Goal: Task Accomplishment & Management: Manage account settings

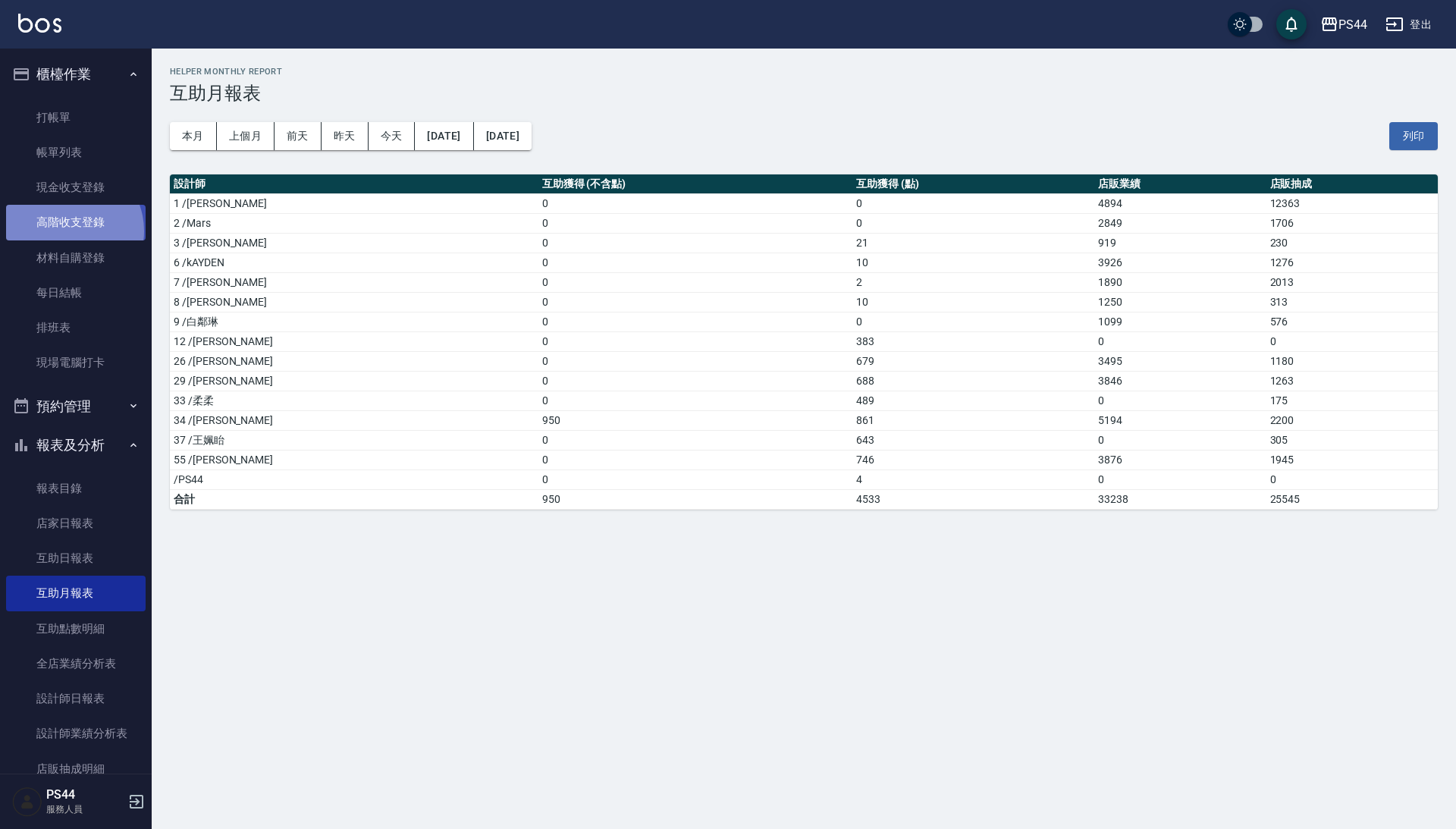
click at [68, 229] on link "高階收支登錄" at bounding box center [75, 222] width 139 height 35
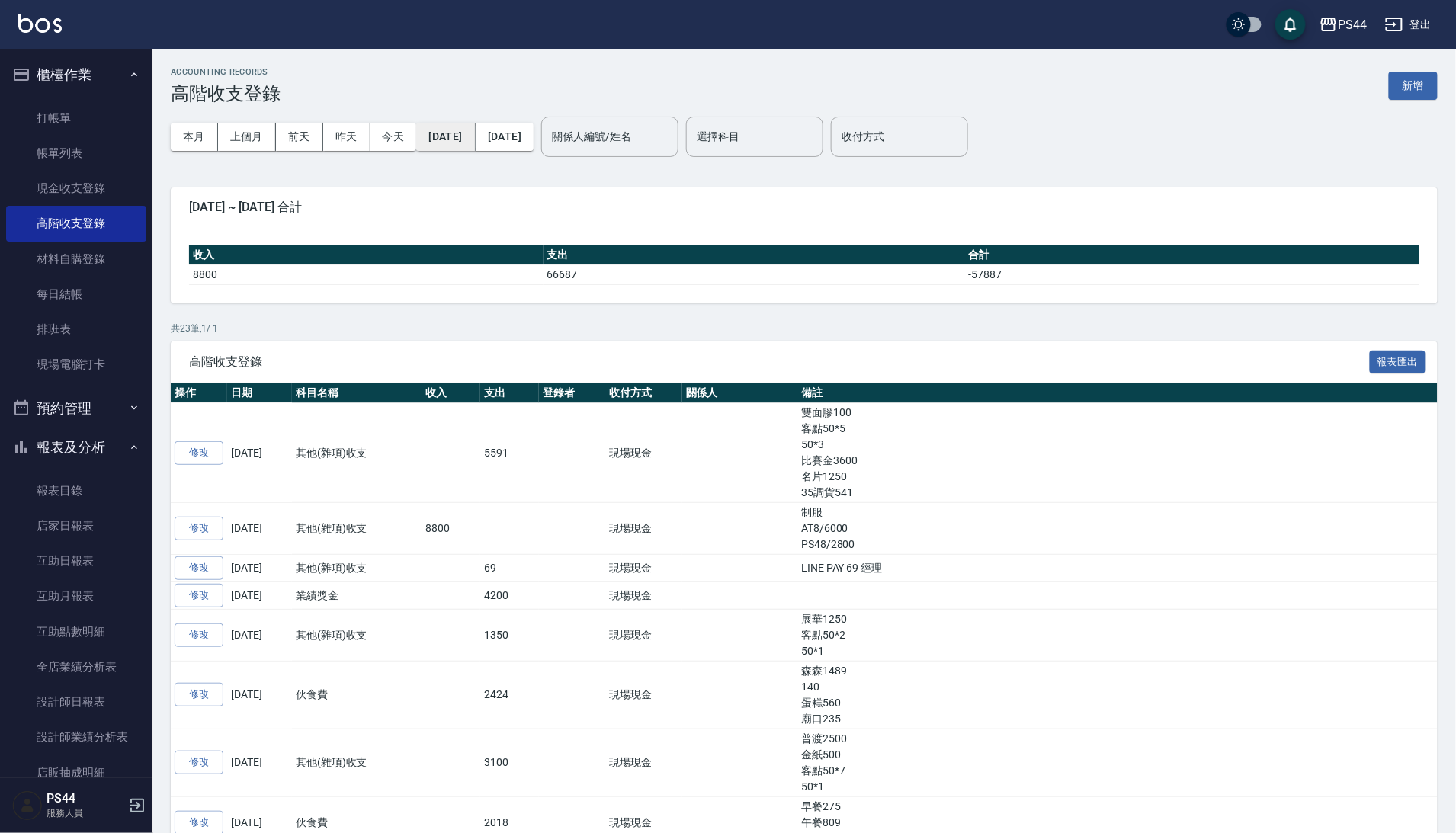
click at [464, 142] on button "2025/09/01" at bounding box center [445, 137] width 59 height 28
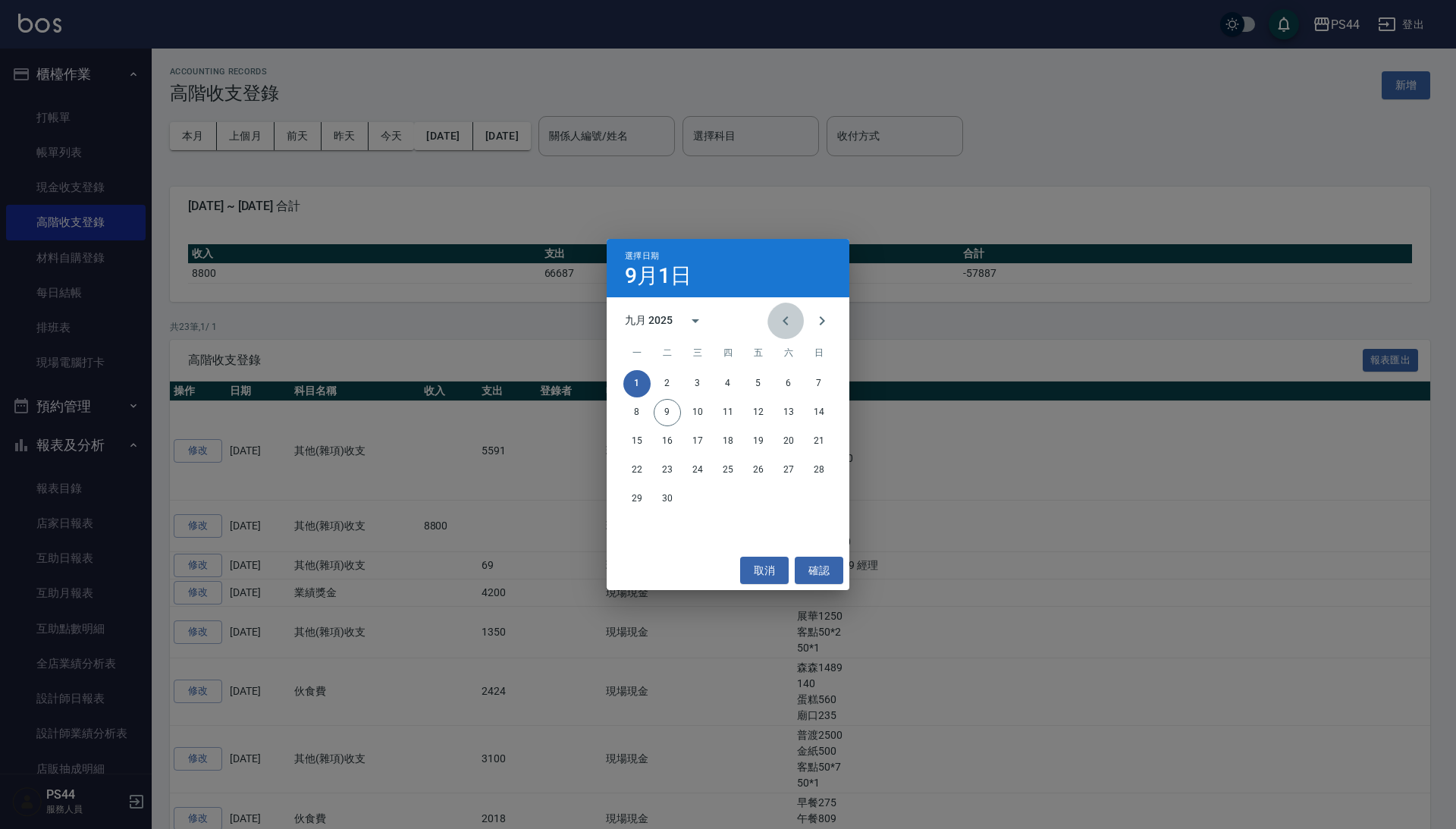
click at [777, 317] on icon "Previous month" at bounding box center [786, 321] width 18 height 18
click at [822, 497] on button "31" at bounding box center [819, 499] width 27 height 27
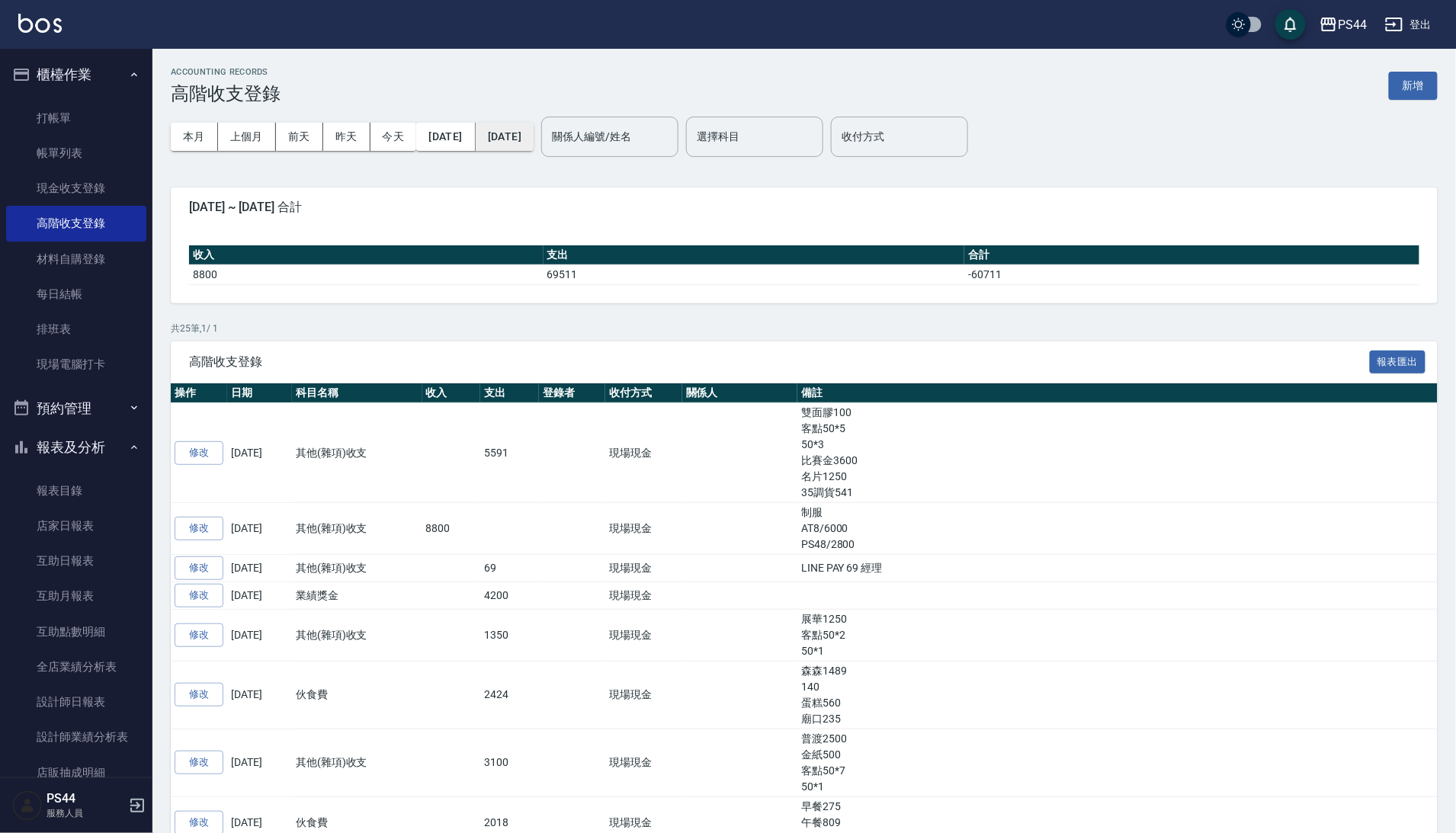
click at [534, 127] on button "[DATE]" at bounding box center [505, 137] width 58 height 28
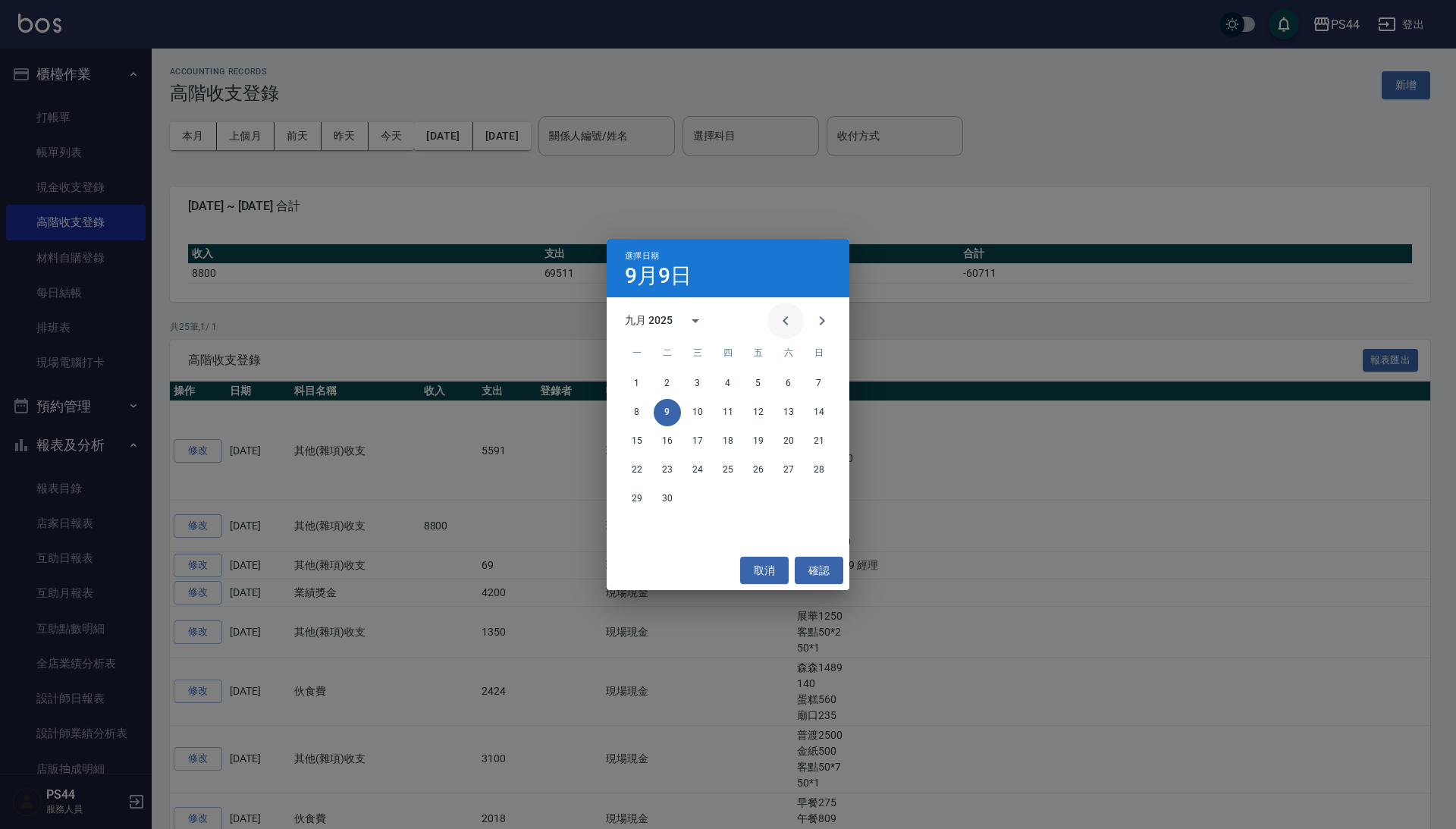
click at [779, 328] on icon "Previous month" at bounding box center [786, 321] width 18 height 18
click at [814, 497] on button "31" at bounding box center [819, 499] width 27 height 27
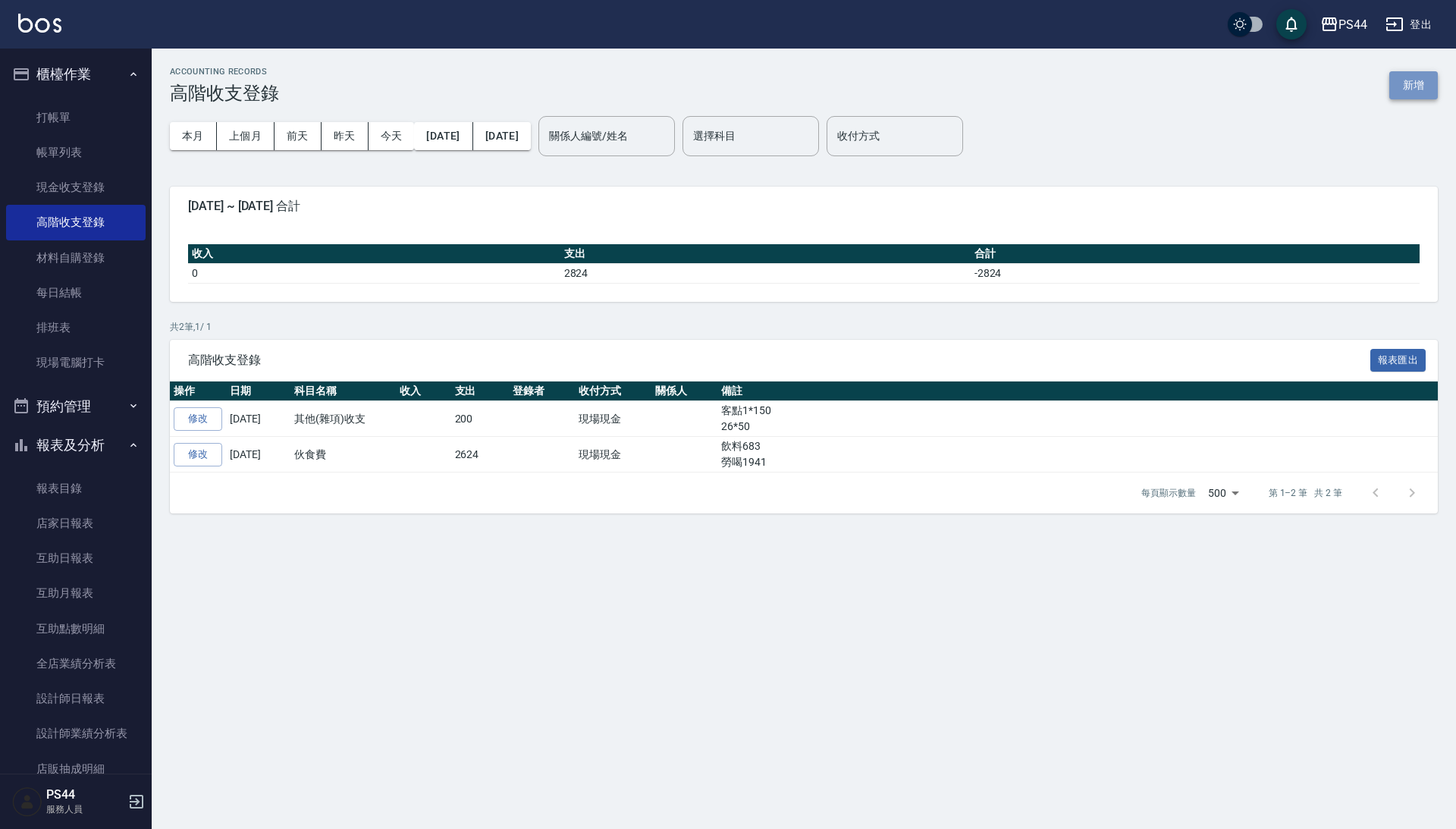
click at [1413, 94] on button "新增" at bounding box center [1413, 85] width 49 height 28
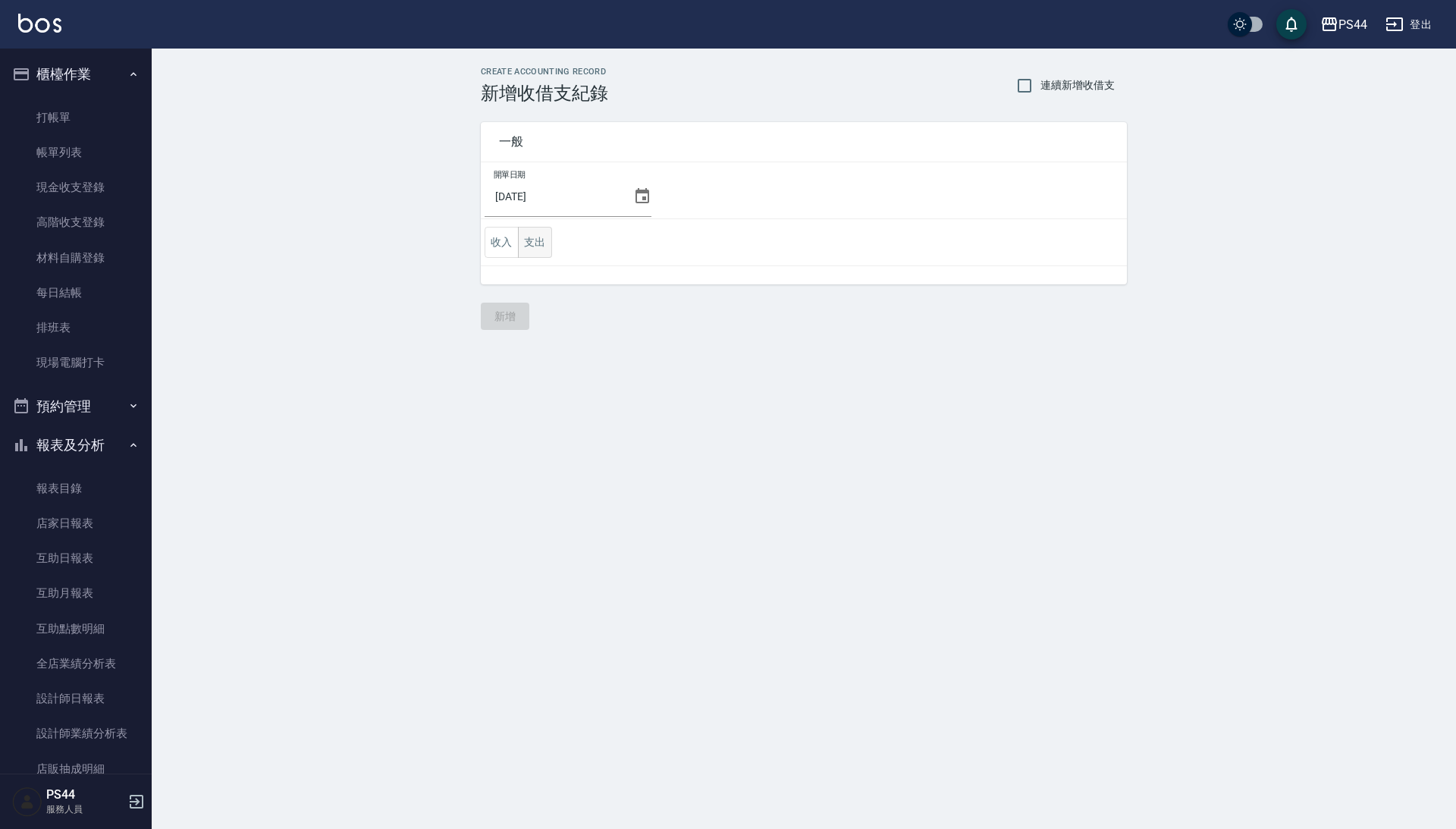
click at [541, 243] on button "支出" at bounding box center [534, 243] width 34 height 31
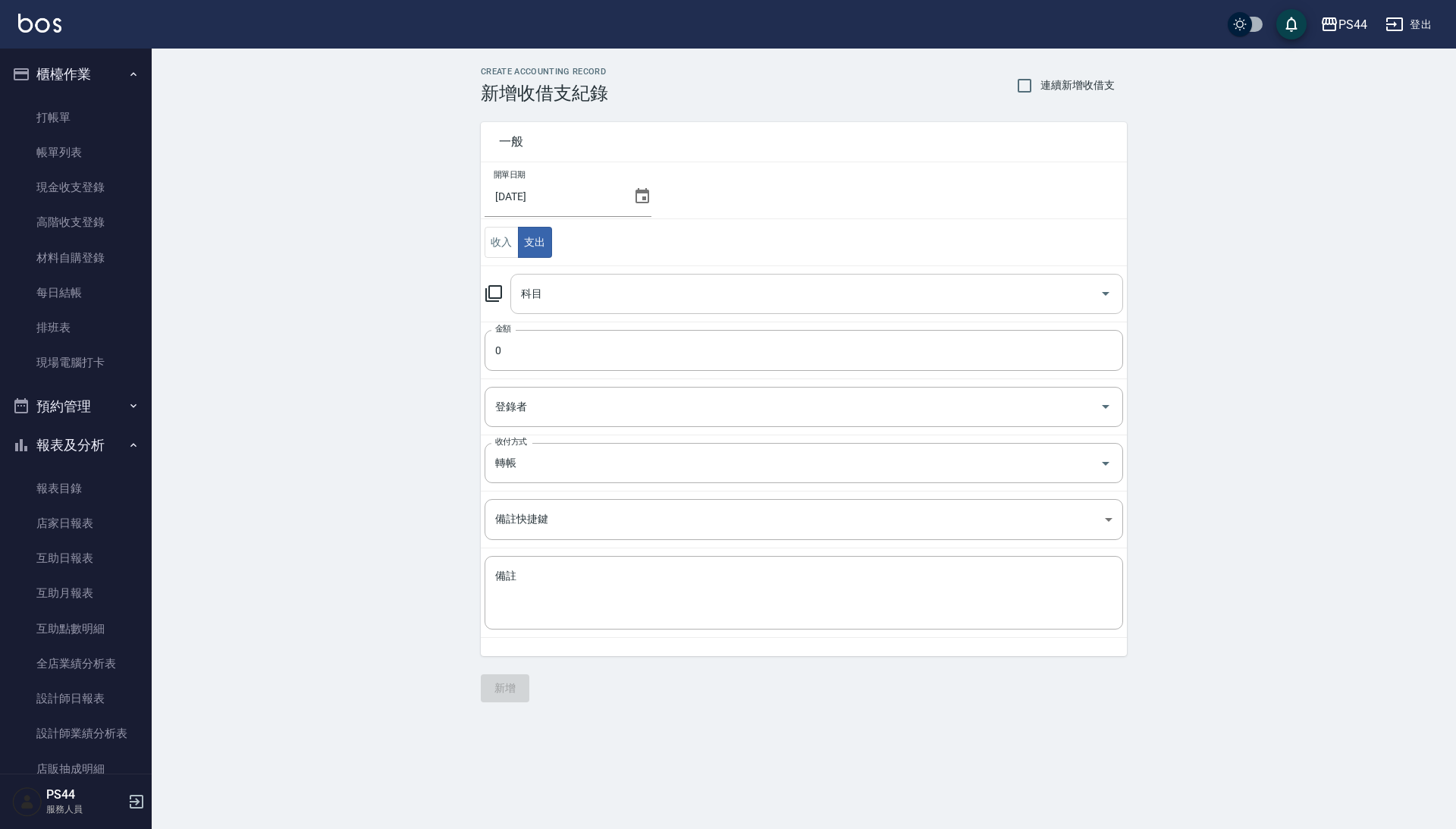
click at [589, 307] on input "科目" at bounding box center [805, 294] width 576 height 26
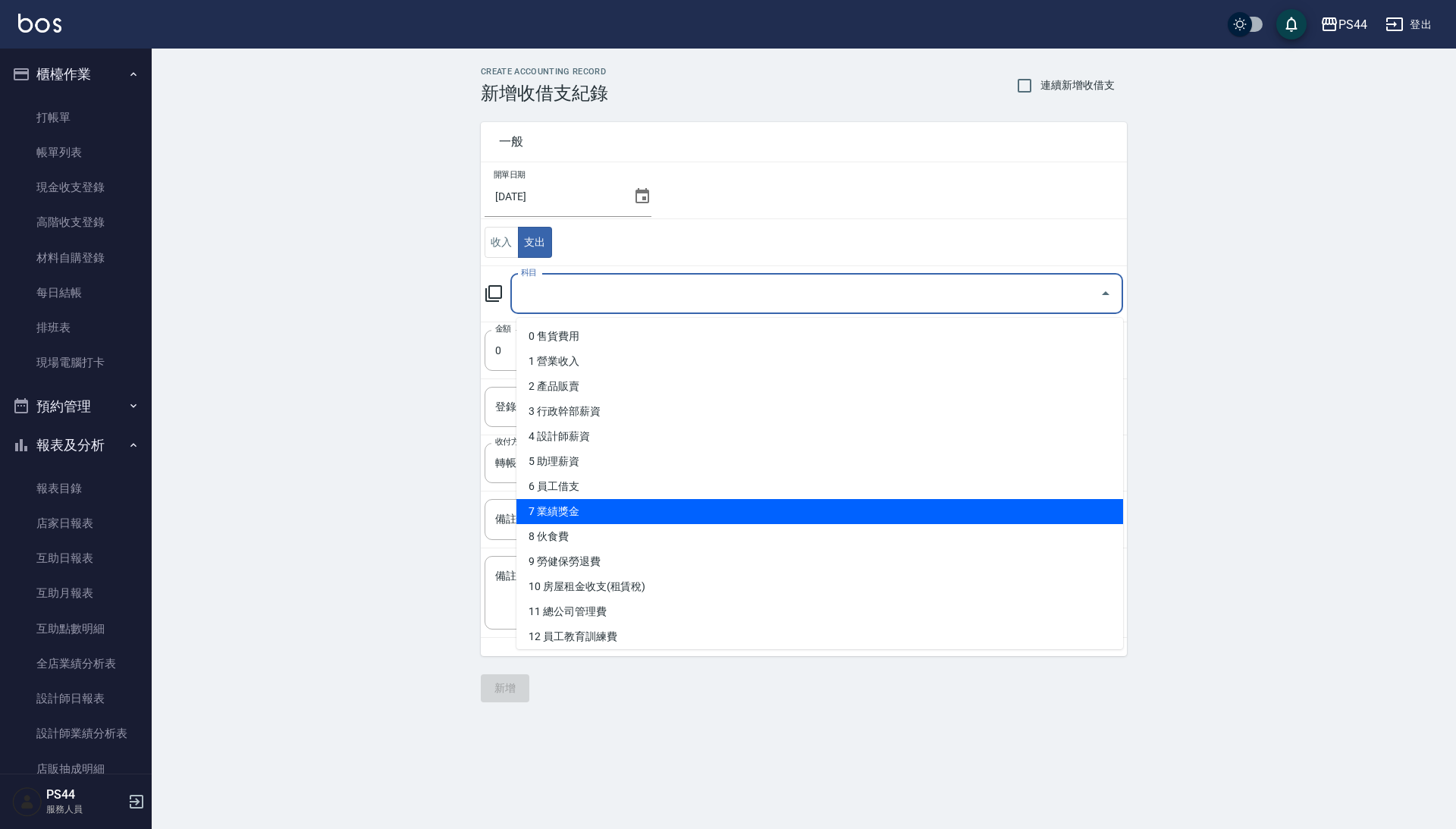
scroll to position [46, 0]
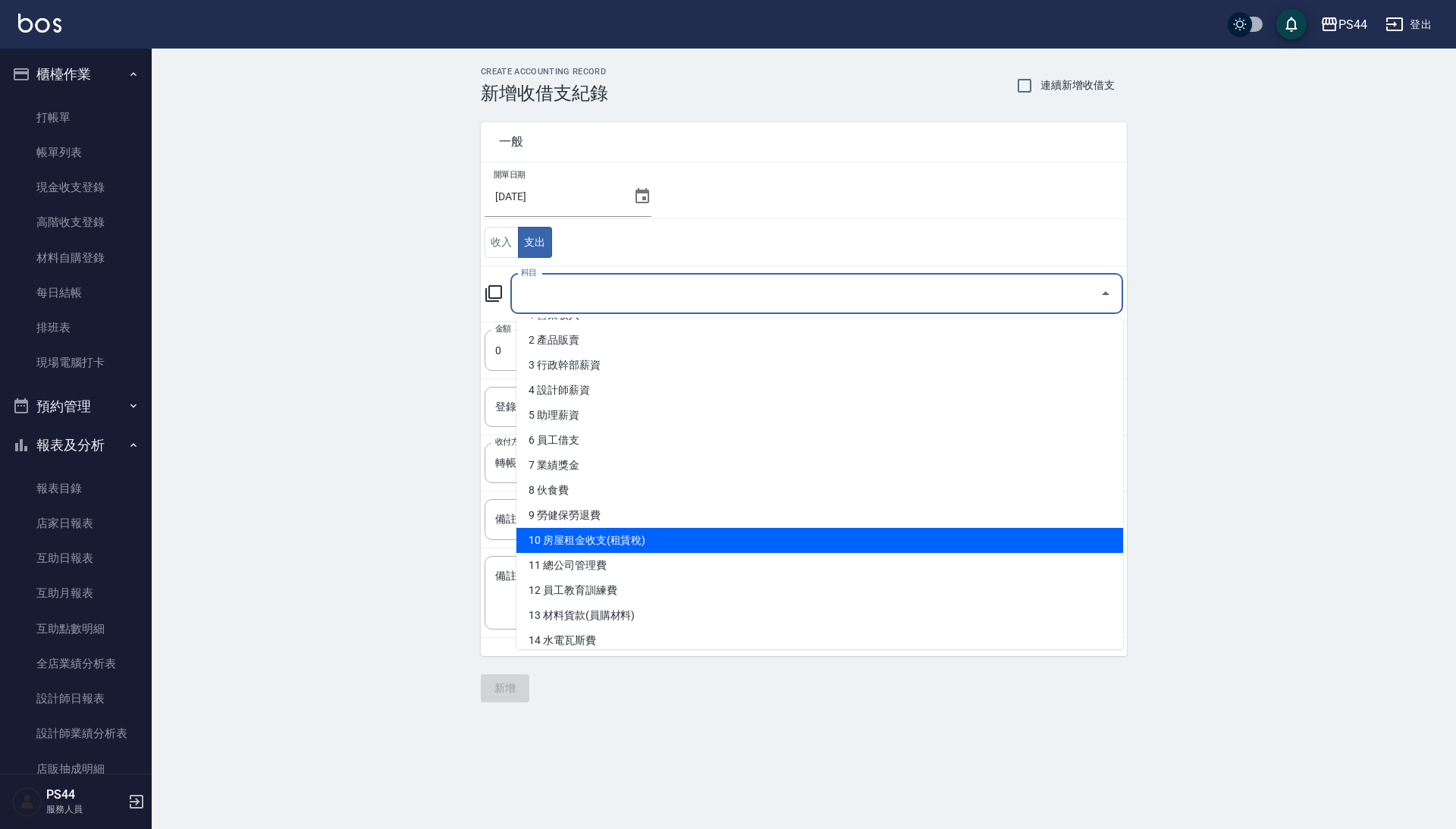
click at [592, 531] on li "10 房屋租金收支(租賃稅)" at bounding box center [820, 540] width 607 height 25
type input "10 房屋租金收支(租賃稅)"
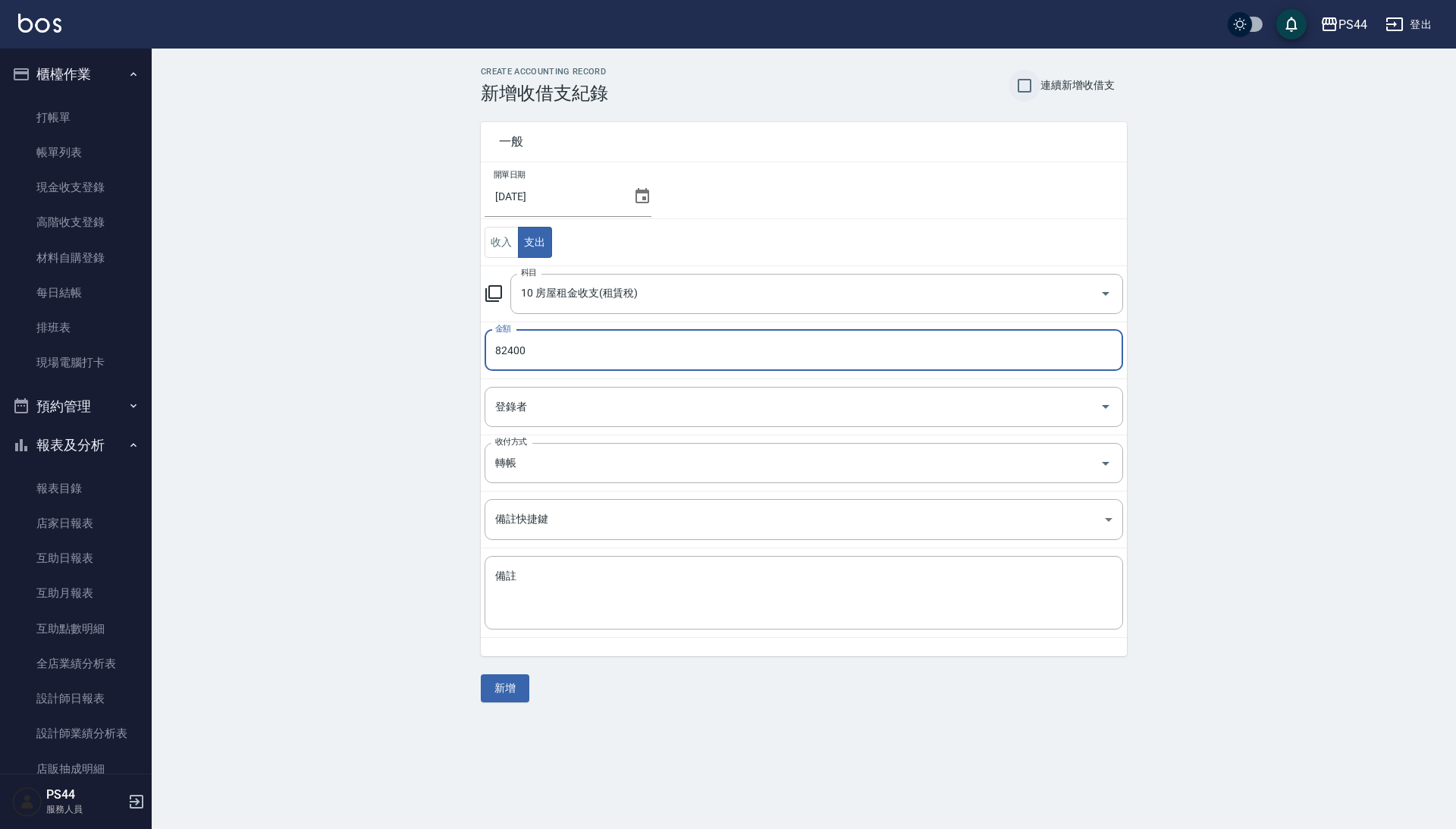
type input "82400"
click at [1014, 96] on input "連續新增收借支" at bounding box center [1024, 86] width 32 height 32
checkbox input "true"
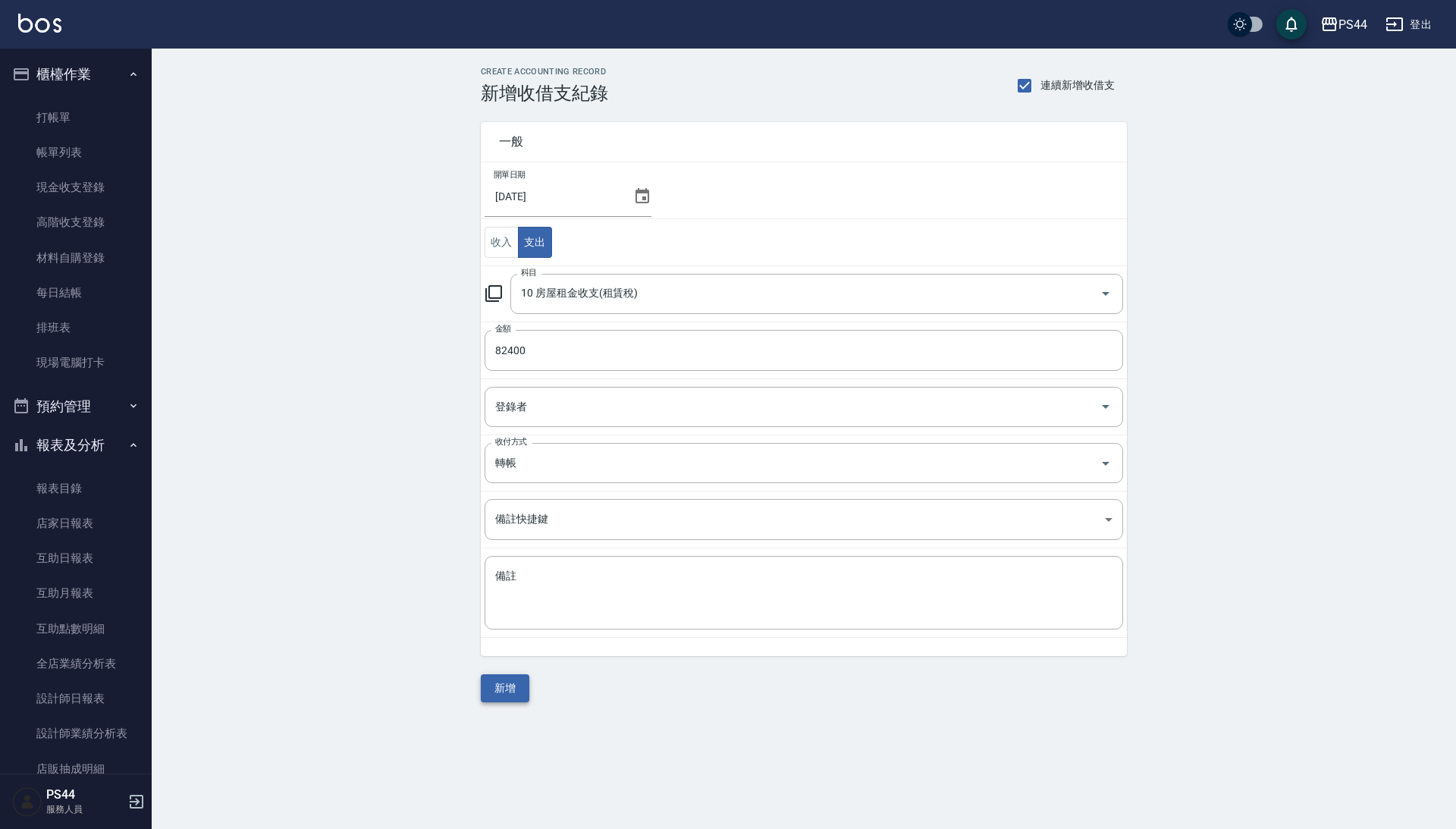
click at [493, 692] on button "新增" at bounding box center [505, 689] width 49 height 28
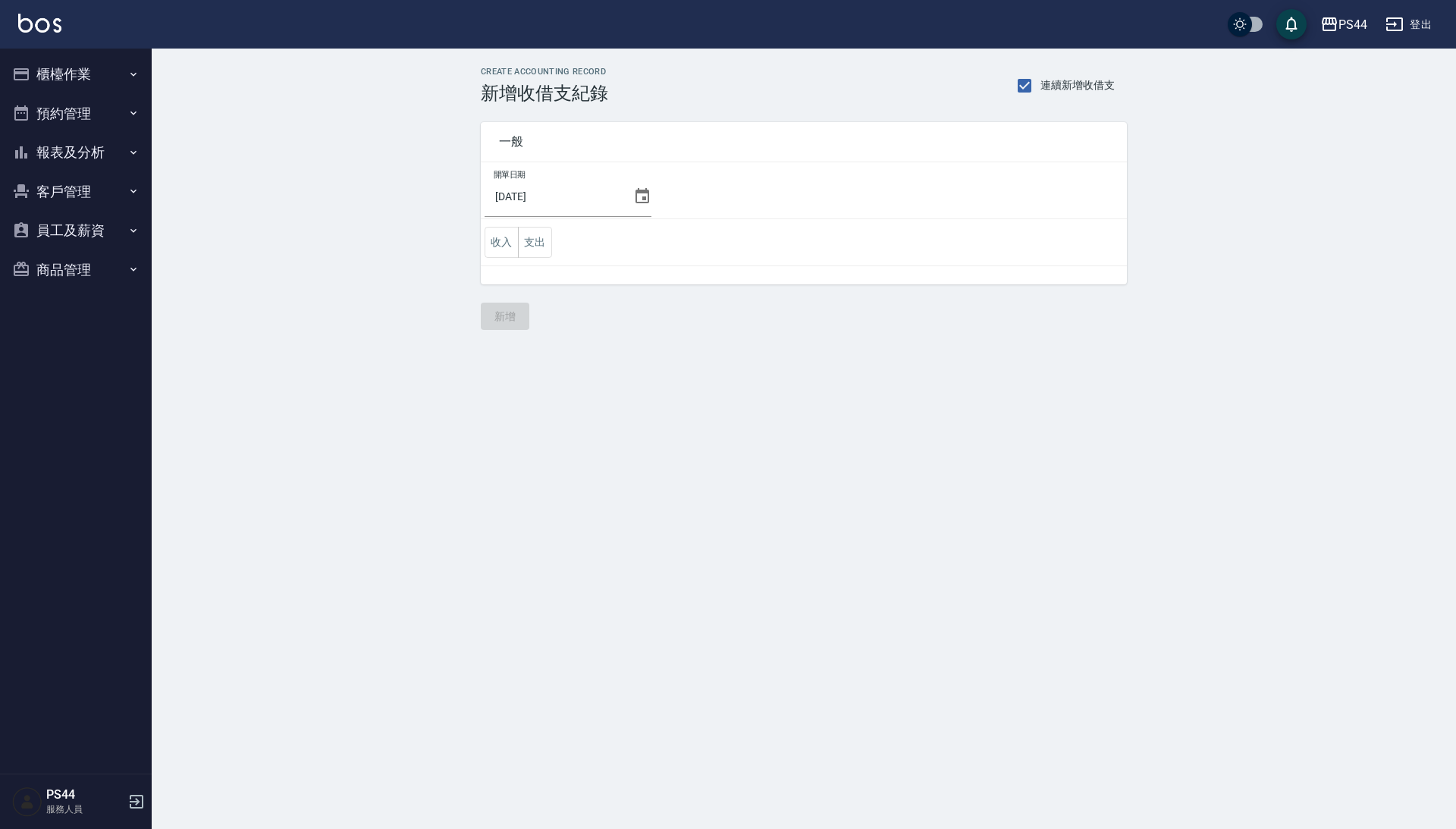
click at [547, 241] on button "支出" at bounding box center [534, 243] width 34 height 31
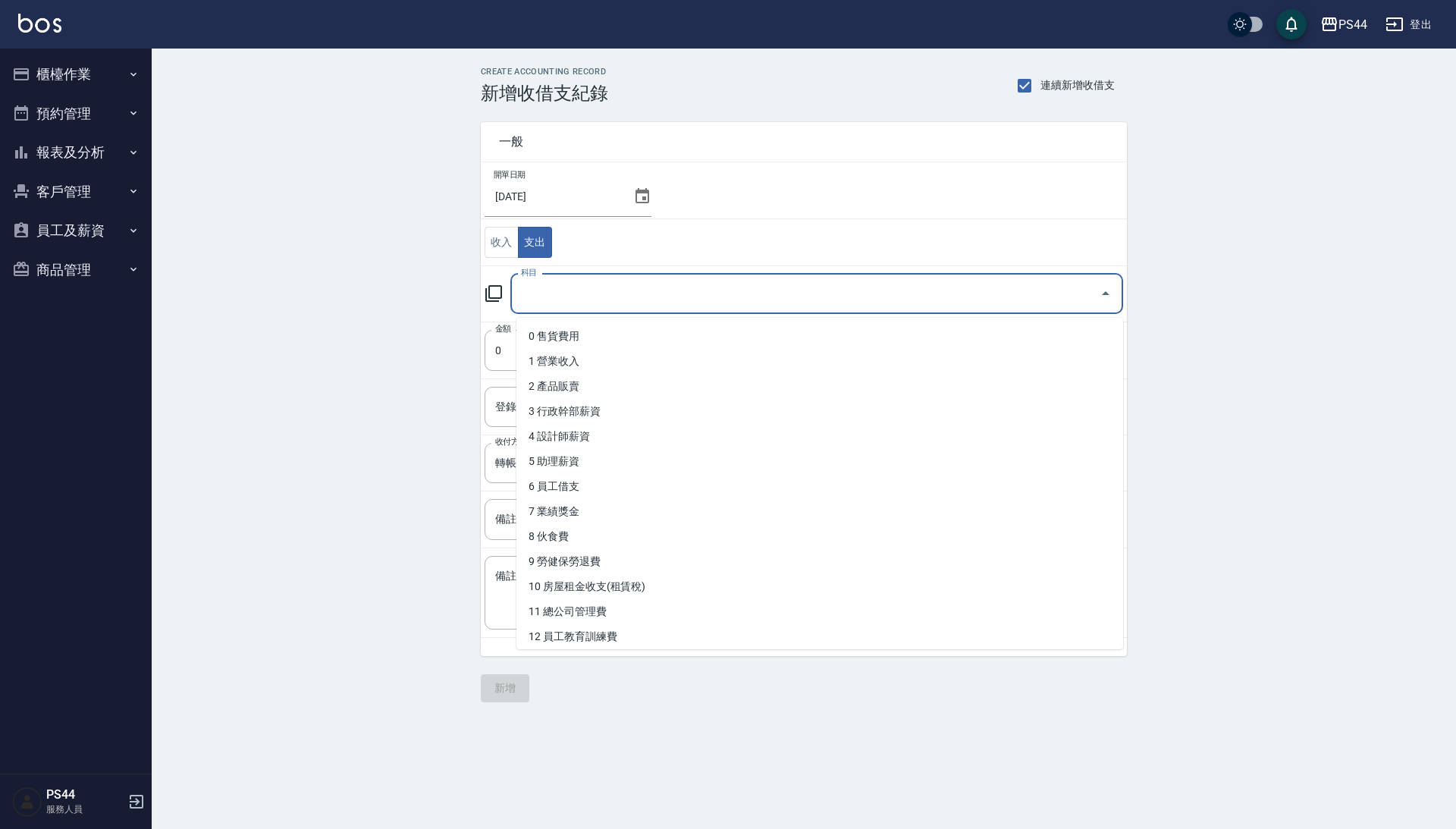
click at [599, 302] on input "科目" at bounding box center [805, 294] width 576 height 26
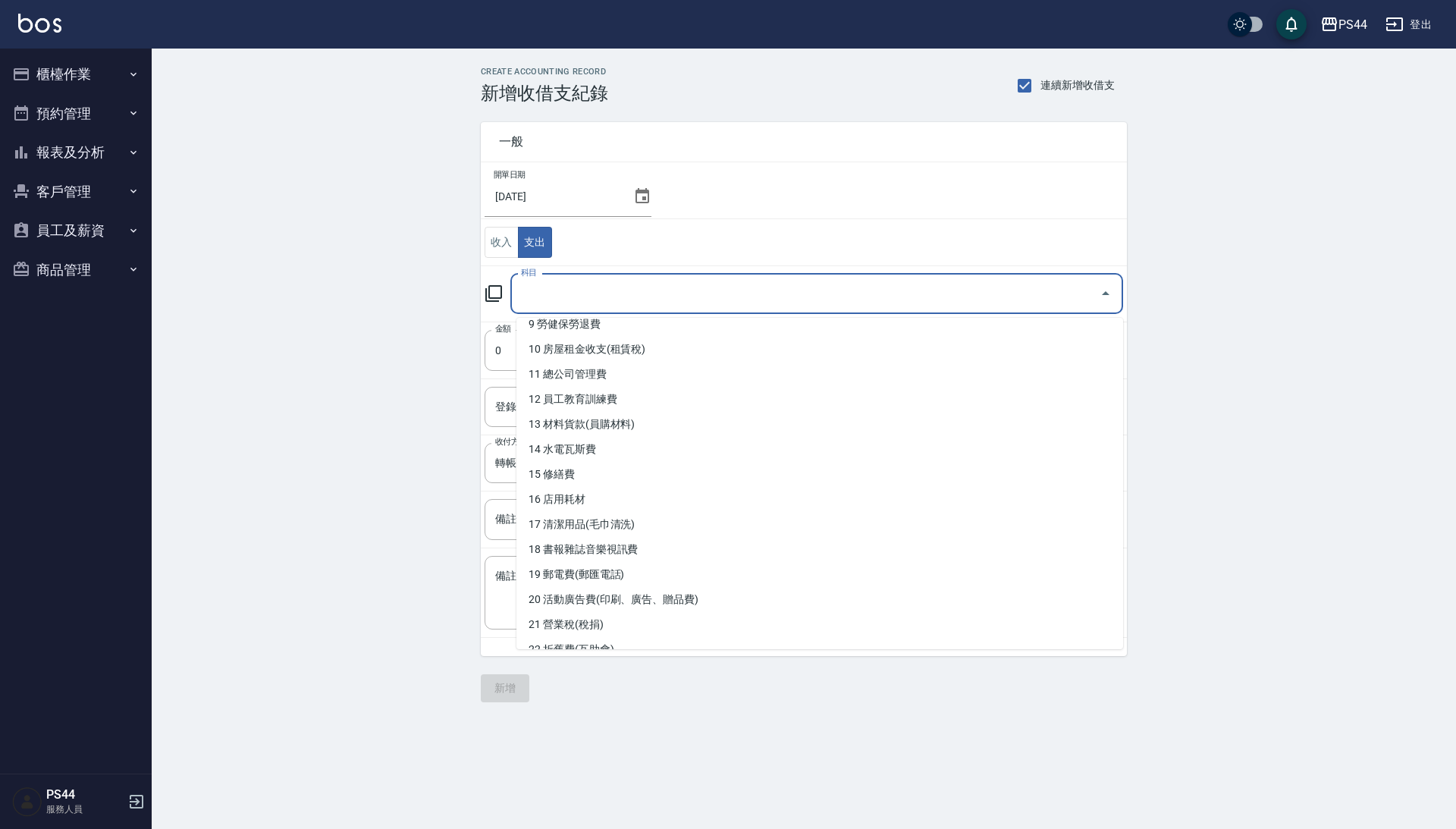
scroll to position [241, 0]
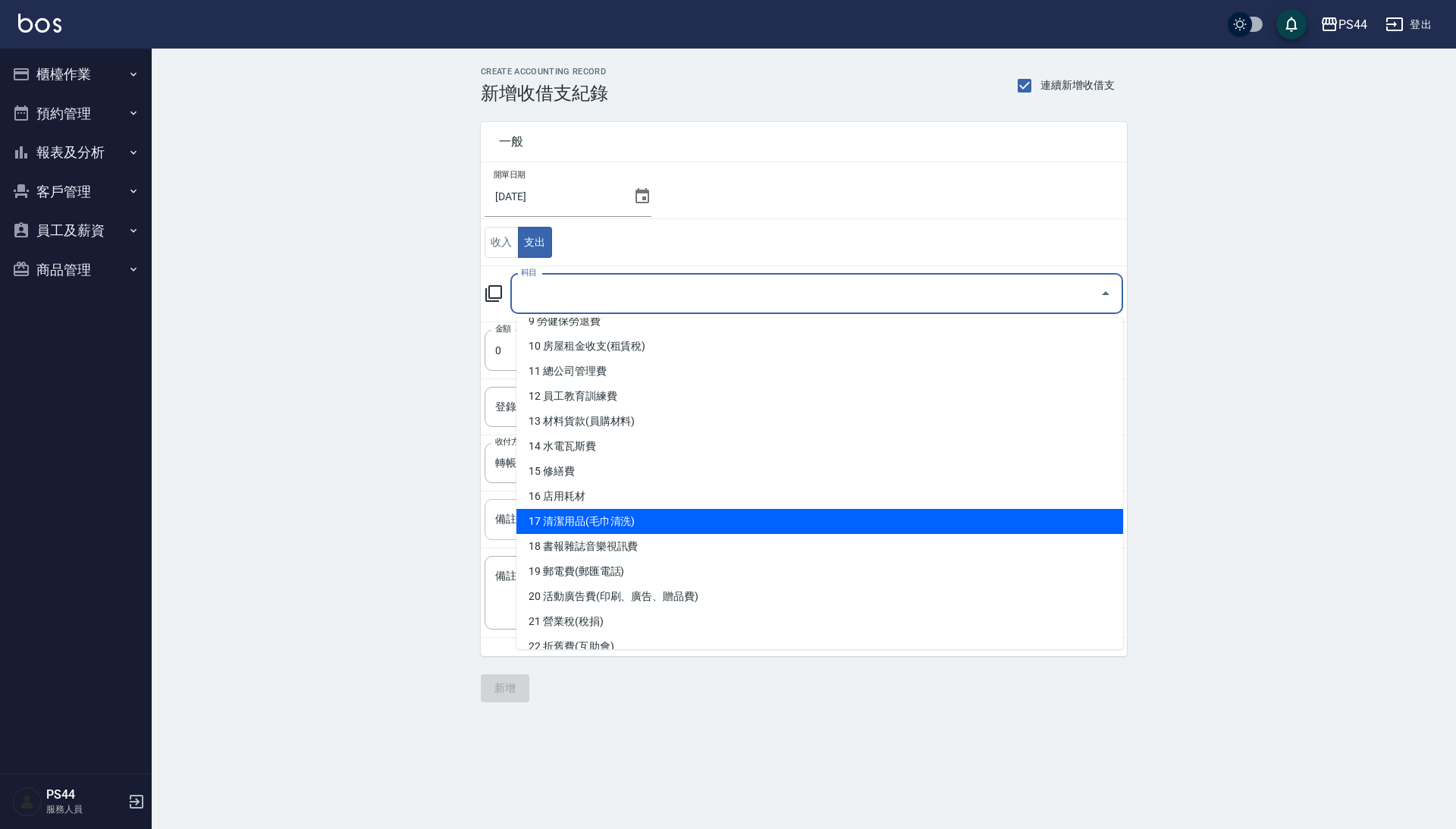
click at [622, 511] on li "17 清潔用品(毛巾清洗)" at bounding box center [820, 521] width 607 height 25
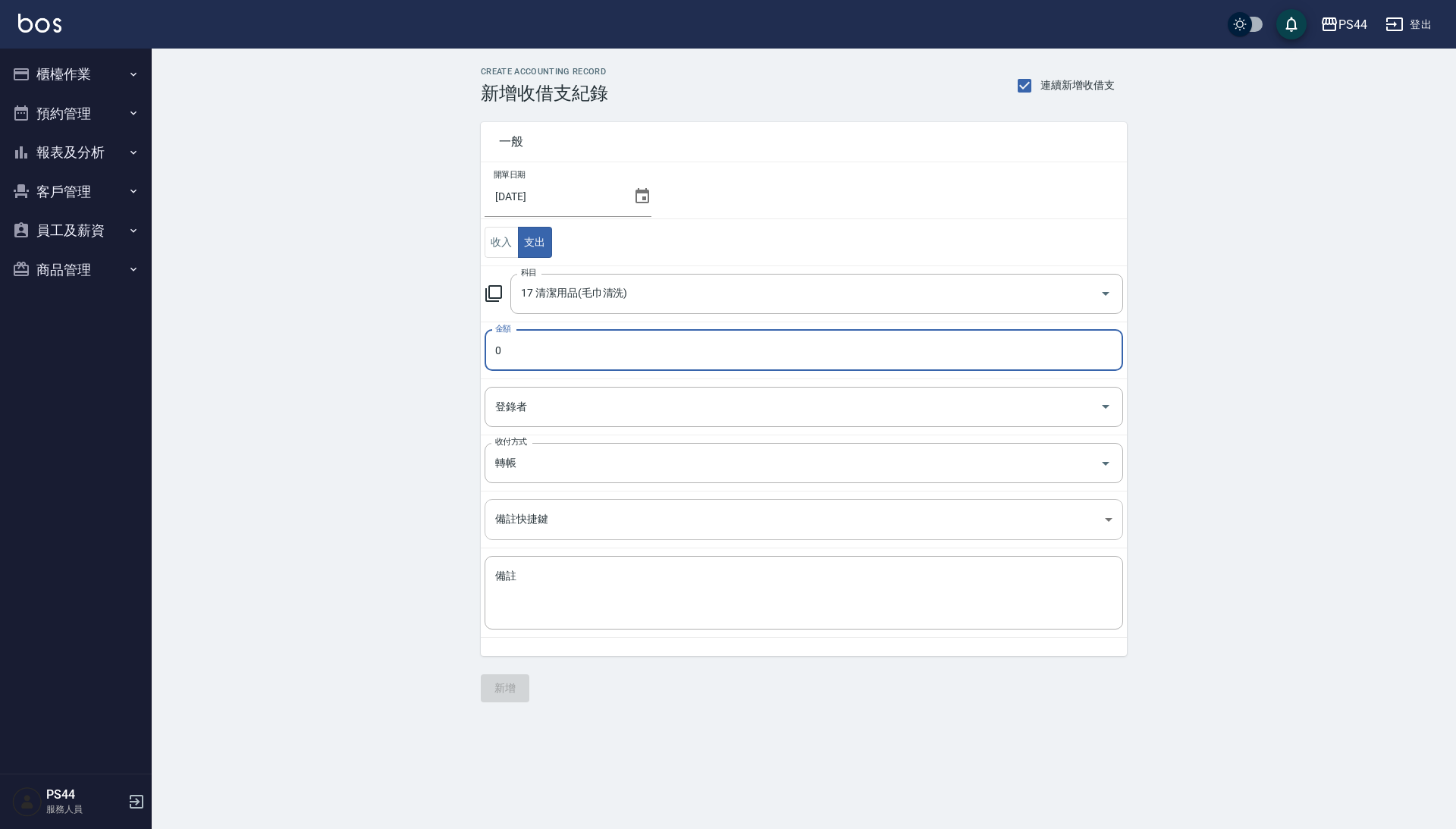
type input "17 清潔用品(毛巾清洗)"
type input "10000"
click at [513, 703] on button "新增" at bounding box center [505, 689] width 49 height 28
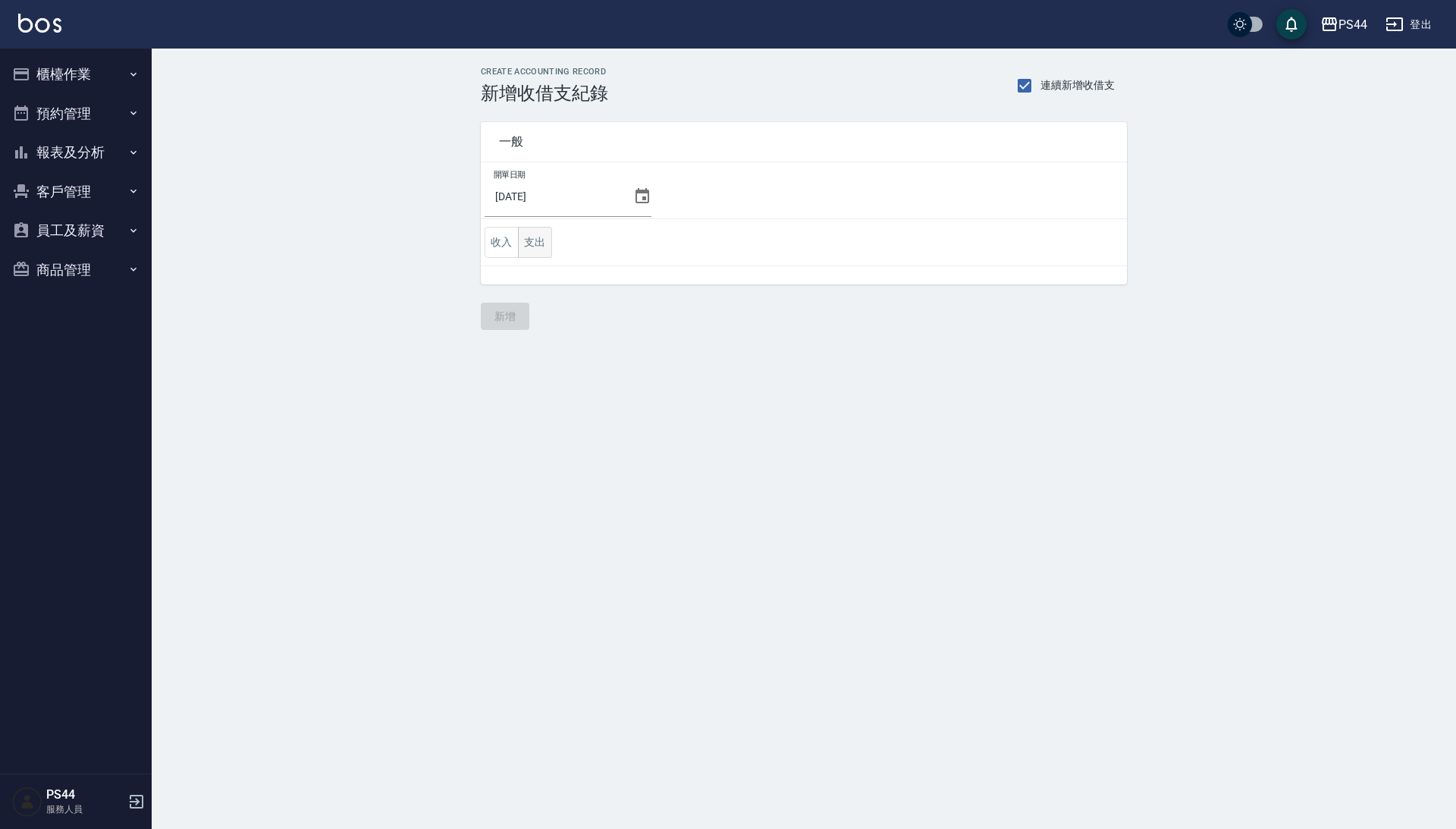
click at [532, 249] on button "支出" at bounding box center [534, 243] width 34 height 31
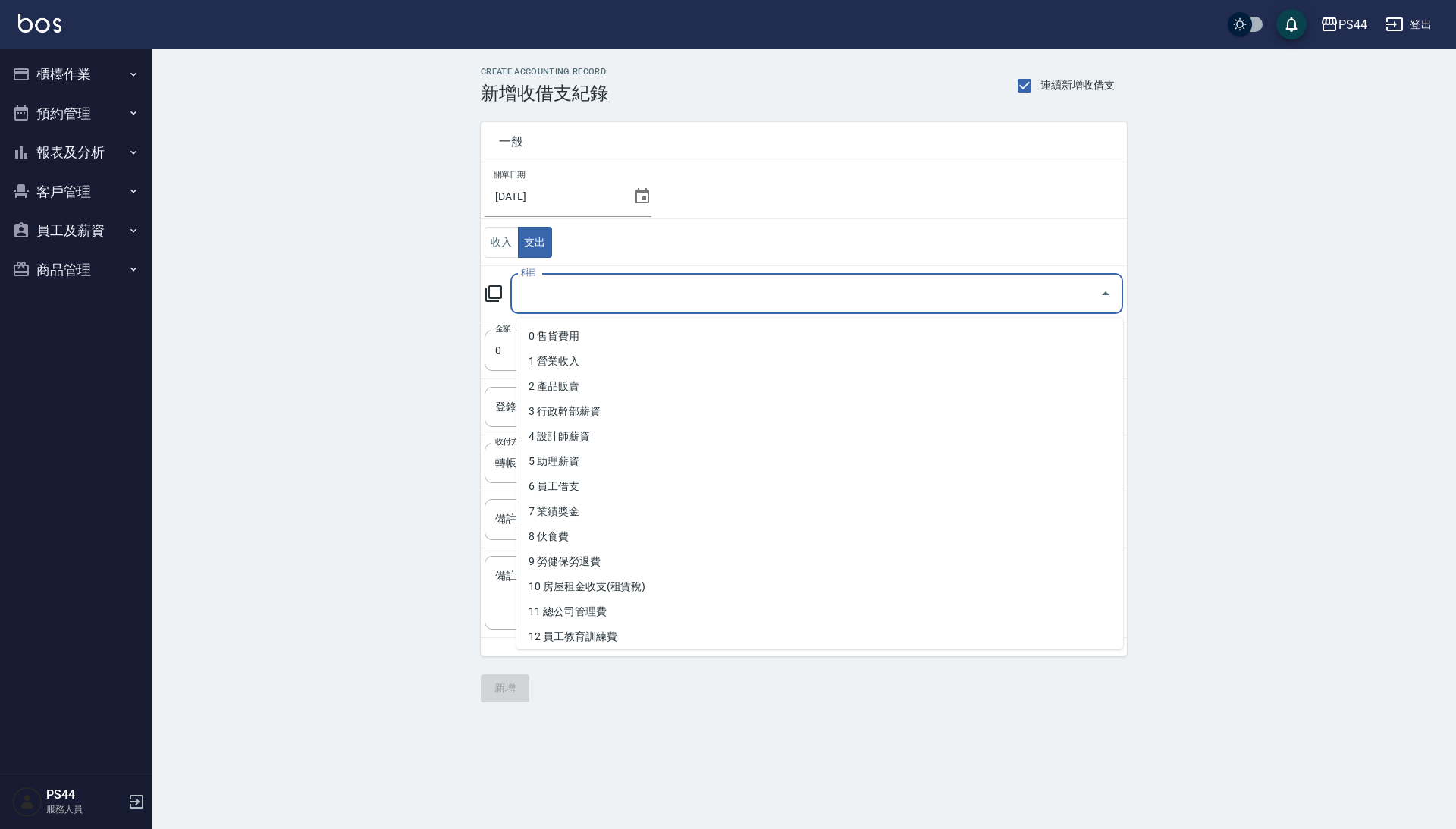
click at [614, 305] on input "科目" at bounding box center [805, 294] width 576 height 26
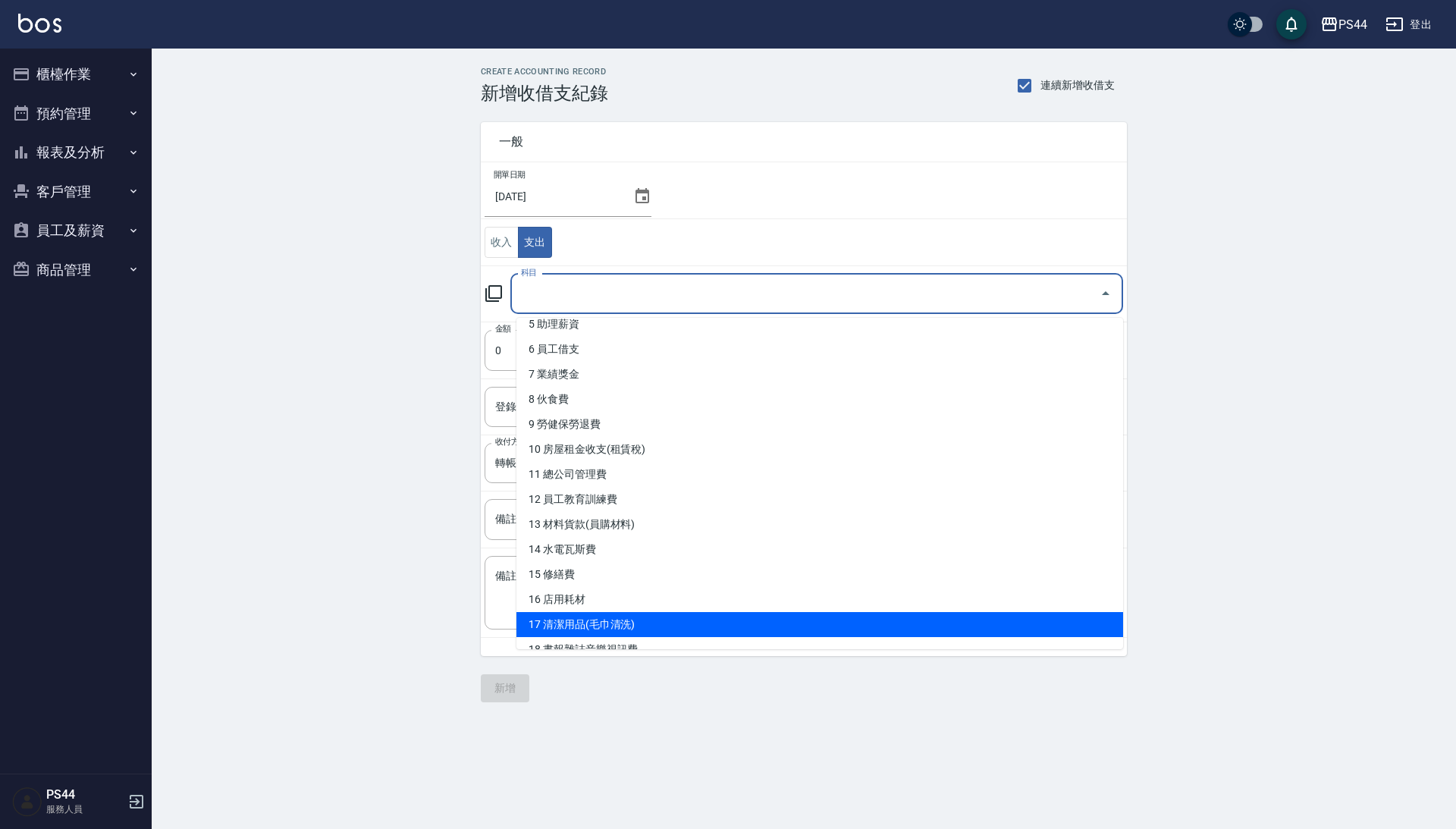
scroll to position [135, 0]
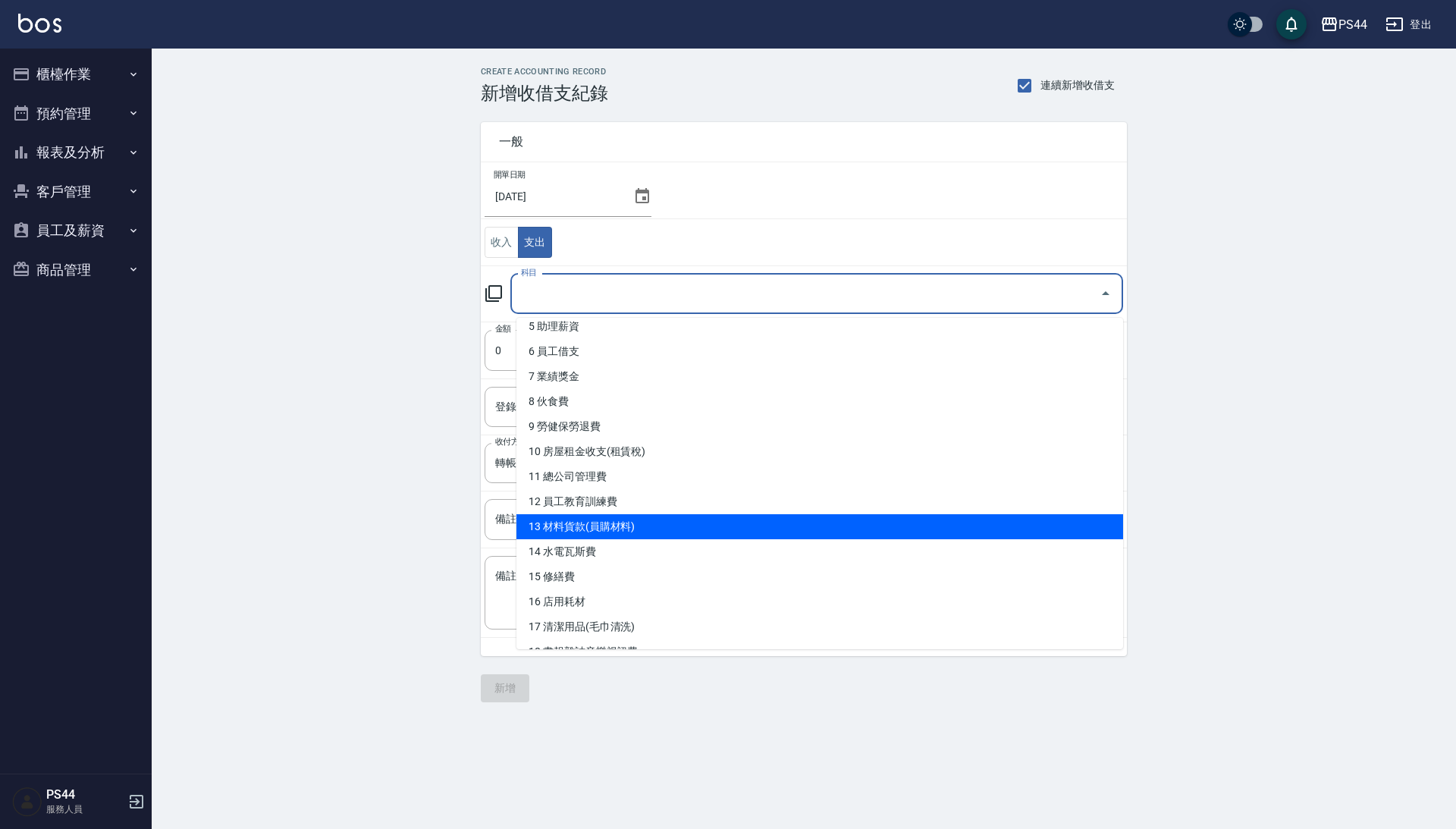
click at [600, 515] on li "13 材料貨款(員購材料)" at bounding box center [820, 527] width 607 height 25
type input "13 材料貨款(員購材料)"
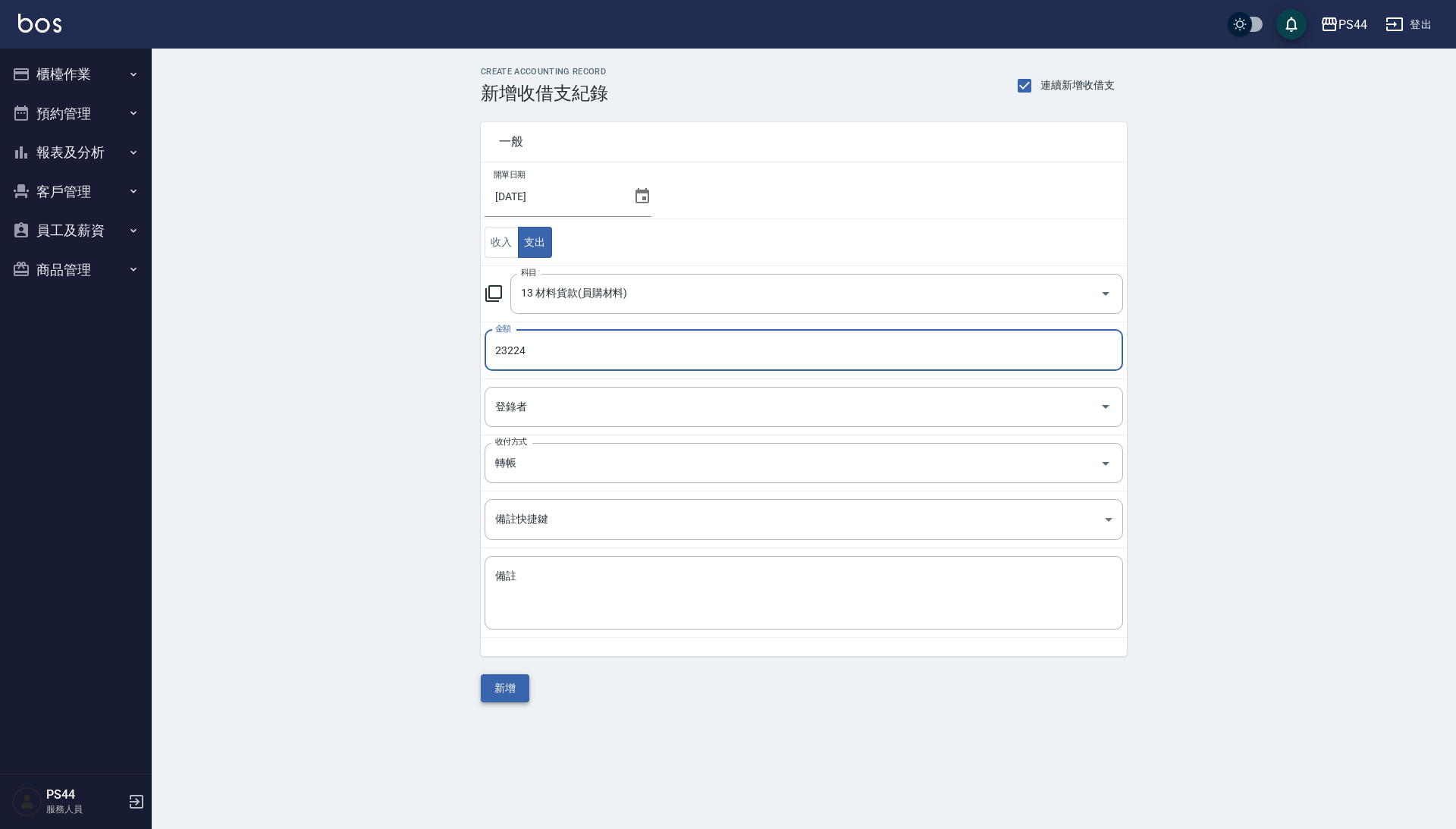
type input "23224"
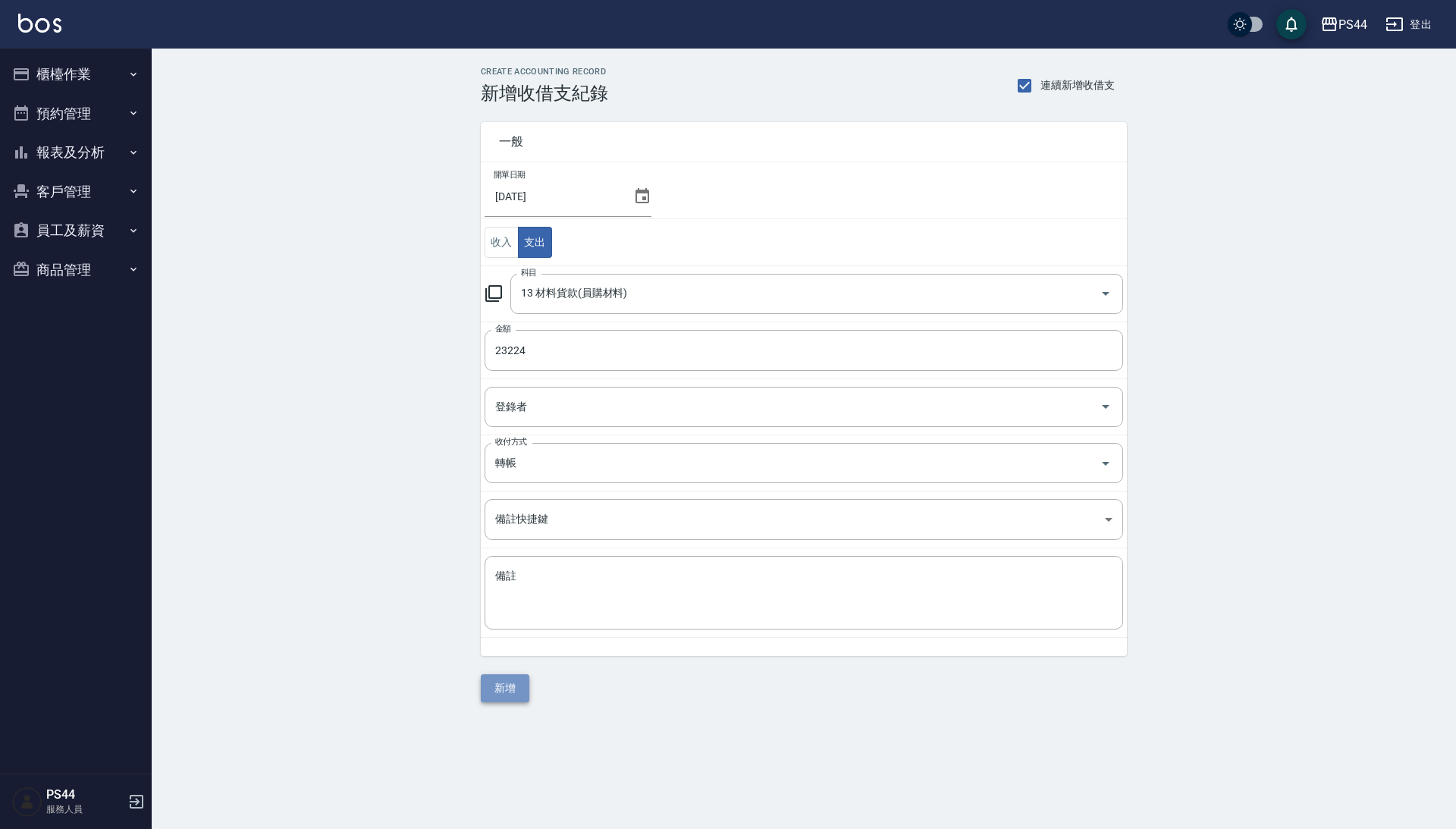
click at [505, 696] on button "新增" at bounding box center [505, 689] width 49 height 28
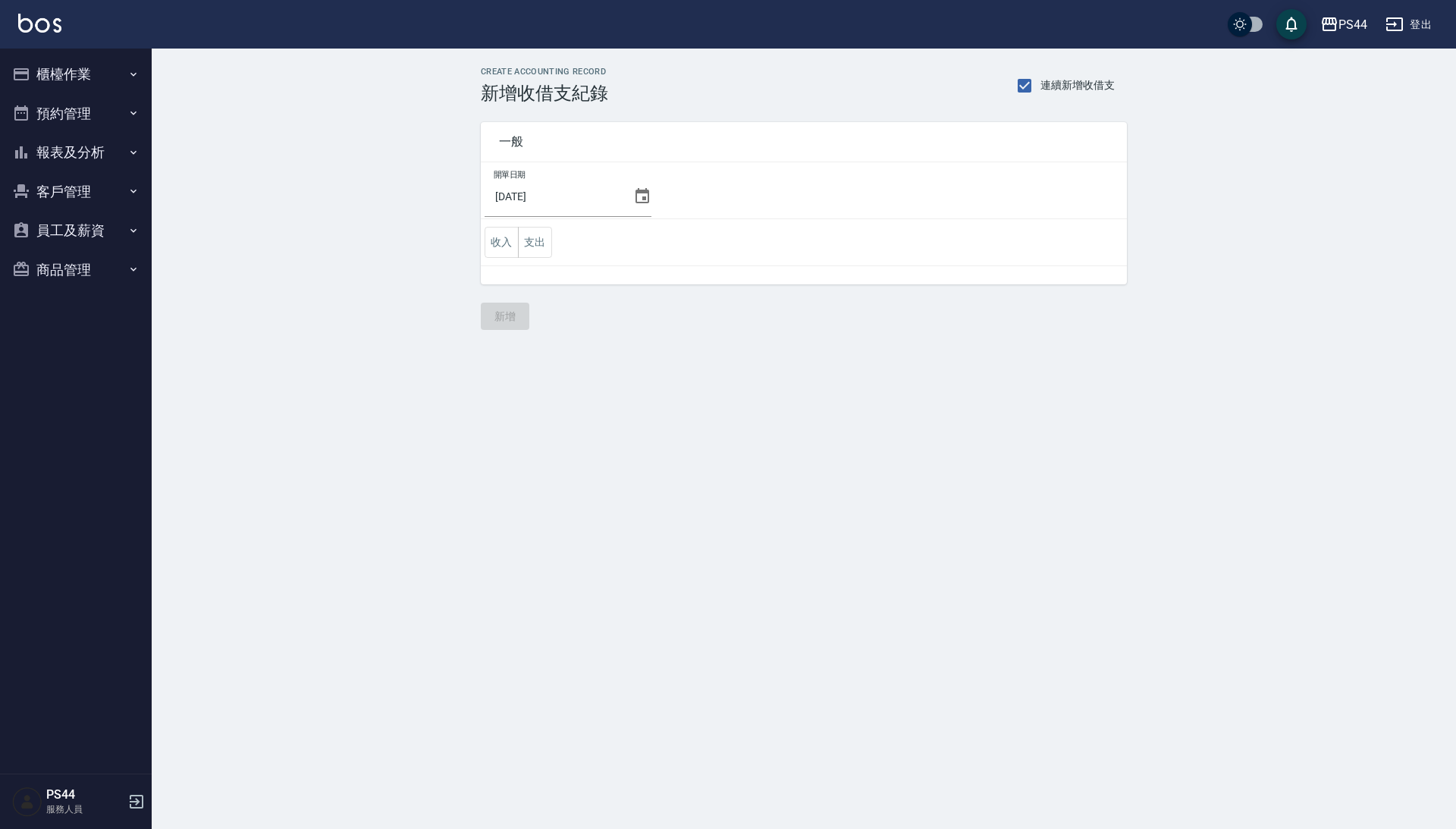
click at [67, 62] on button "櫃檯作業" at bounding box center [75, 74] width 139 height 40
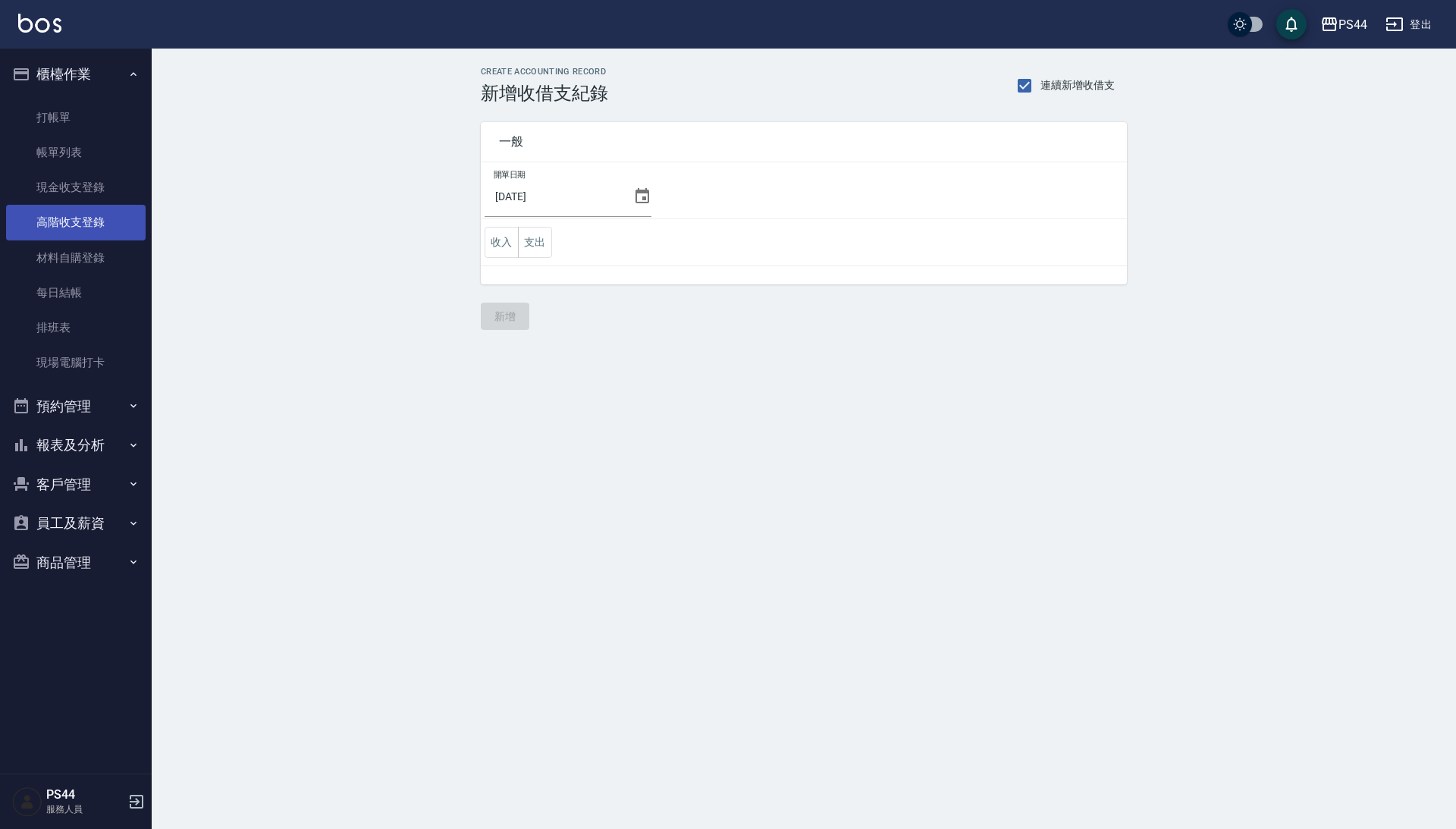
click at [80, 228] on link "高階收支登錄" at bounding box center [75, 222] width 139 height 35
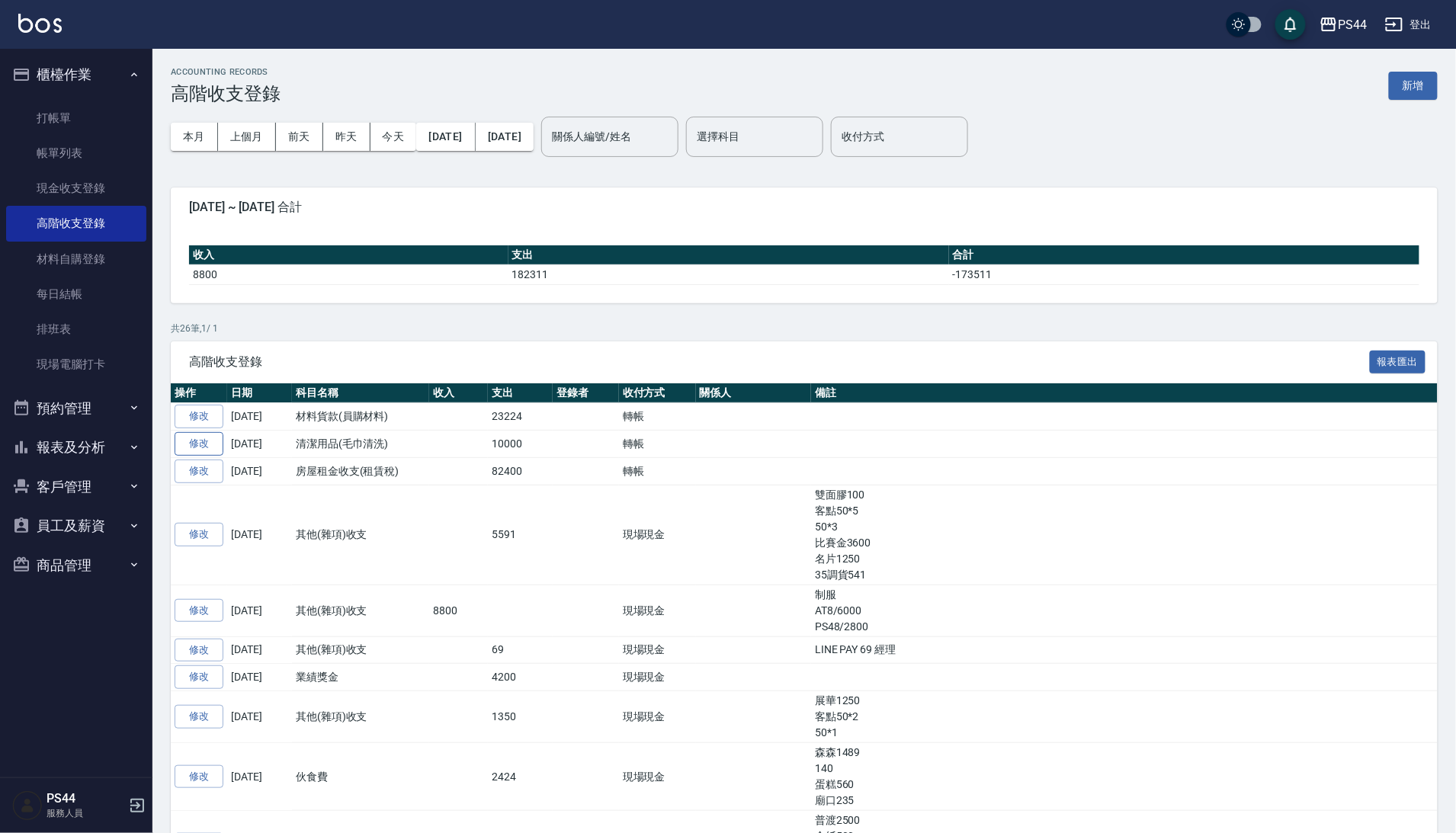
click at [196, 447] on link "修改" at bounding box center [199, 443] width 49 height 24
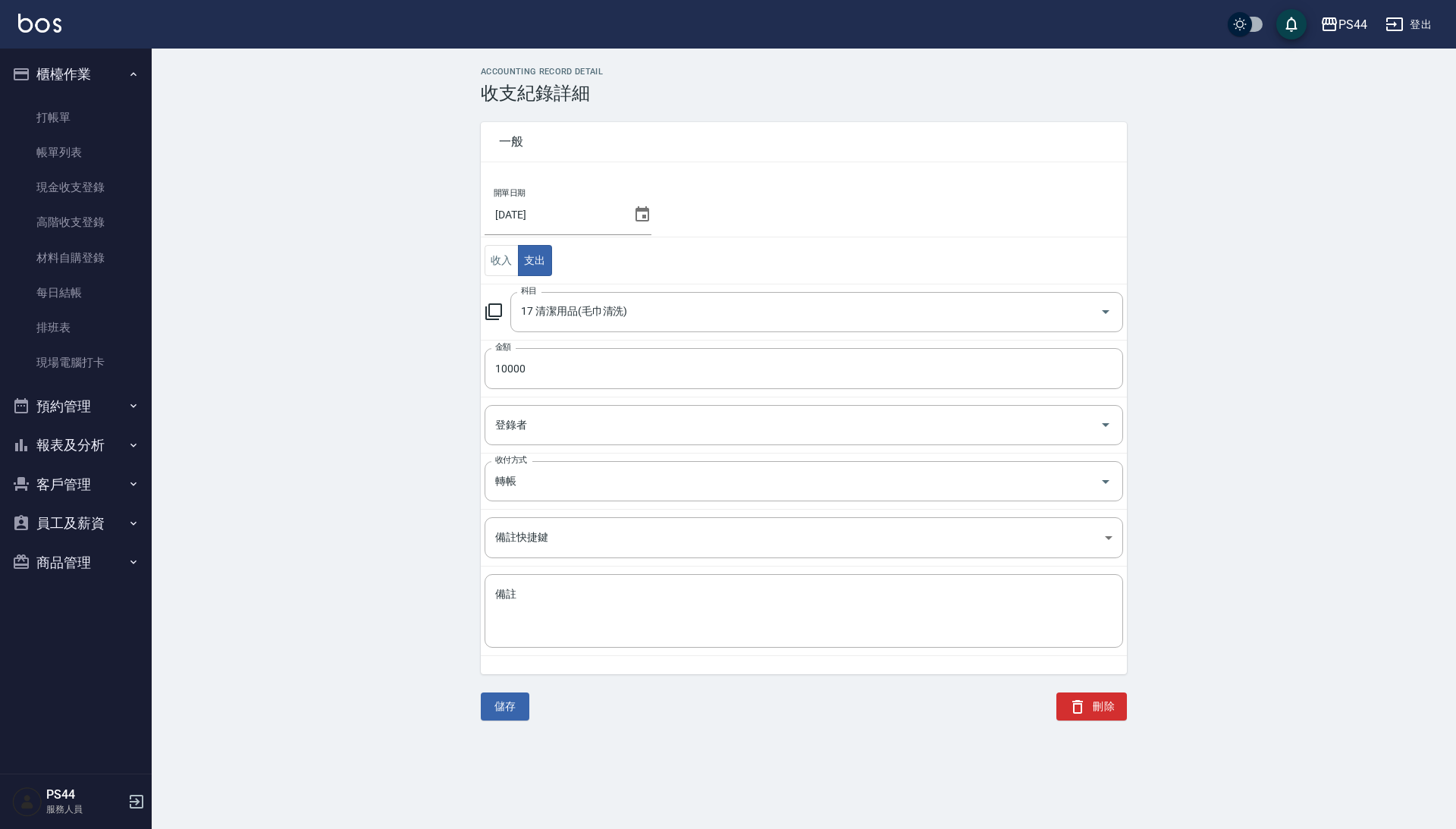
click at [649, 210] on icon at bounding box center [642, 214] width 14 height 15
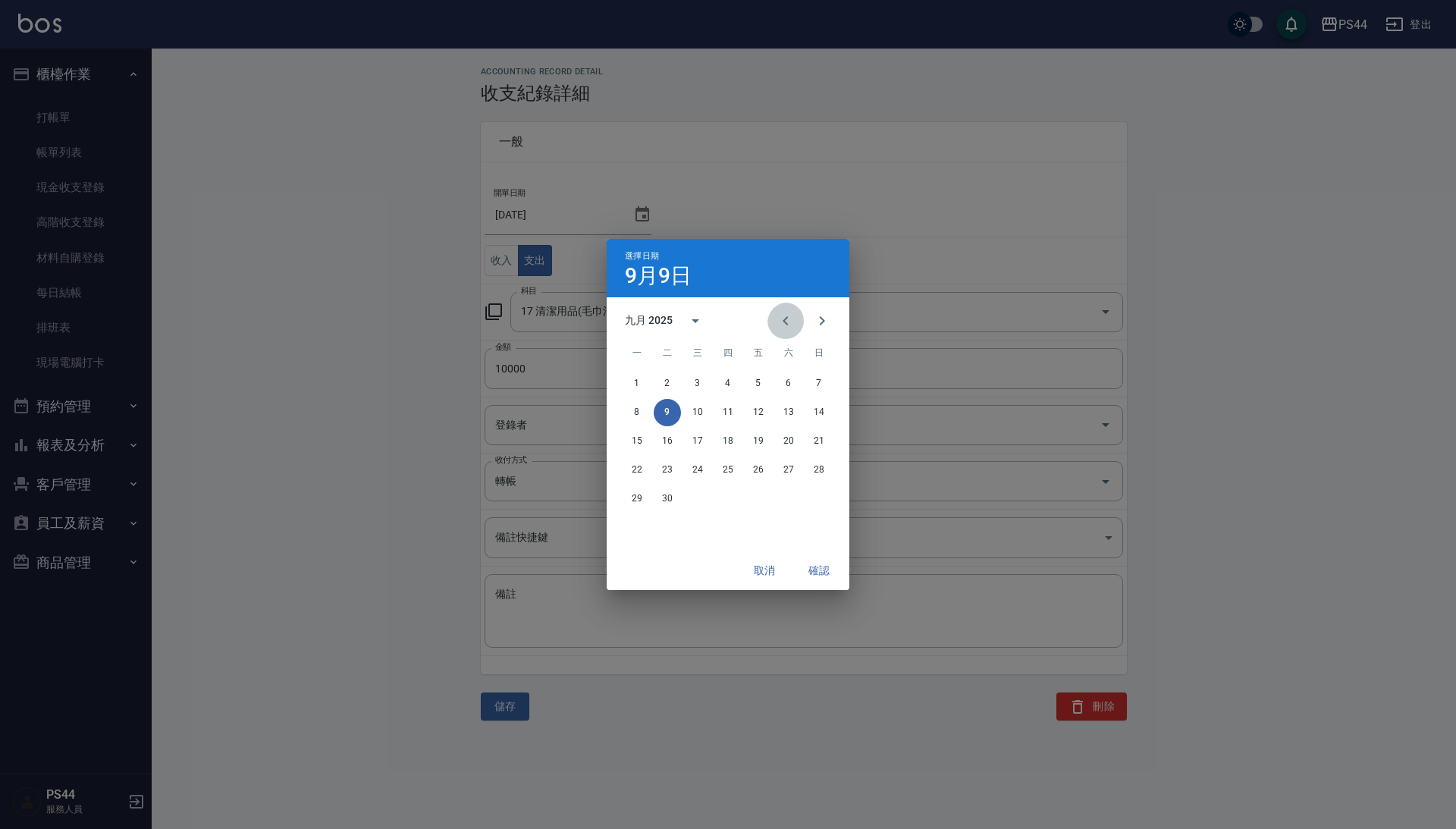
click at [777, 313] on icon "Previous month" at bounding box center [786, 321] width 18 height 18
click at [820, 496] on button "31" at bounding box center [819, 499] width 27 height 27
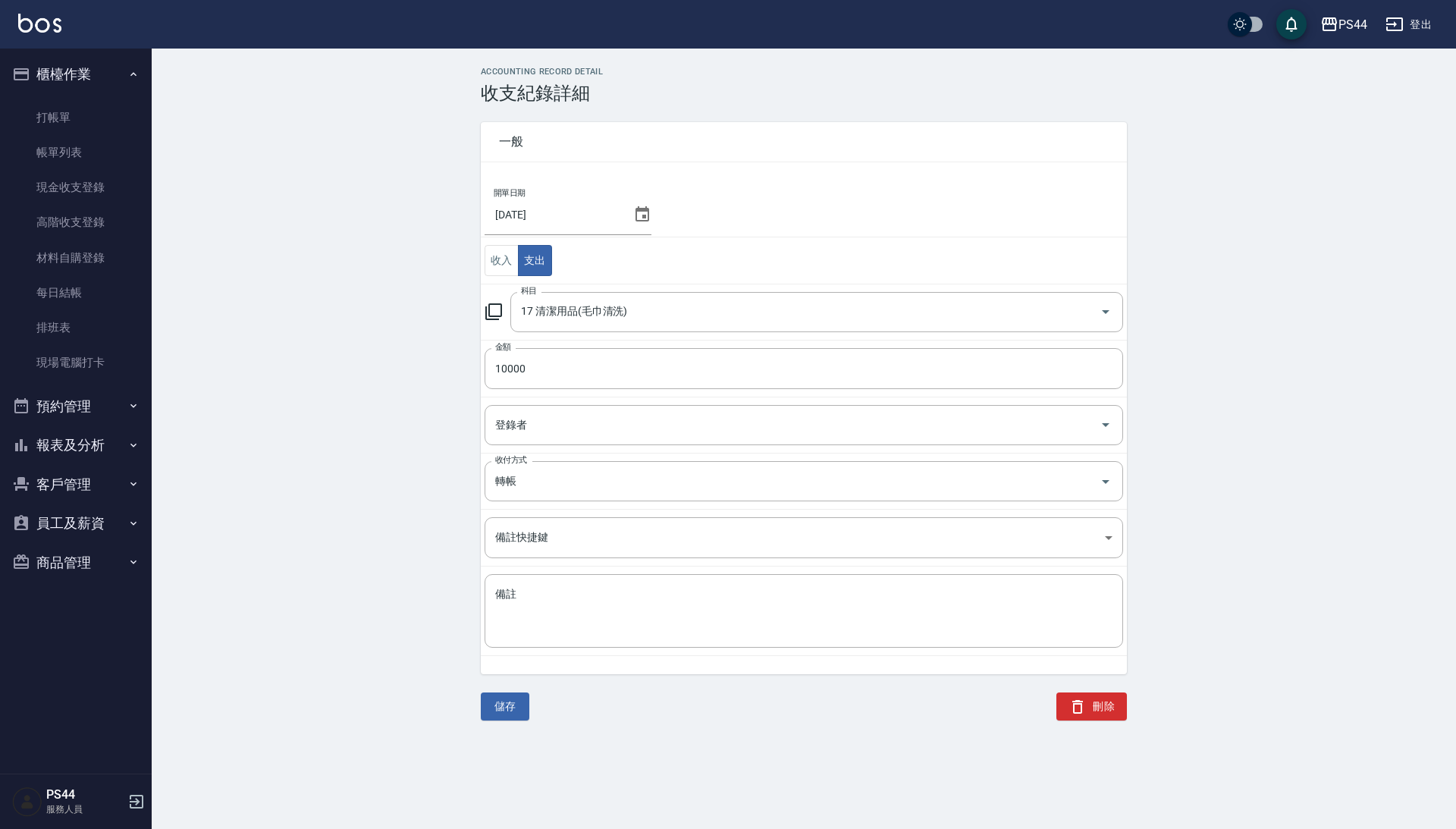
click at [498, 721] on div "儲存" at bounding box center [496, 698] width 67 height 46
click at [499, 714] on button "儲存" at bounding box center [505, 707] width 49 height 28
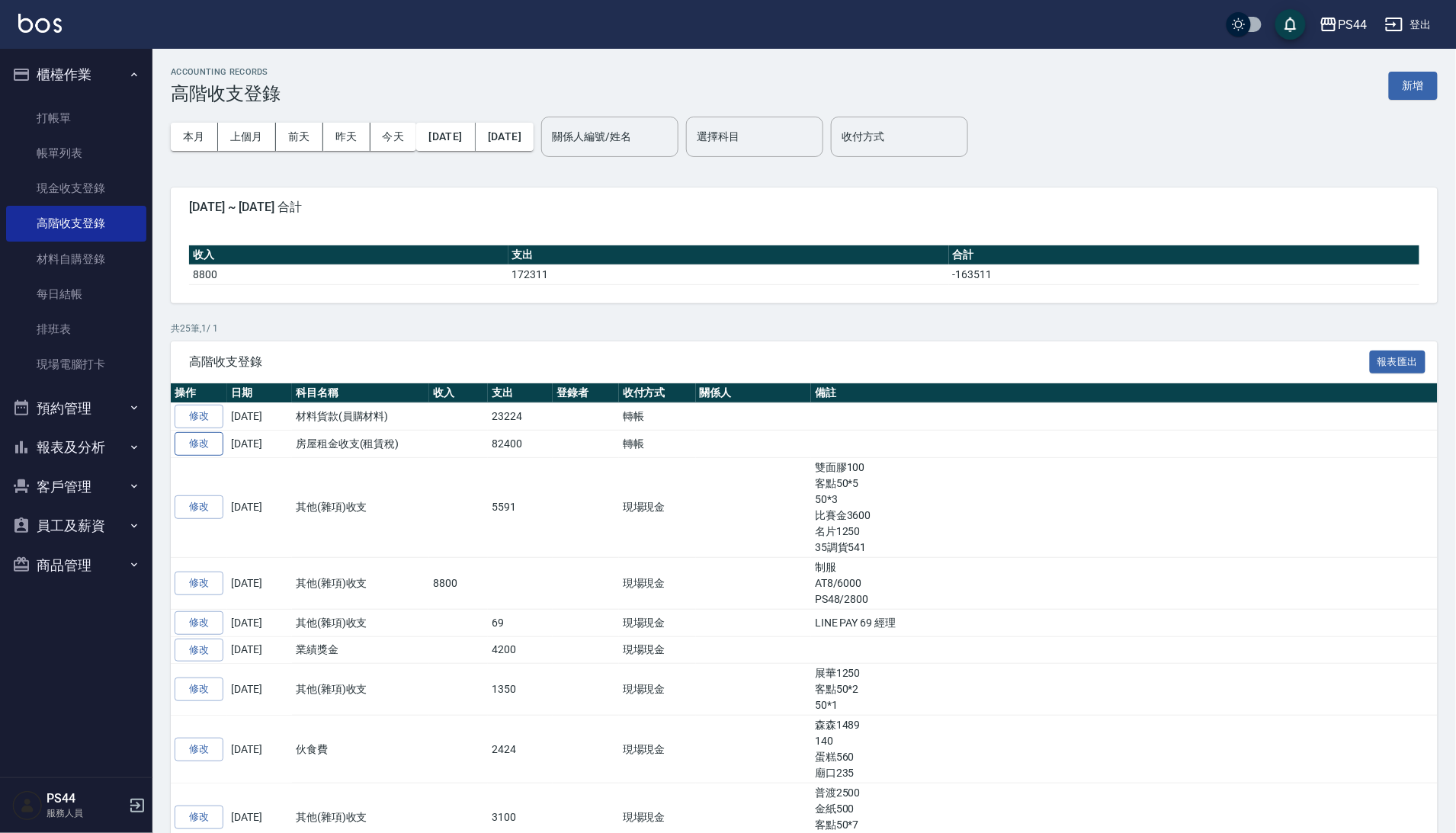
click at [210, 445] on link "修改" at bounding box center [199, 443] width 49 height 24
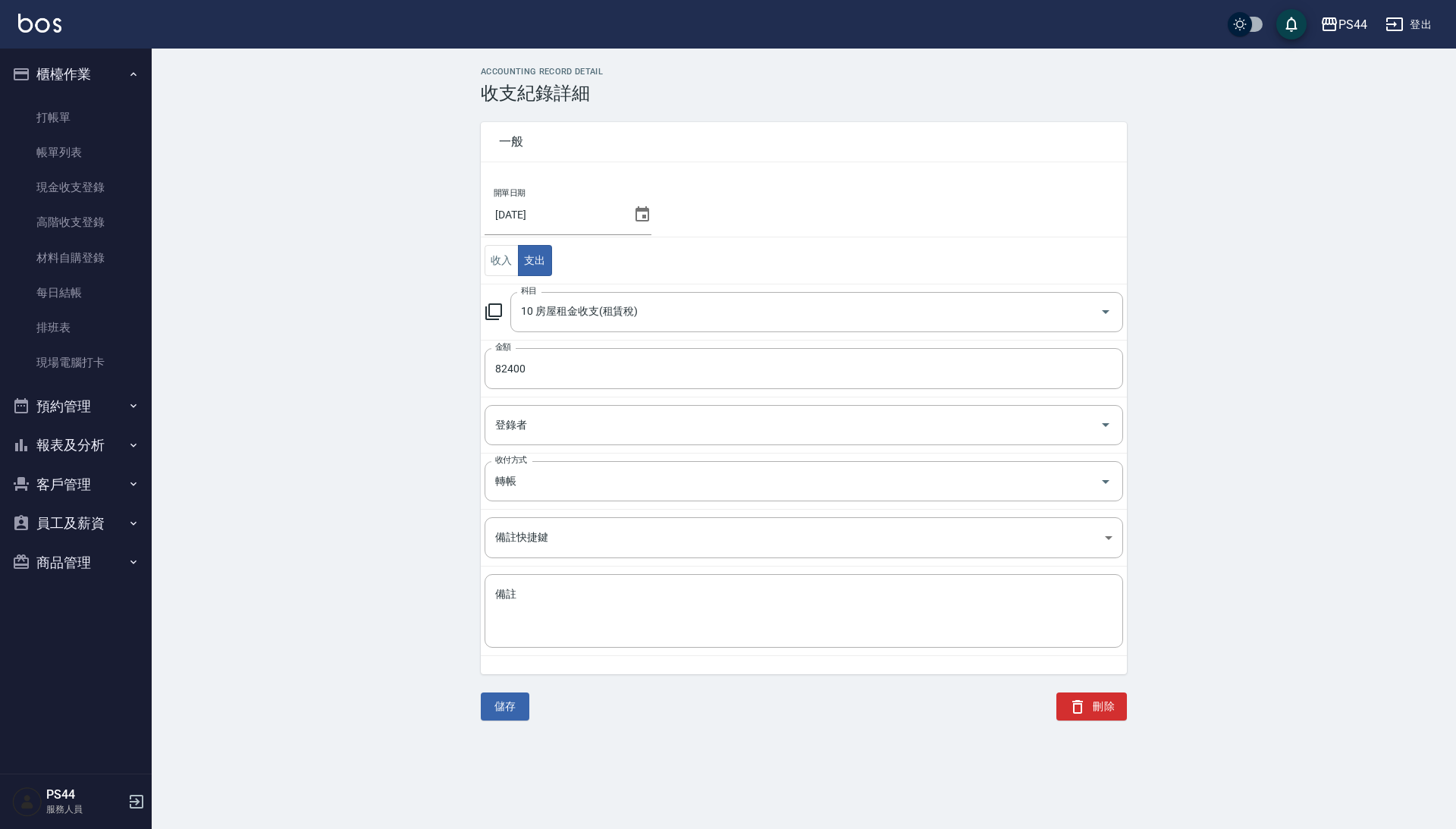
click at [649, 216] on icon at bounding box center [642, 214] width 14 height 15
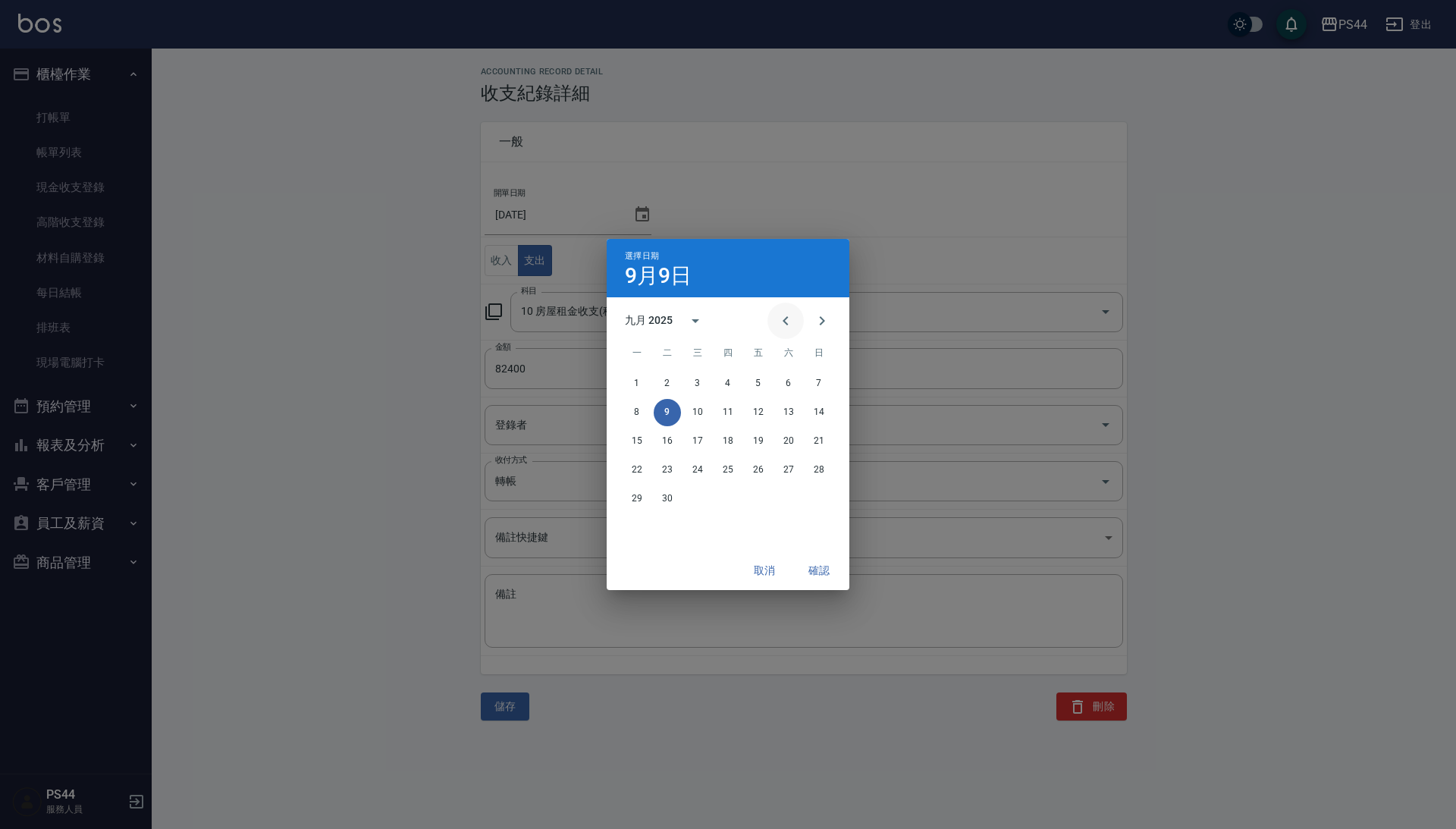
click at [791, 317] on button "Previous month" at bounding box center [786, 321] width 36 height 36
click at [819, 492] on button "31" at bounding box center [819, 499] width 27 height 27
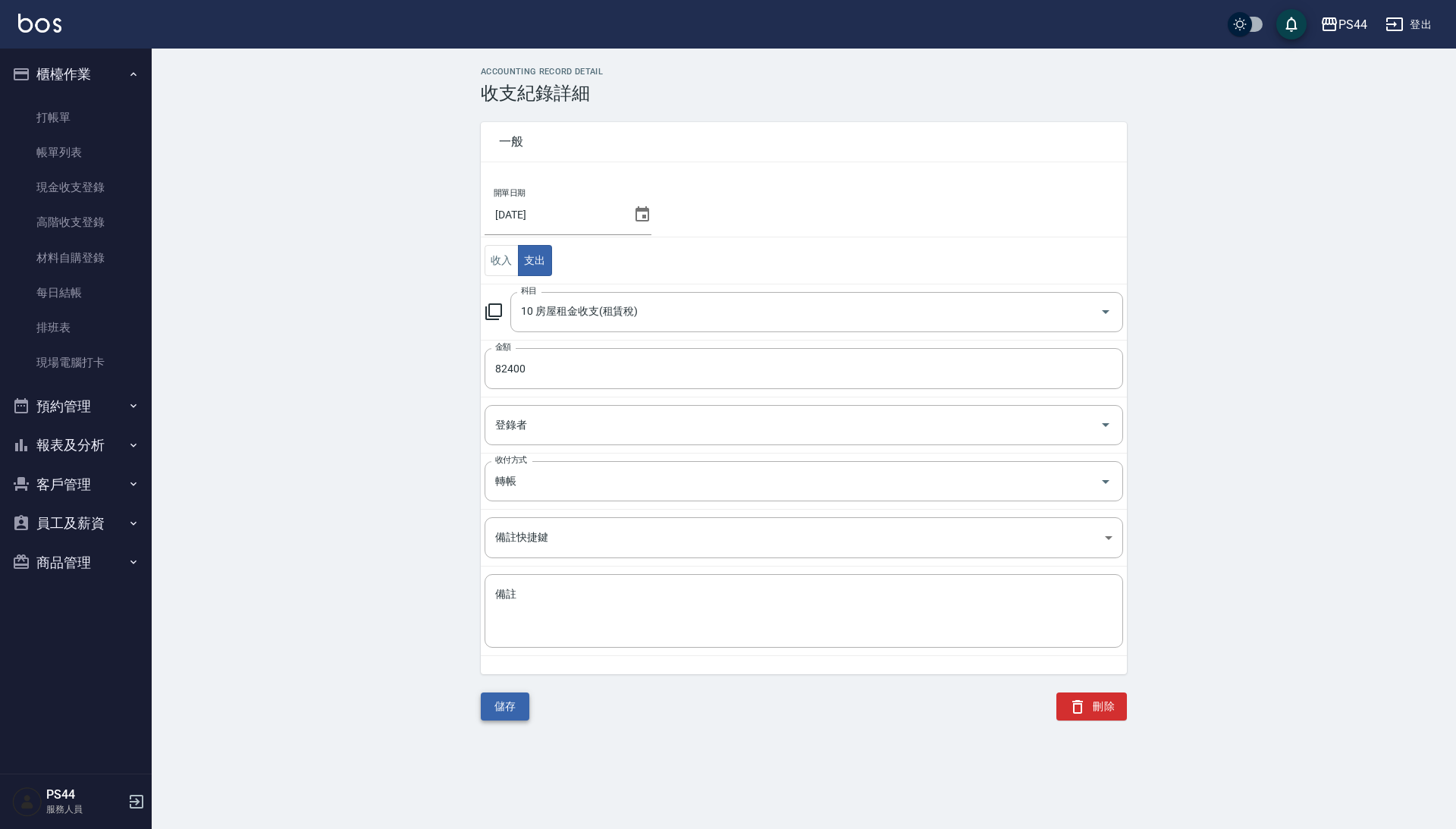
click at [522, 704] on button "儲存" at bounding box center [505, 707] width 49 height 28
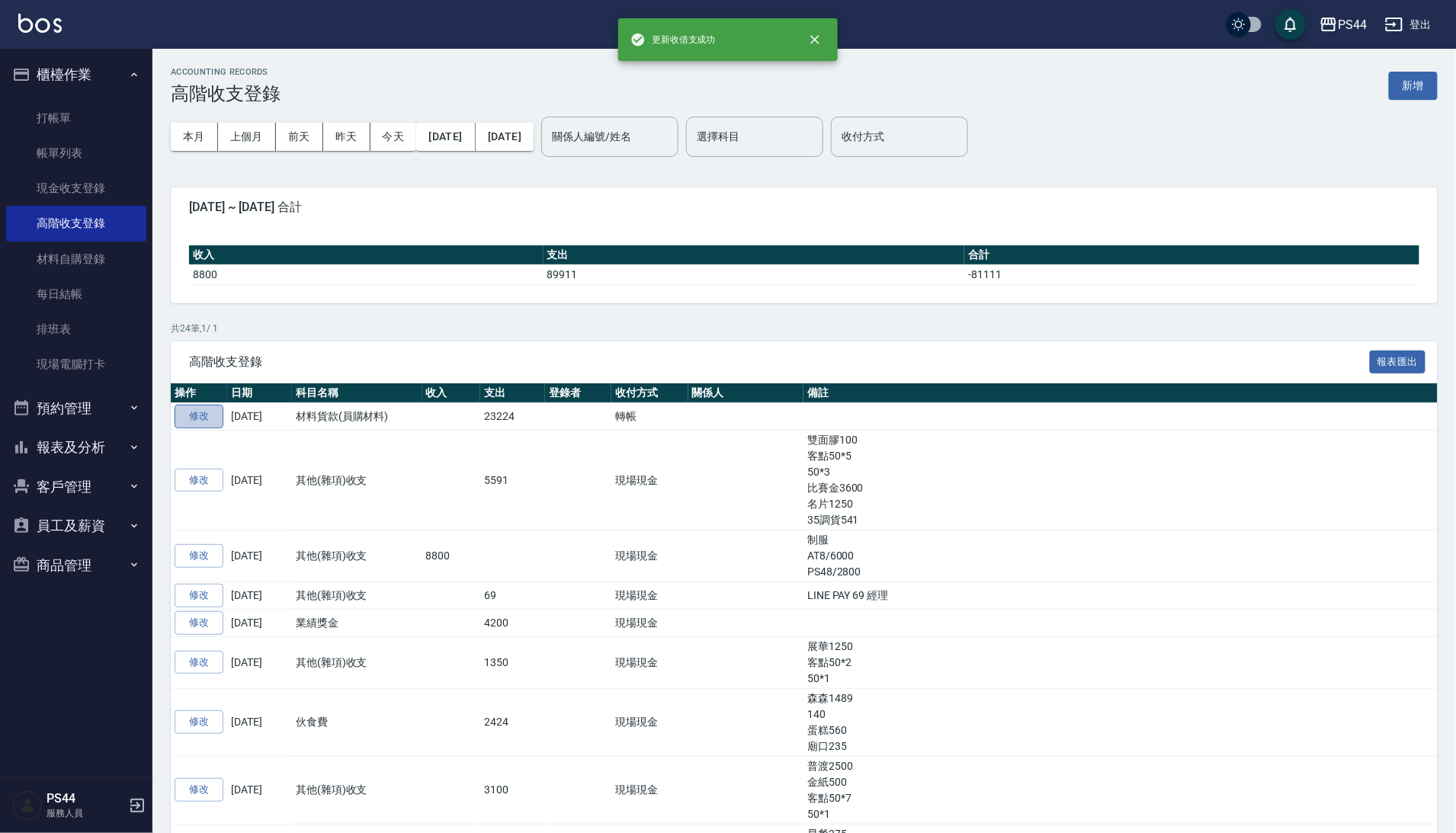
click at [202, 416] on link "修改" at bounding box center [199, 416] width 49 height 24
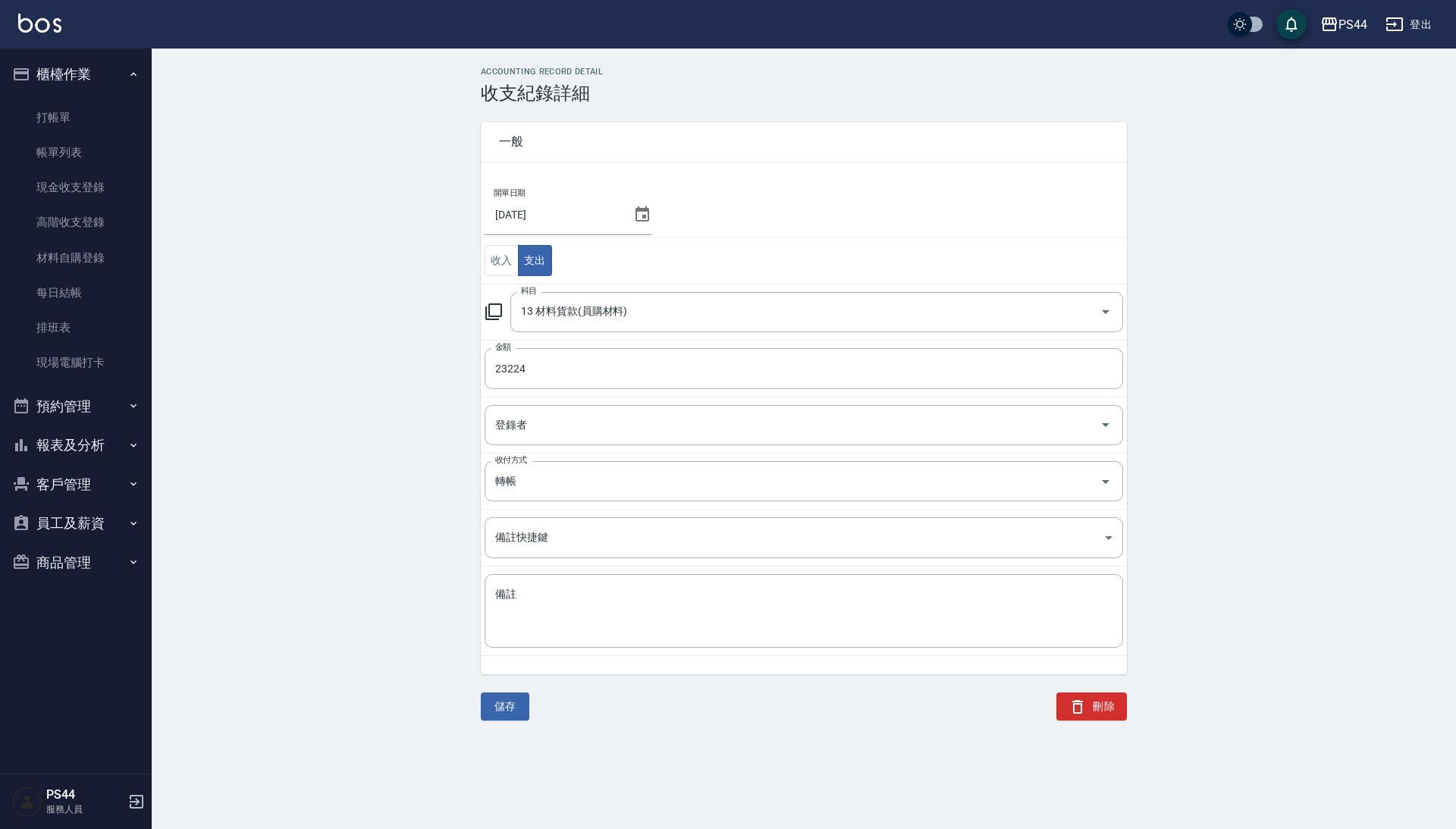
click at [651, 220] on icon at bounding box center [642, 214] width 18 height 18
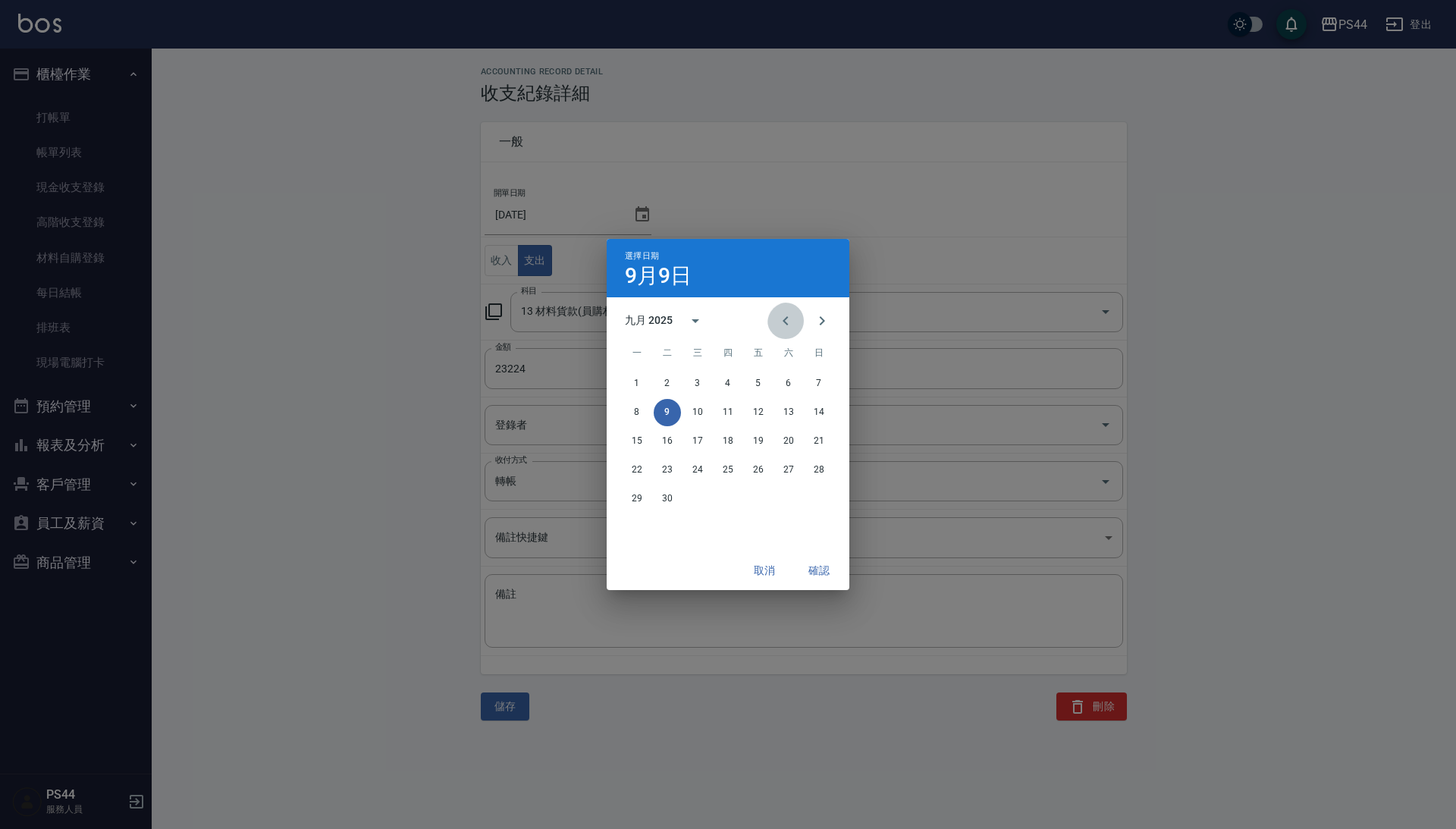
click at [781, 323] on icon "Previous month" at bounding box center [786, 321] width 18 height 18
click at [820, 493] on button "31" at bounding box center [819, 499] width 27 height 27
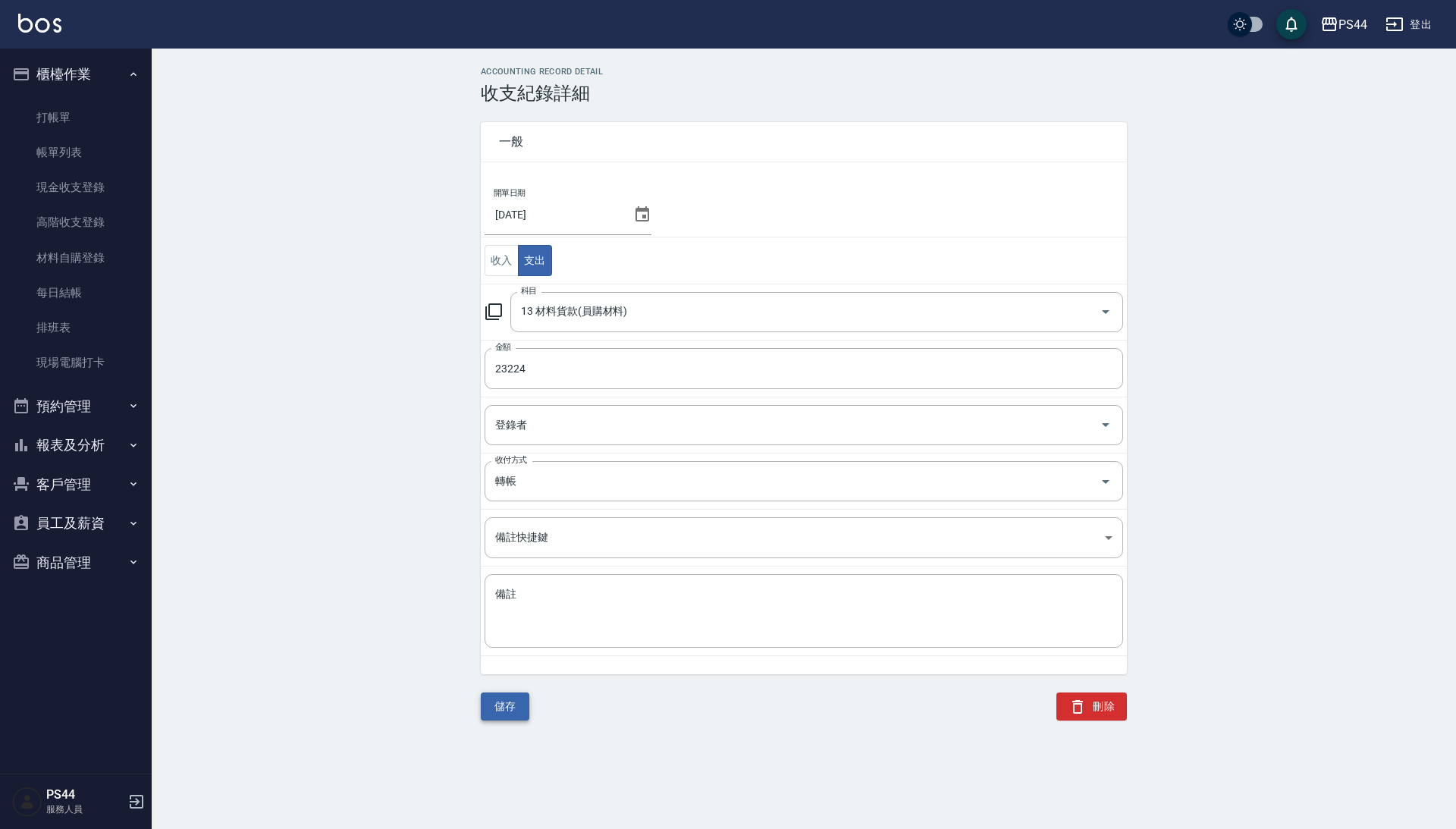
click at [500, 708] on button "儲存" at bounding box center [505, 707] width 49 height 28
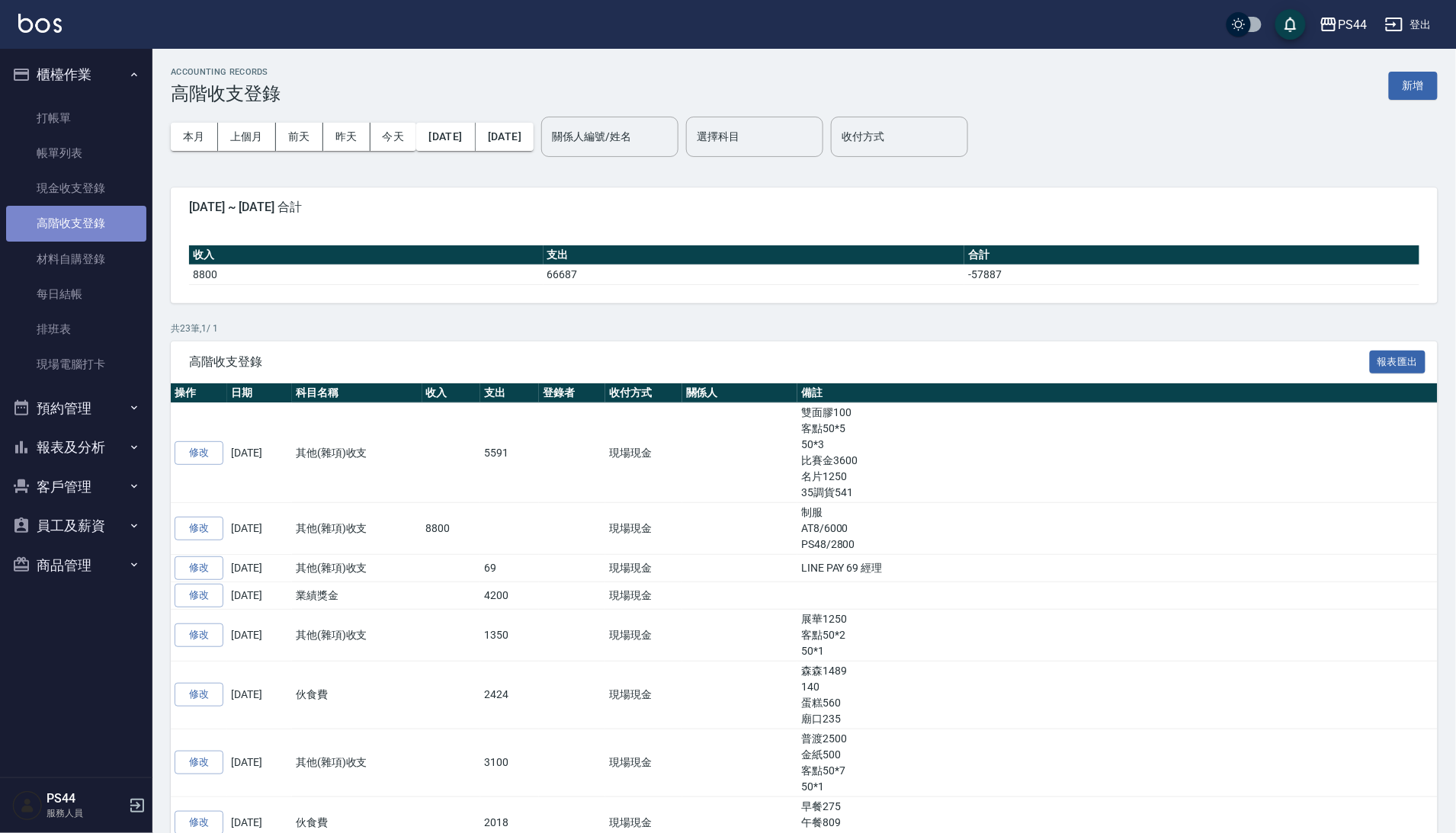
click at [85, 223] on link "高階收支登錄" at bounding box center [75, 223] width 140 height 35
click at [259, 126] on button "上個月" at bounding box center [247, 137] width 58 height 28
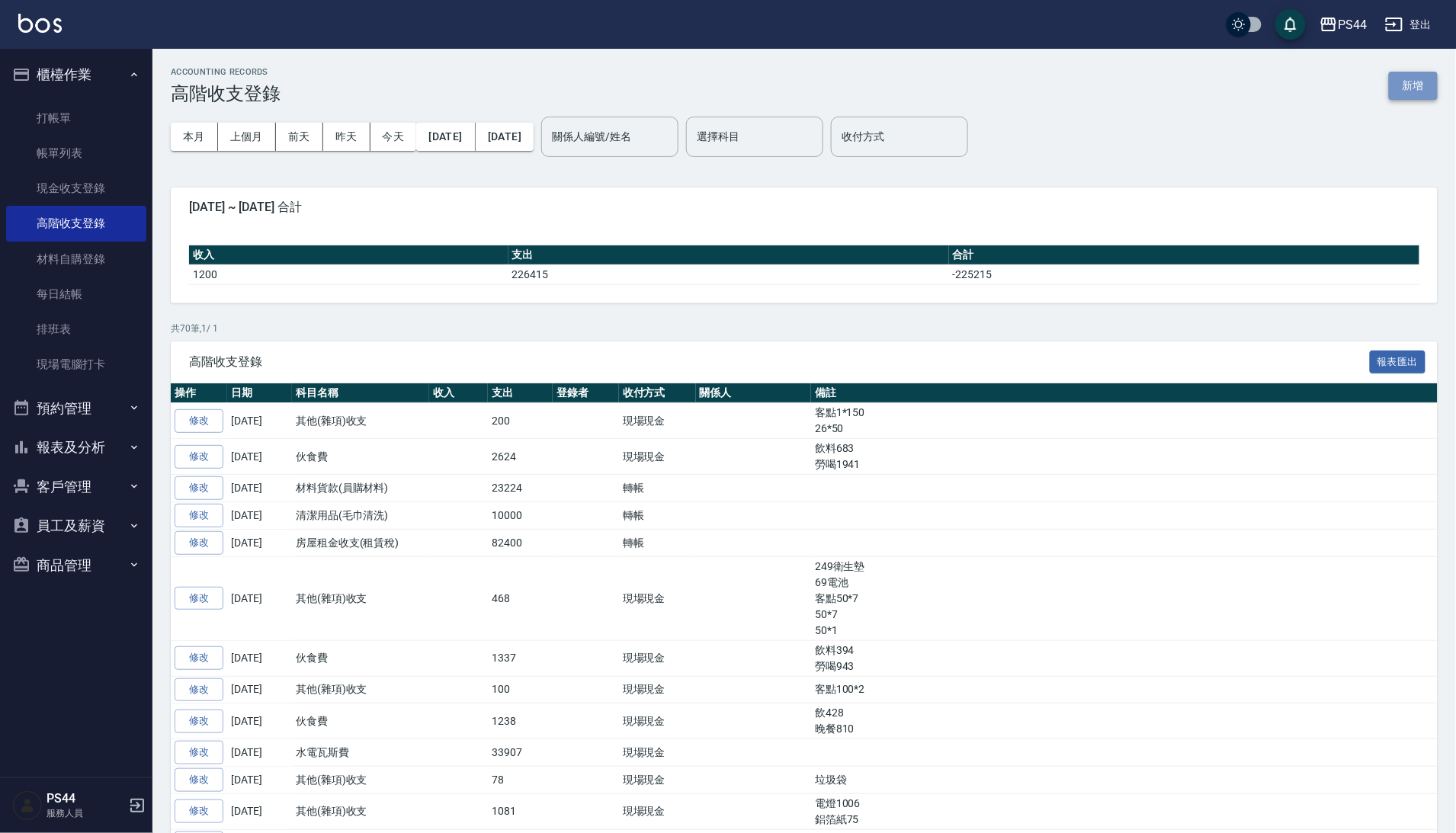
click at [1419, 74] on button "新增" at bounding box center [1413, 85] width 49 height 28
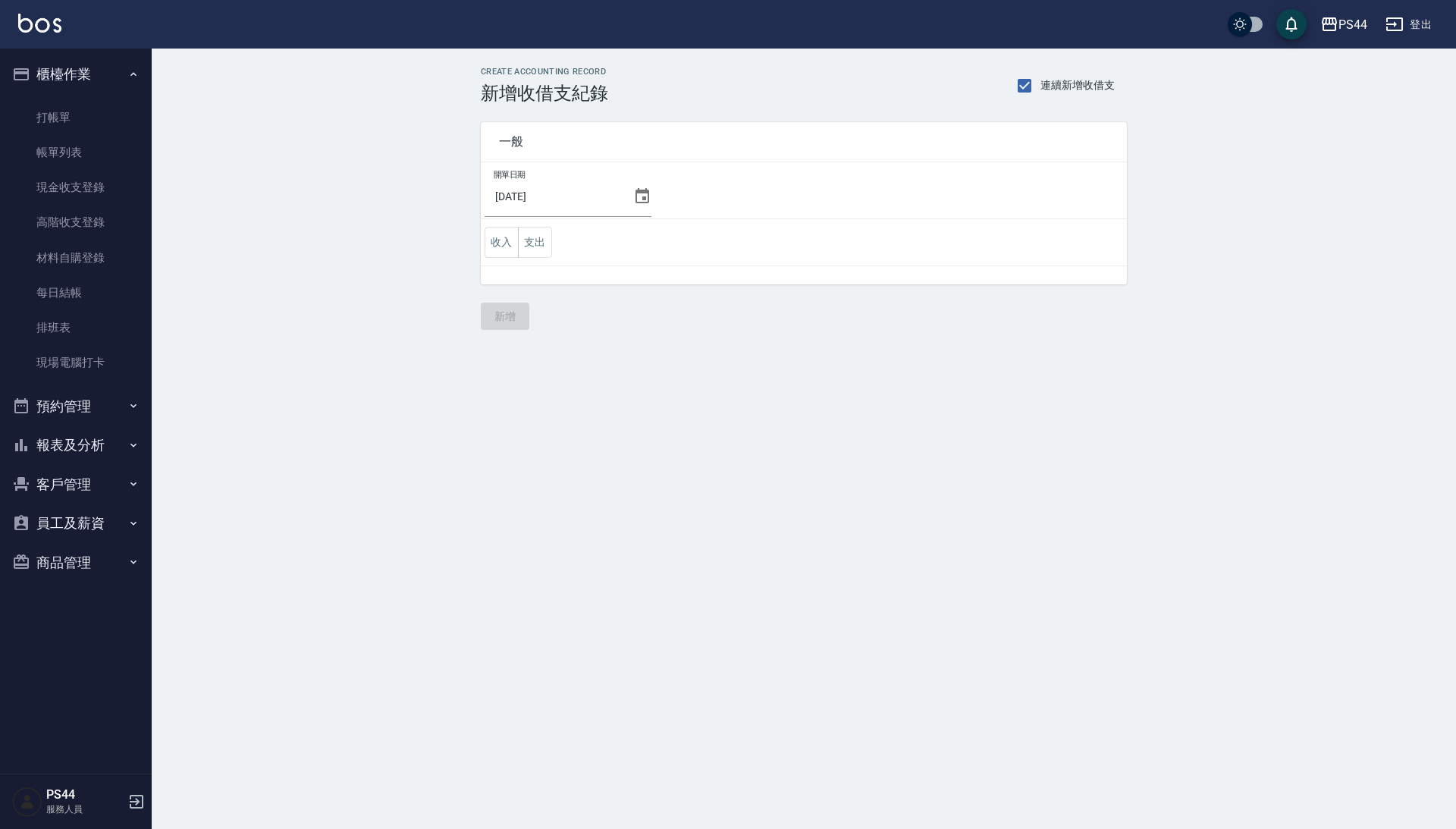
click at [649, 203] on icon at bounding box center [642, 195] width 14 height 15
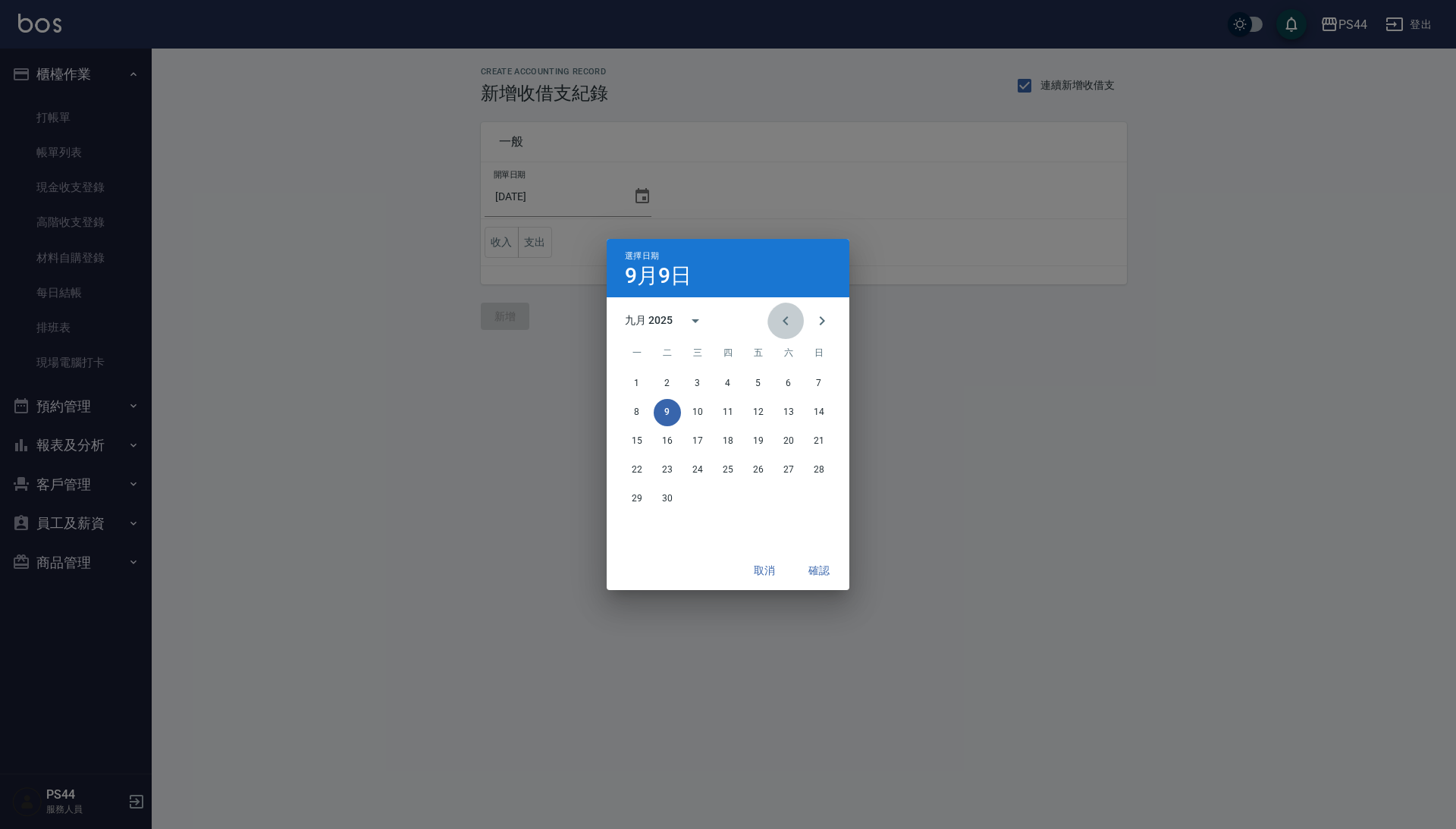
click at [787, 326] on icon "Previous month" at bounding box center [786, 321] width 18 height 18
click at [825, 497] on button "31" at bounding box center [819, 499] width 27 height 27
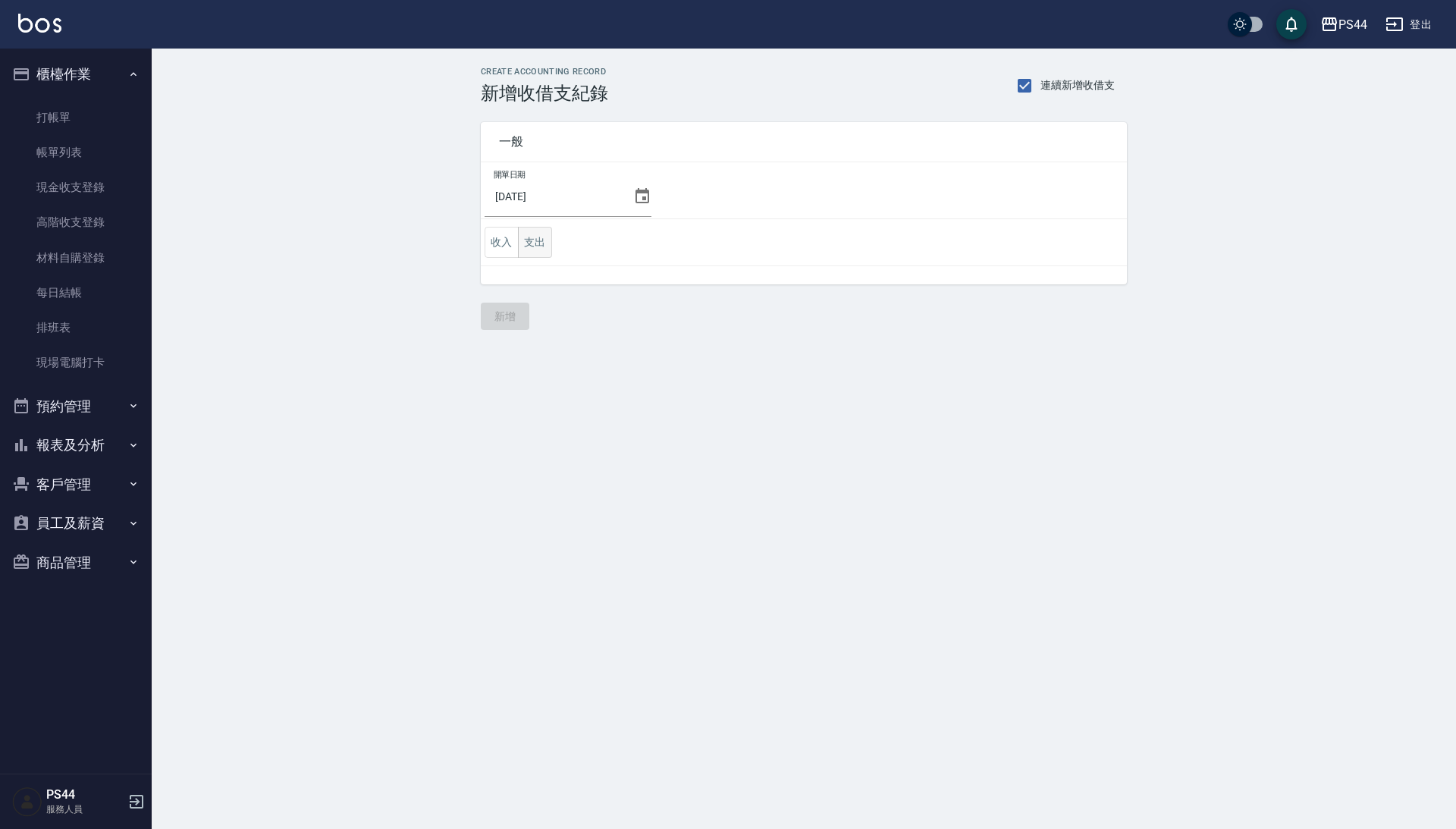
click at [540, 255] on button "支出" at bounding box center [534, 243] width 34 height 31
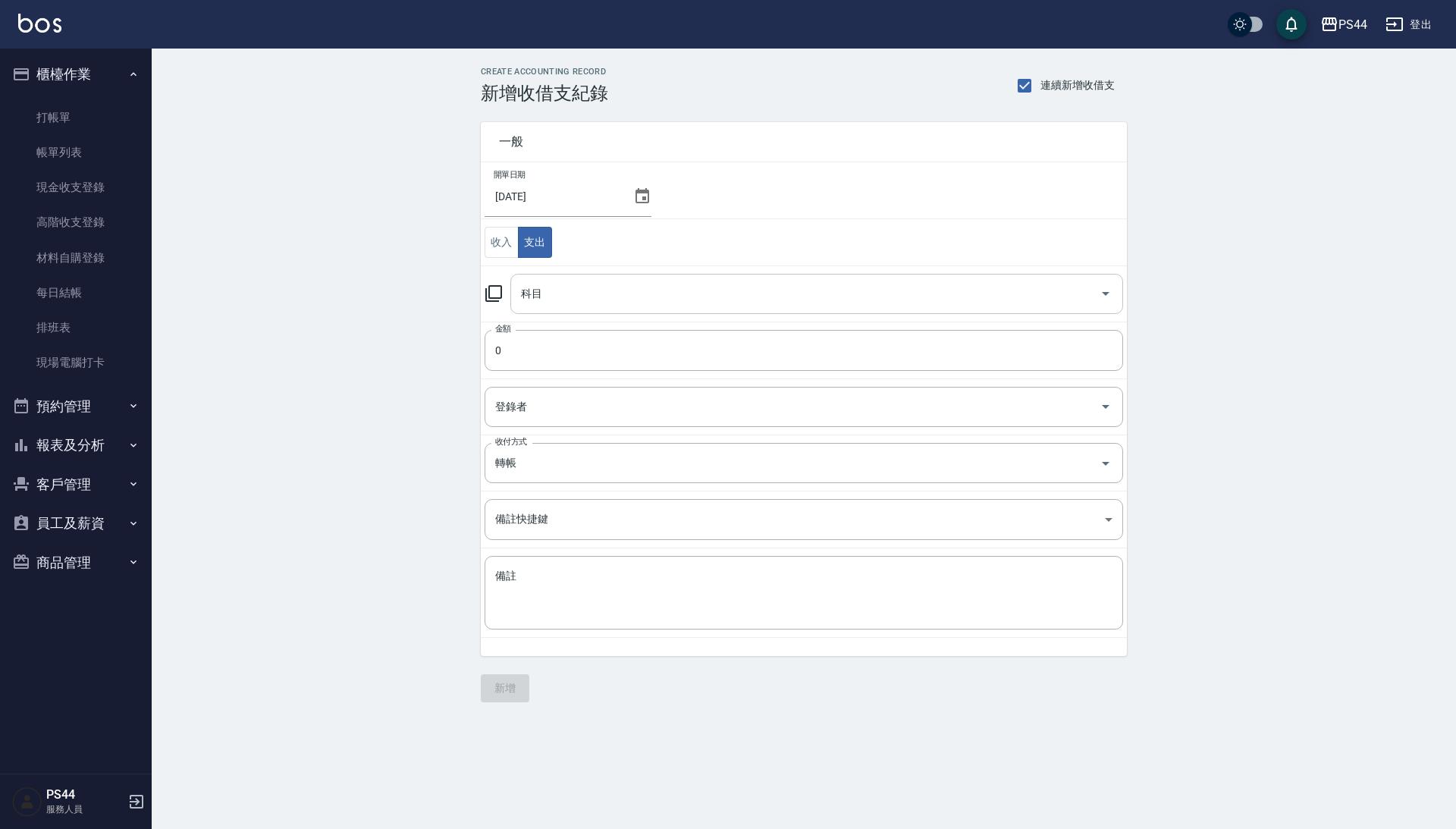
click at [591, 313] on div "科目" at bounding box center [816, 294] width 613 height 40
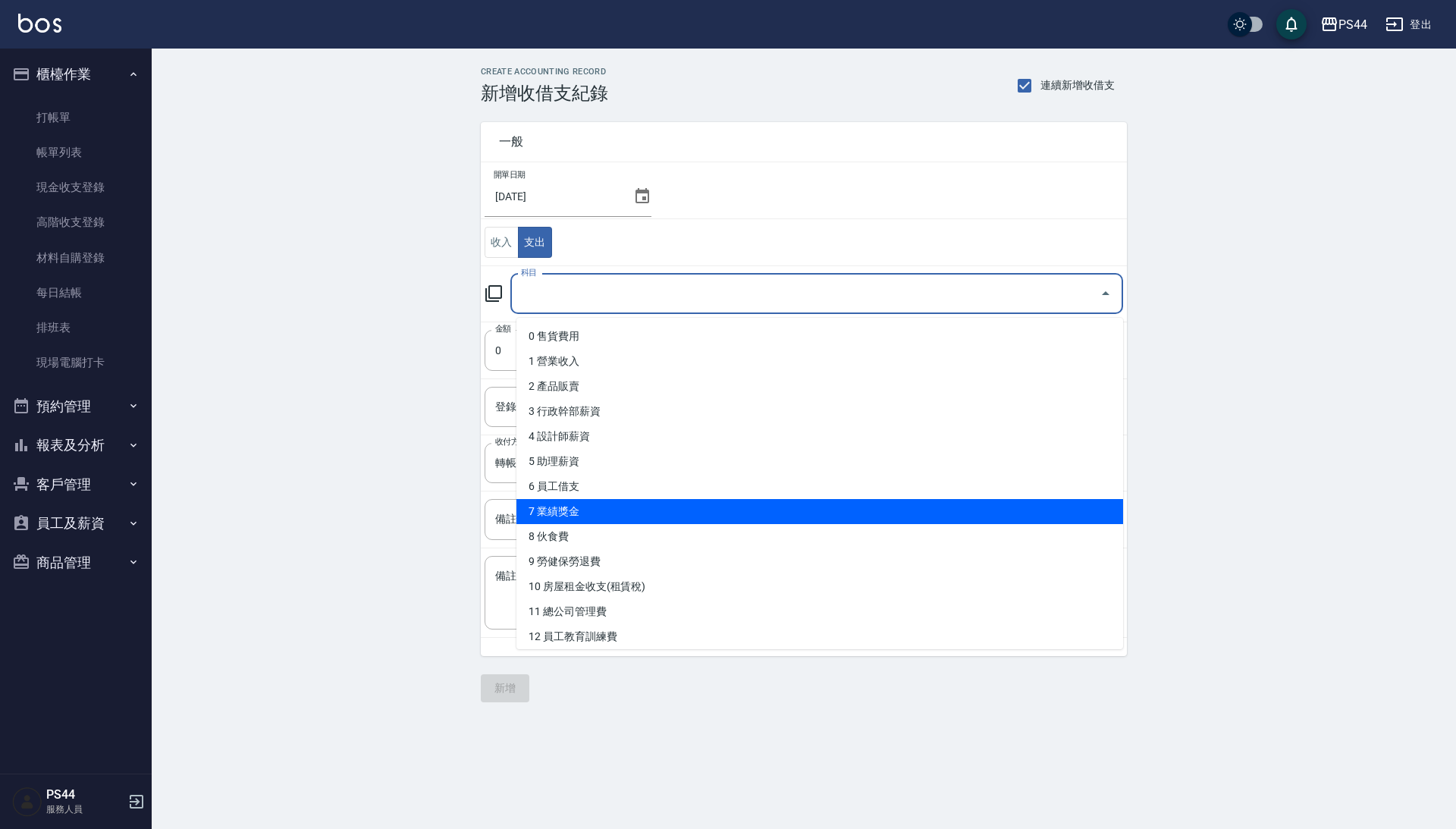
scroll to position [41, 0]
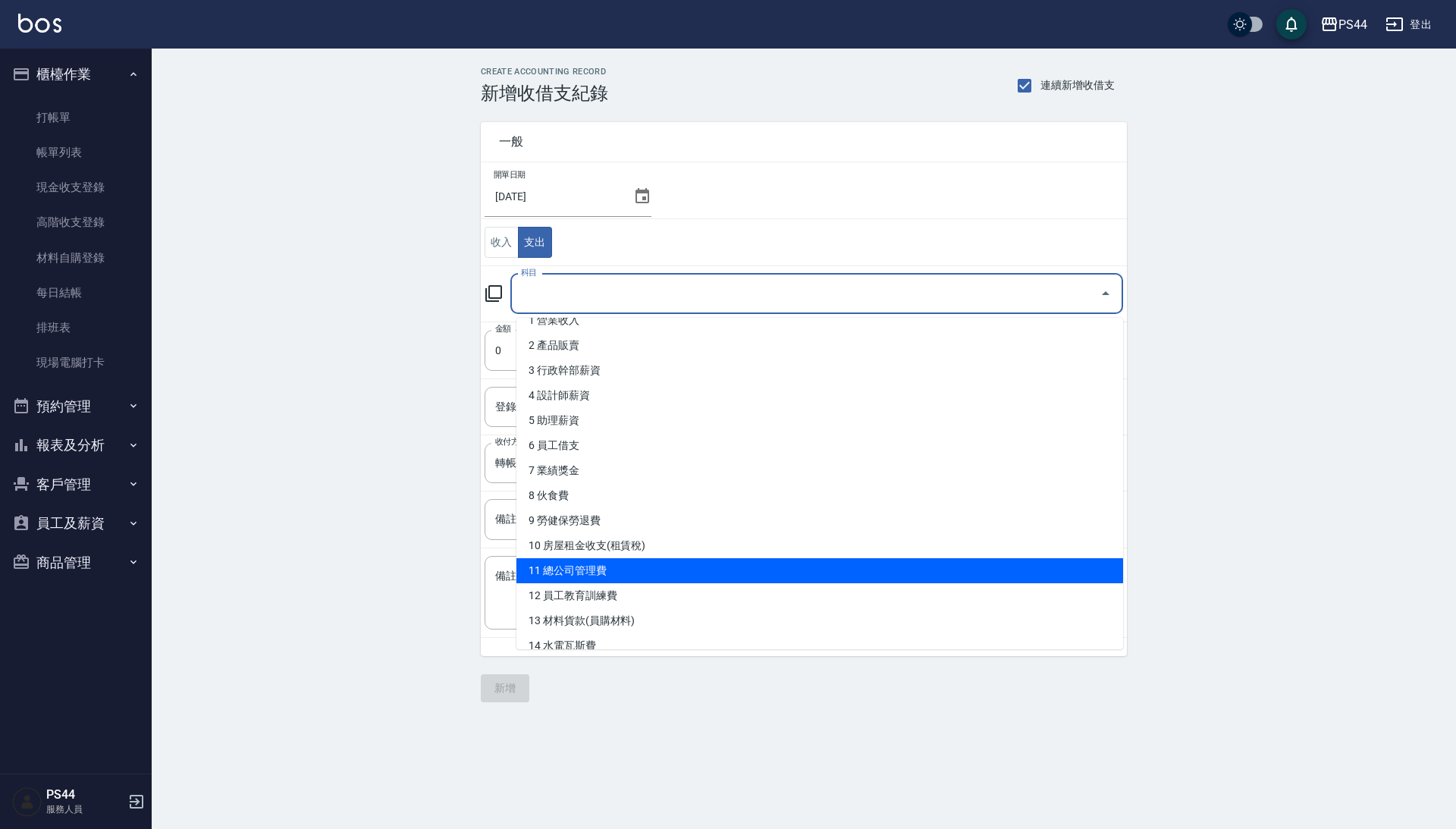
click at [593, 563] on li "11 總公司管理費" at bounding box center [820, 571] width 607 height 25
type input "11 總公司管理費"
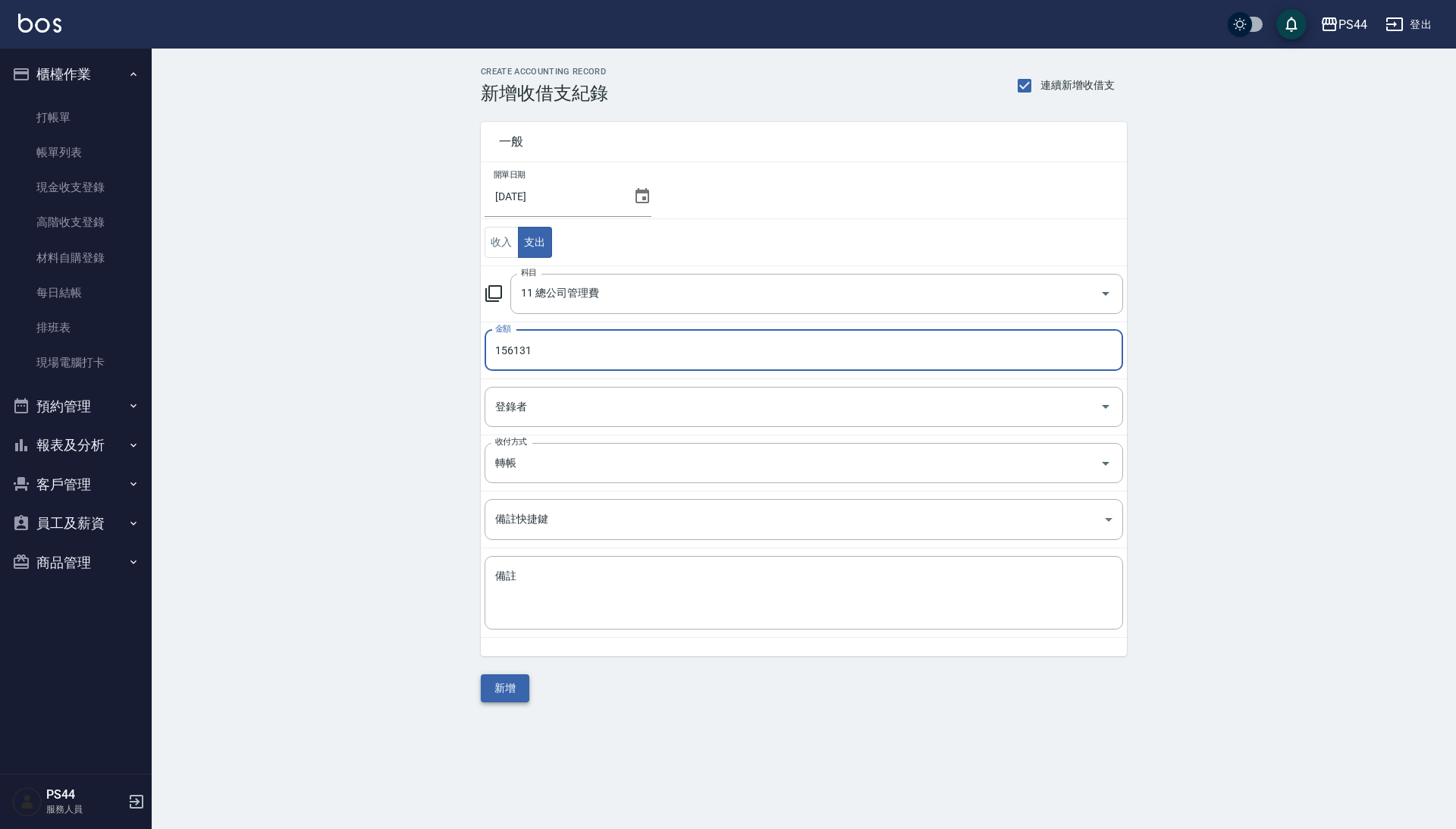
type input "156131"
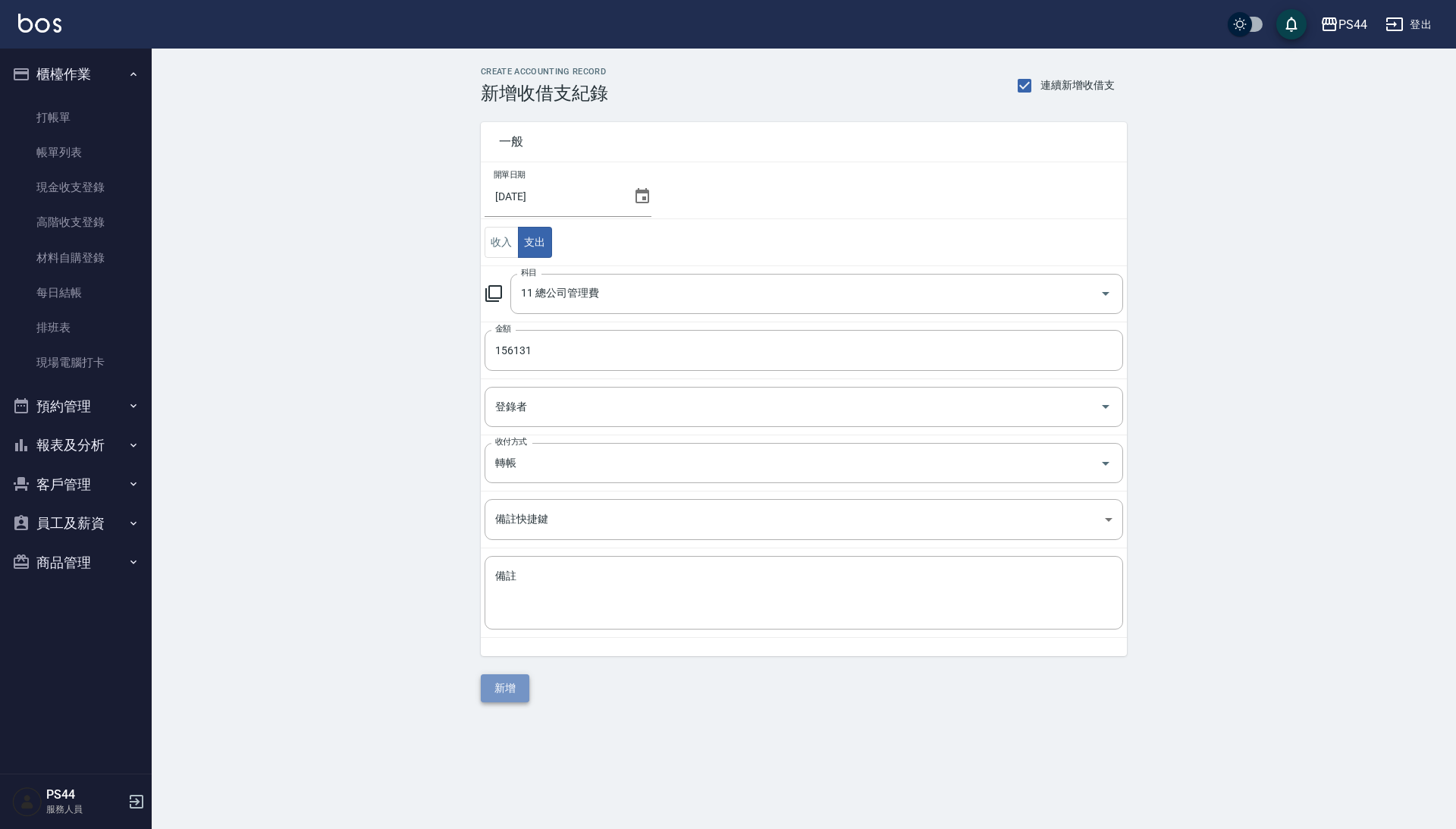
click at [491, 698] on button "新增" at bounding box center [505, 689] width 49 height 28
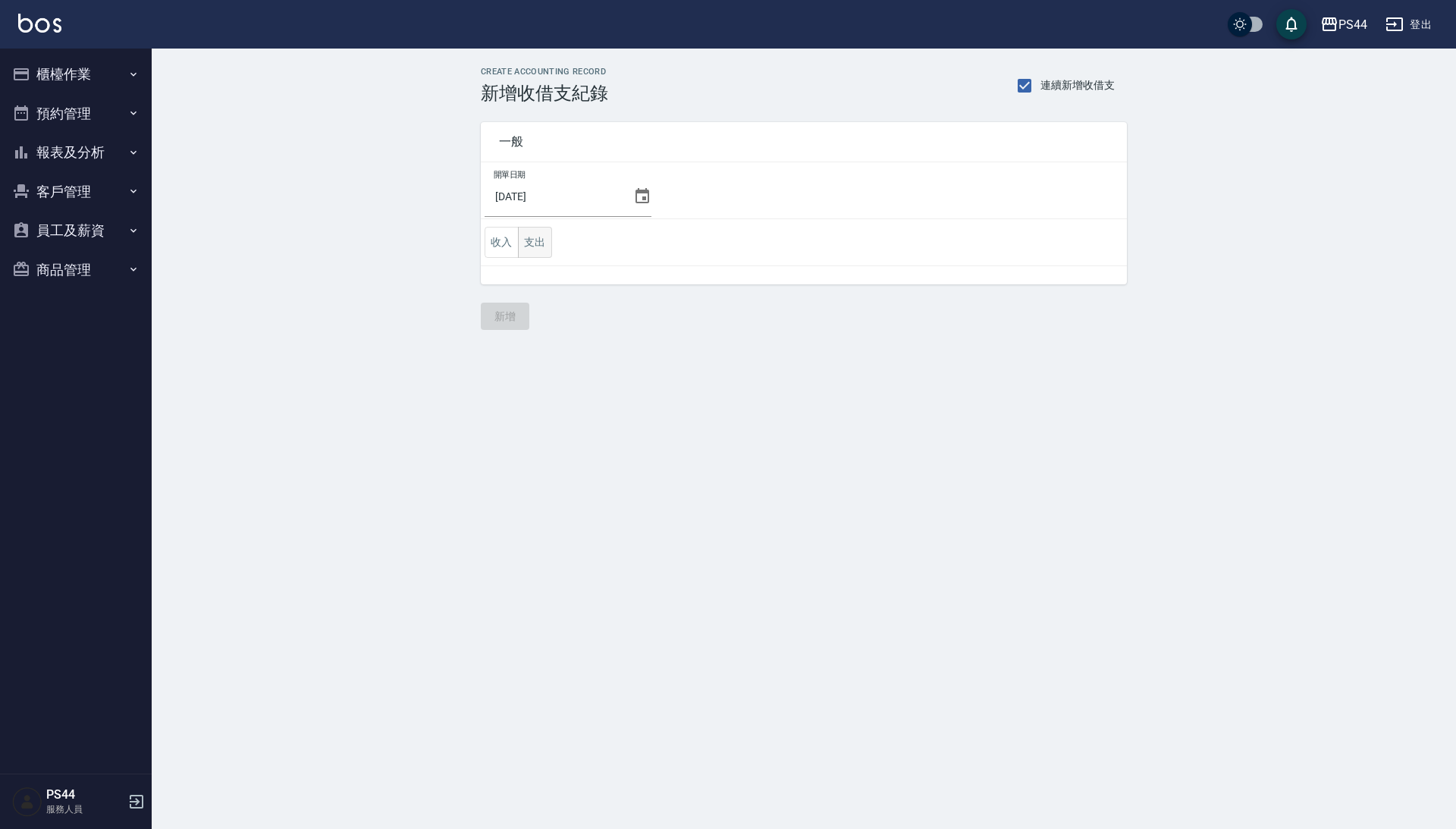
click at [534, 252] on button "支出" at bounding box center [534, 243] width 34 height 31
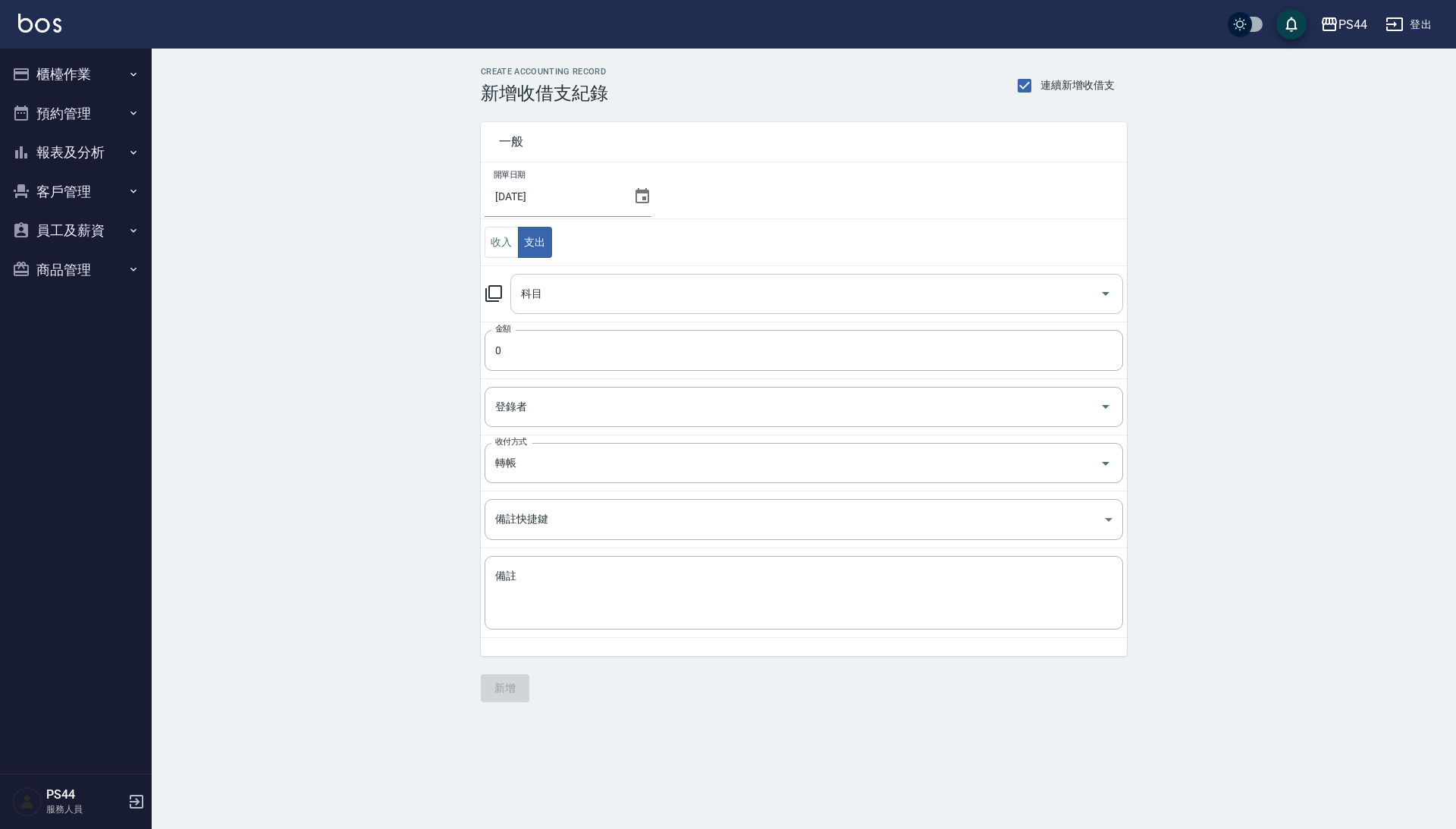
click at [564, 299] on input "科目" at bounding box center [805, 294] width 576 height 26
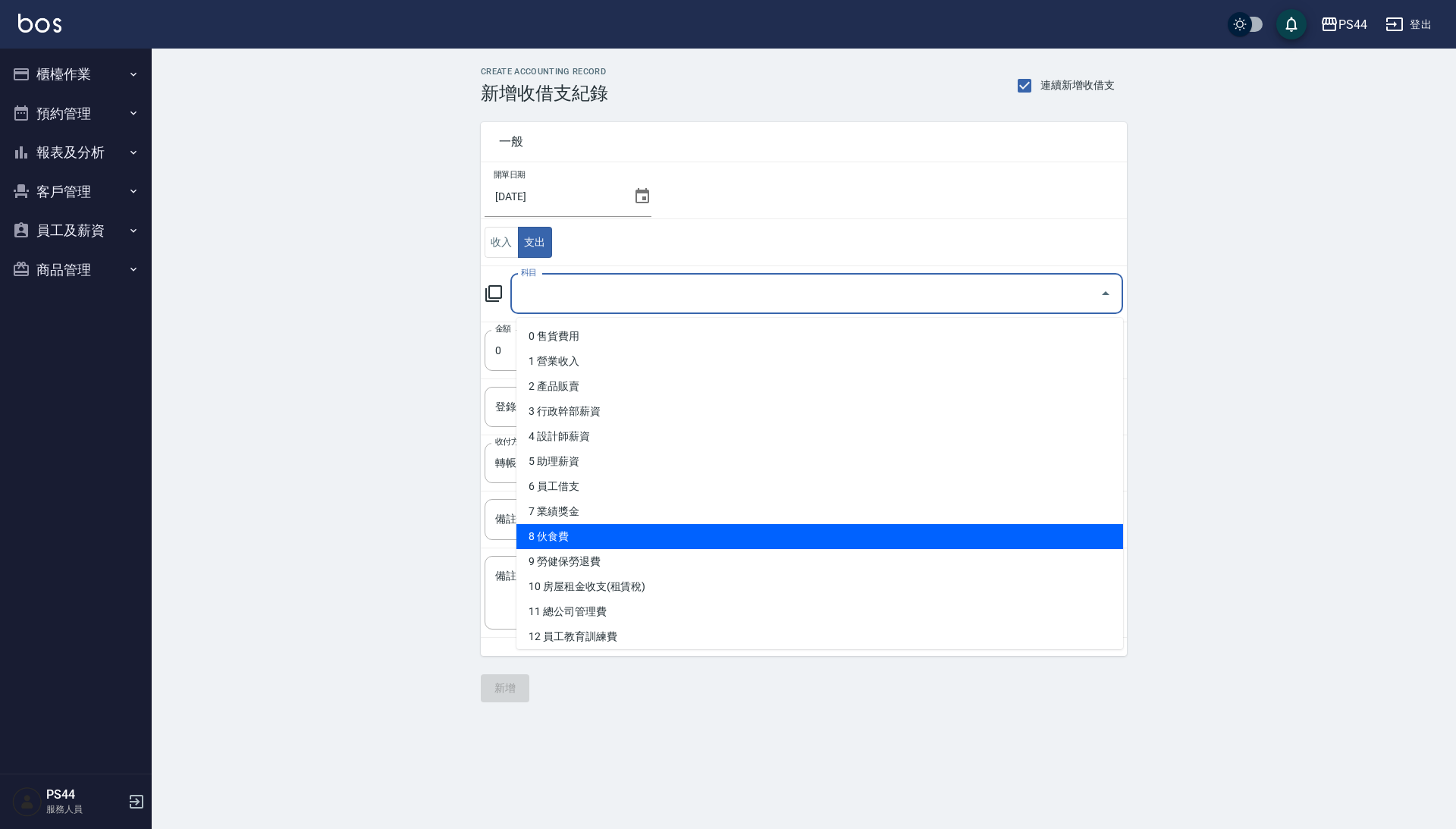
scroll to position [35, 0]
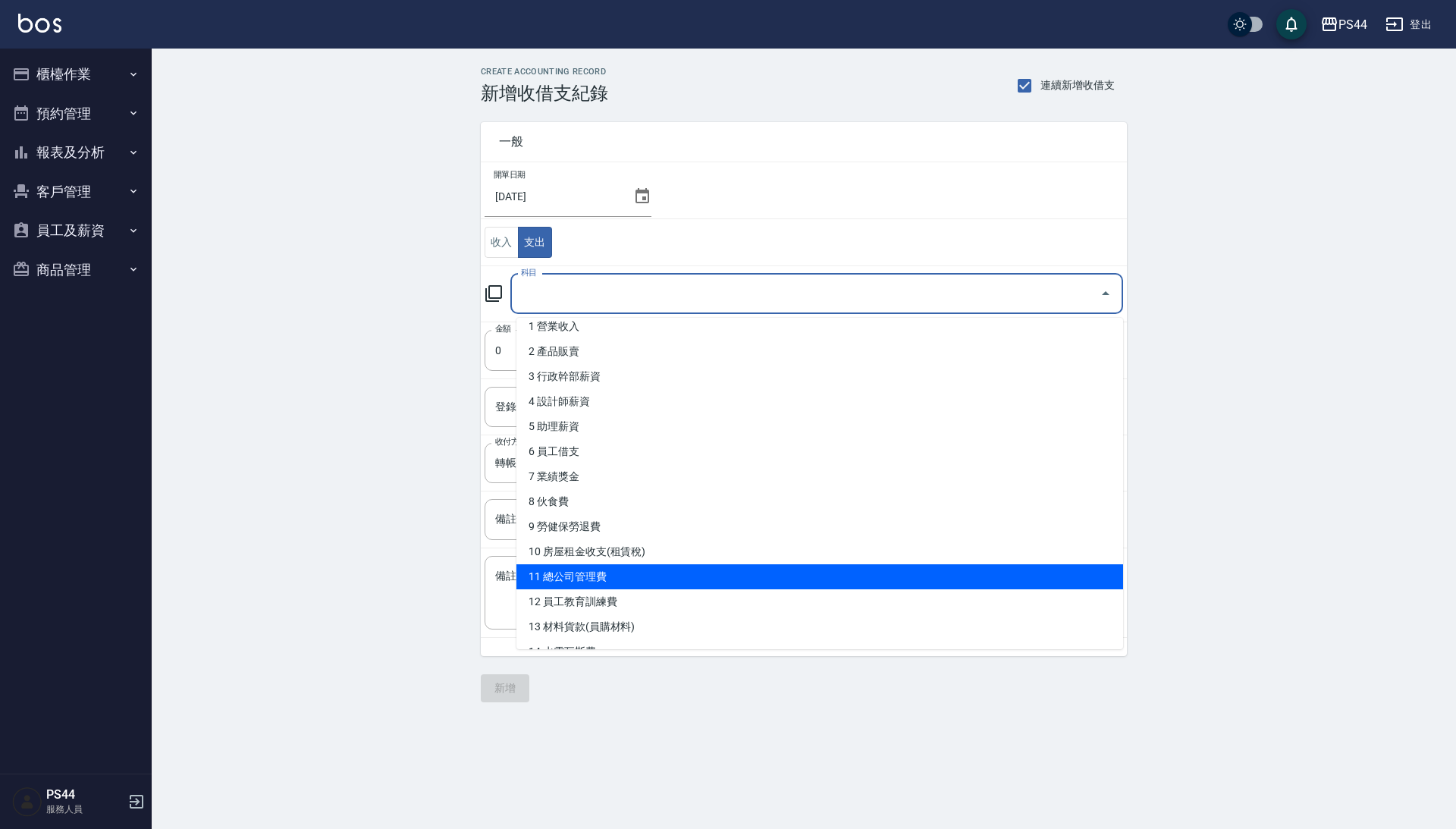
click at [620, 564] on li "11 總公司管理費" at bounding box center [820, 577] width 607 height 25
type input "11 總公司管理費"
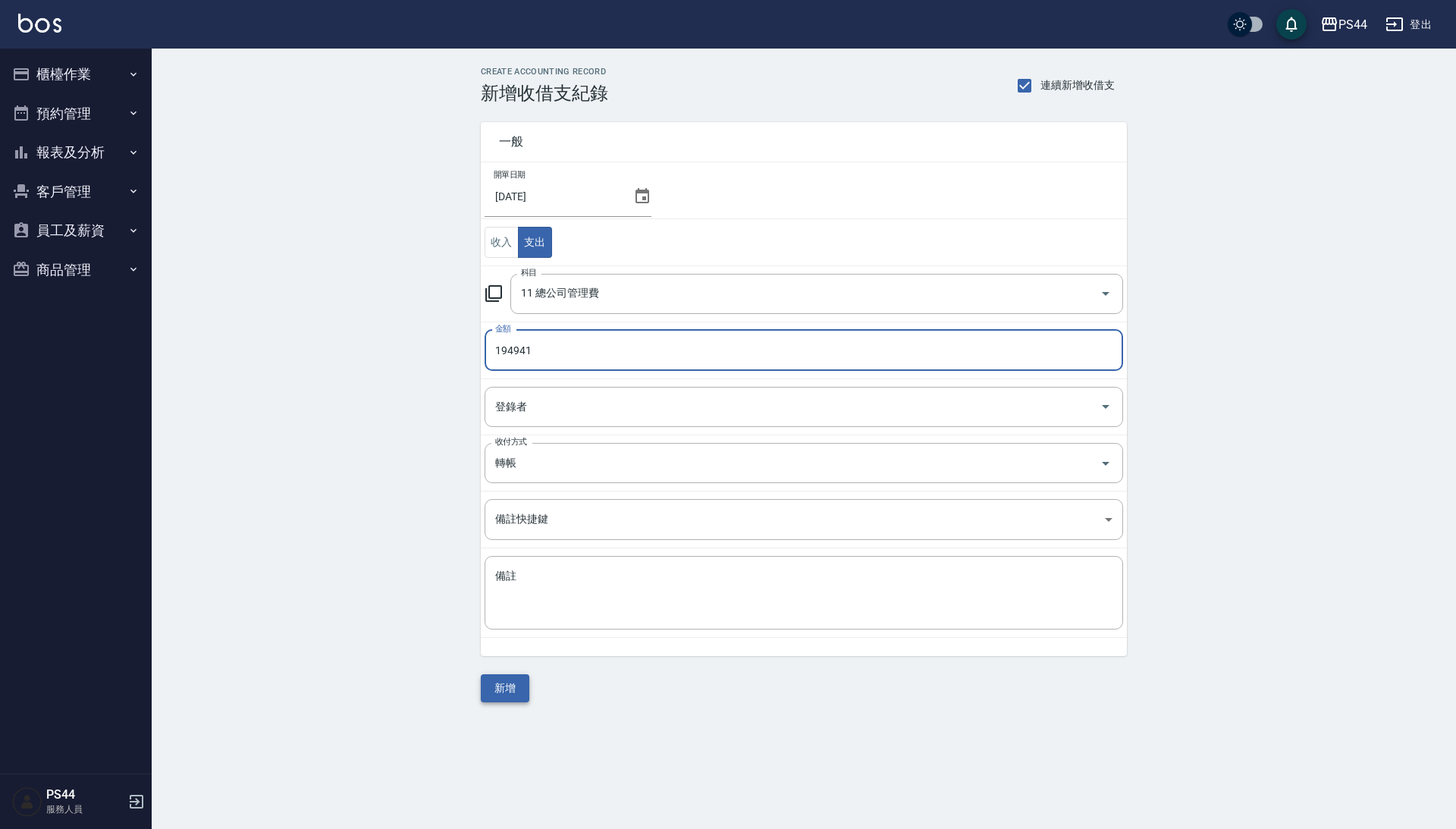
type input "194941"
click at [490, 689] on button "新增" at bounding box center [505, 689] width 49 height 28
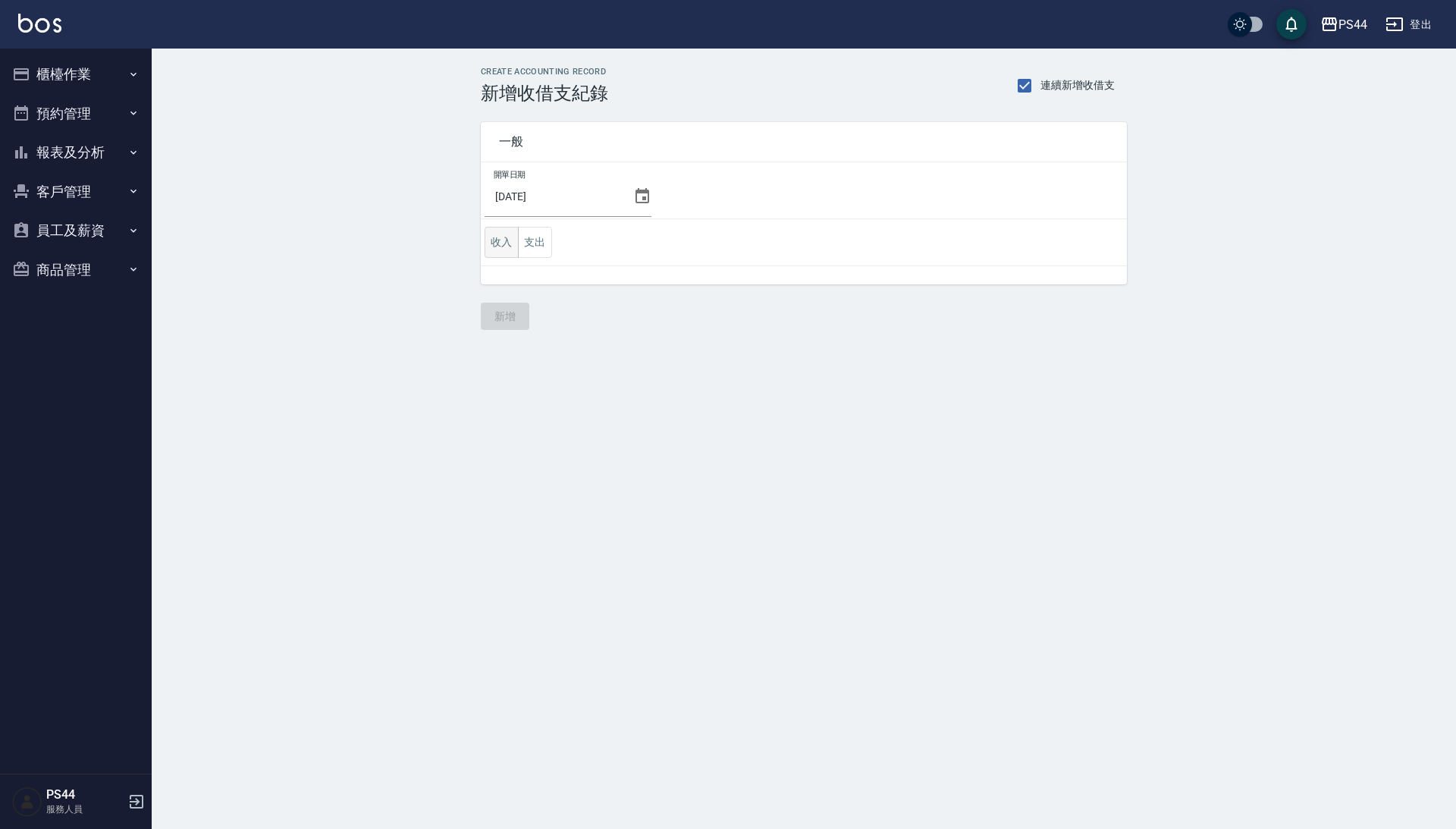
click at [497, 252] on button "收入" at bounding box center [501, 243] width 34 height 31
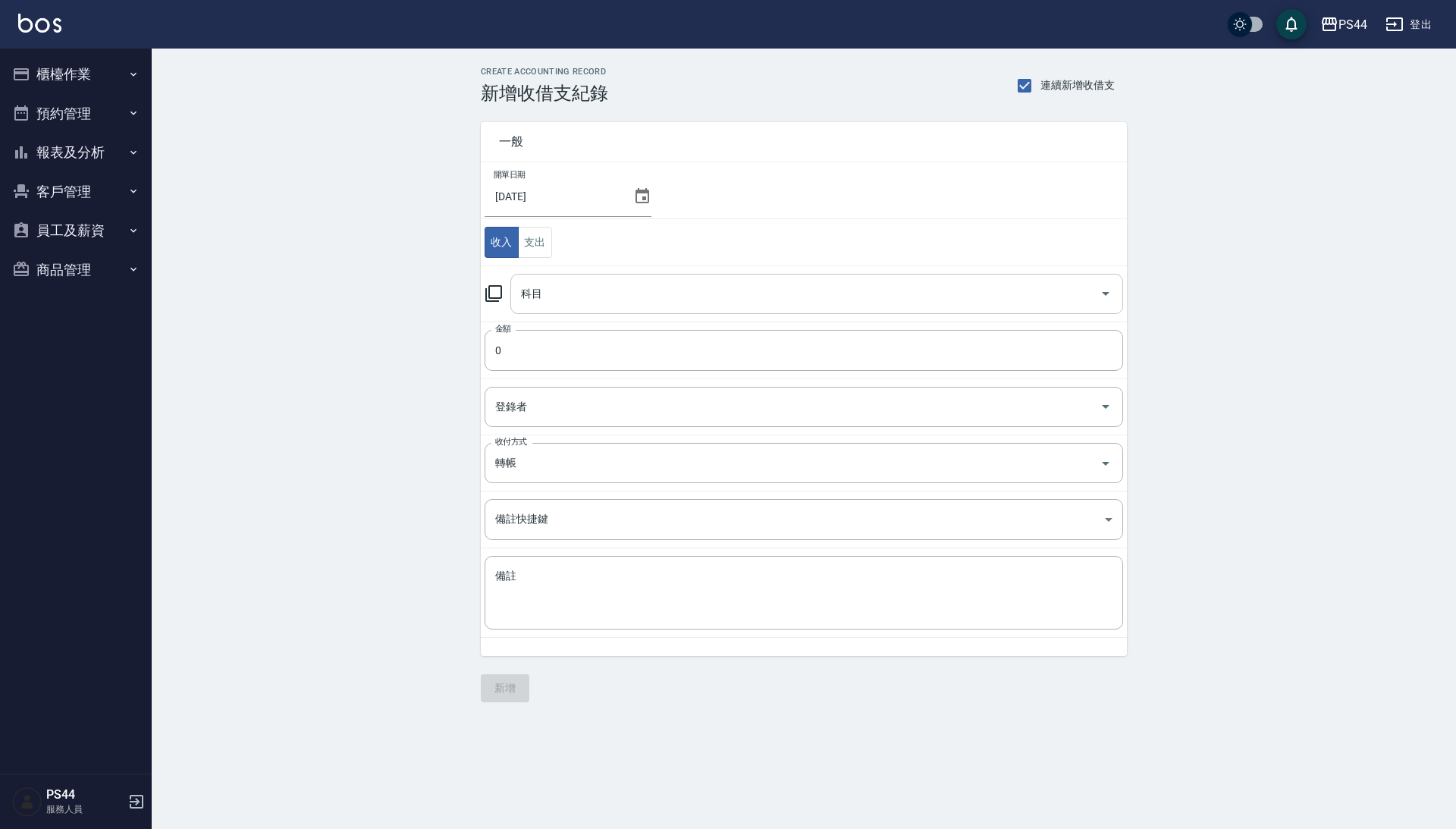
click at [594, 307] on input "科目" at bounding box center [805, 294] width 576 height 26
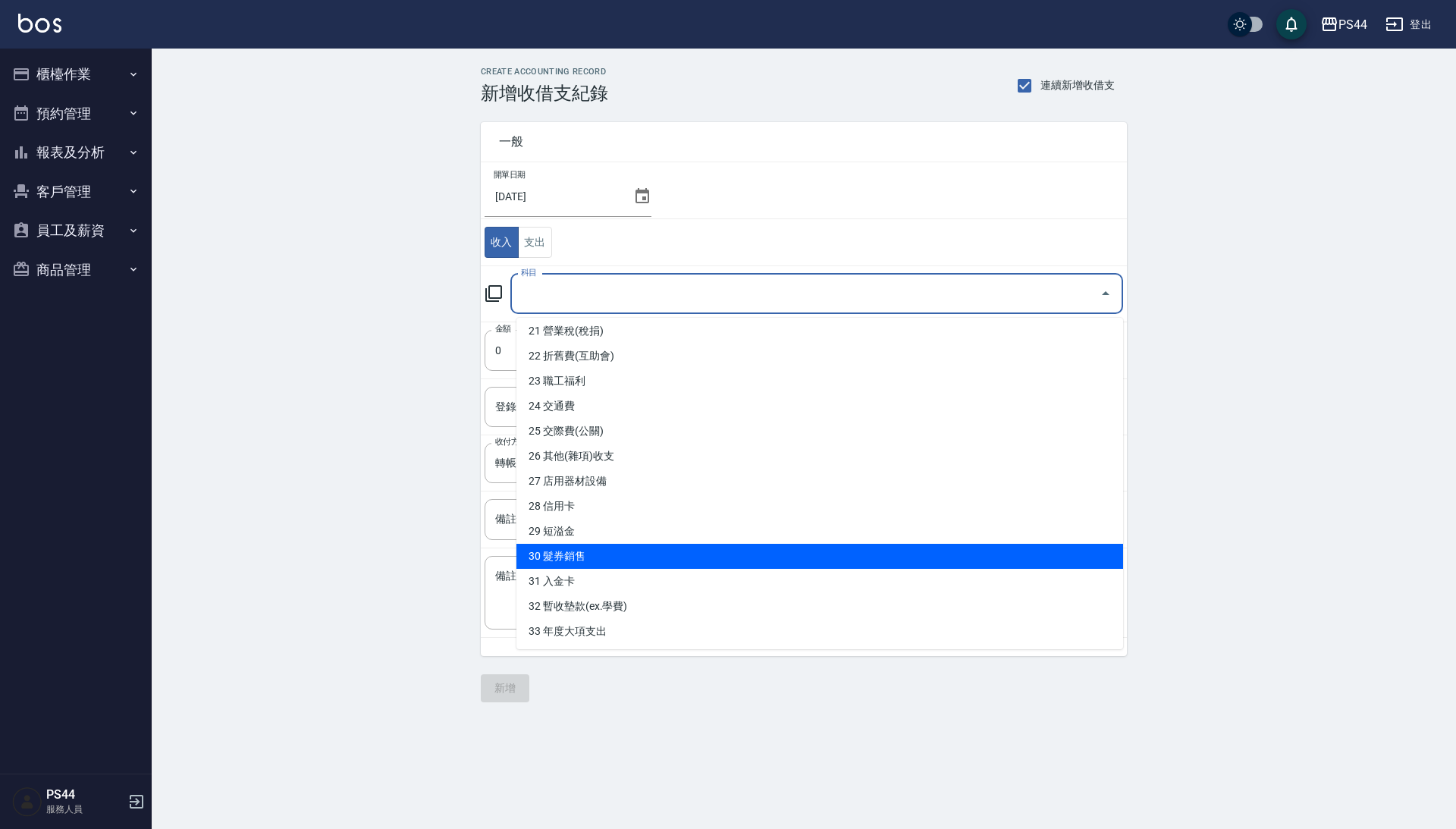
scroll to position [530, 0]
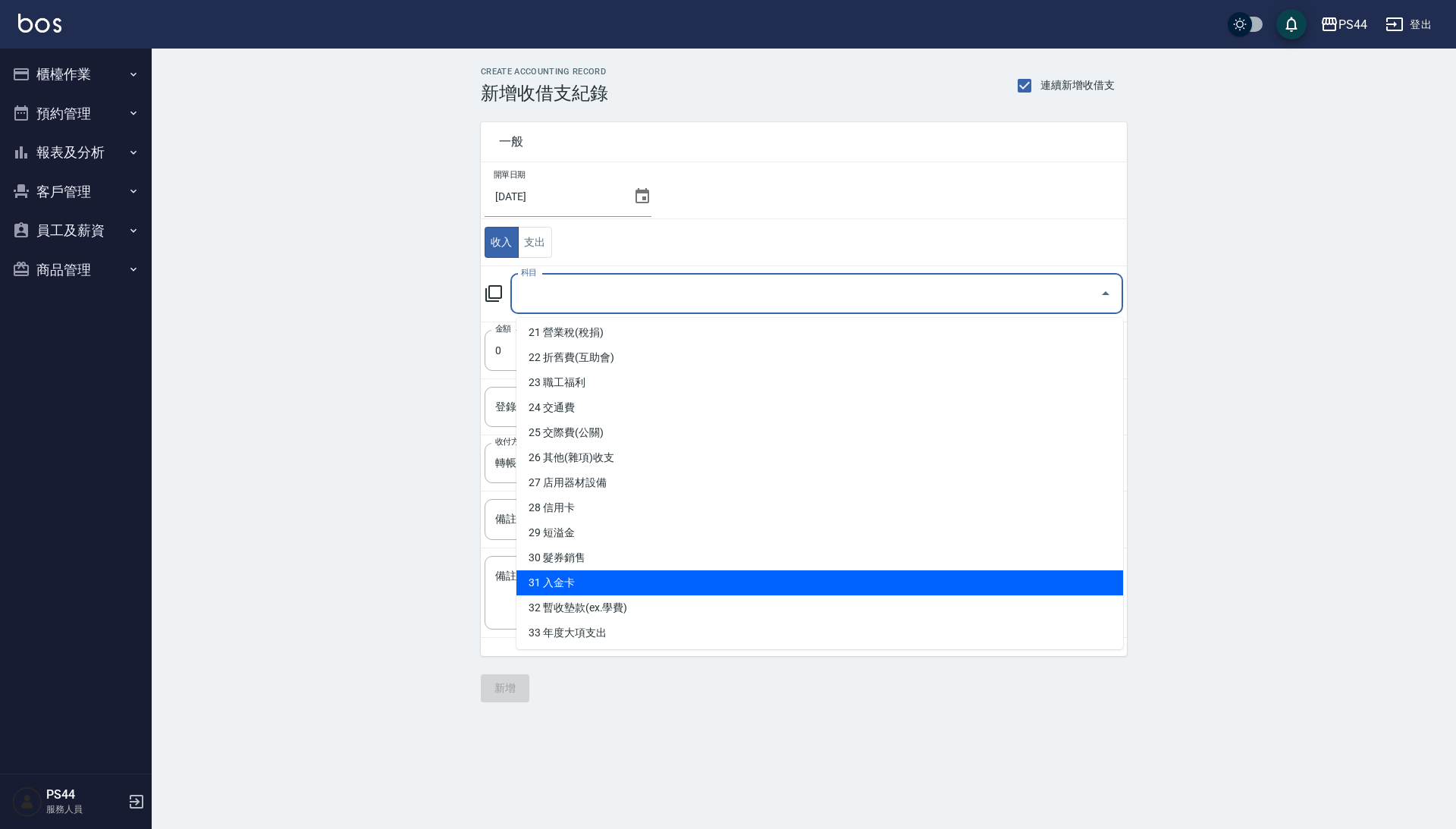
click at [608, 571] on li "31 入金卡" at bounding box center [820, 583] width 607 height 25
type input "31 入金卡"
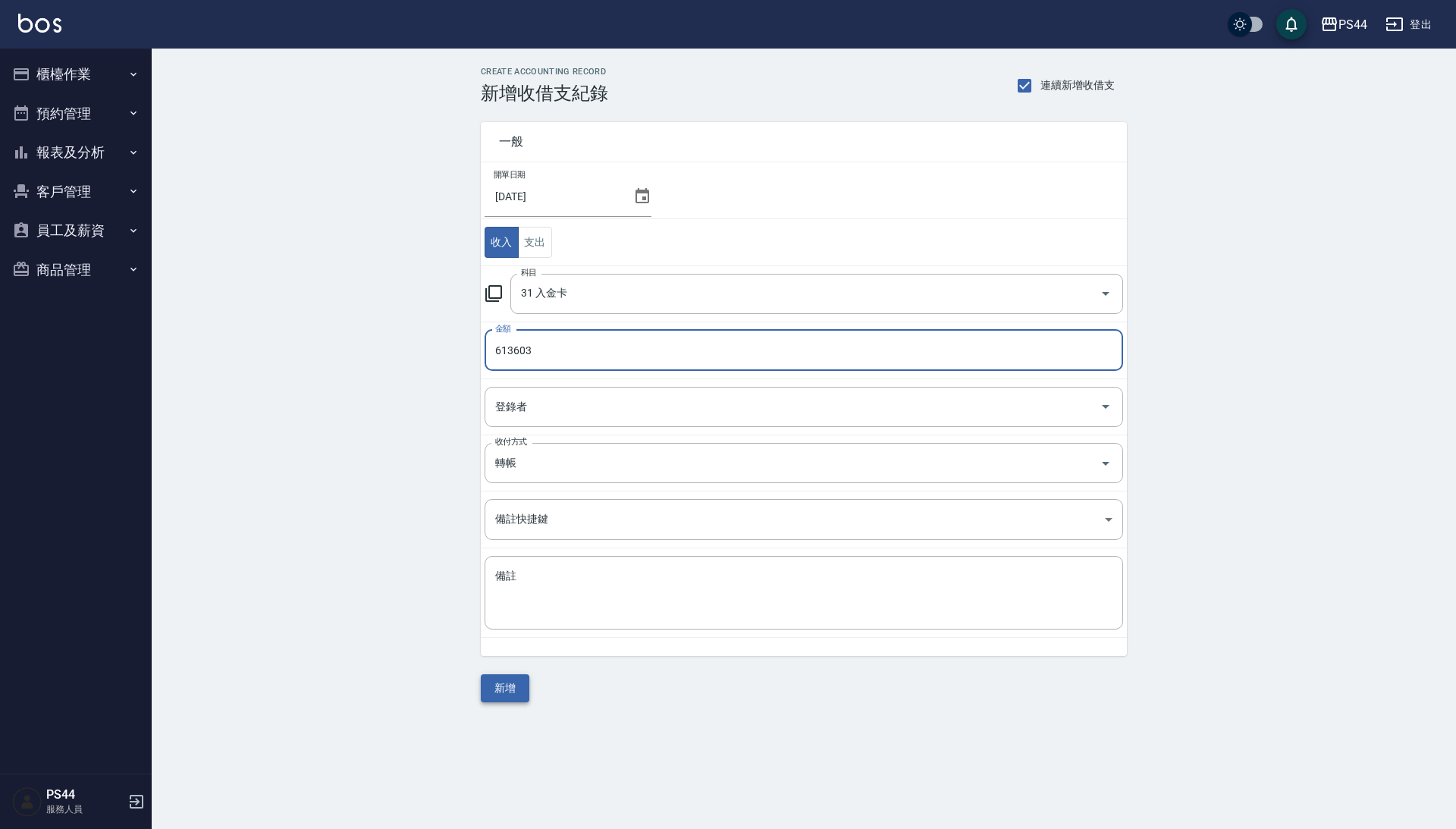
type input "613603"
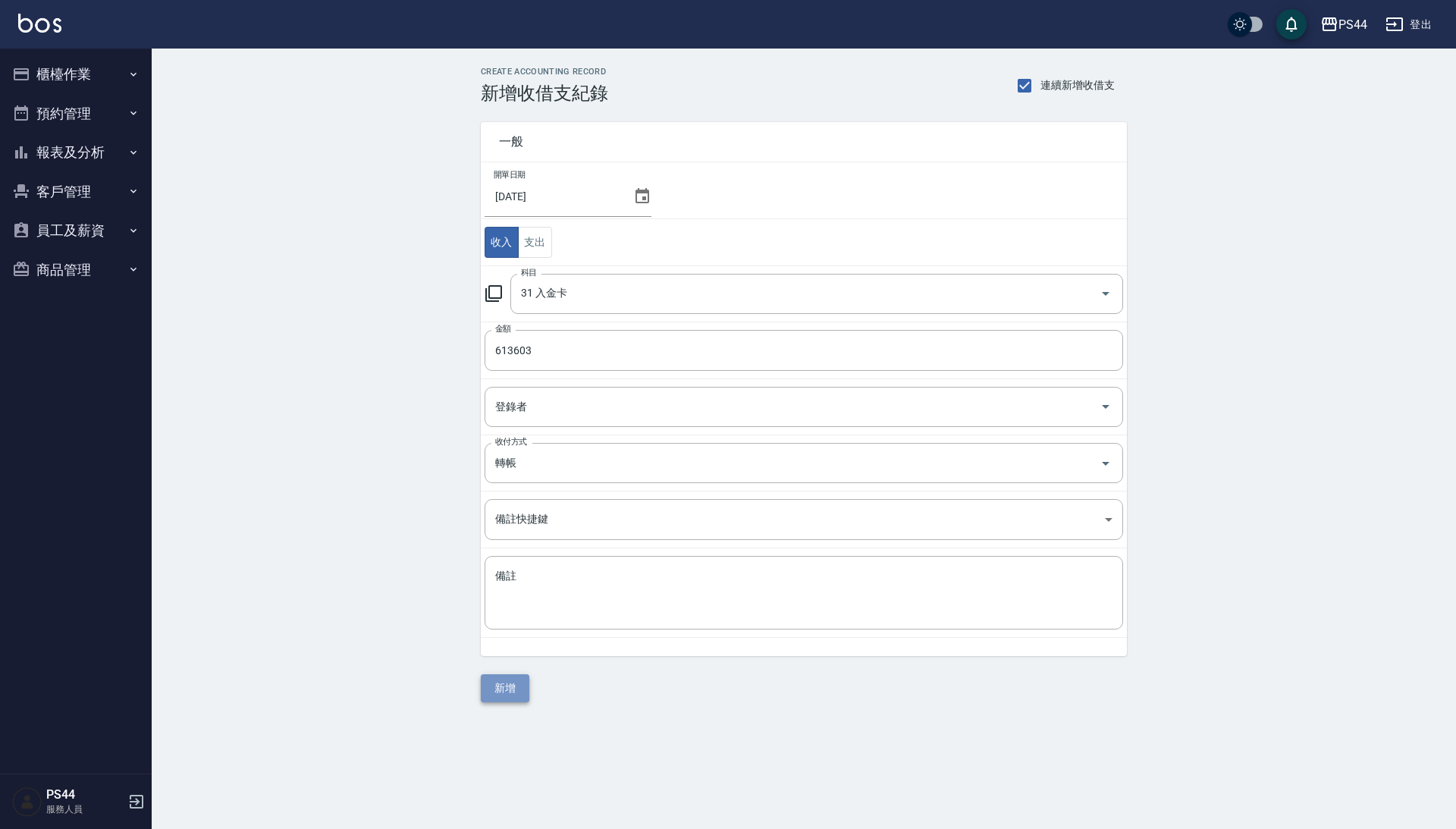
click at [517, 693] on button "新增" at bounding box center [505, 689] width 49 height 28
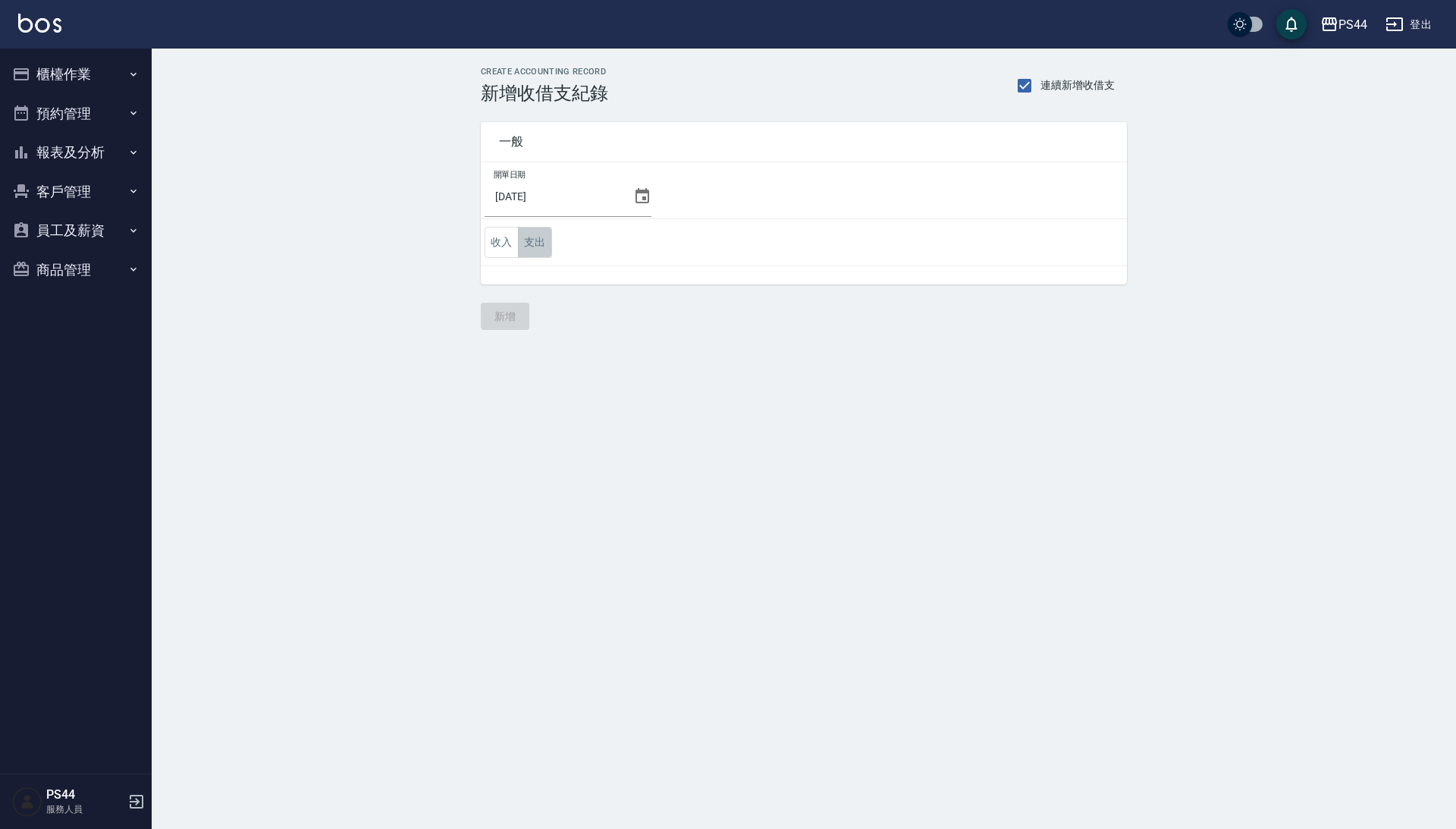
click at [538, 252] on button "支出" at bounding box center [534, 243] width 34 height 31
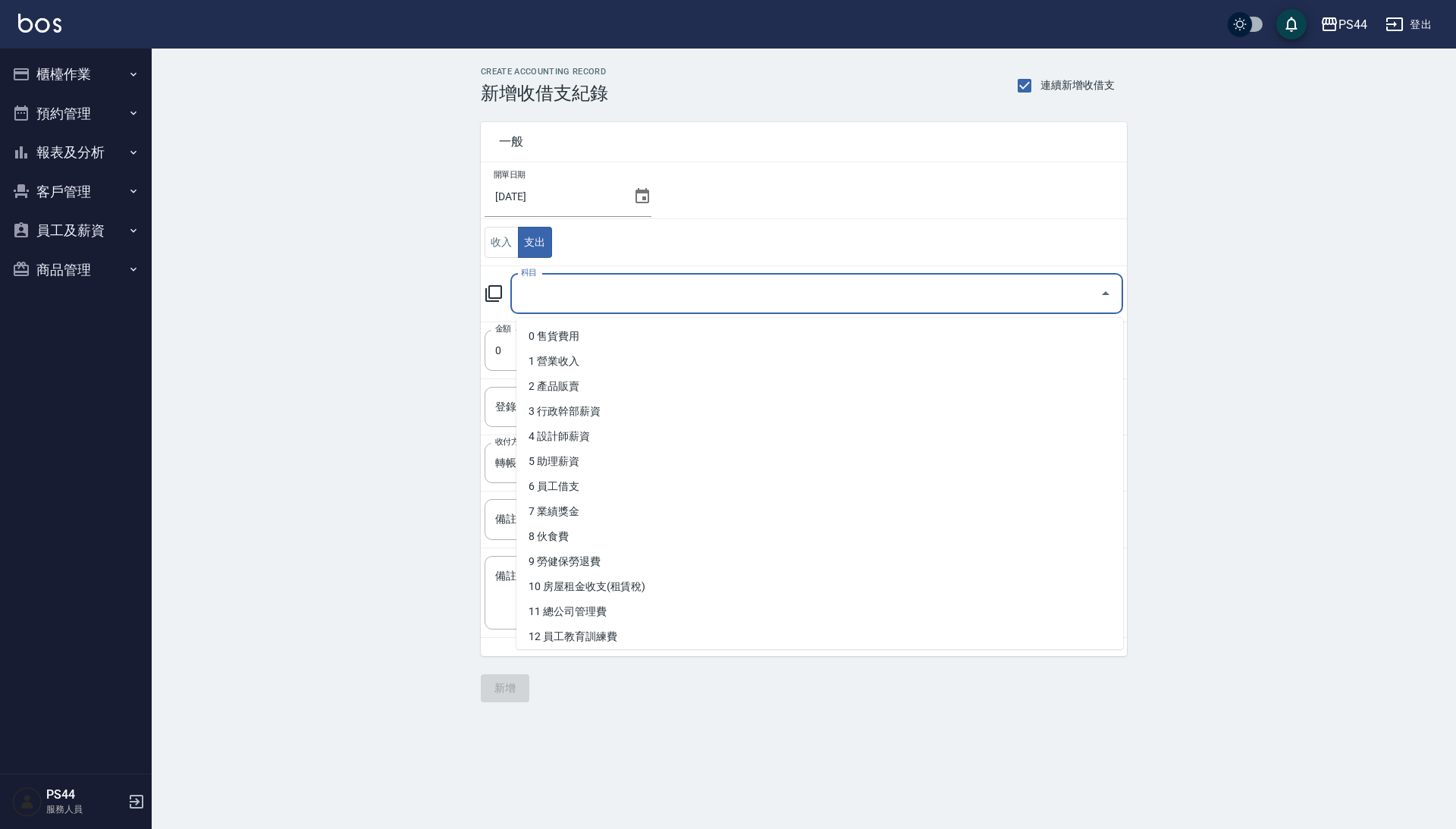
click at [575, 300] on input "科目" at bounding box center [805, 294] width 576 height 26
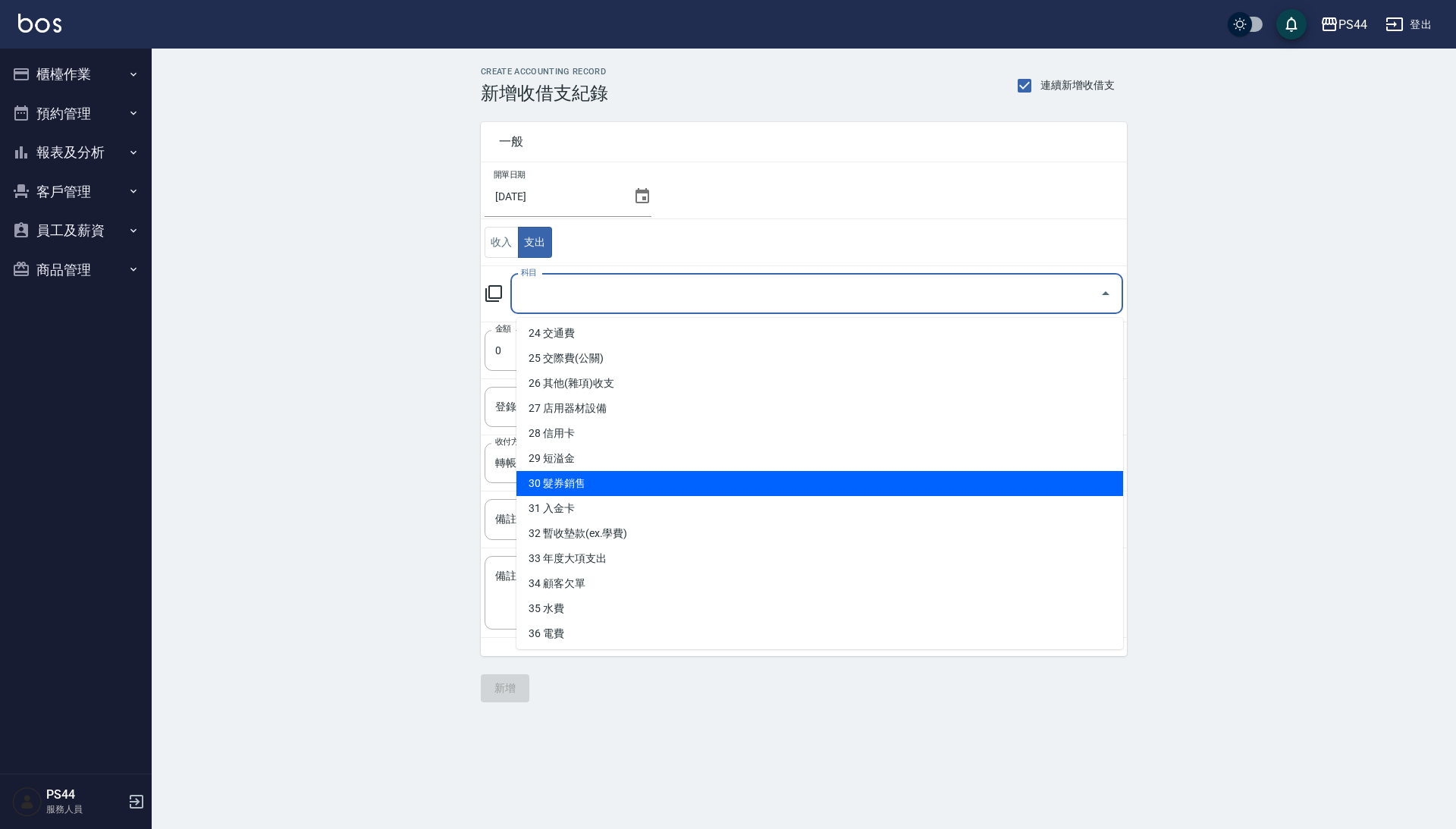
scroll to position [602, 0]
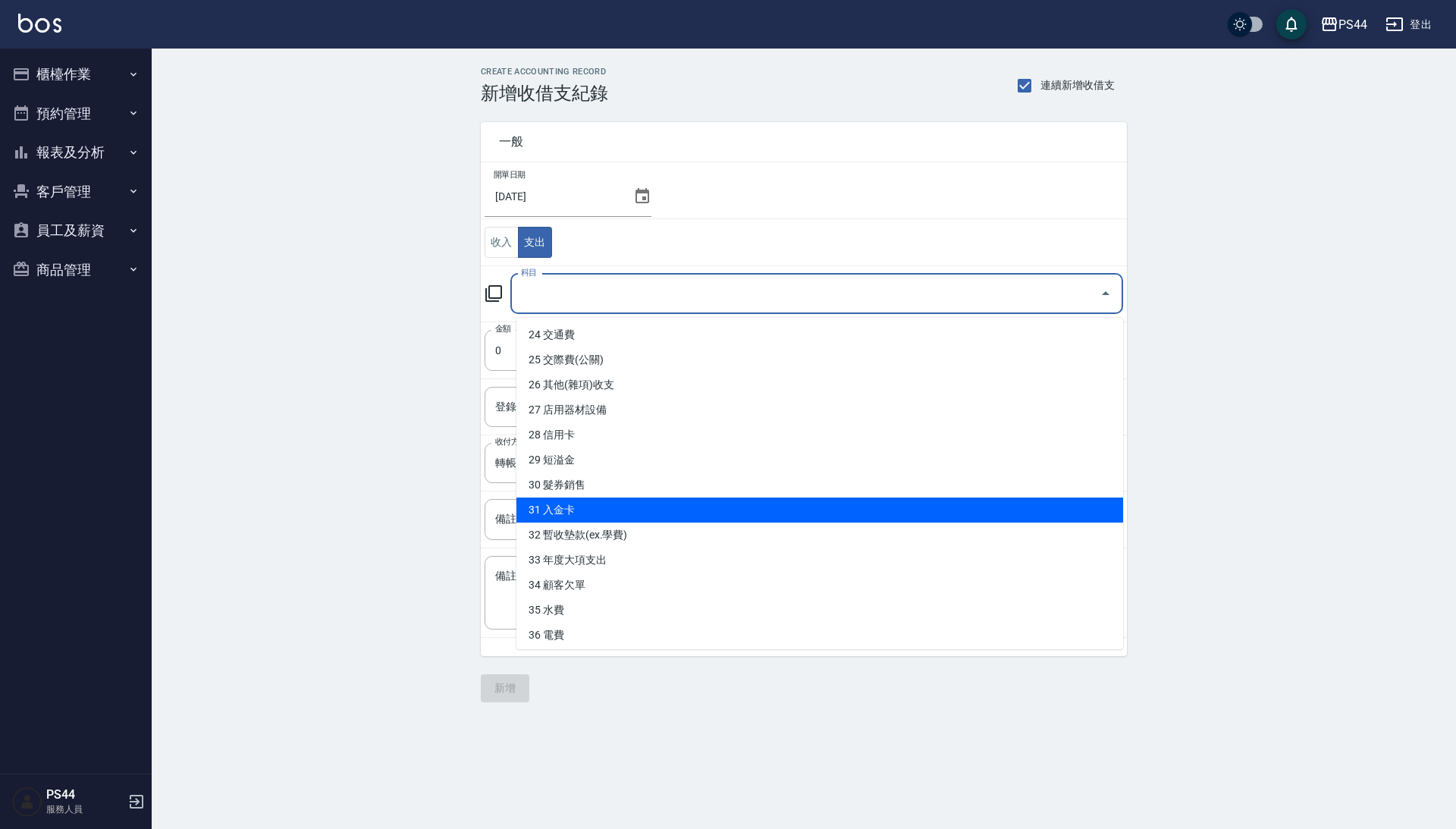
click at [556, 497] on li "31 入金卡" at bounding box center [820, 510] width 607 height 25
type input "31 入金卡"
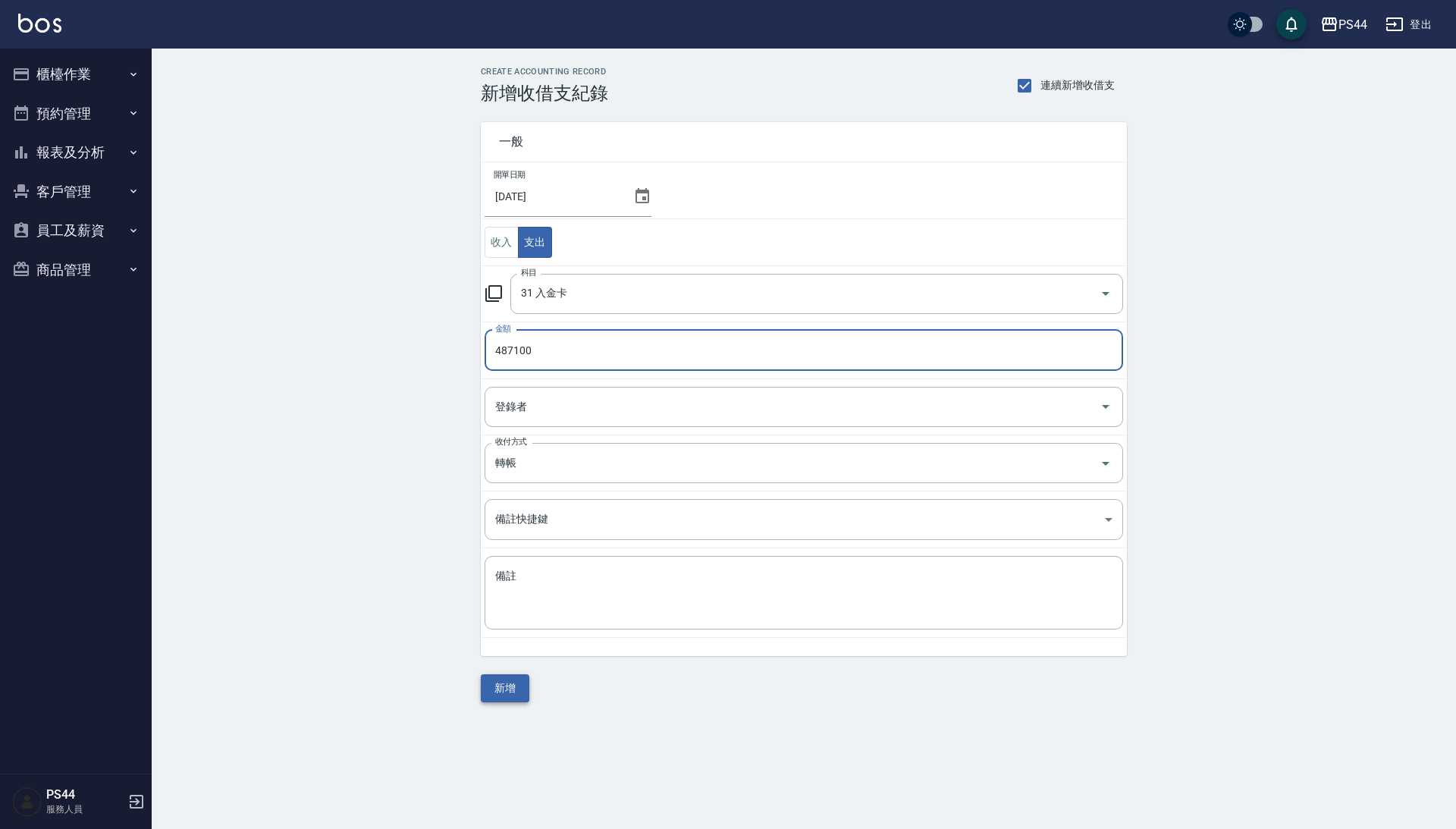
type input "487100"
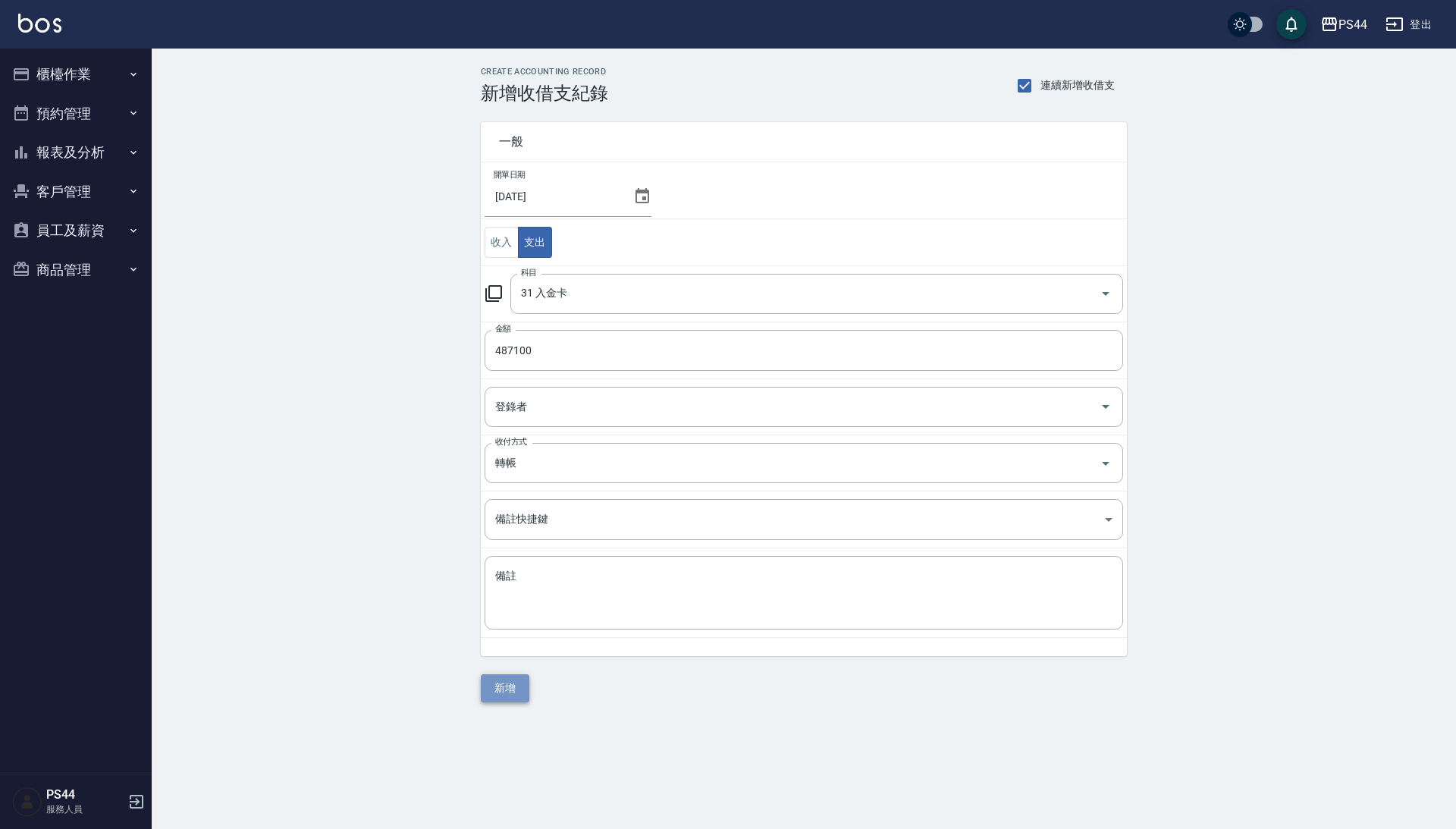
click at [497, 696] on button "新增" at bounding box center [505, 689] width 49 height 28
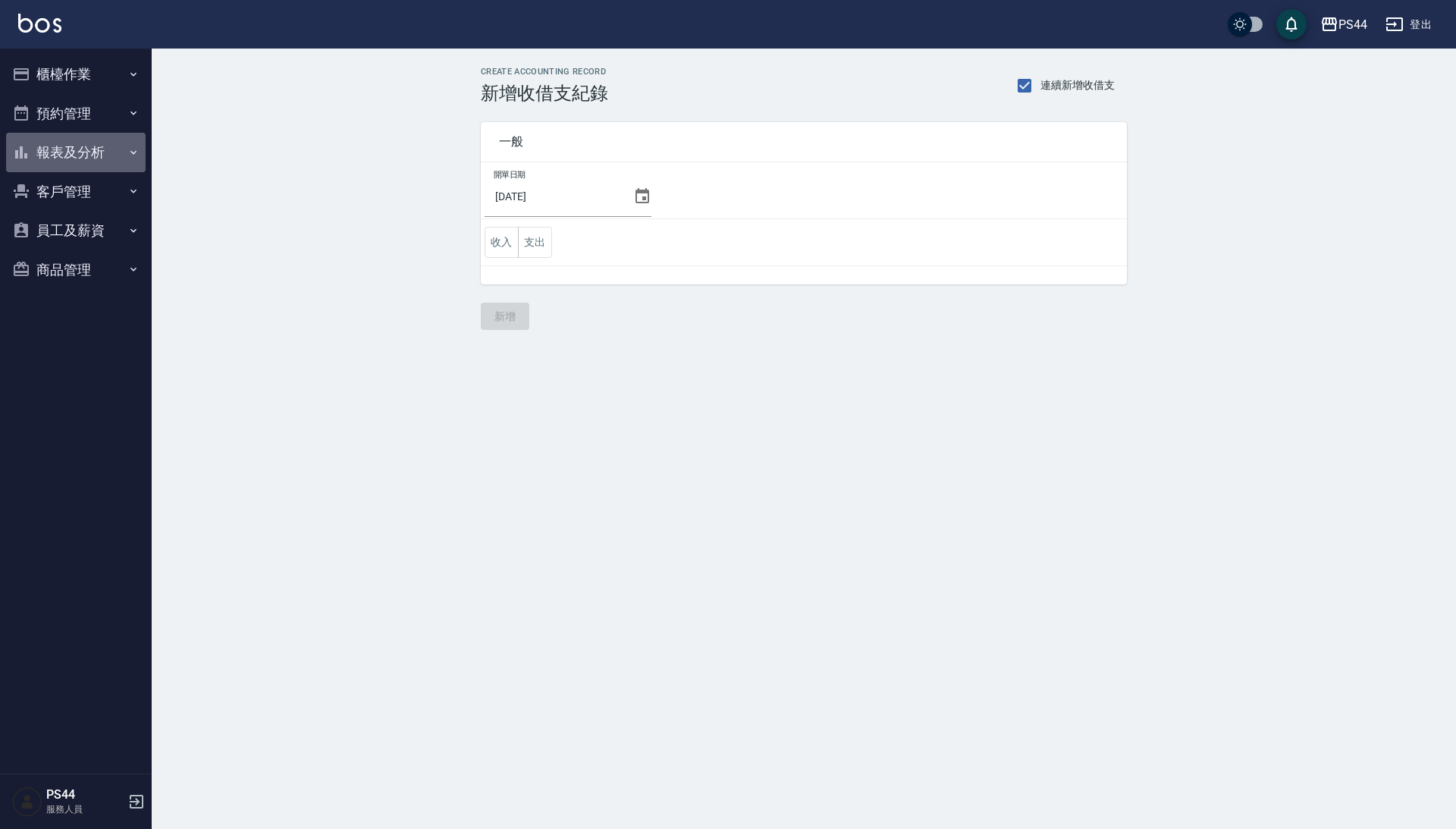
click at [82, 150] on button "報表及分析" at bounding box center [75, 153] width 139 height 40
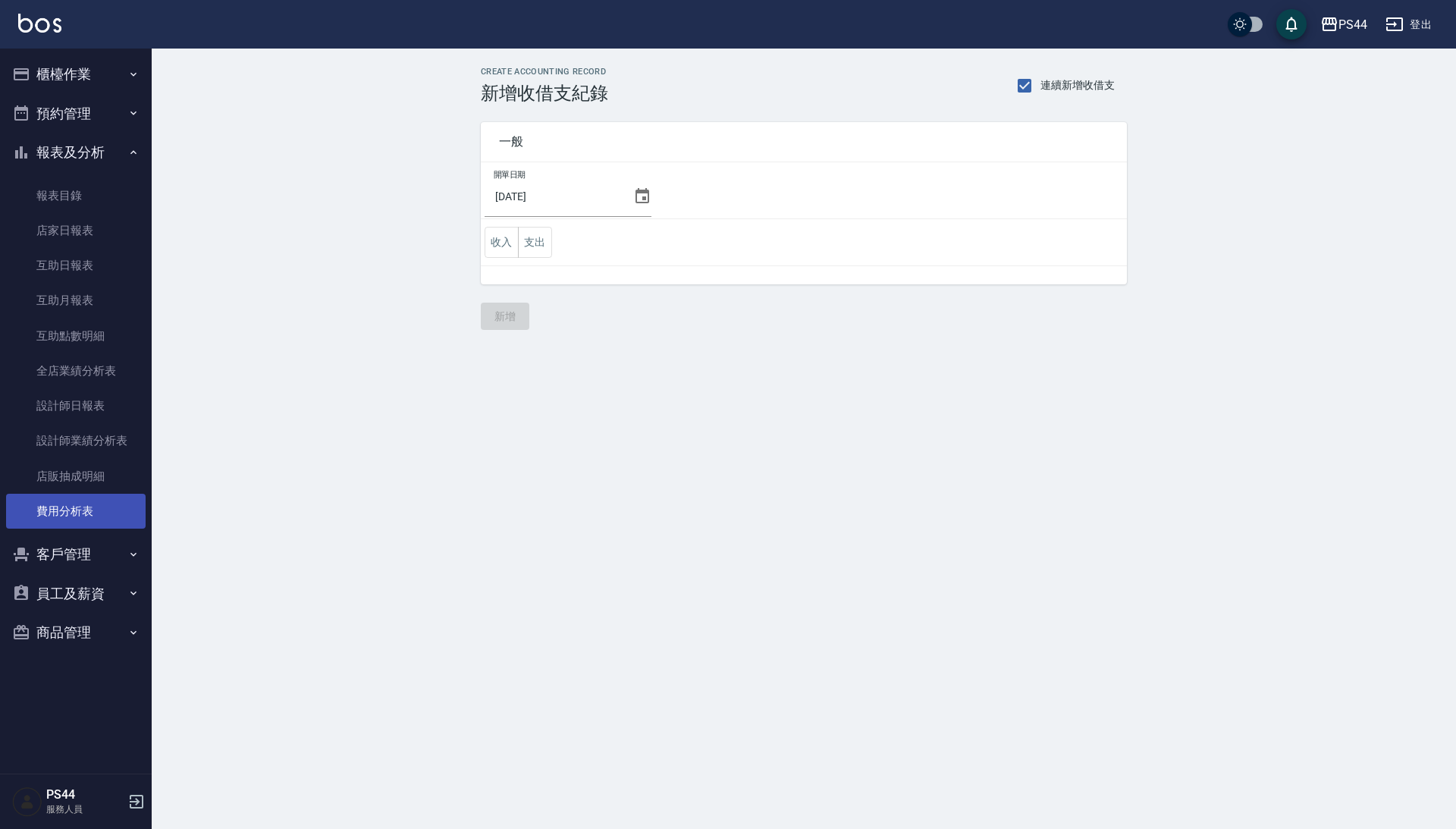
click at [83, 502] on link "費用分析表" at bounding box center [75, 511] width 139 height 35
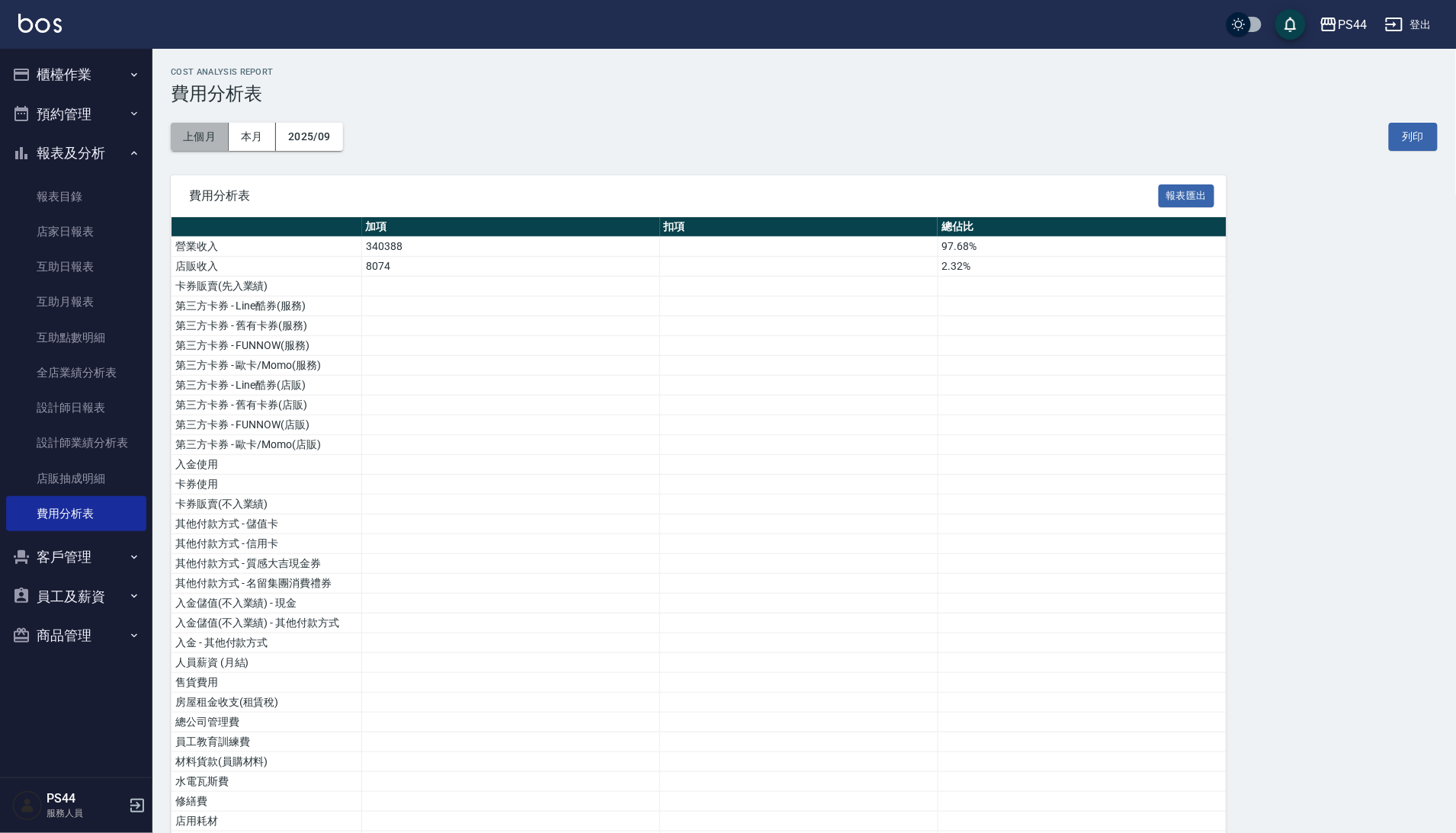
click at [211, 142] on button "上個月" at bounding box center [200, 137] width 58 height 28
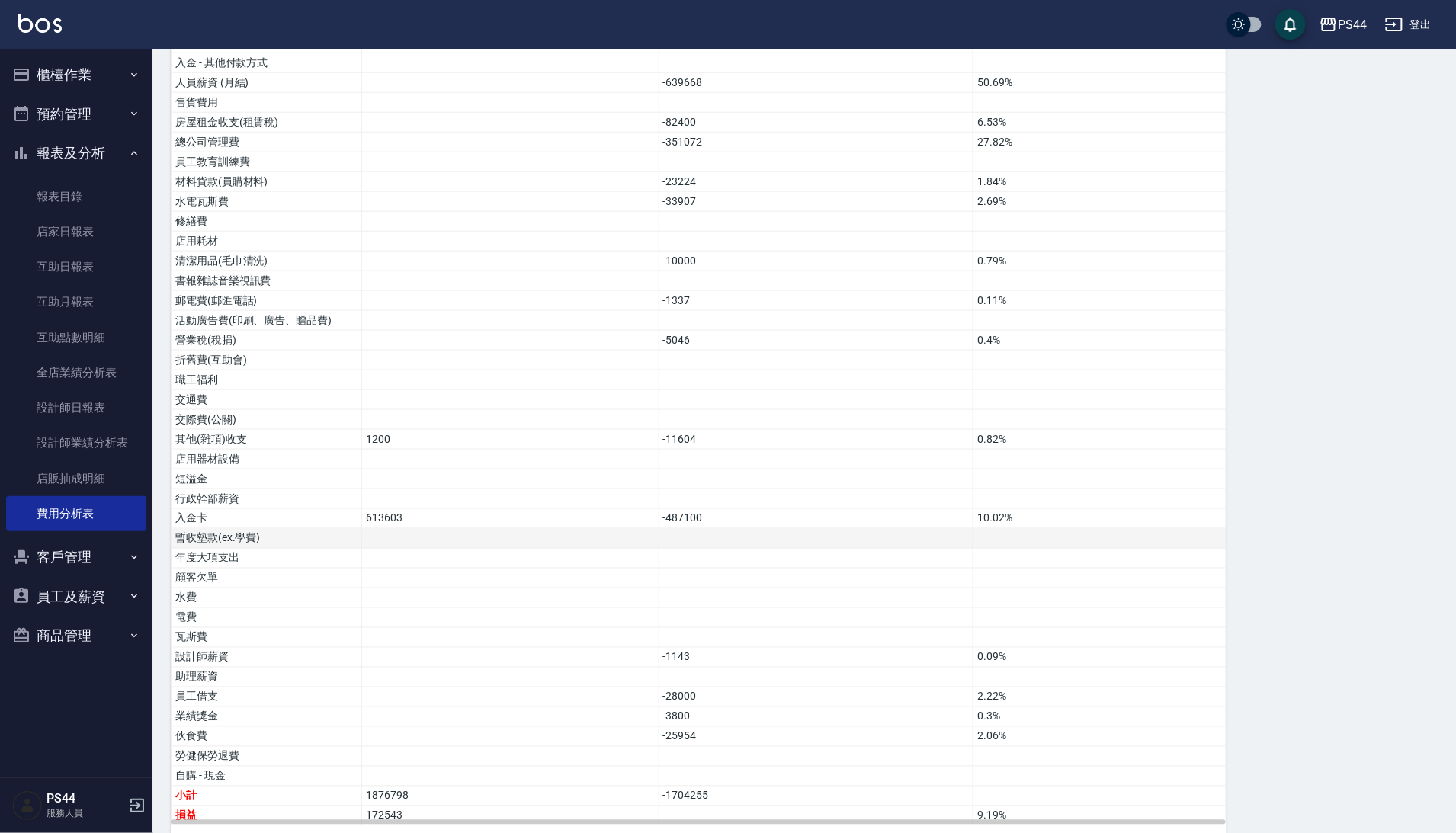
scroll to position [579, 0]
click at [46, 73] on button "櫃檯作業" at bounding box center [75, 75] width 140 height 40
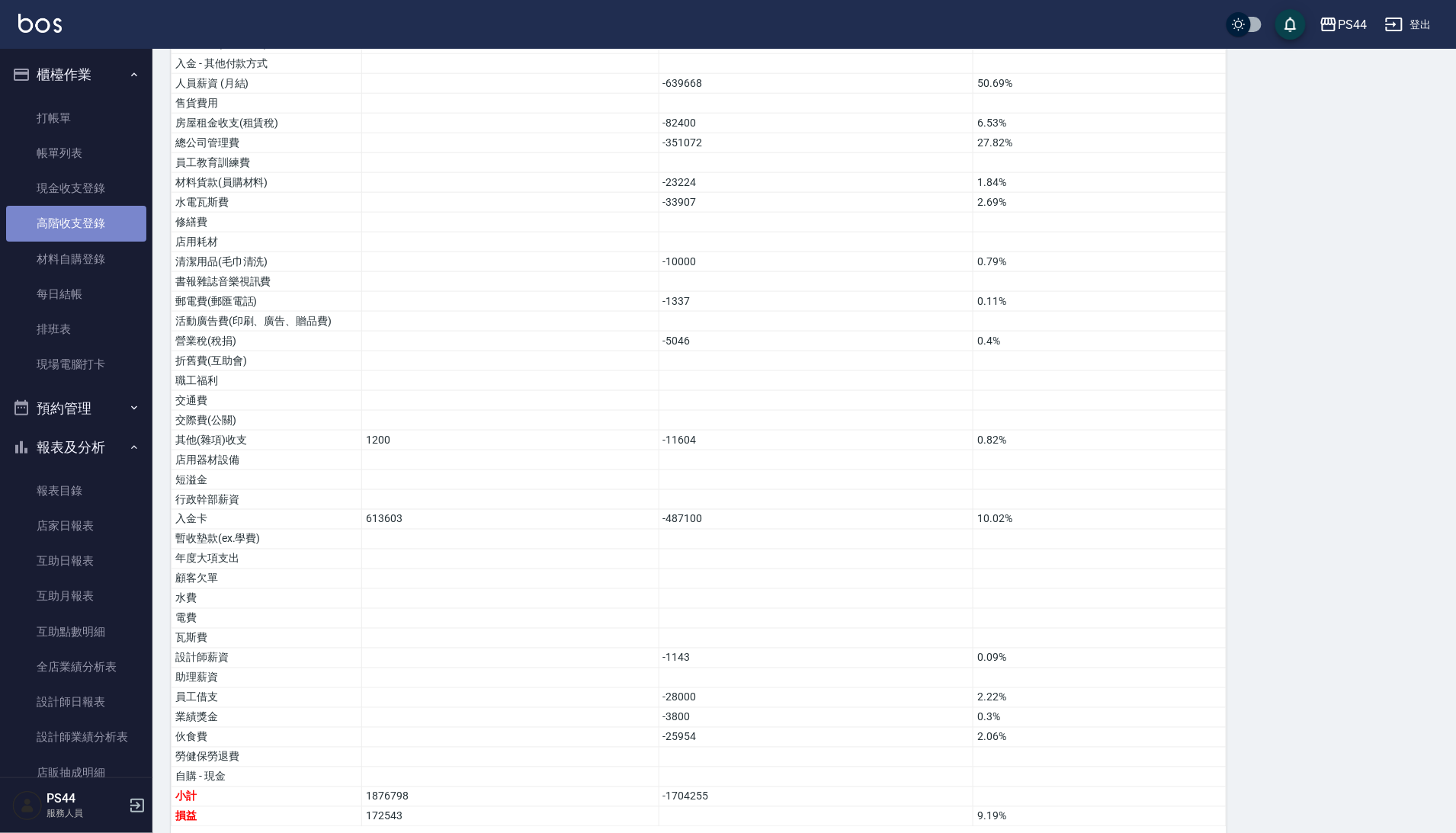
click at [84, 212] on link "高階收支登錄" at bounding box center [75, 223] width 140 height 35
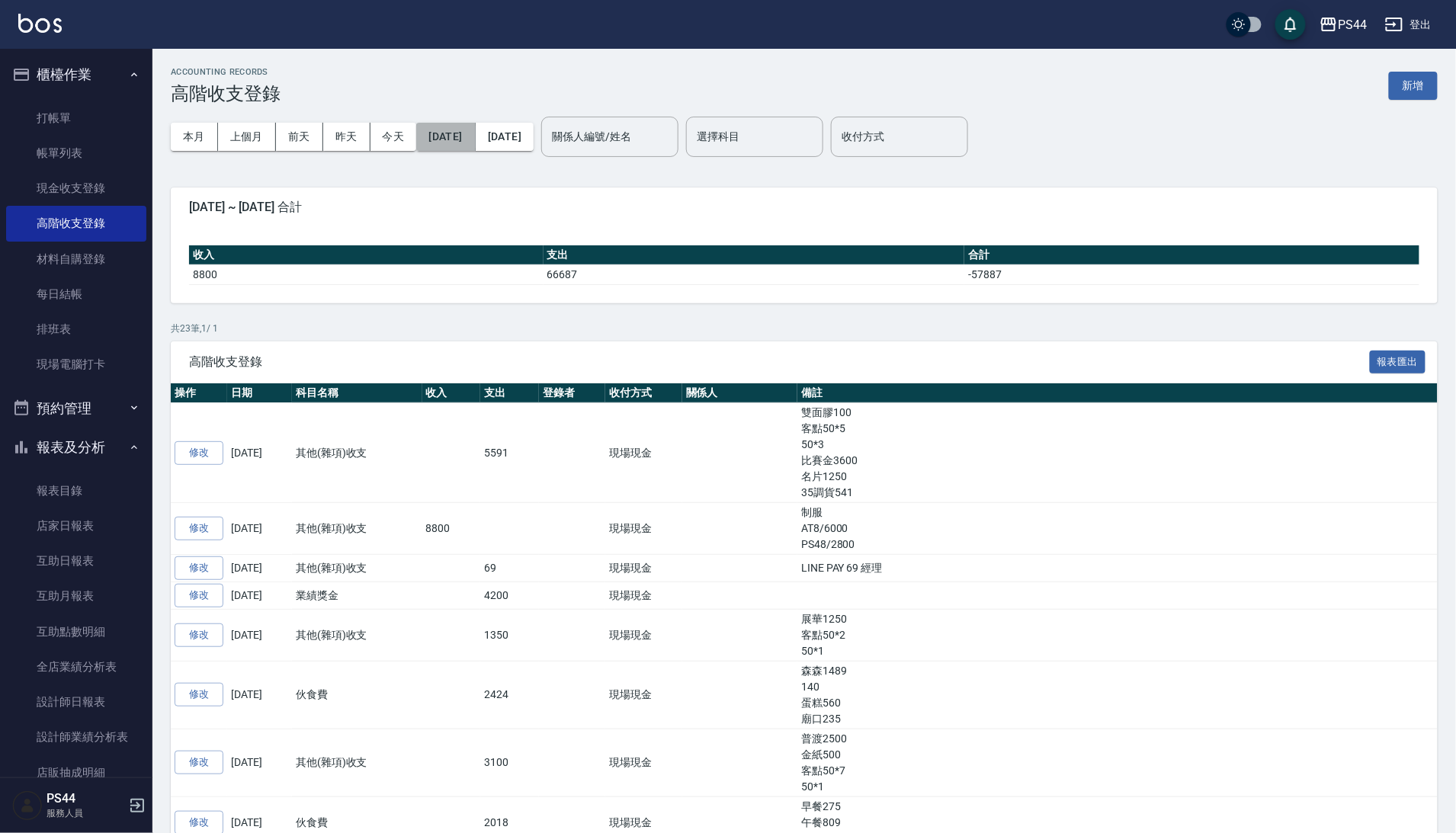
click at [432, 132] on button "[DATE]" at bounding box center [445, 137] width 59 height 28
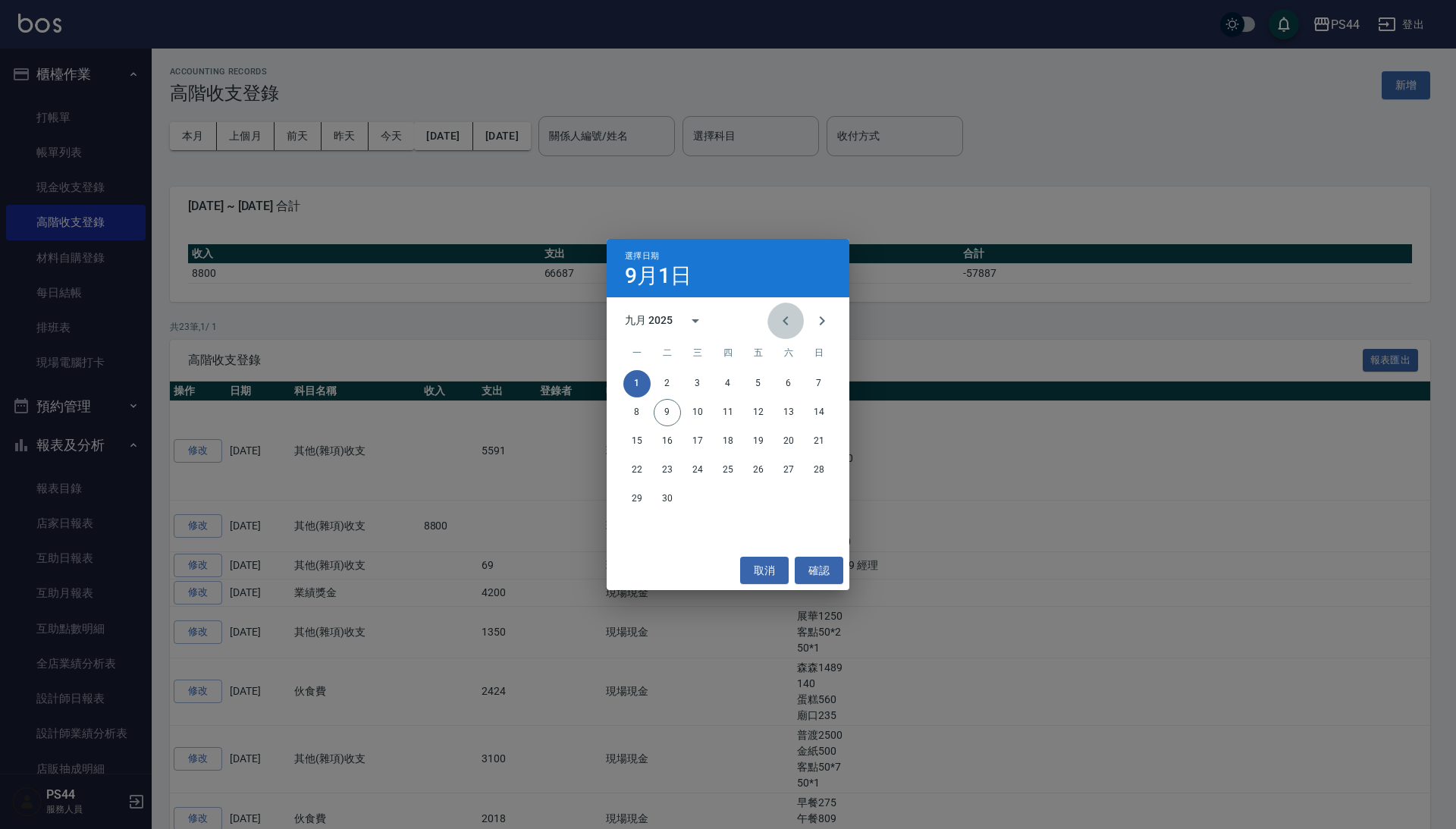
click at [781, 320] on icon "Previous month" at bounding box center [786, 321] width 18 height 18
click at [827, 493] on button "31" at bounding box center [819, 499] width 27 height 27
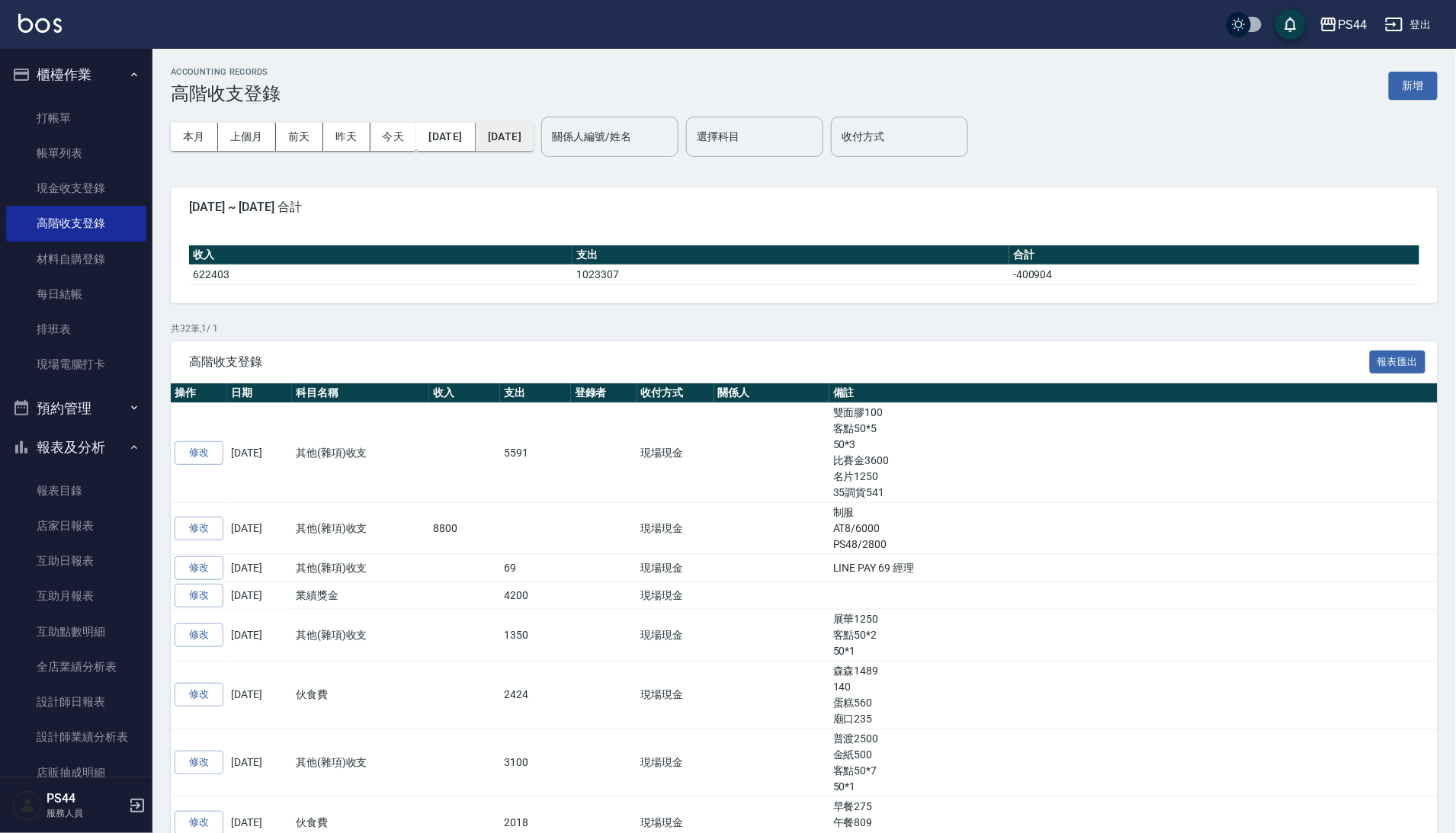
click at [534, 144] on button "2025/09/09" at bounding box center [505, 137] width 58 height 28
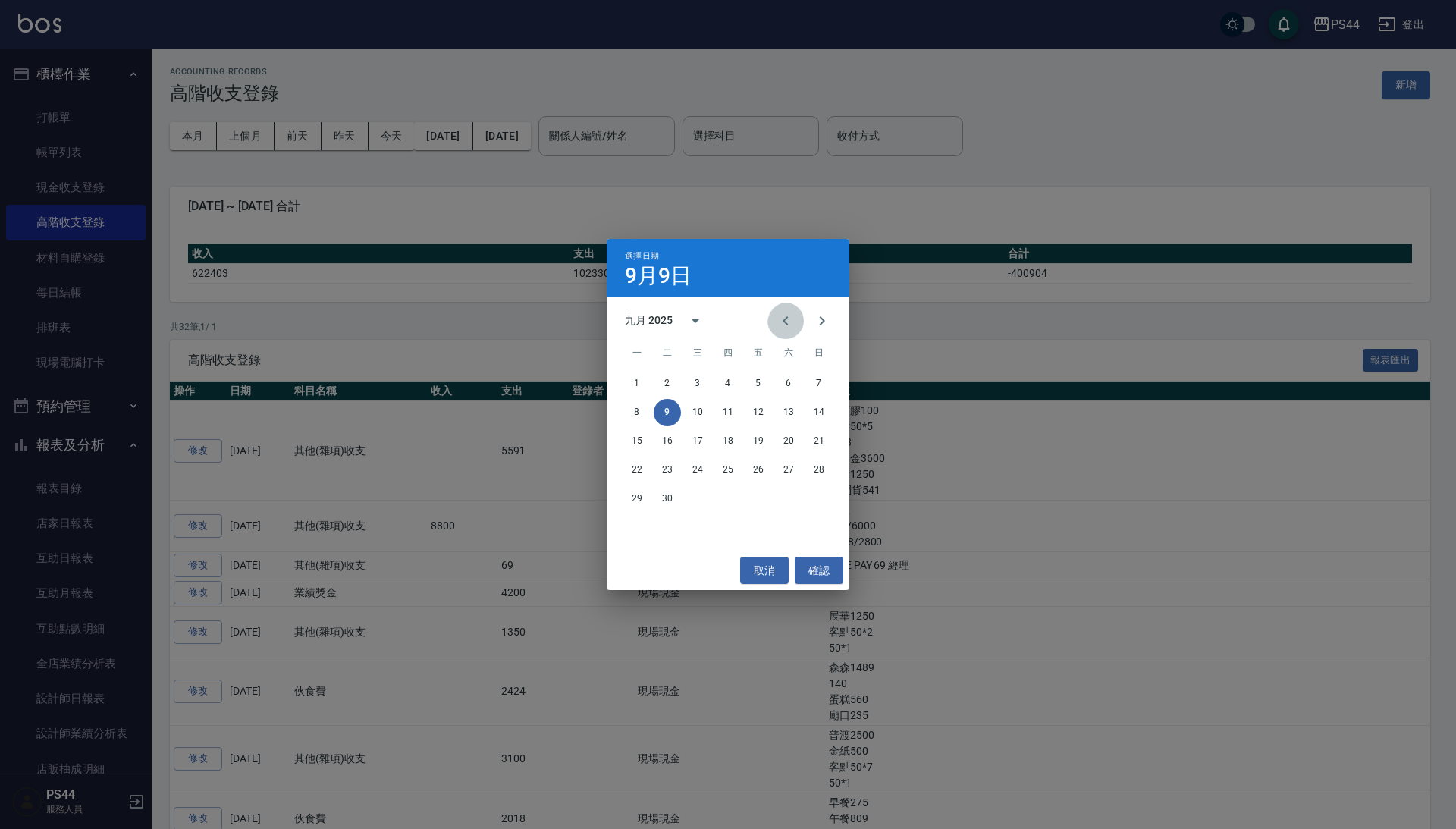
click at [787, 325] on icon "Previous month" at bounding box center [786, 321] width 18 height 18
click at [817, 498] on button "31" at bounding box center [819, 499] width 27 height 27
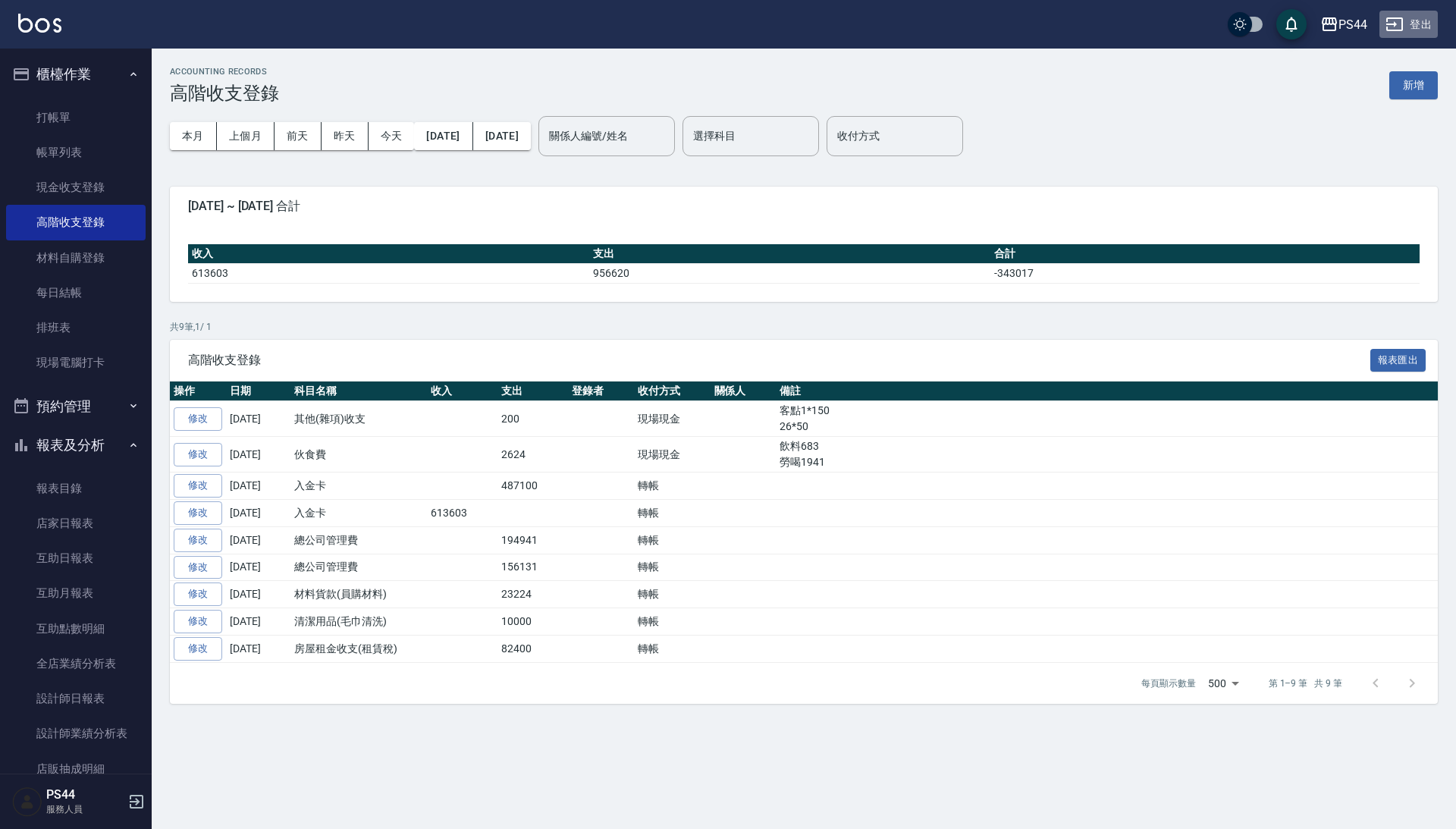
click at [1393, 28] on icon "button" at bounding box center [1394, 24] width 18 height 18
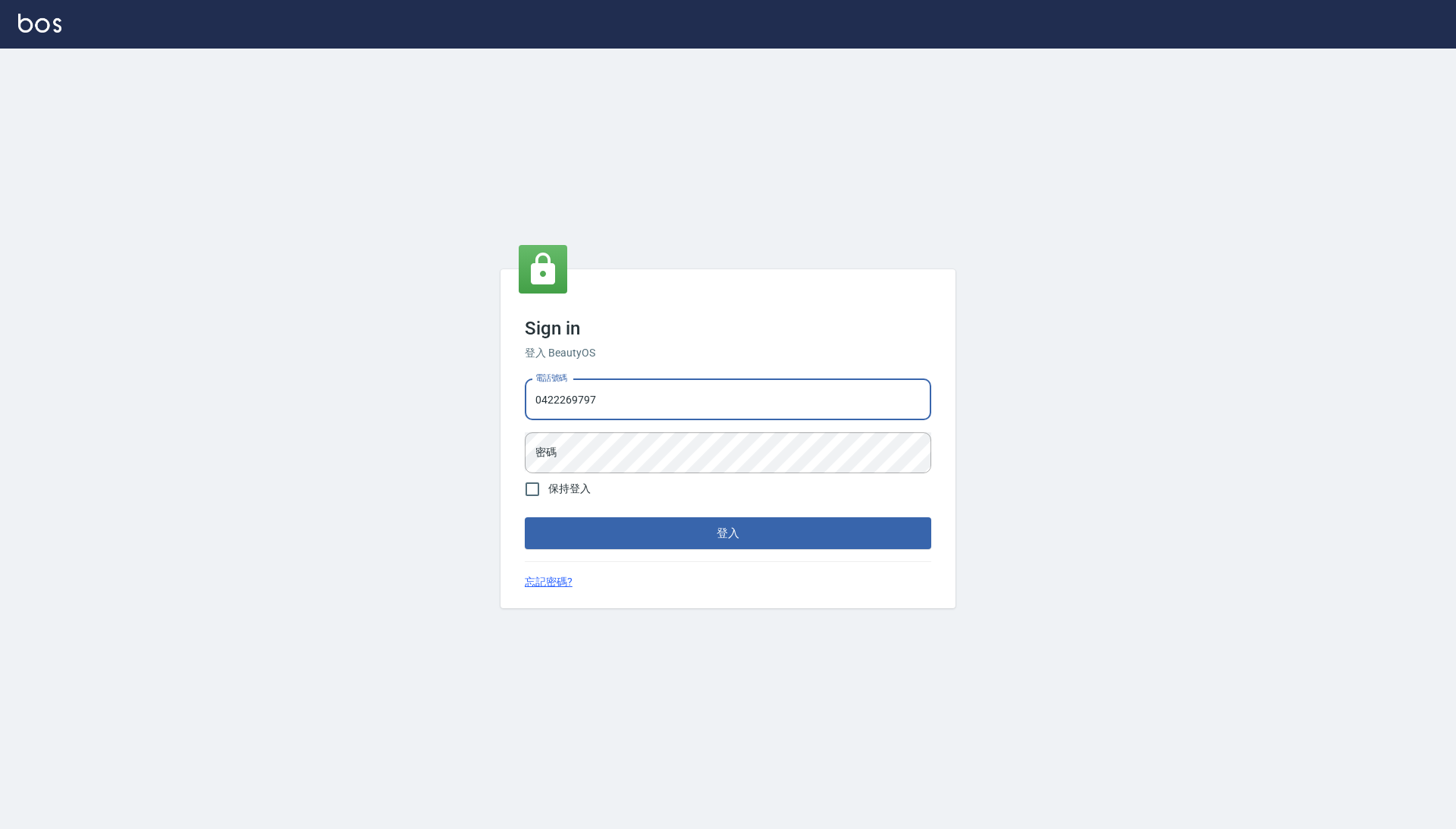
type input "0422269797"
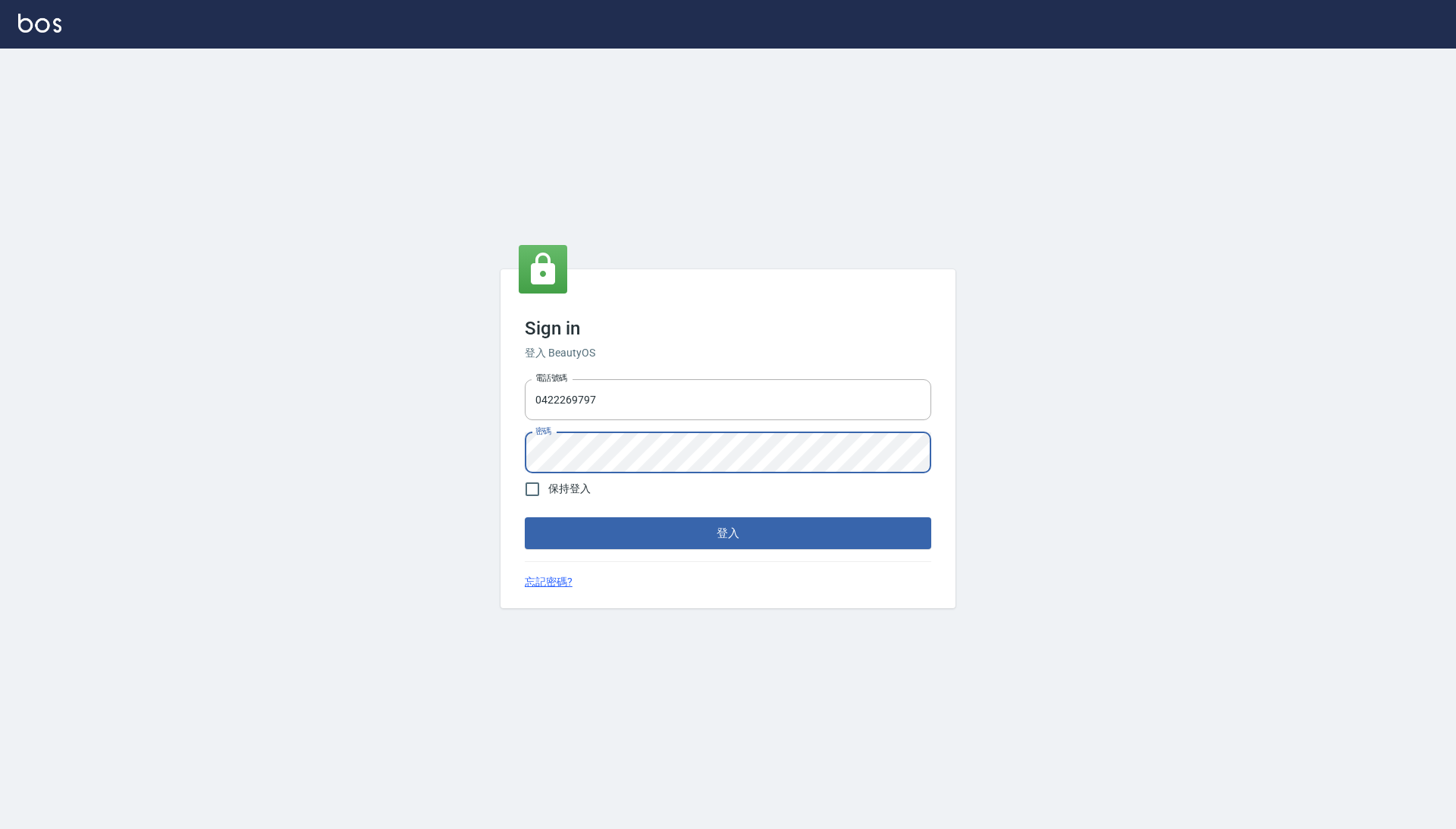
click at [728, 536] on button "登入" at bounding box center [727, 533] width 406 height 32
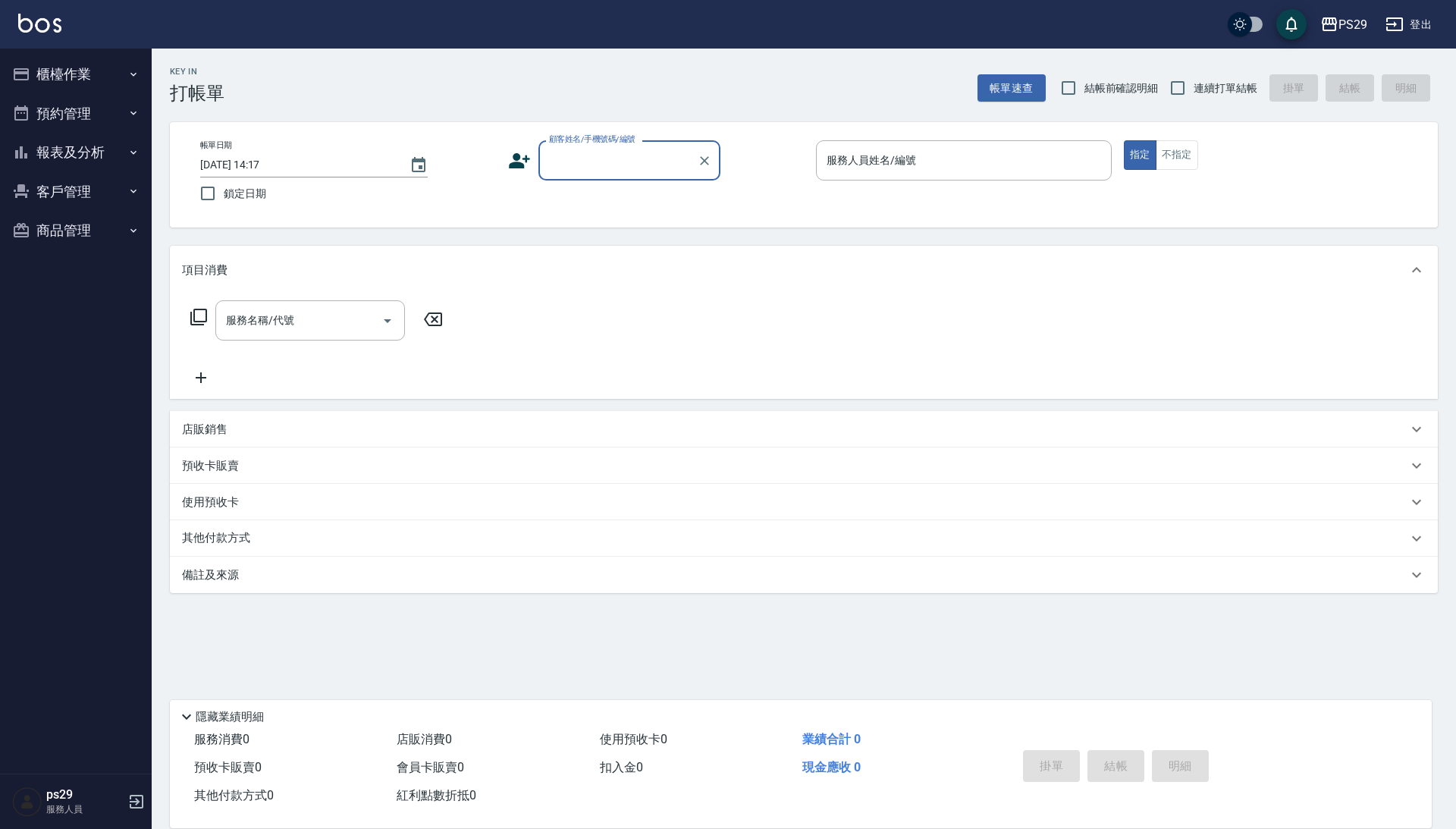
click at [115, 59] on button "櫃檯作業" at bounding box center [75, 74] width 139 height 40
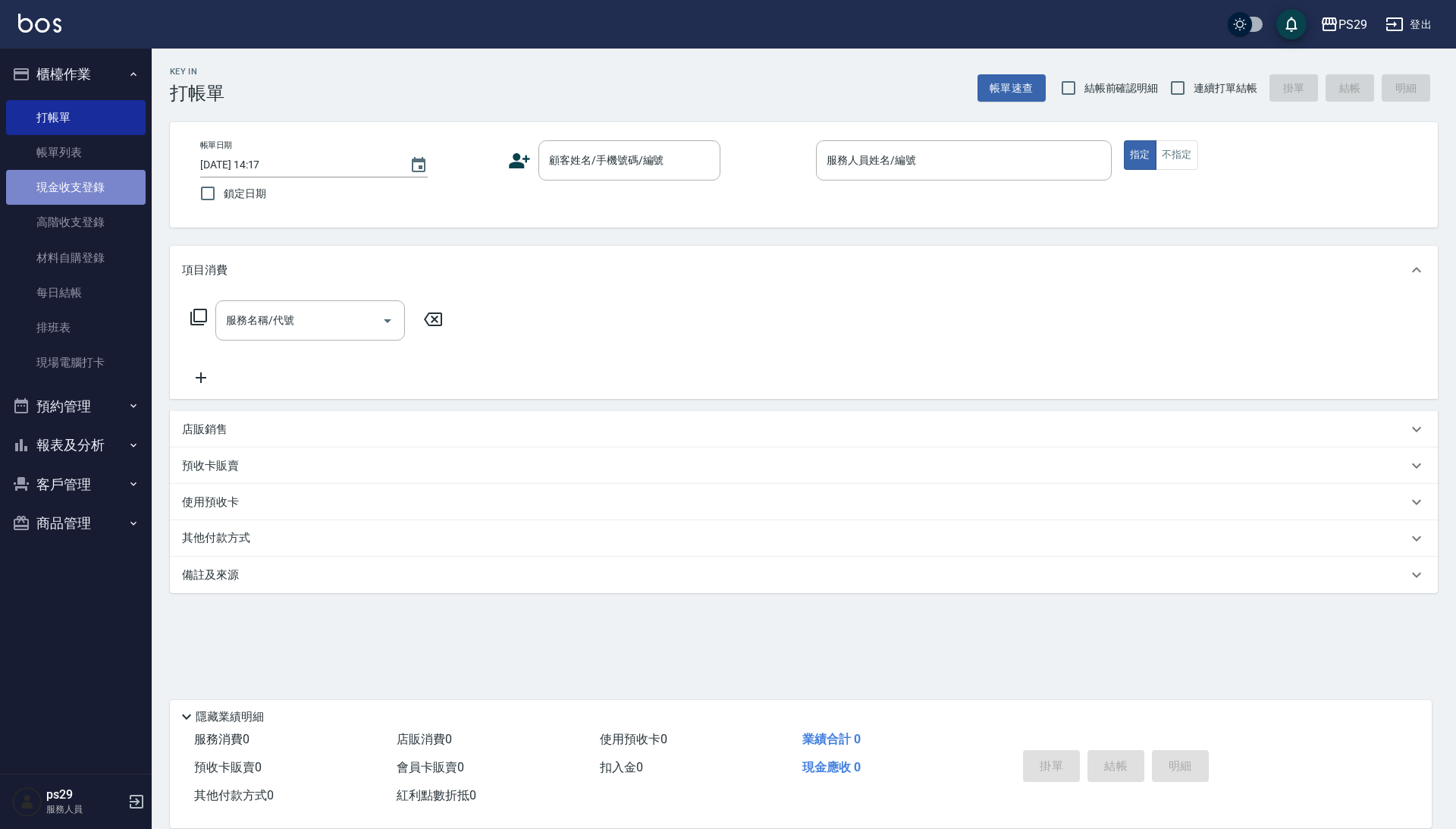
click at [92, 191] on link "現金收支登錄" at bounding box center [75, 187] width 139 height 35
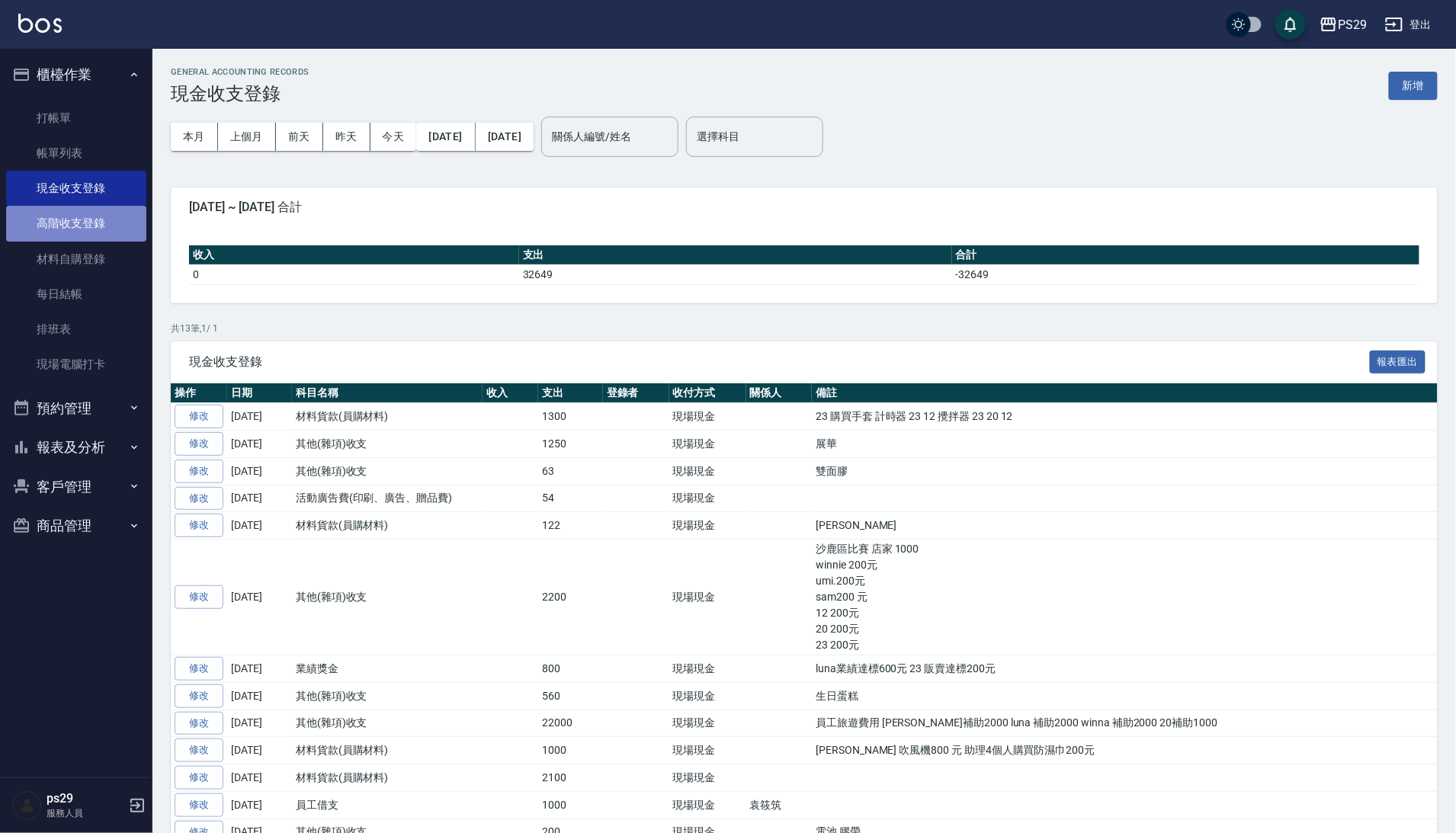
click at [111, 226] on link "高階收支登錄" at bounding box center [75, 223] width 140 height 35
click at [1429, 83] on button "新增" at bounding box center [1413, 85] width 49 height 28
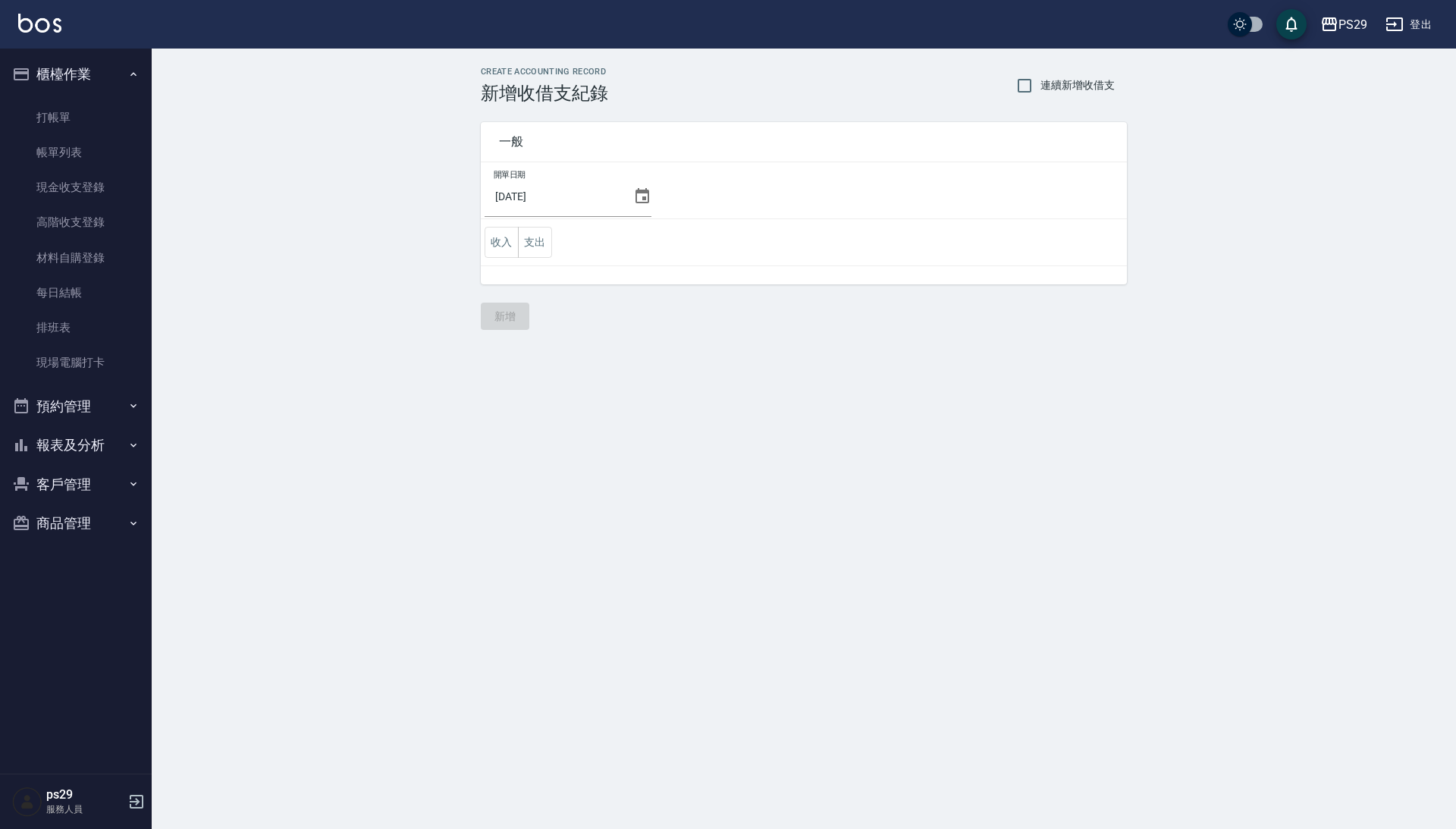
click at [649, 193] on icon at bounding box center [642, 195] width 14 height 15
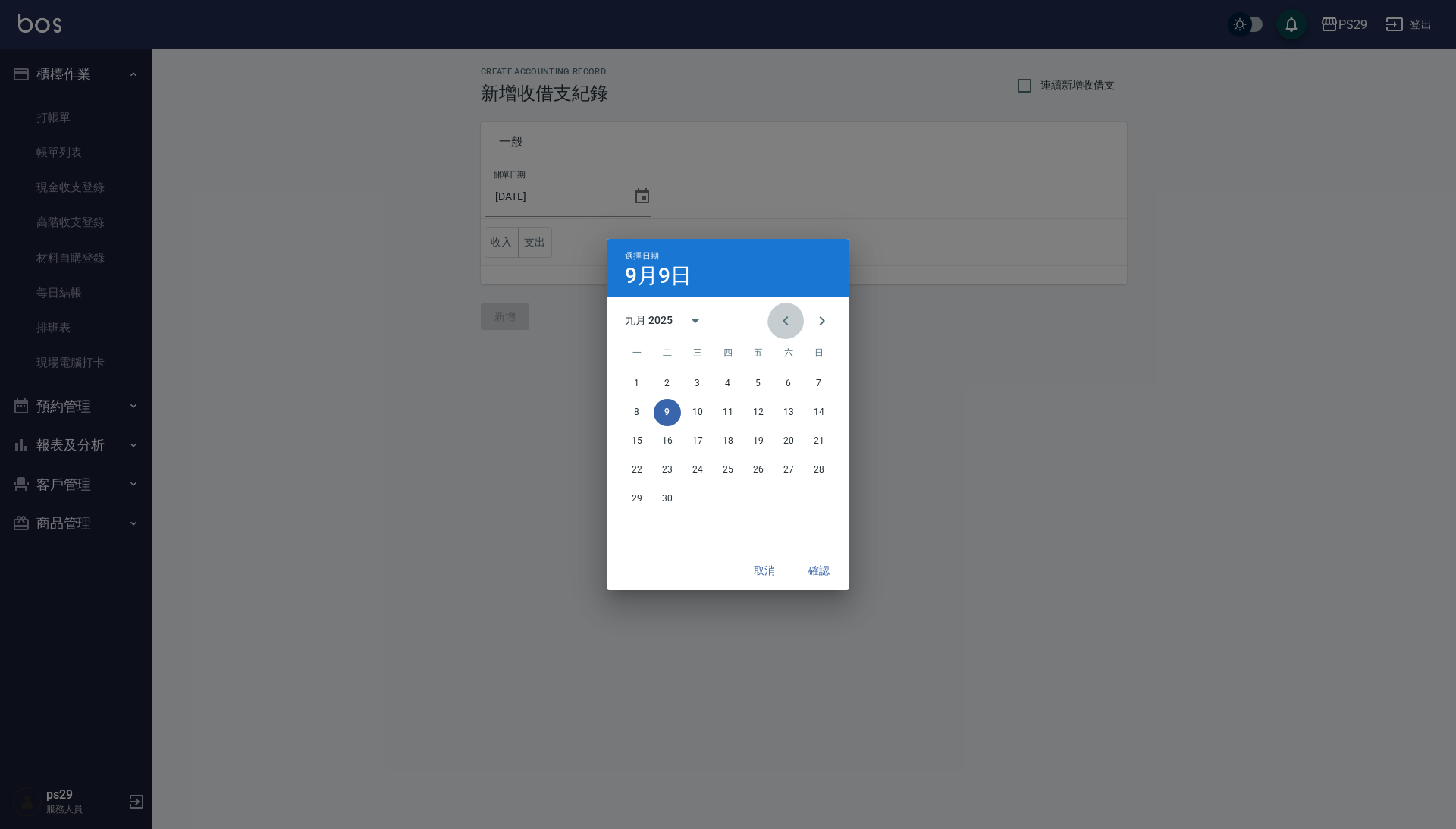
click at [777, 320] on icon "Previous month" at bounding box center [786, 321] width 18 height 18
click at [814, 497] on button "31" at bounding box center [819, 499] width 27 height 27
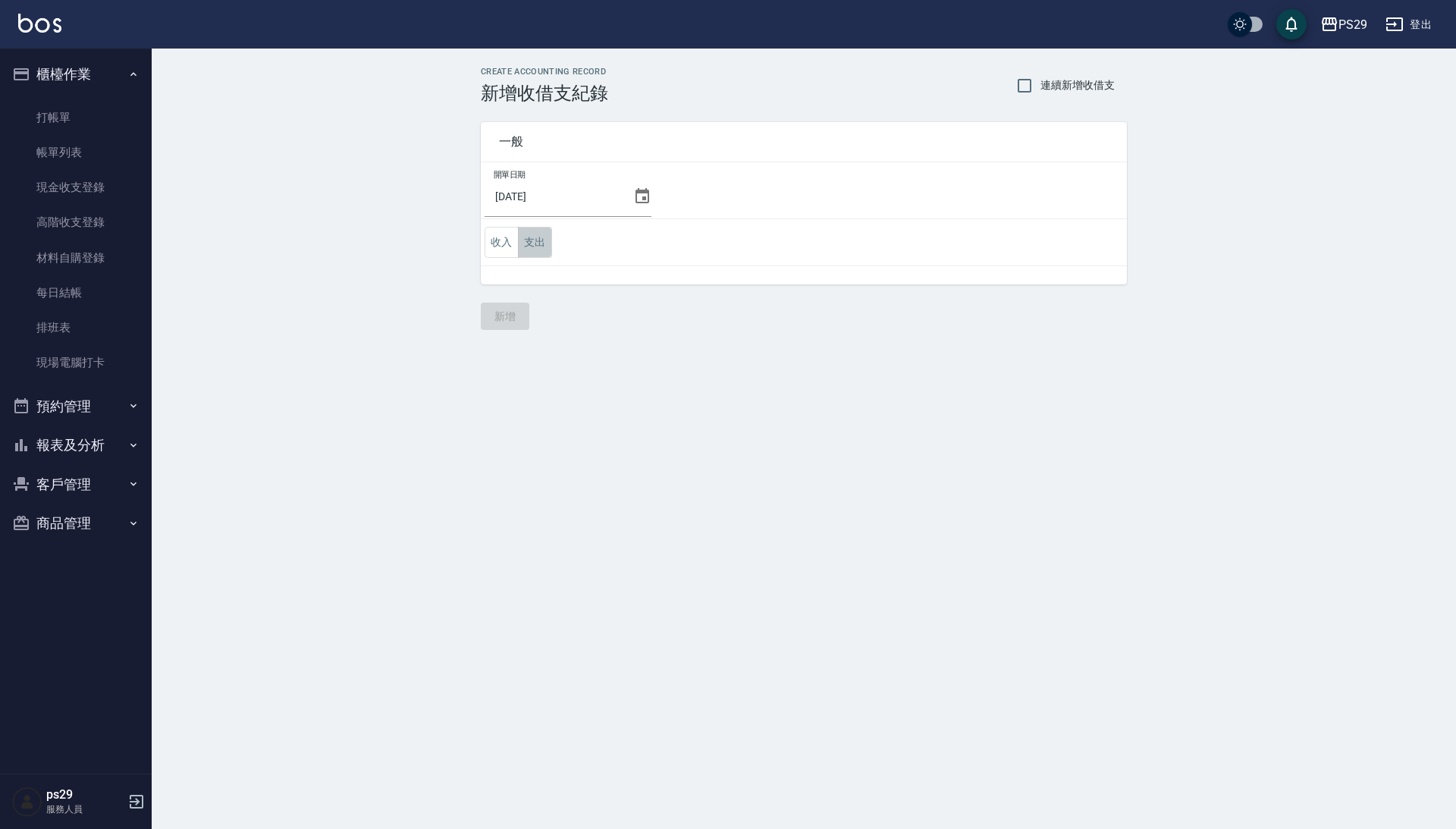
click at [549, 241] on button "支出" at bounding box center [534, 243] width 34 height 31
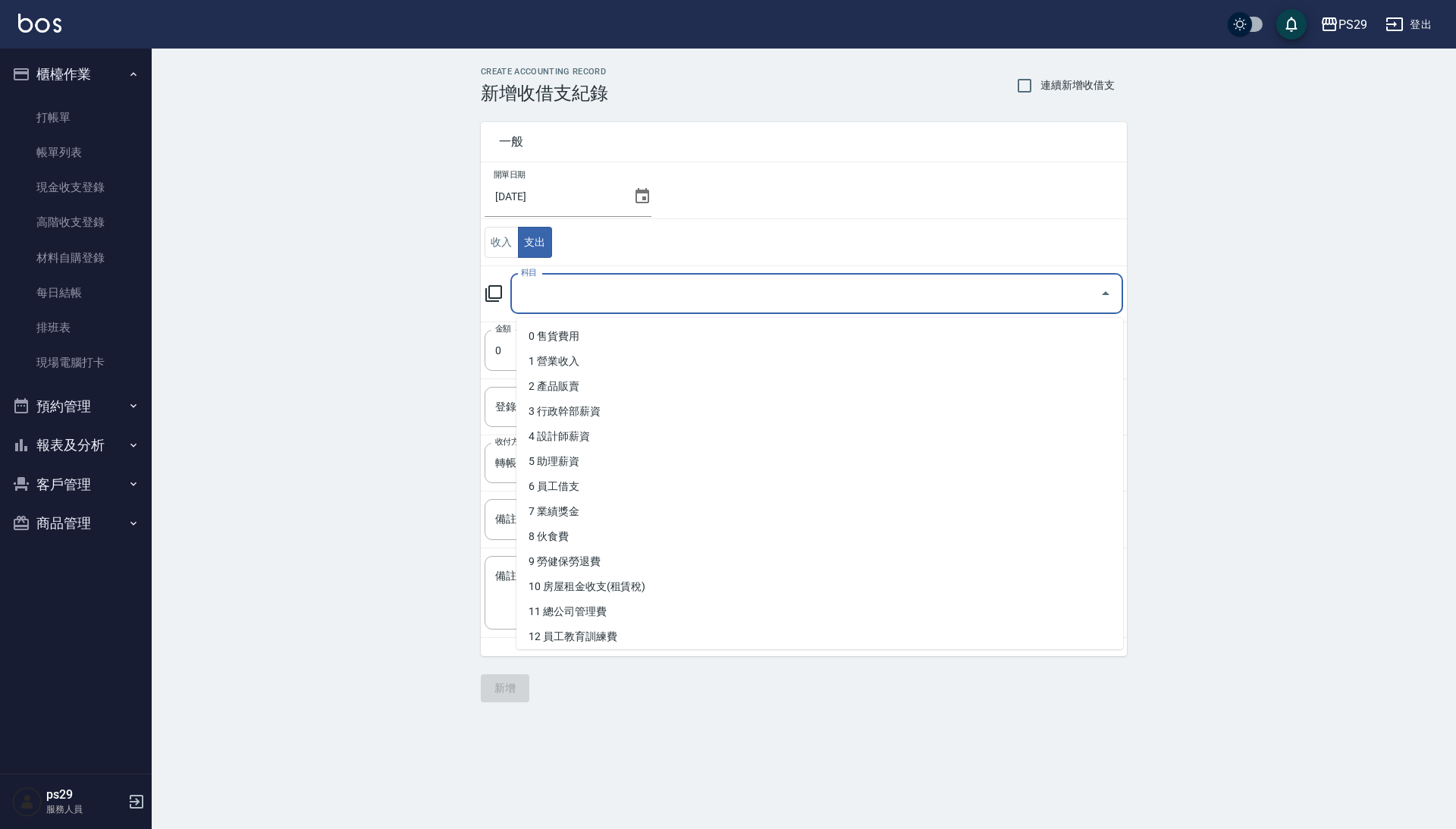
click at [568, 292] on input "科目" at bounding box center [805, 294] width 576 height 26
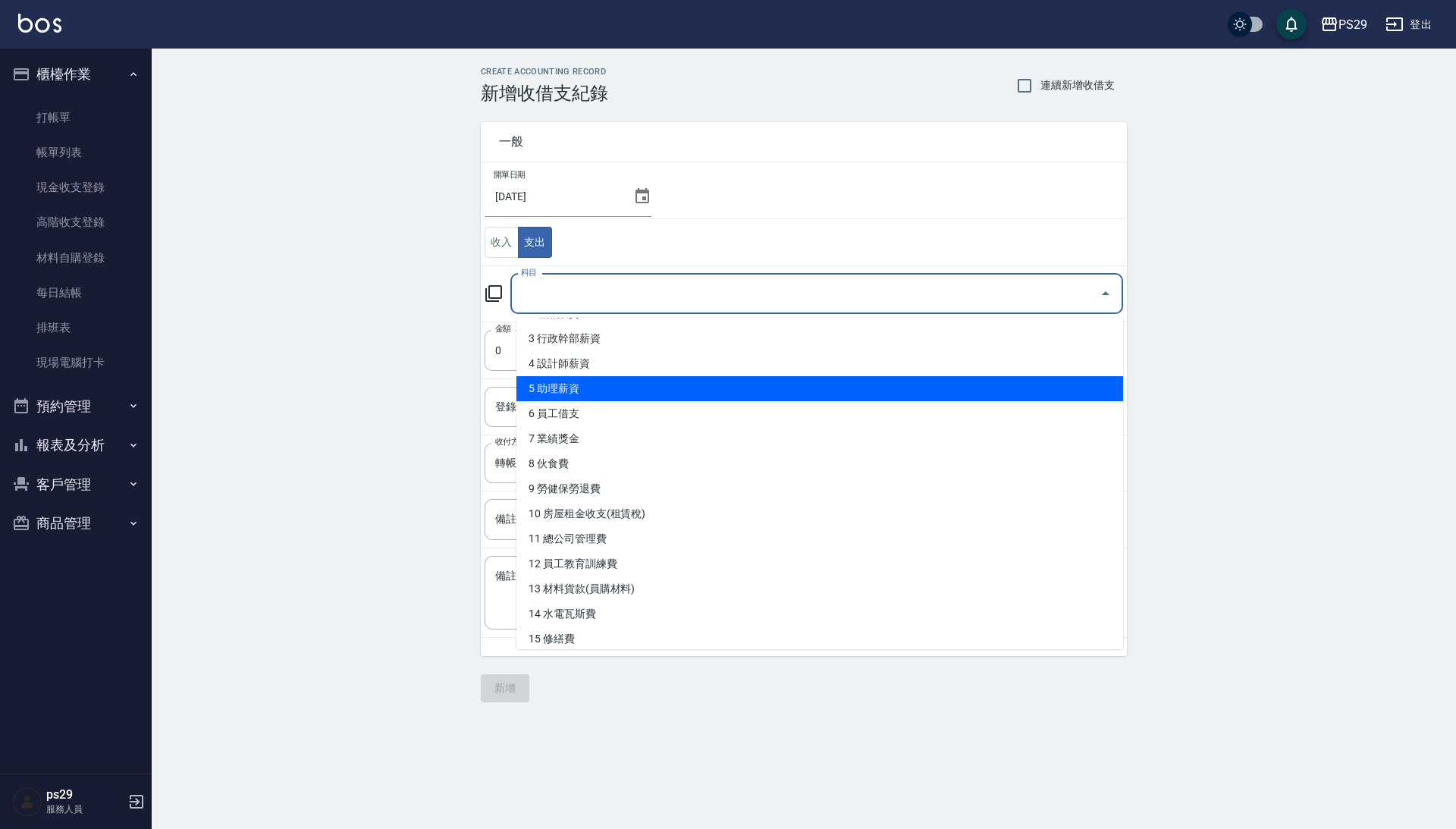
scroll to position [74, 0]
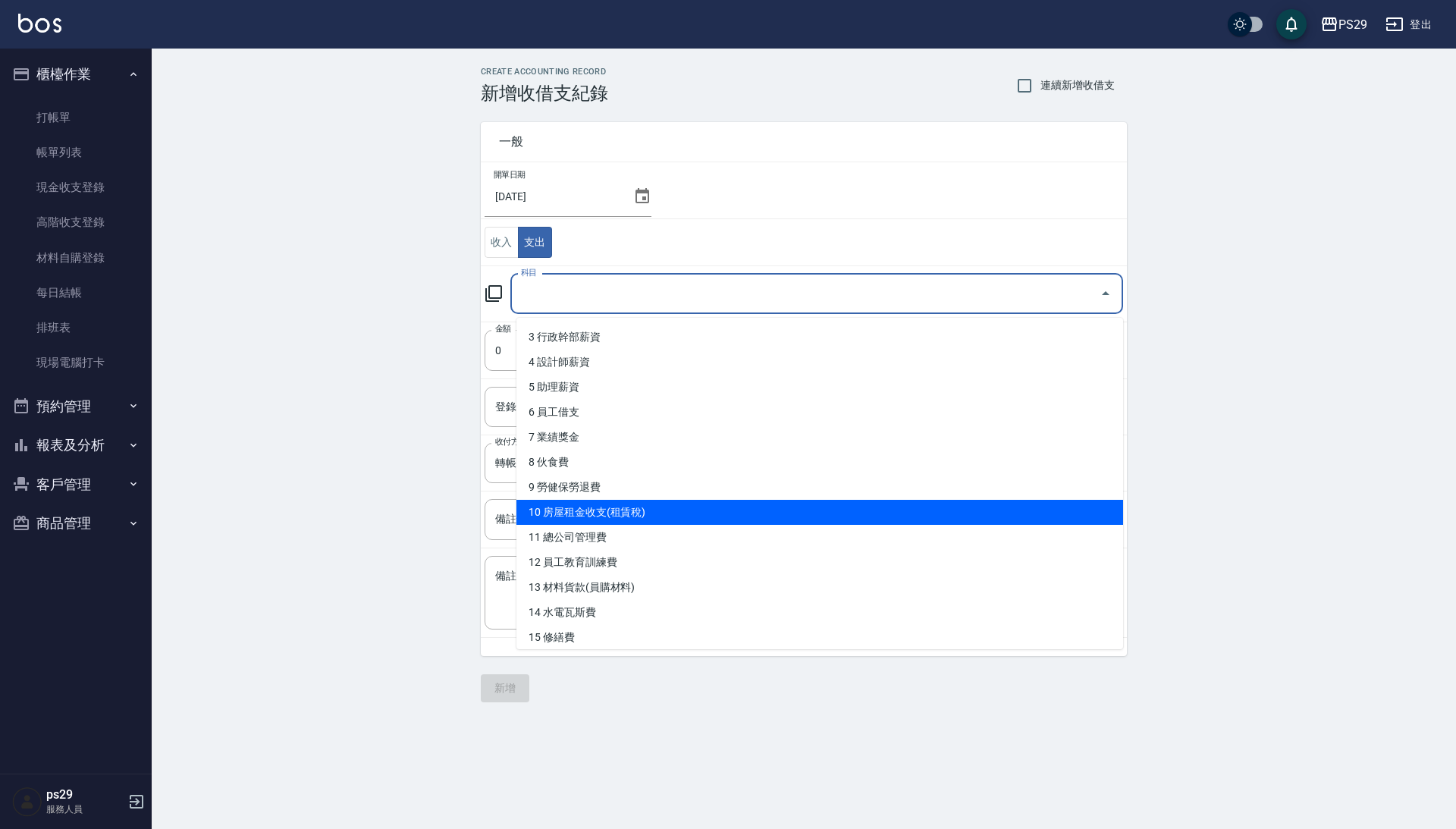
click at [626, 505] on li "10 房屋租金收支(租賃稅)" at bounding box center [820, 512] width 607 height 25
type input "10 房屋租金收支(租賃稅)"
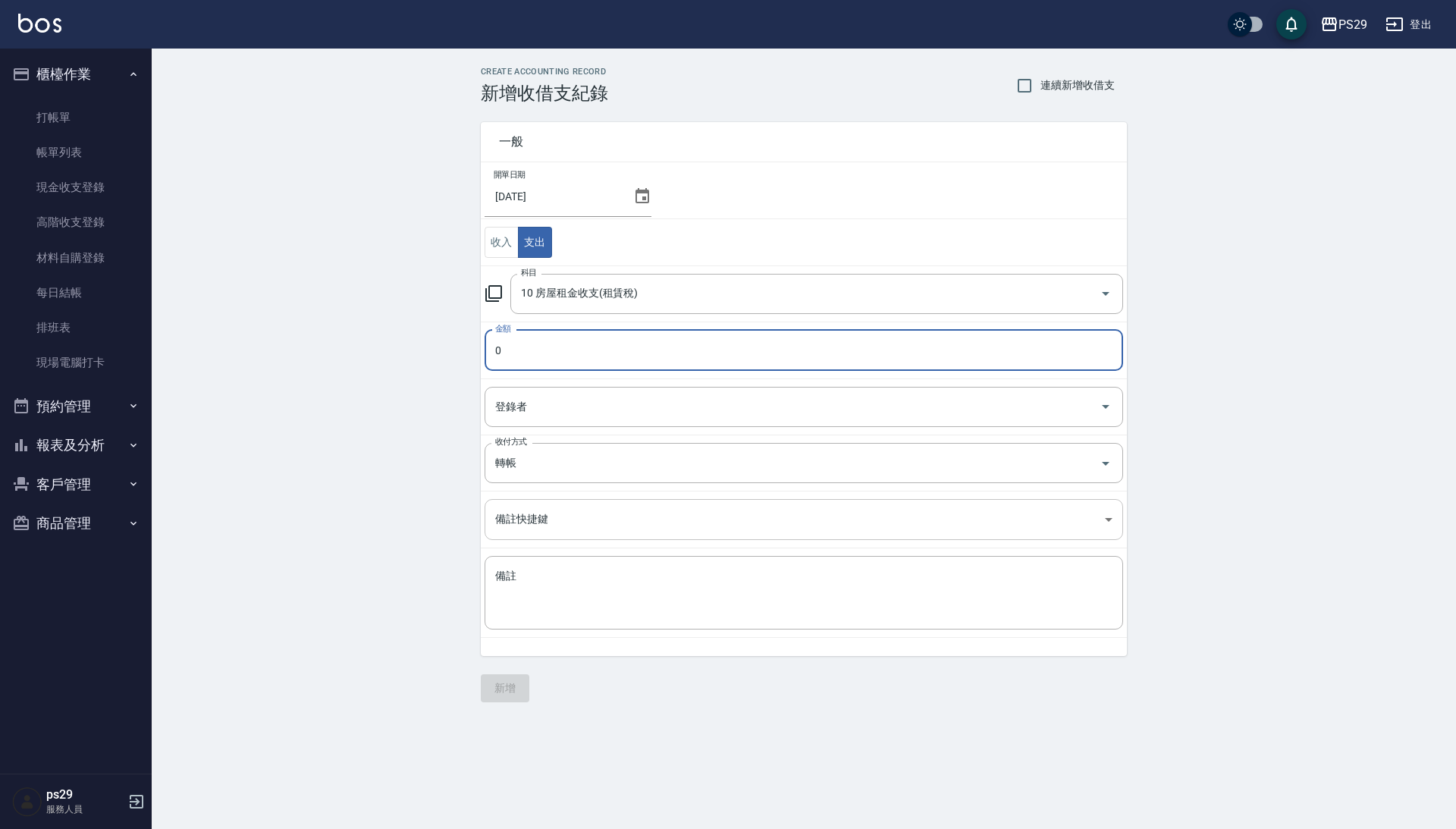
click at [626, 506] on body "PS29 登出 櫃檯作業 打帳單 帳單列表 現金收支登錄 高階收支登錄 材料自購登錄 每日結帳 排班表 現場電腦打卡 預約管理 預約管理 單日預約紀錄 單週預…" at bounding box center [728, 414] width 1456 height 829
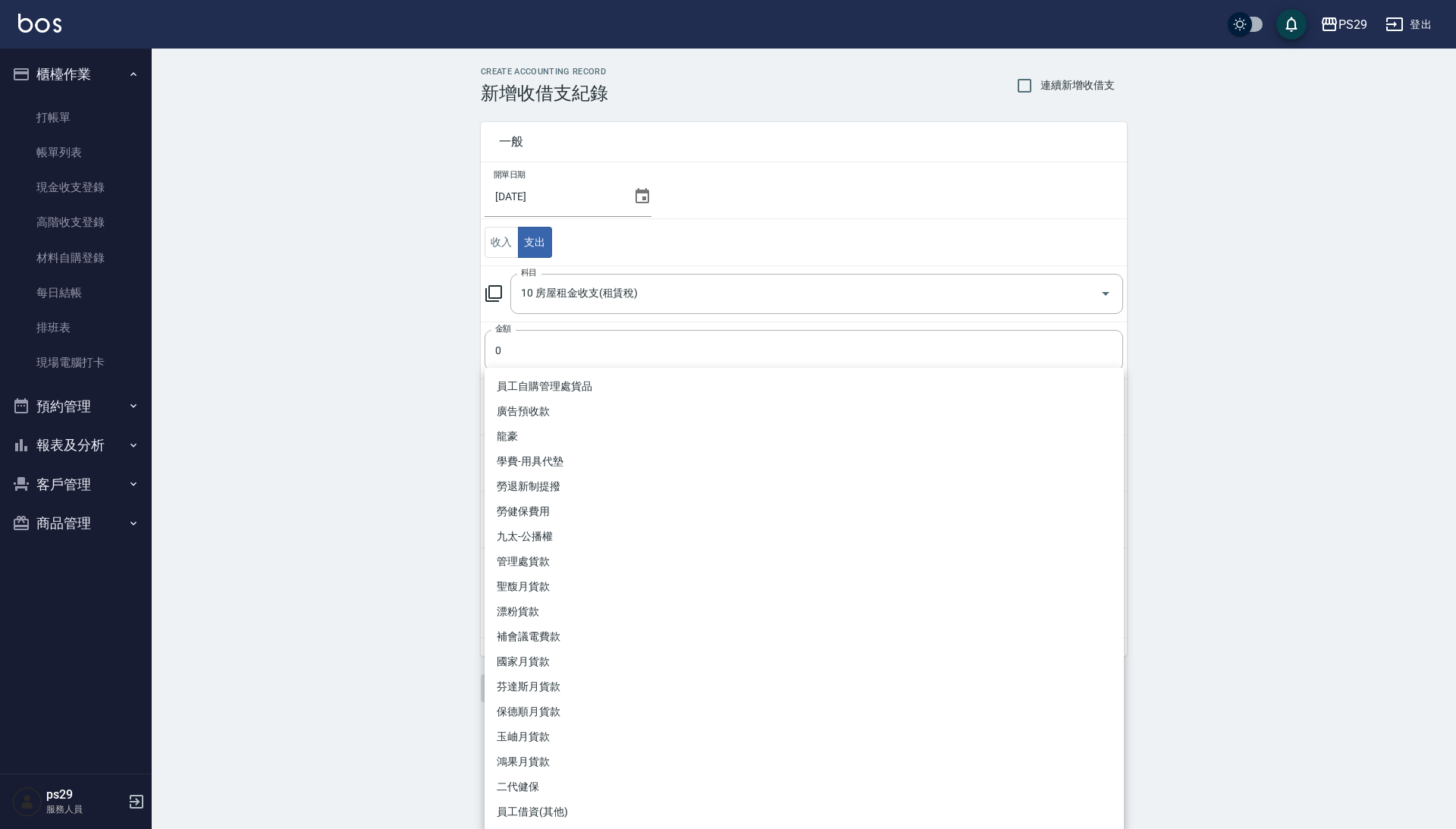
click at [591, 354] on div at bounding box center [728, 414] width 1456 height 829
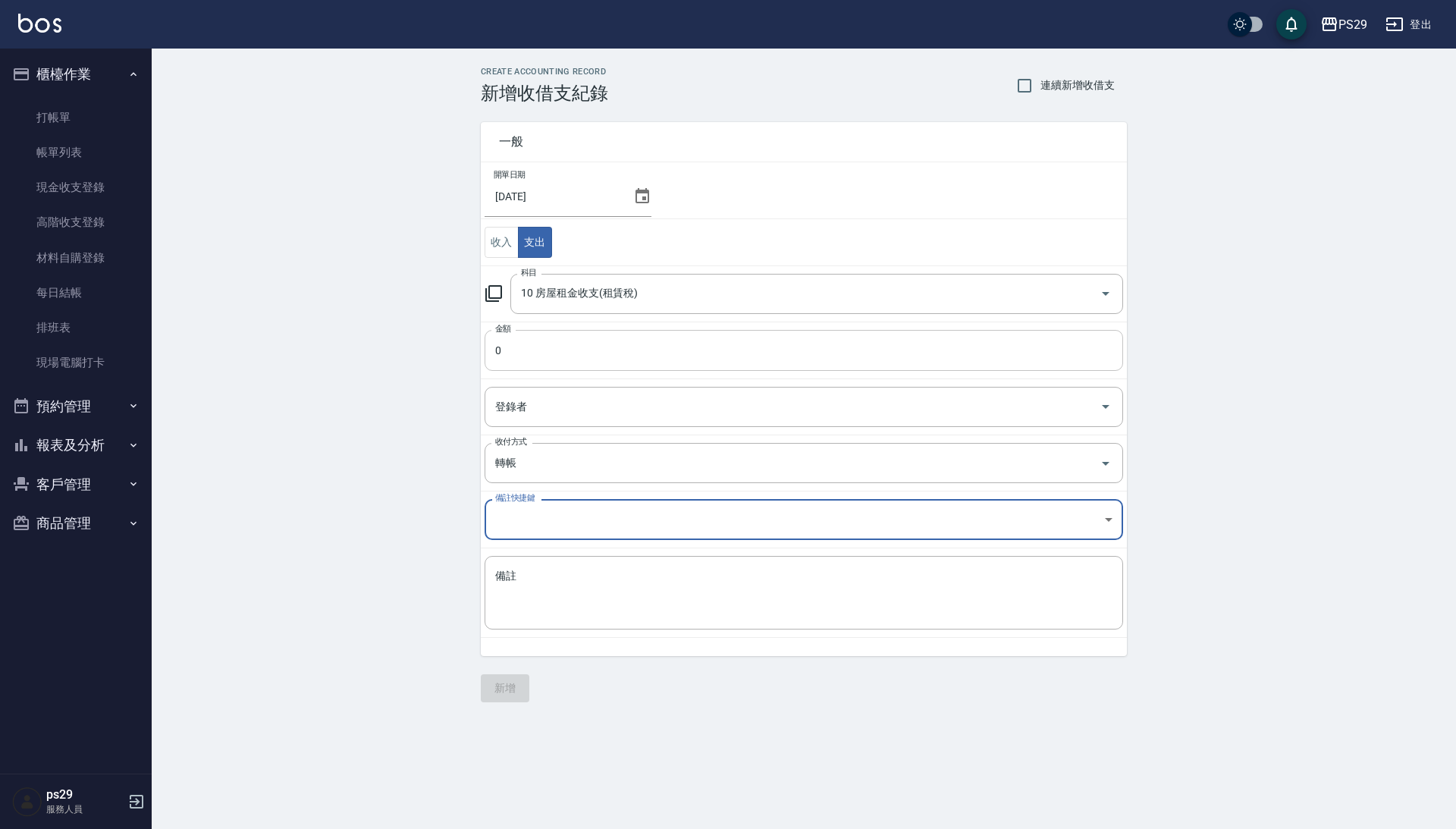
click at [607, 352] on input "0" at bounding box center [804, 351] width 638 height 41
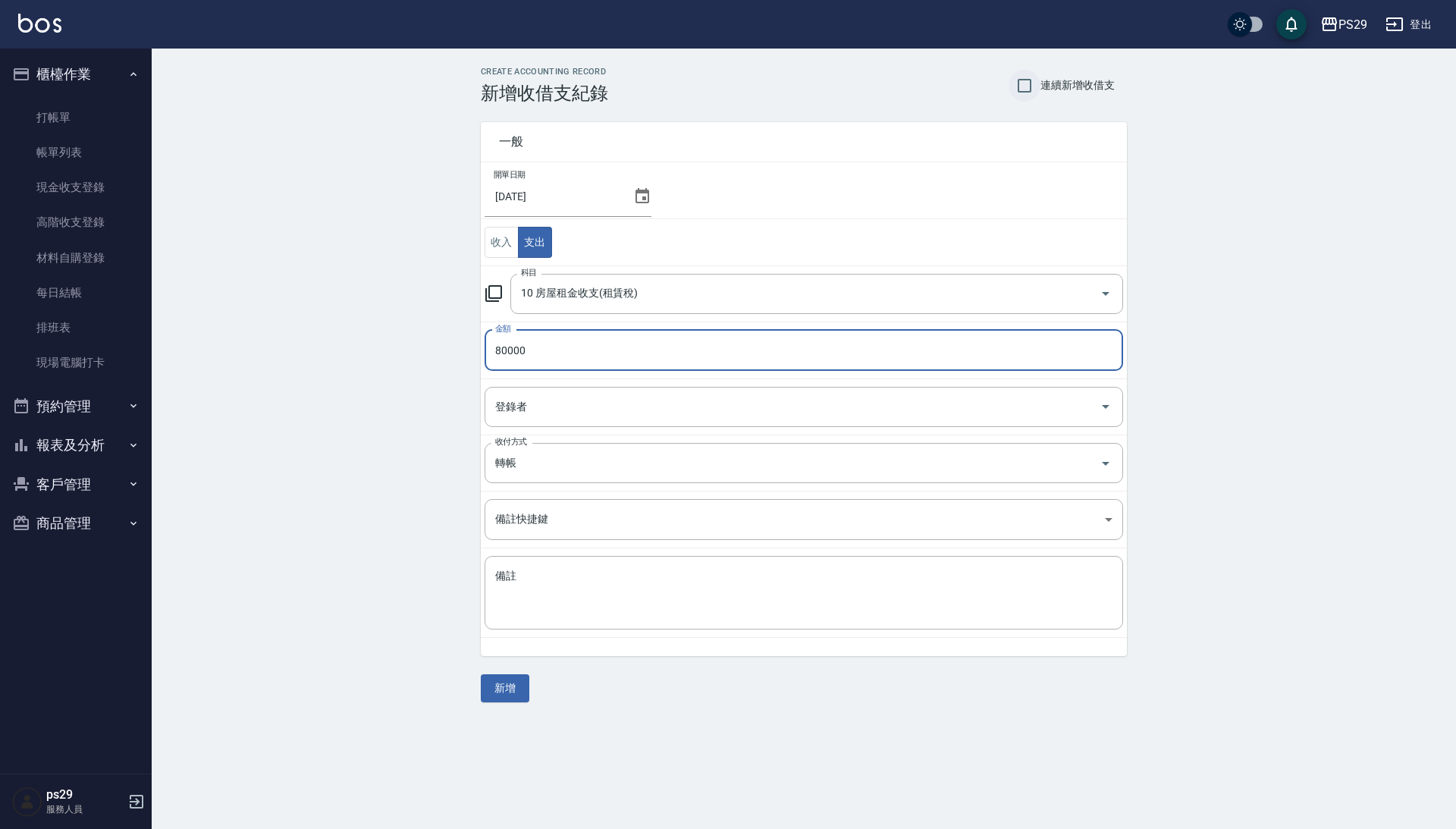
type input "80000"
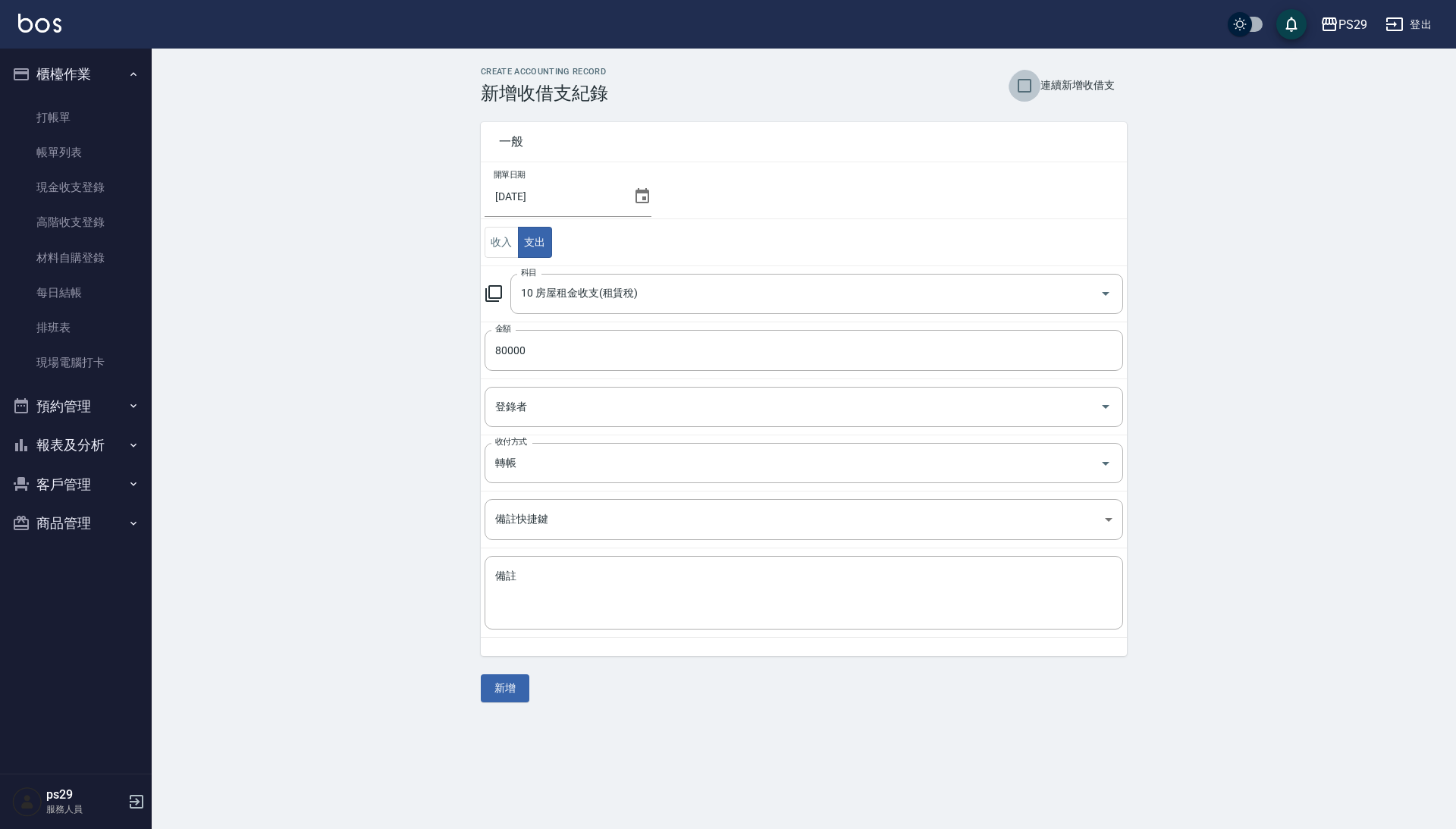
click at [1028, 90] on input "連續新增收借支" at bounding box center [1024, 86] width 32 height 32
checkbox input "true"
click at [510, 695] on button "新增" at bounding box center [505, 689] width 49 height 28
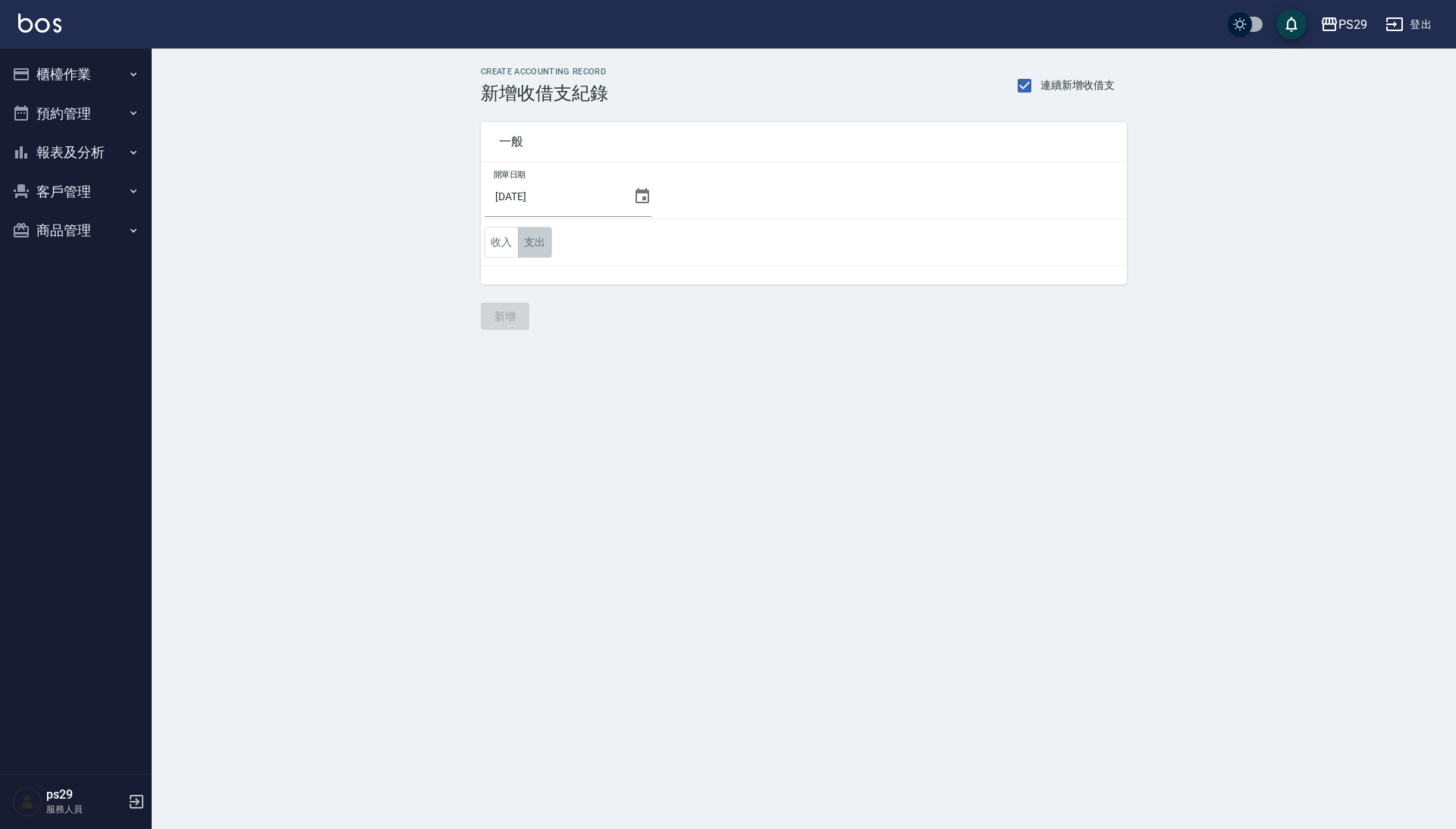
click at [538, 253] on button "支出" at bounding box center [534, 243] width 34 height 31
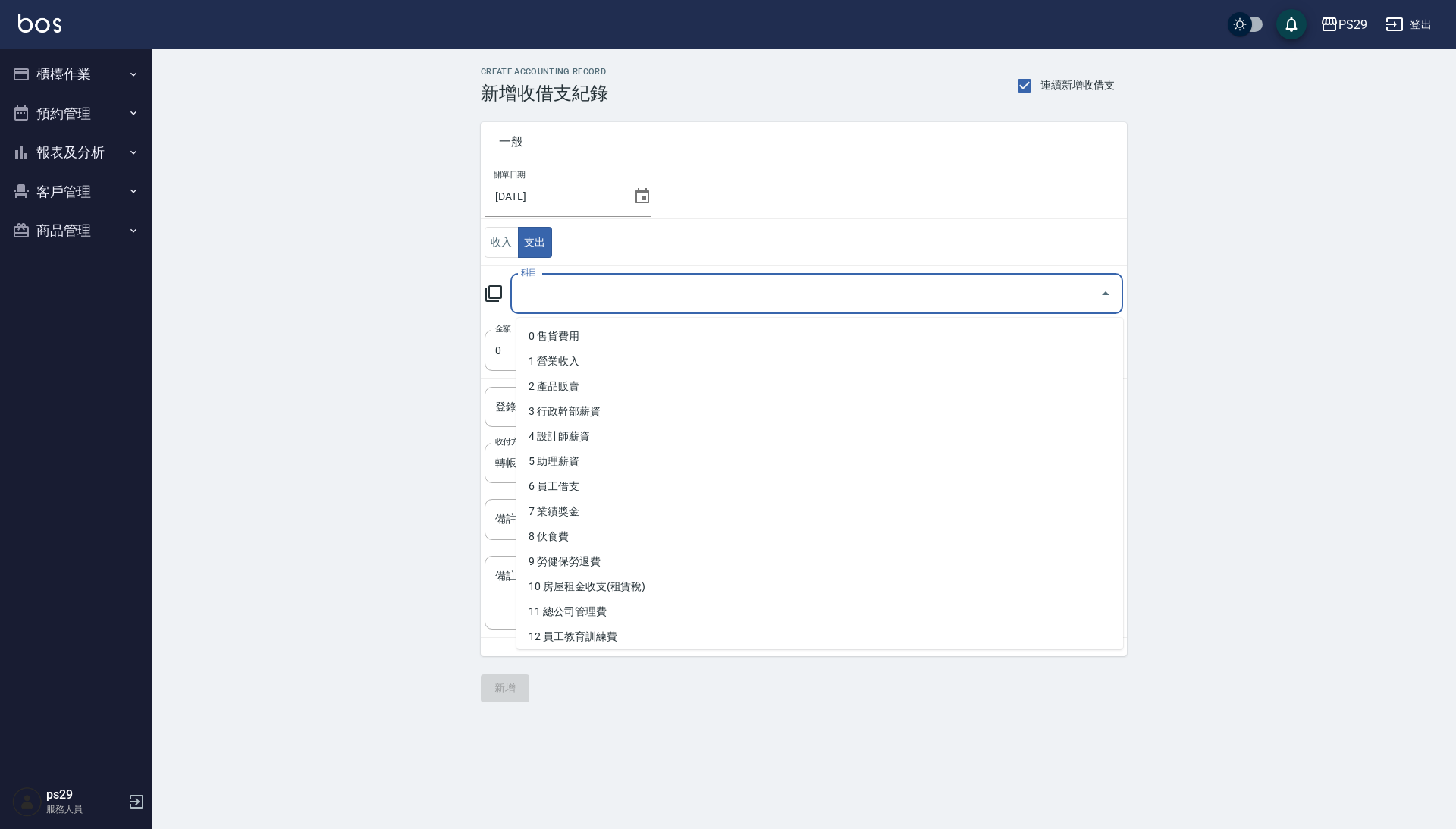
drag, startPoint x: 541, startPoint y: 295, endPoint x: 552, endPoint y: 341, distance: 47.3
click at [541, 295] on div "科目 科目" at bounding box center [816, 294] width 613 height 40
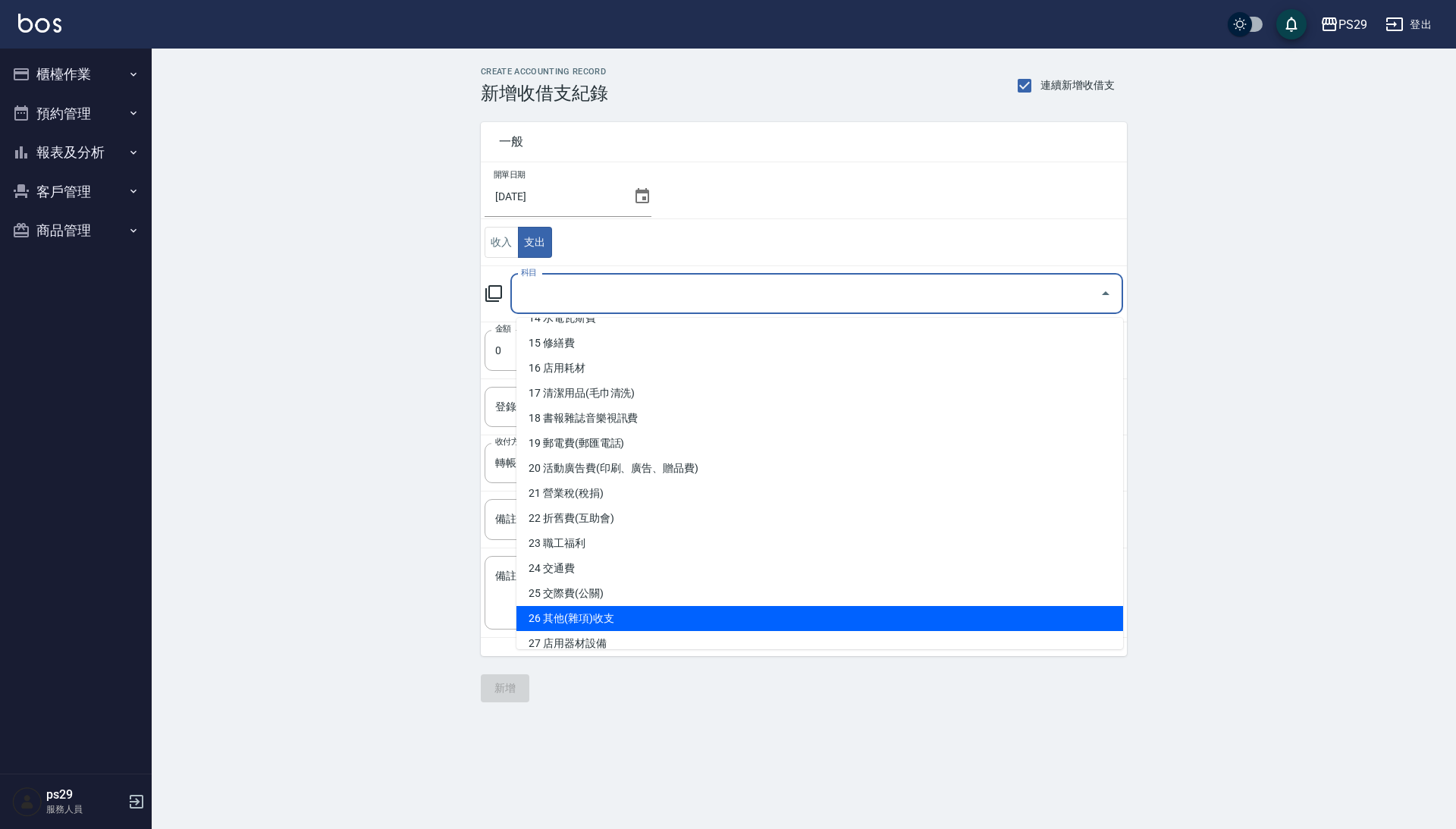
scroll to position [367, 0]
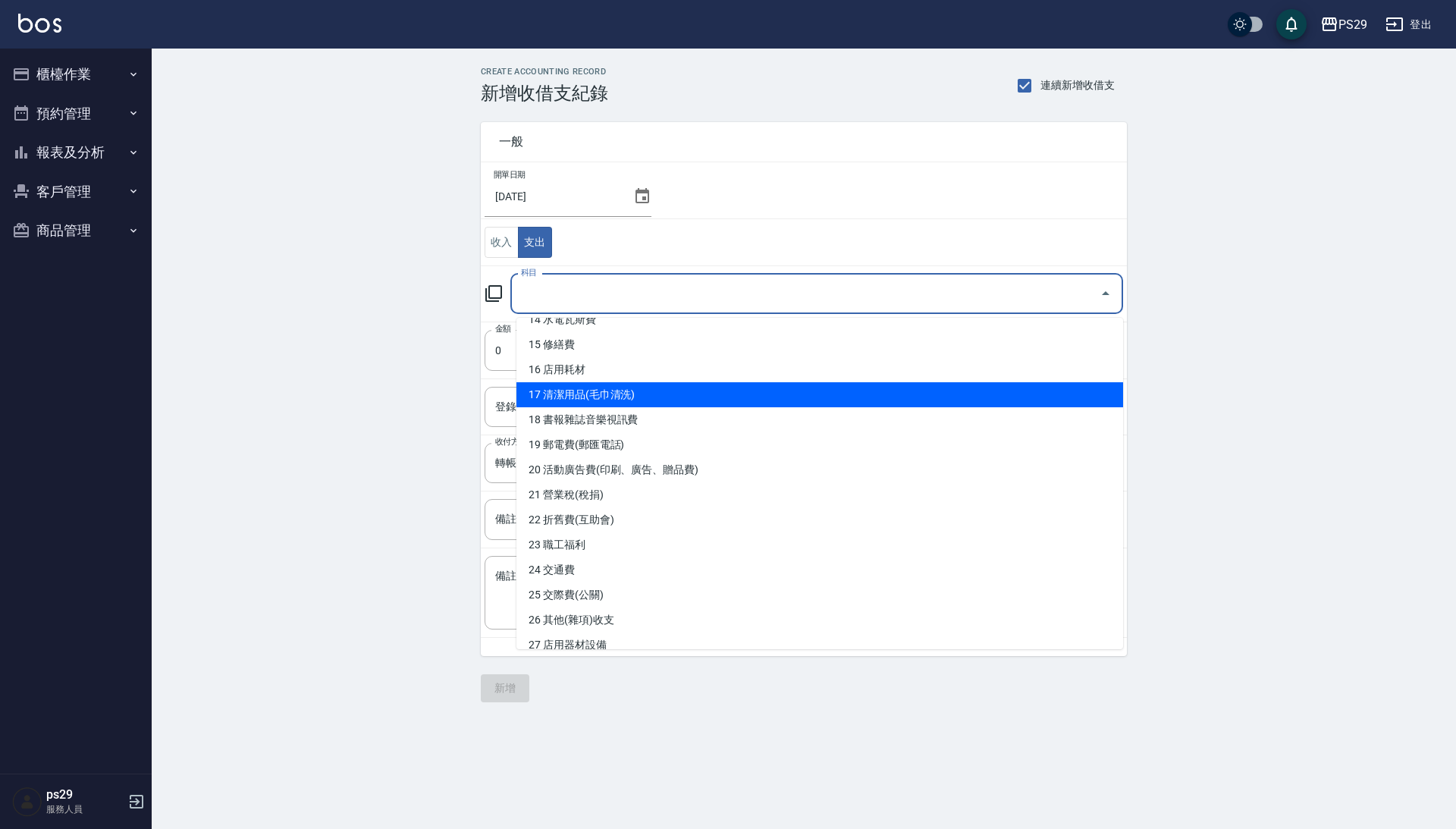
click at [620, 384] on li "17 清潔用品(毛巾清洗)" at bounding box center [820, 395] width 607 height 25
type input "17 清潔用品(毛巾清洗)"
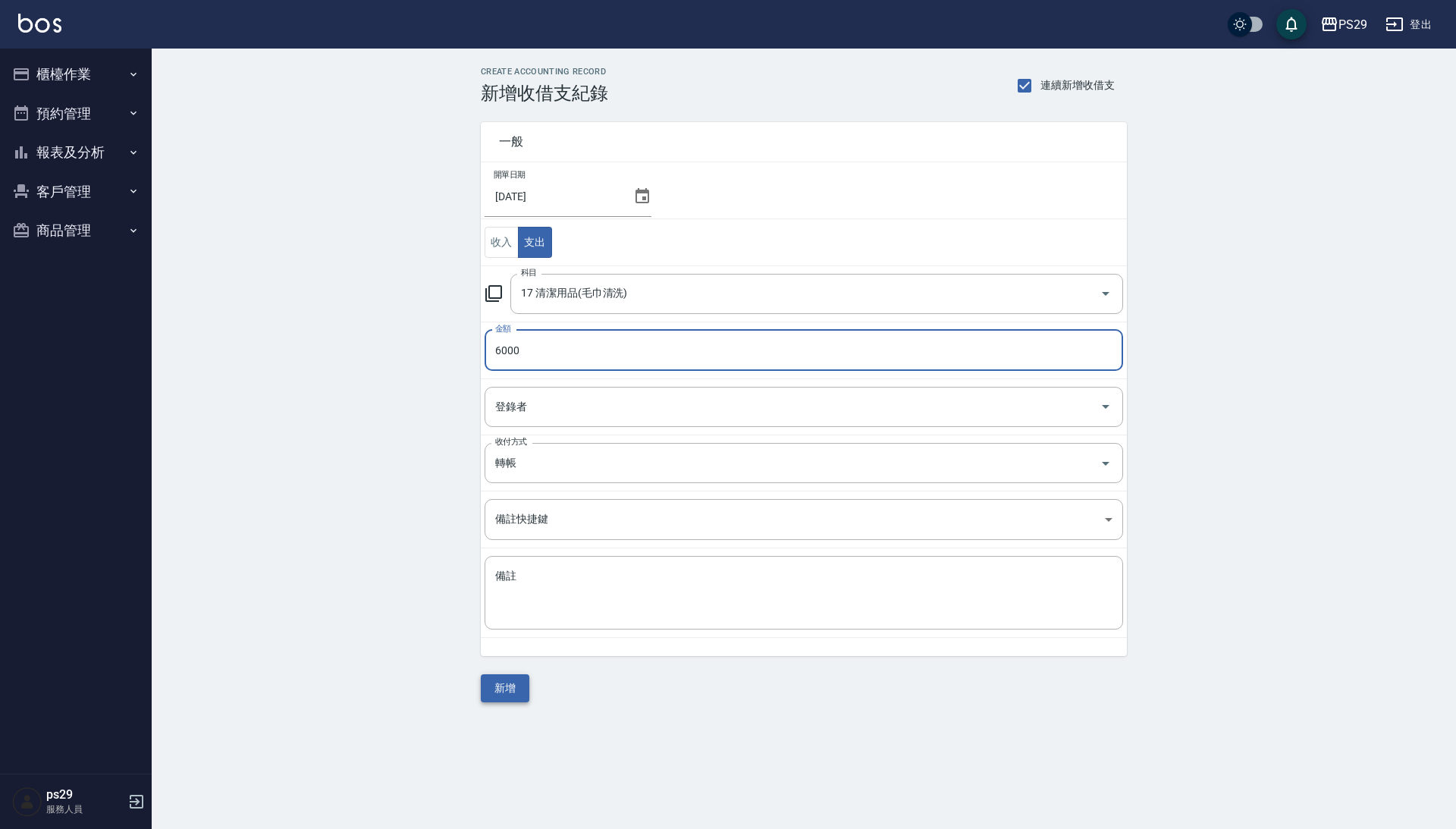
type input "6000"
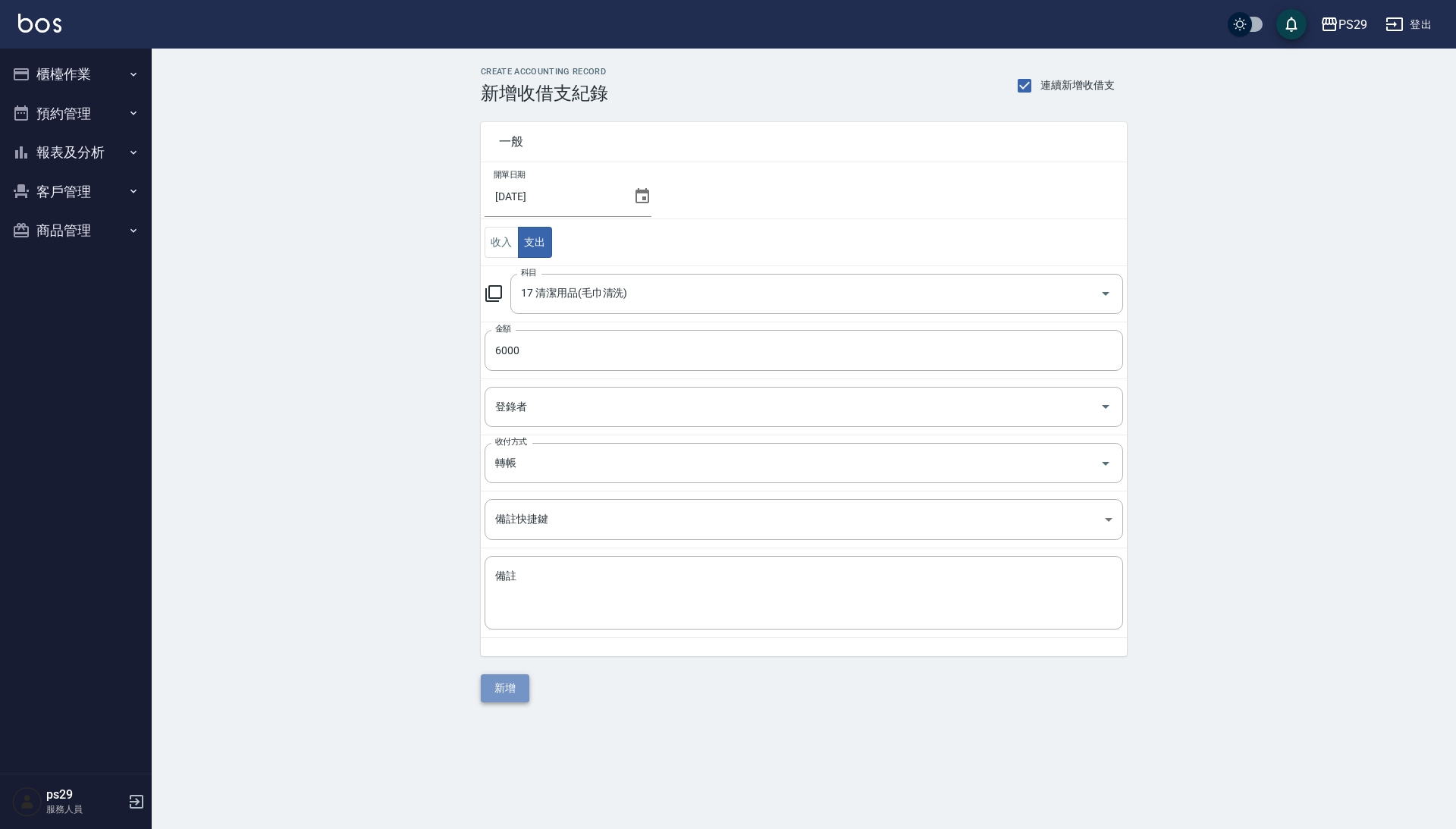
click at [498, 687] on button "新增" at bounding box center [505, 689] width 49 height 28
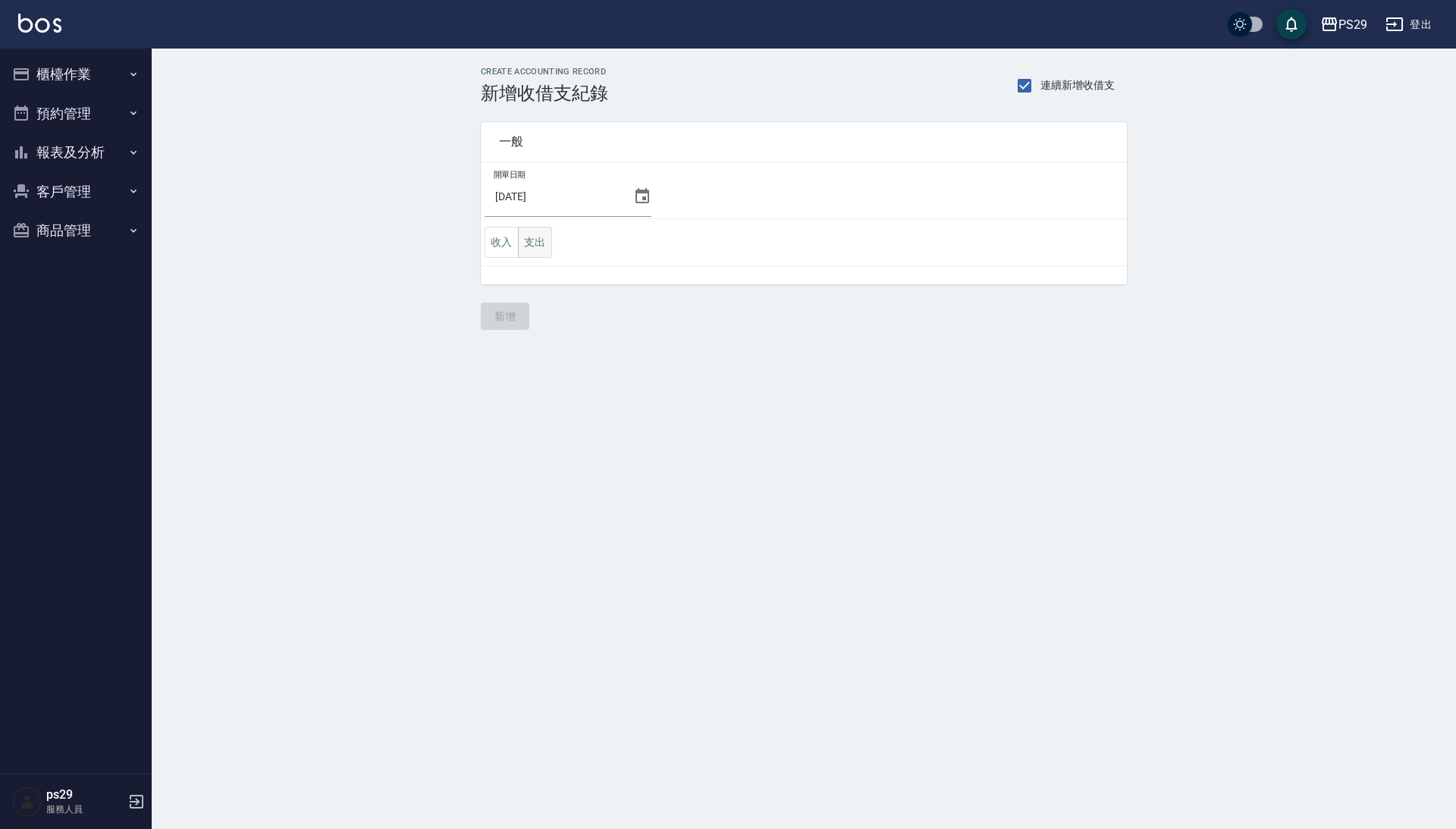
click at [552, 247] on button "支出" at bounding box center [534, 243] width 34 height 31
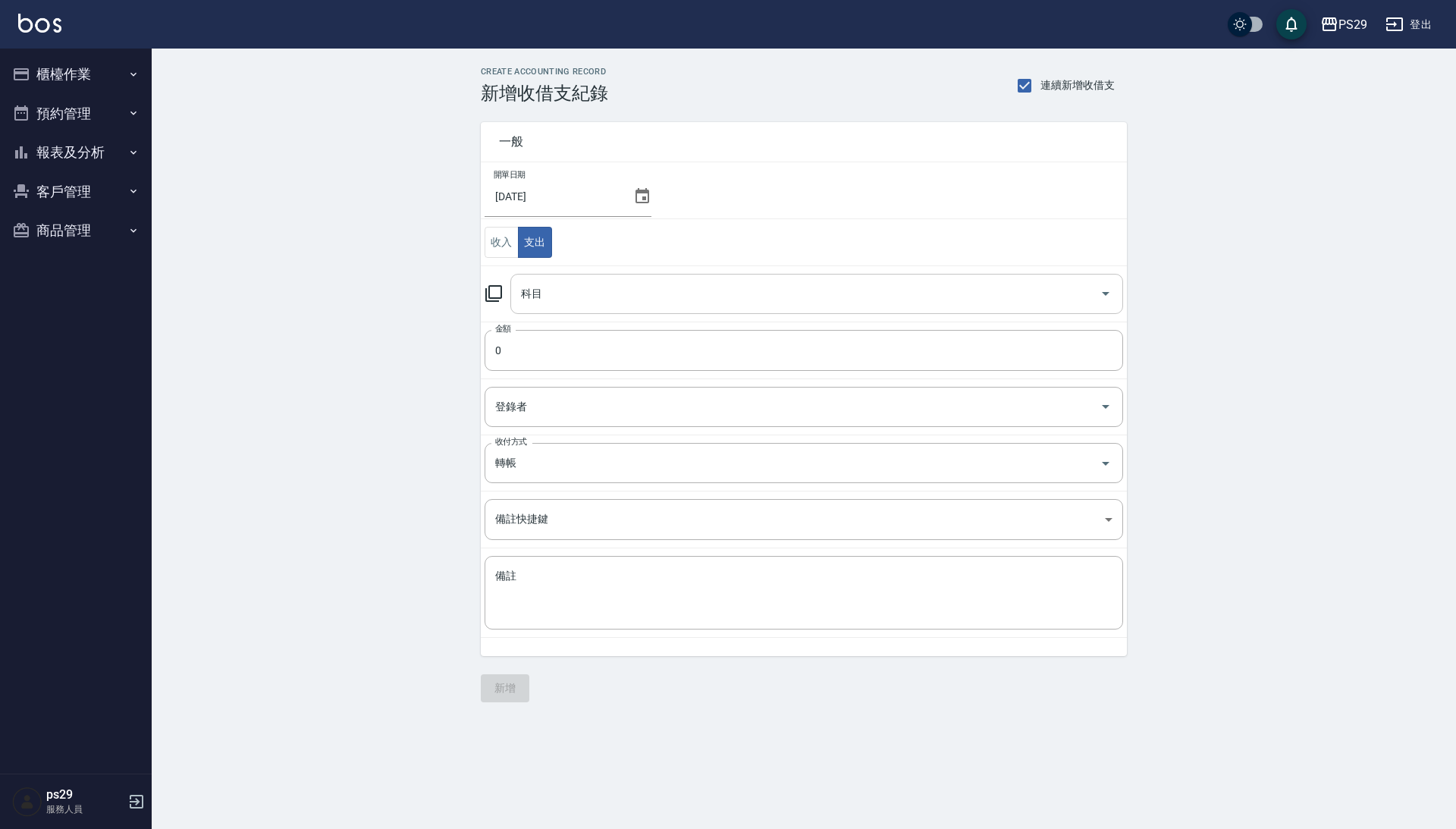
click at [576, 300] on input "科目" at bounding box center [805, 294] width 576 height 26
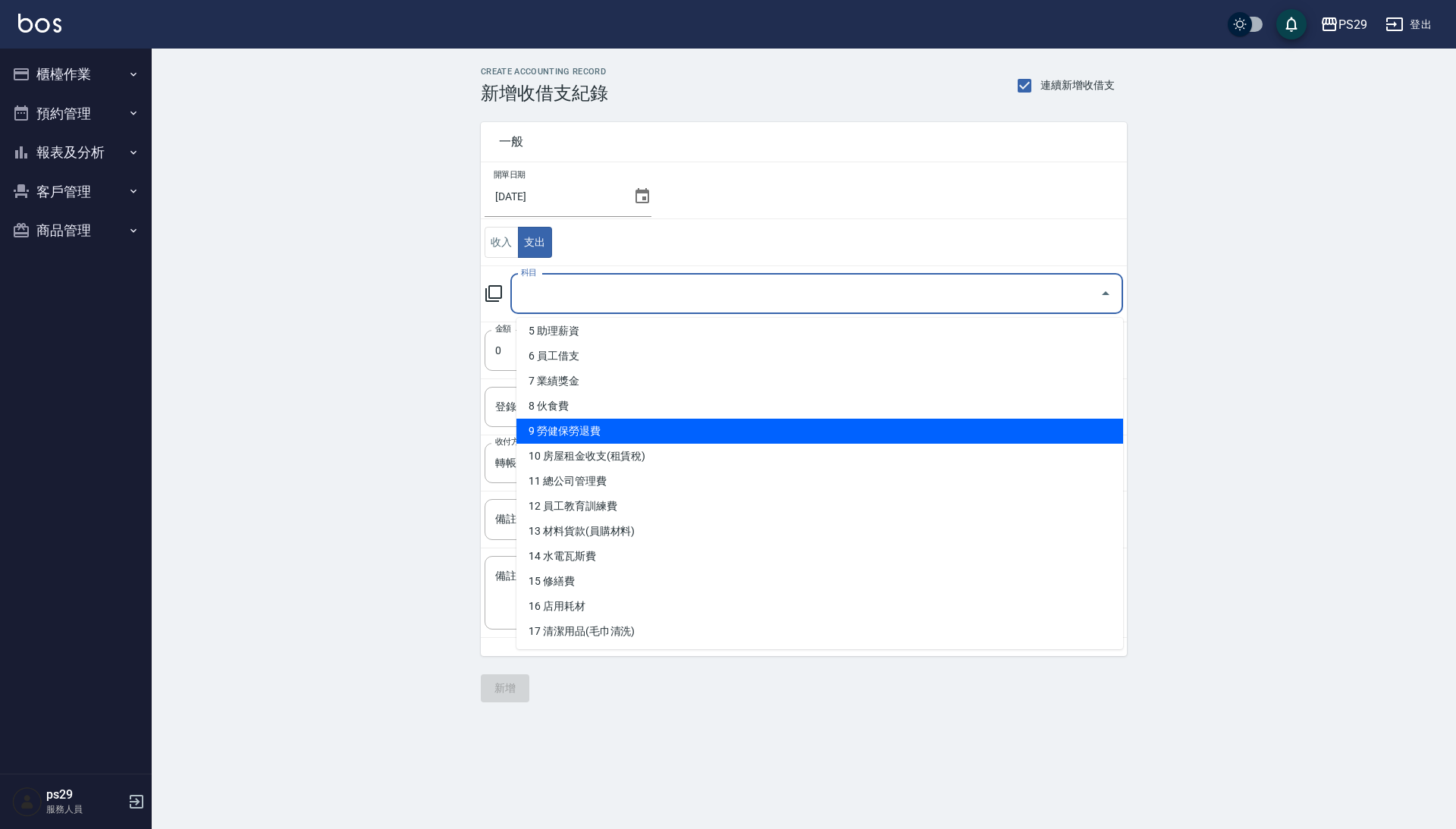
scroll to position [120, 0]
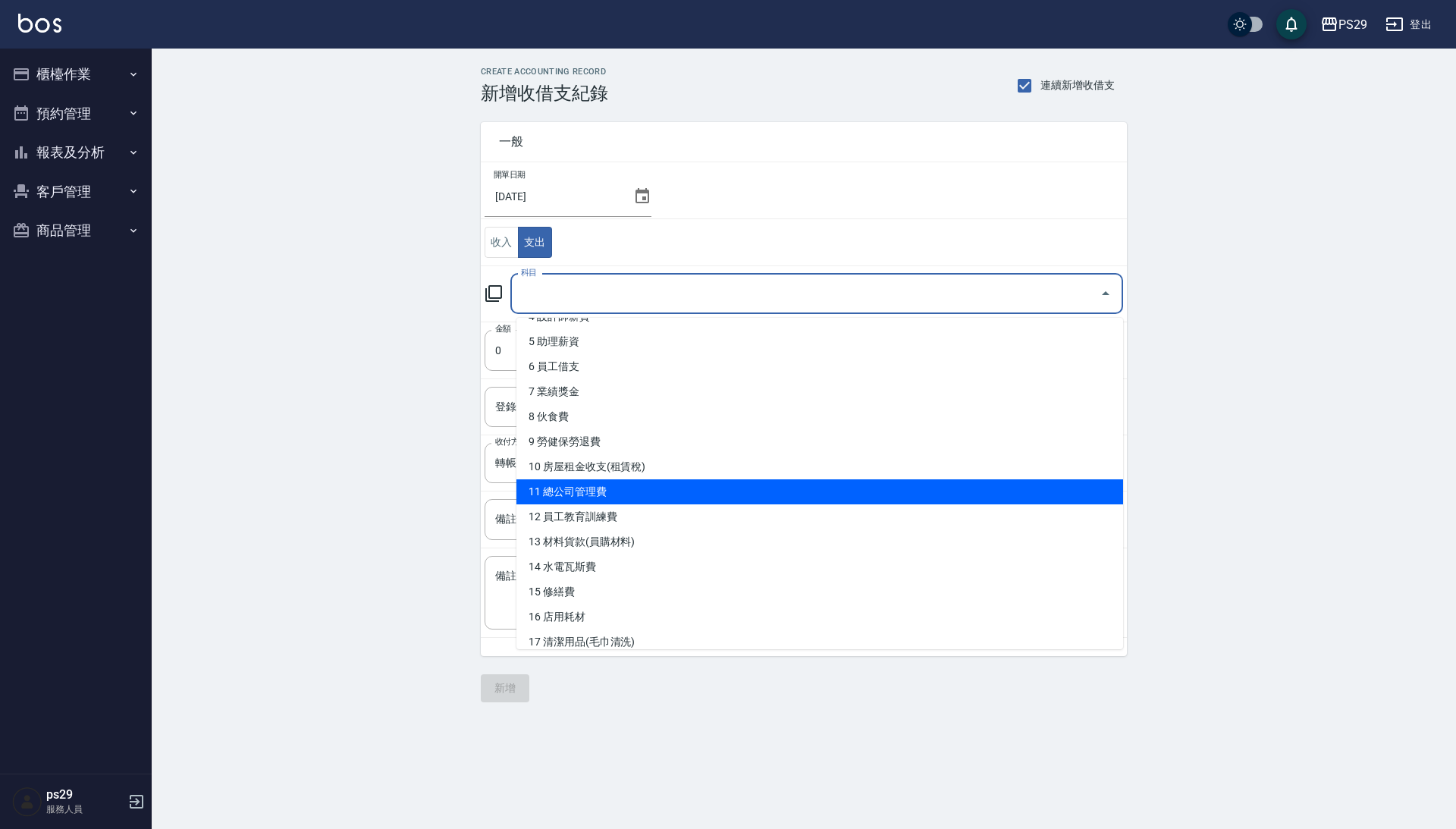
click at [600, 484] on li "11 總公司管理費" at bounding box center [820, 492] width 607 height 25
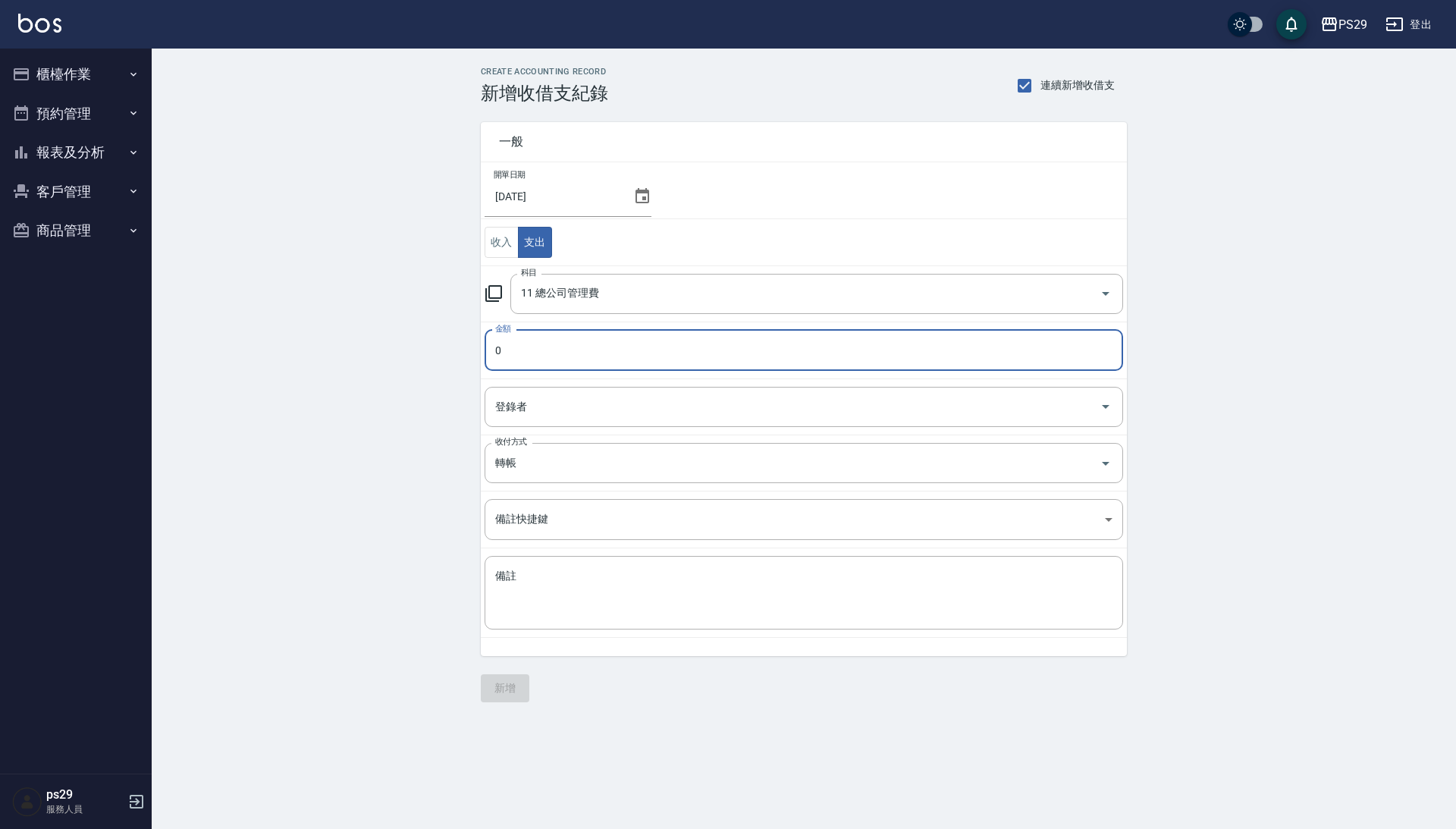
type input "11 總公司管理費"
type input "62309"
click at [524, 685] on button "新增" at bounding box center [505, 689] width 49 height 28
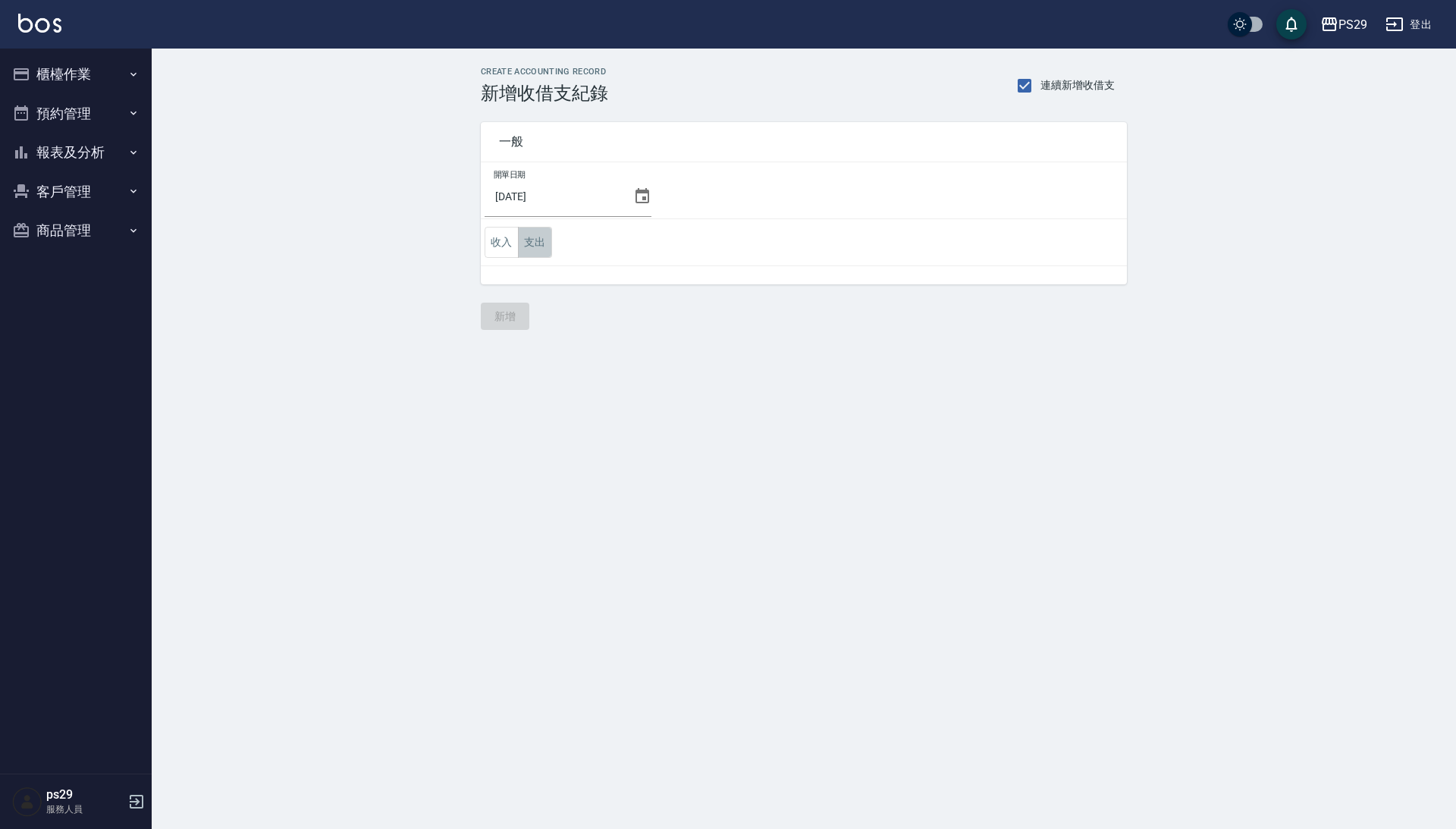
click at [549, 247] on button "支出" at bounding box center [534, 243] width 34 height 31
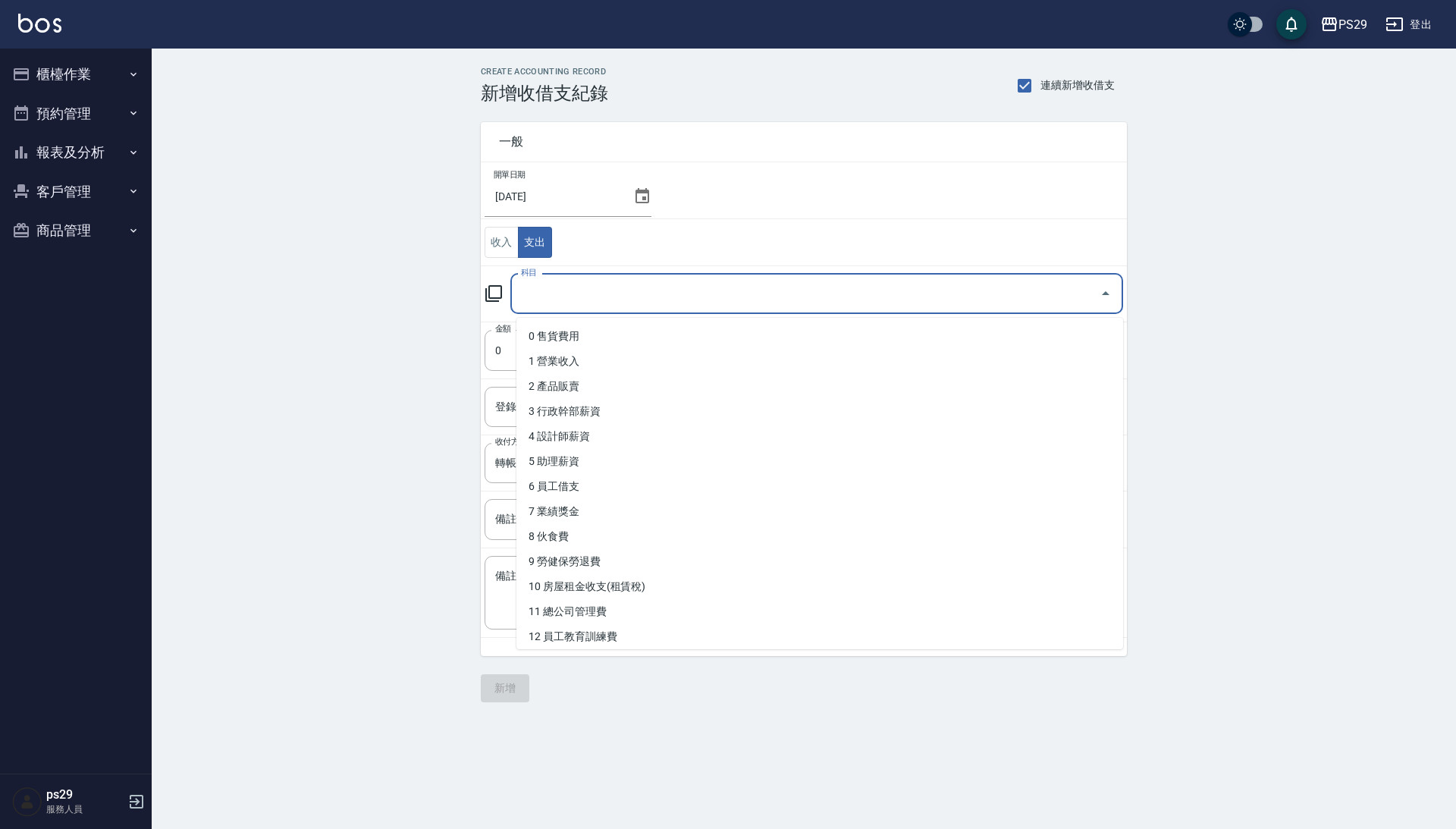
drag, startPoint x: 562, startPoint y: 294, endPoint x: 562, endPoint y: 314, distance: 20.0
click at [562, 294] on input "科目" at bounding box center [805, 294] width 576 height 26
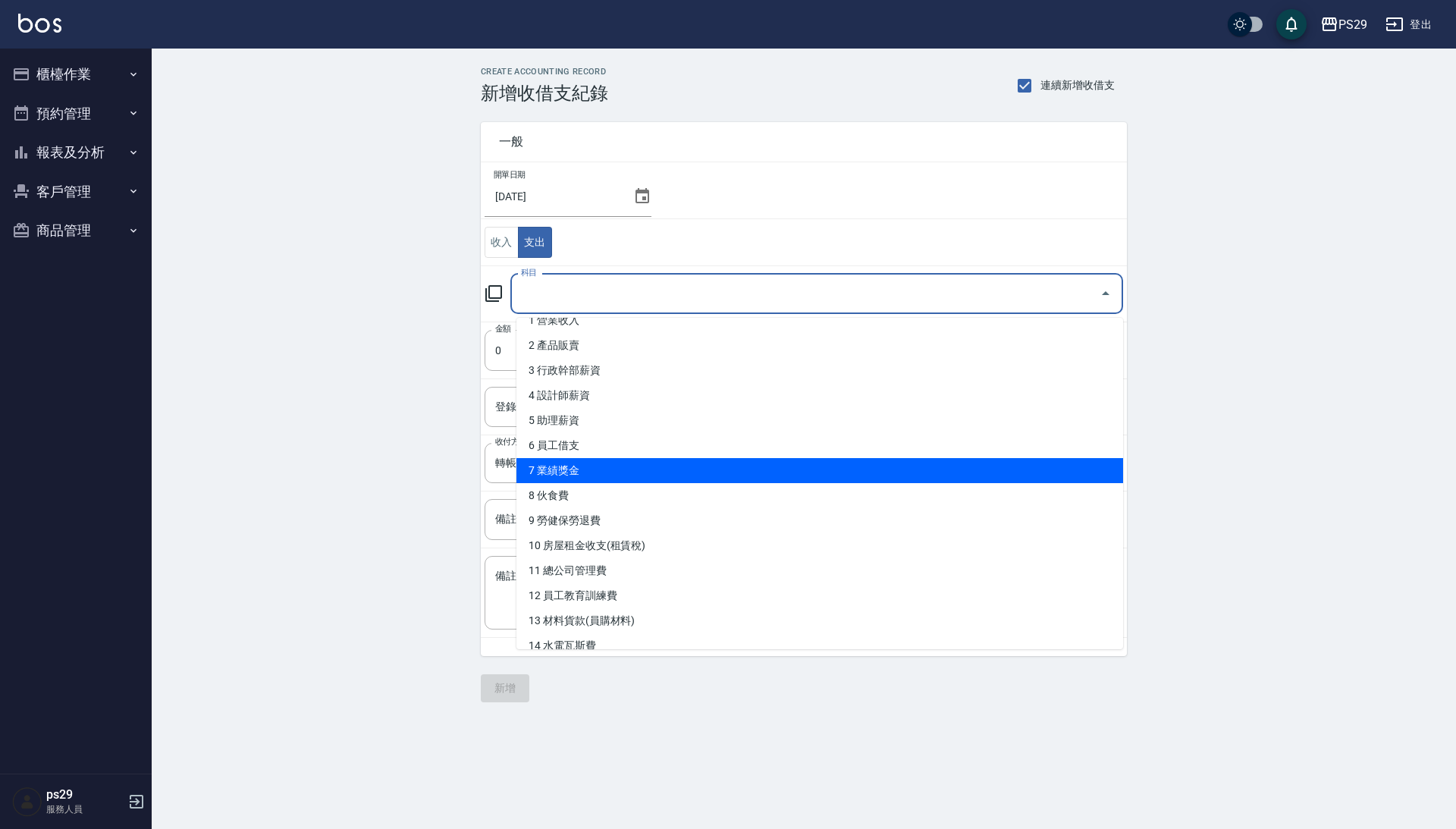
scroll to position [52, 0]
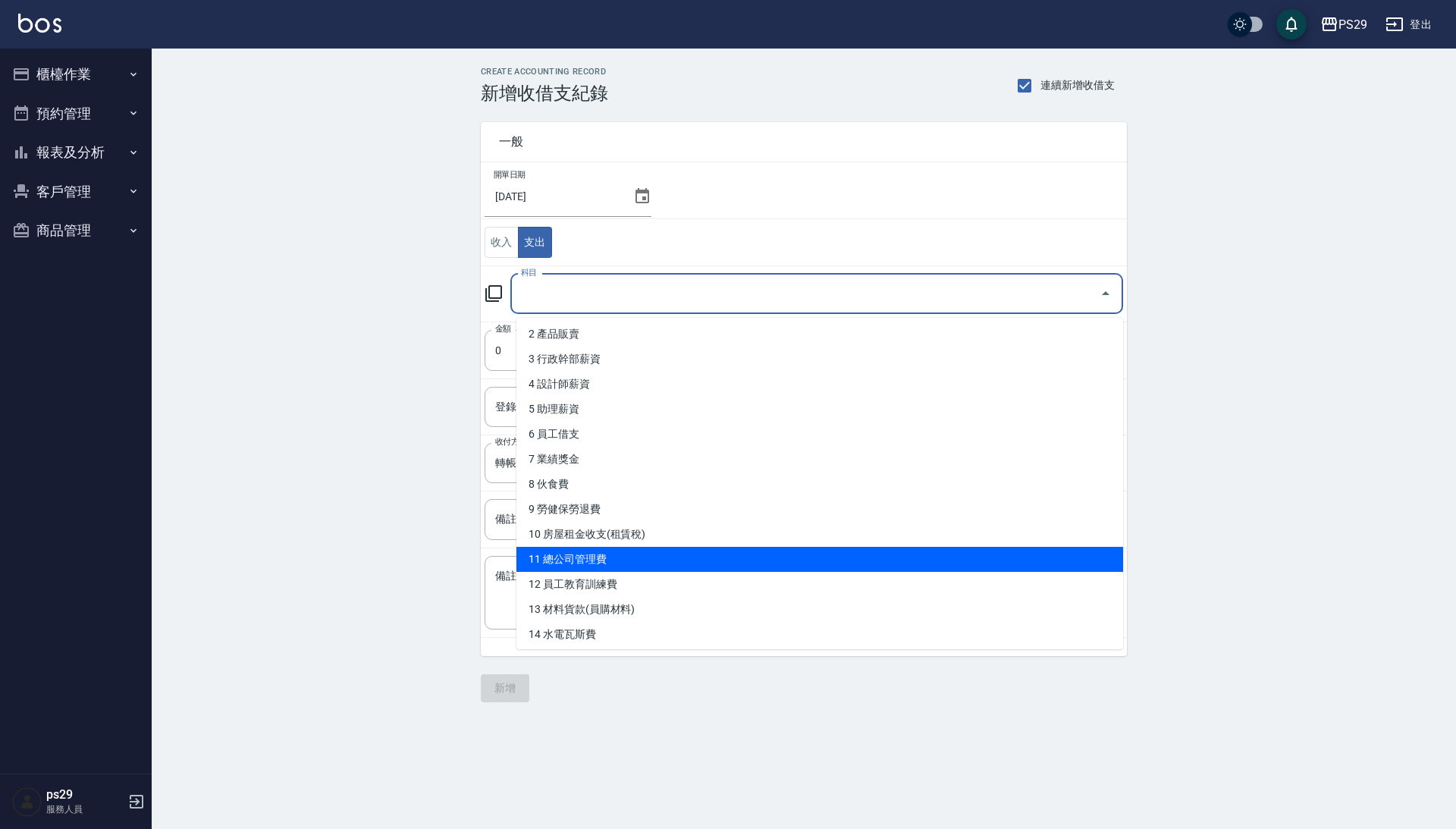
click at [602, 548] on li "11 總公司管理費" at bounding box center [820, 559] width 607 height 25
type input "11 總公司管理費"
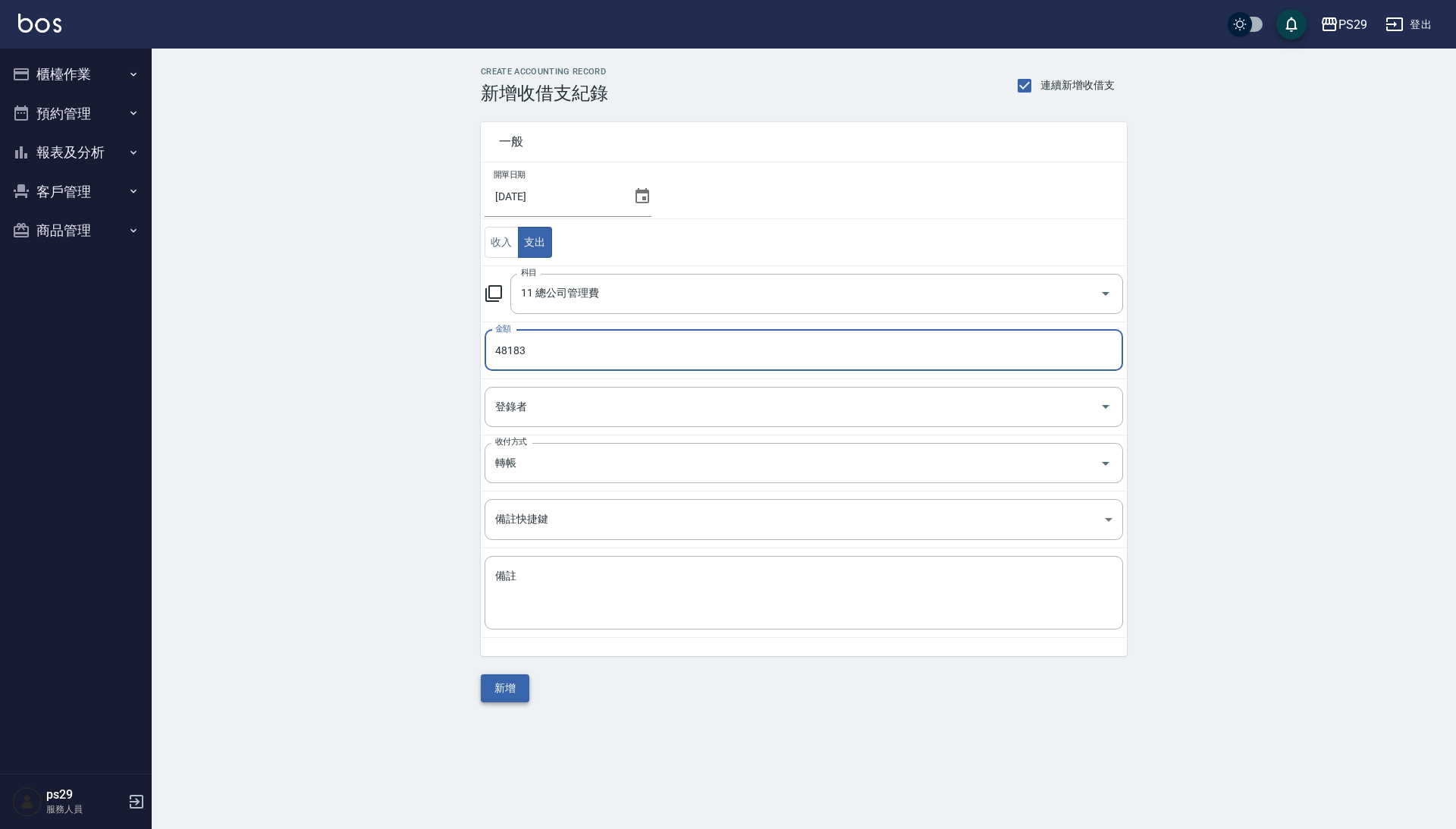
type input "48183"
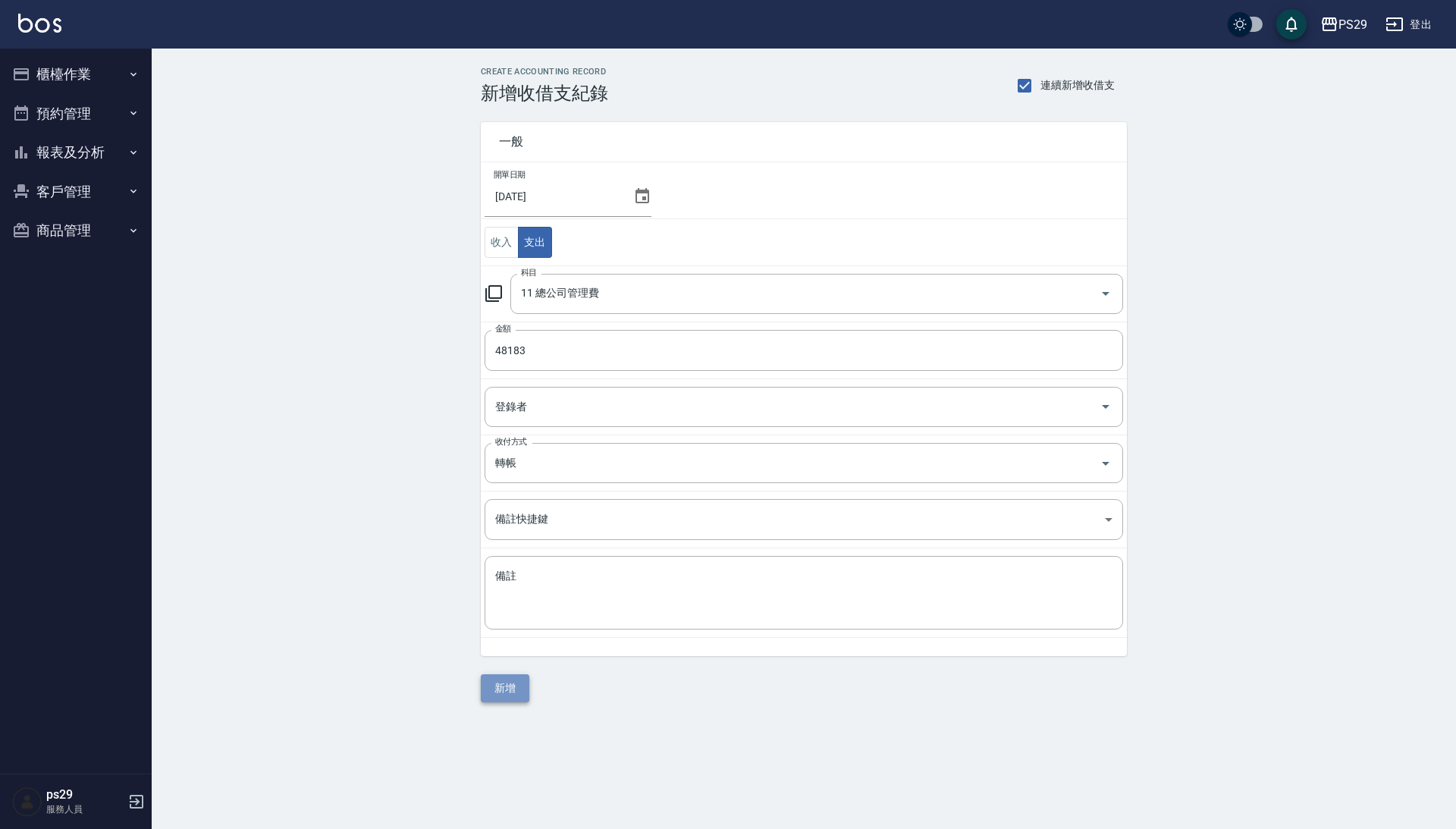
click at [515, 693] on button "新增" at bounding box center [505, 689] width 49 height 28
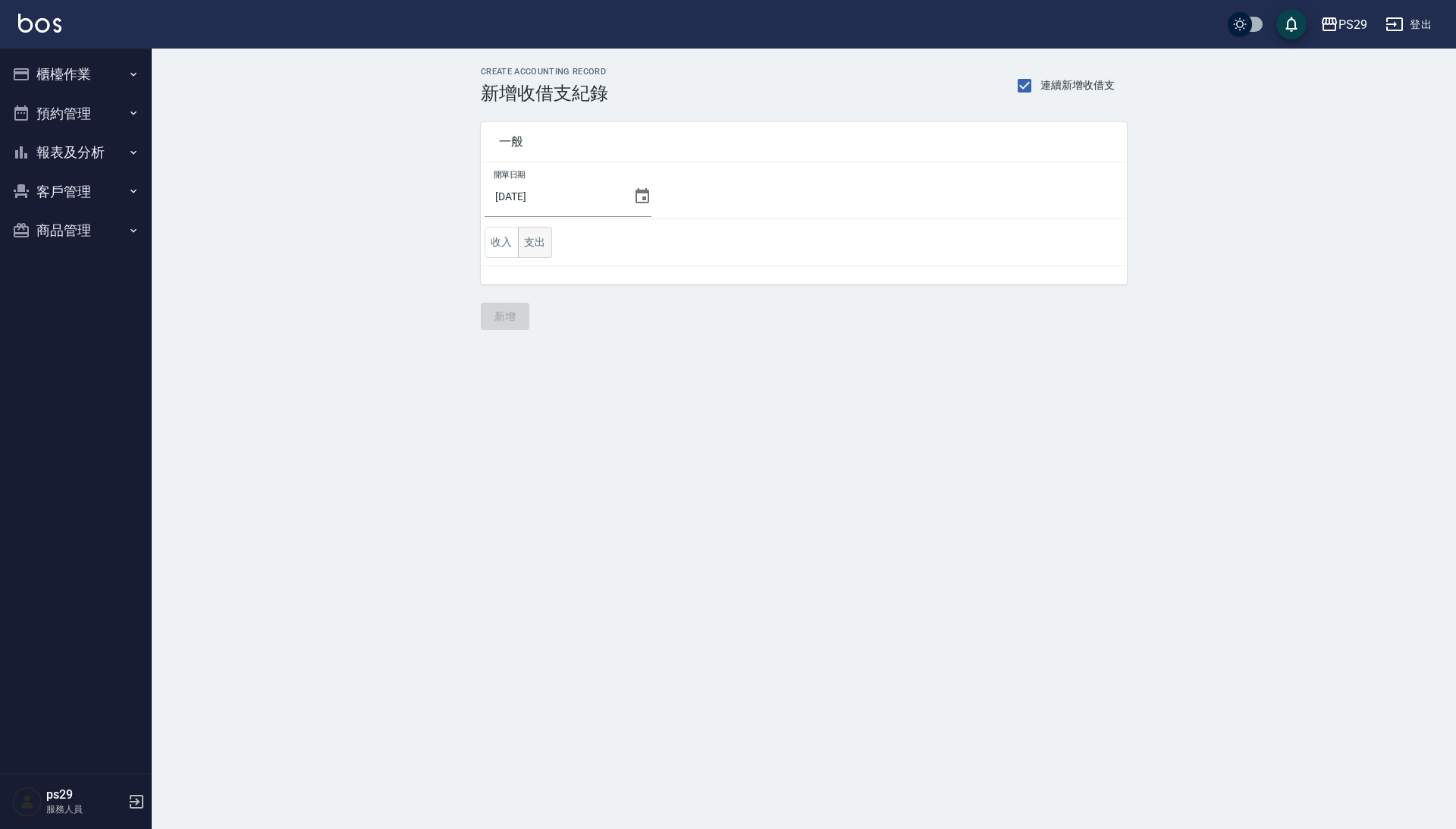
click at [528, 234] on button "支出" at bounding box center [534, 243] width 34 height 31
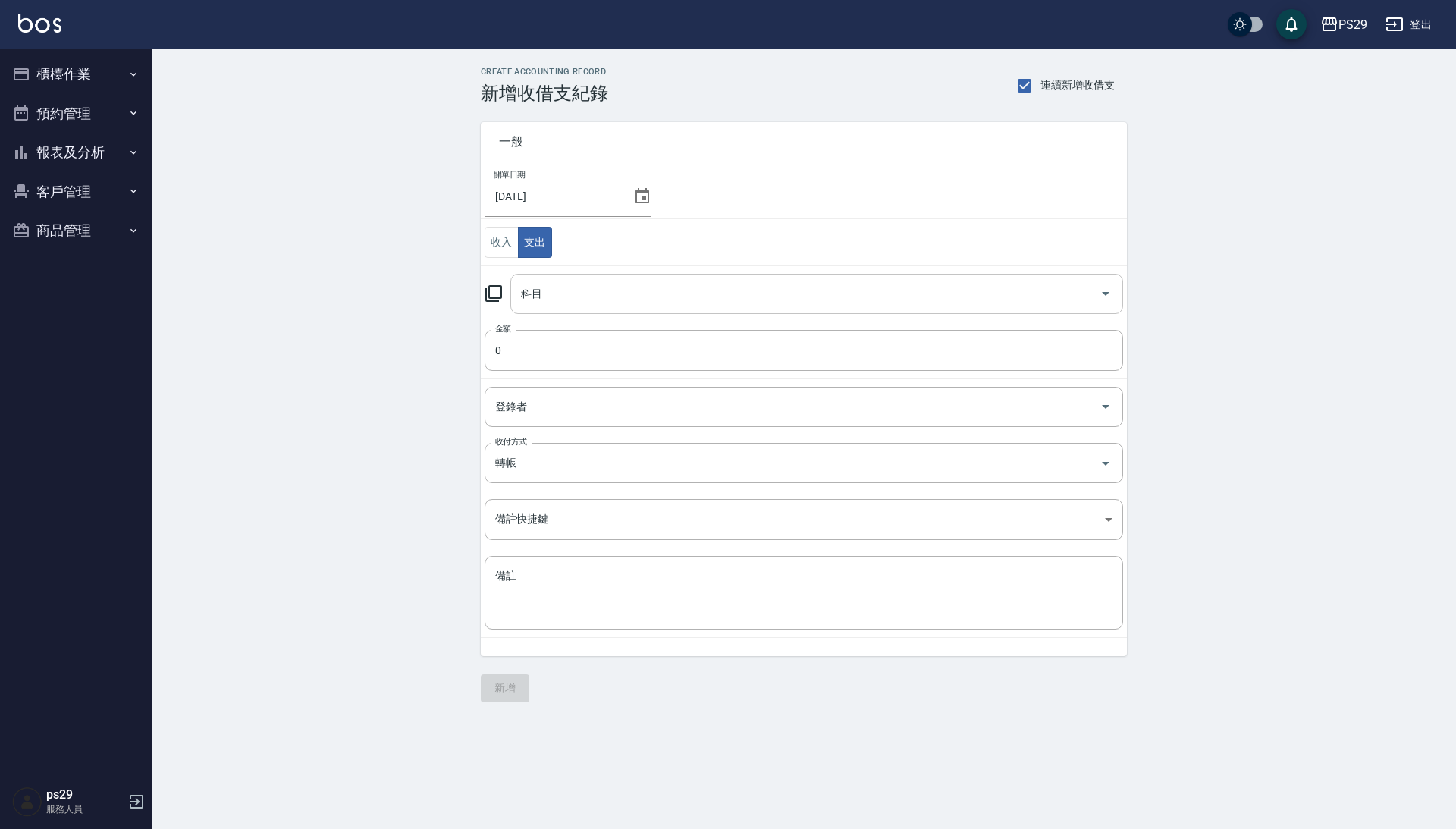
click at [556, 288] on input "科目" at bounding box center [805, 294] width 576 height 26
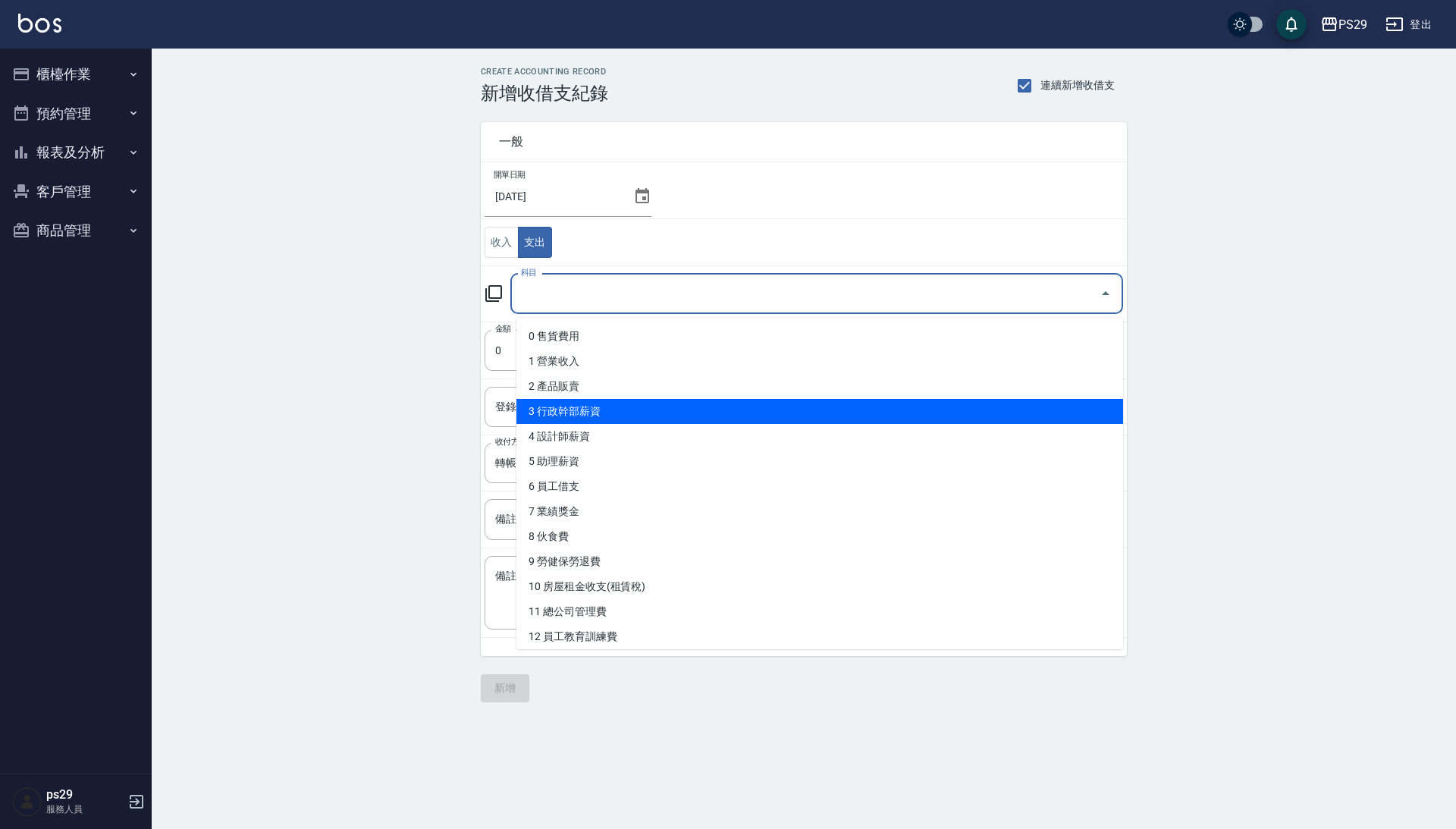
scroll to position [49, 0]
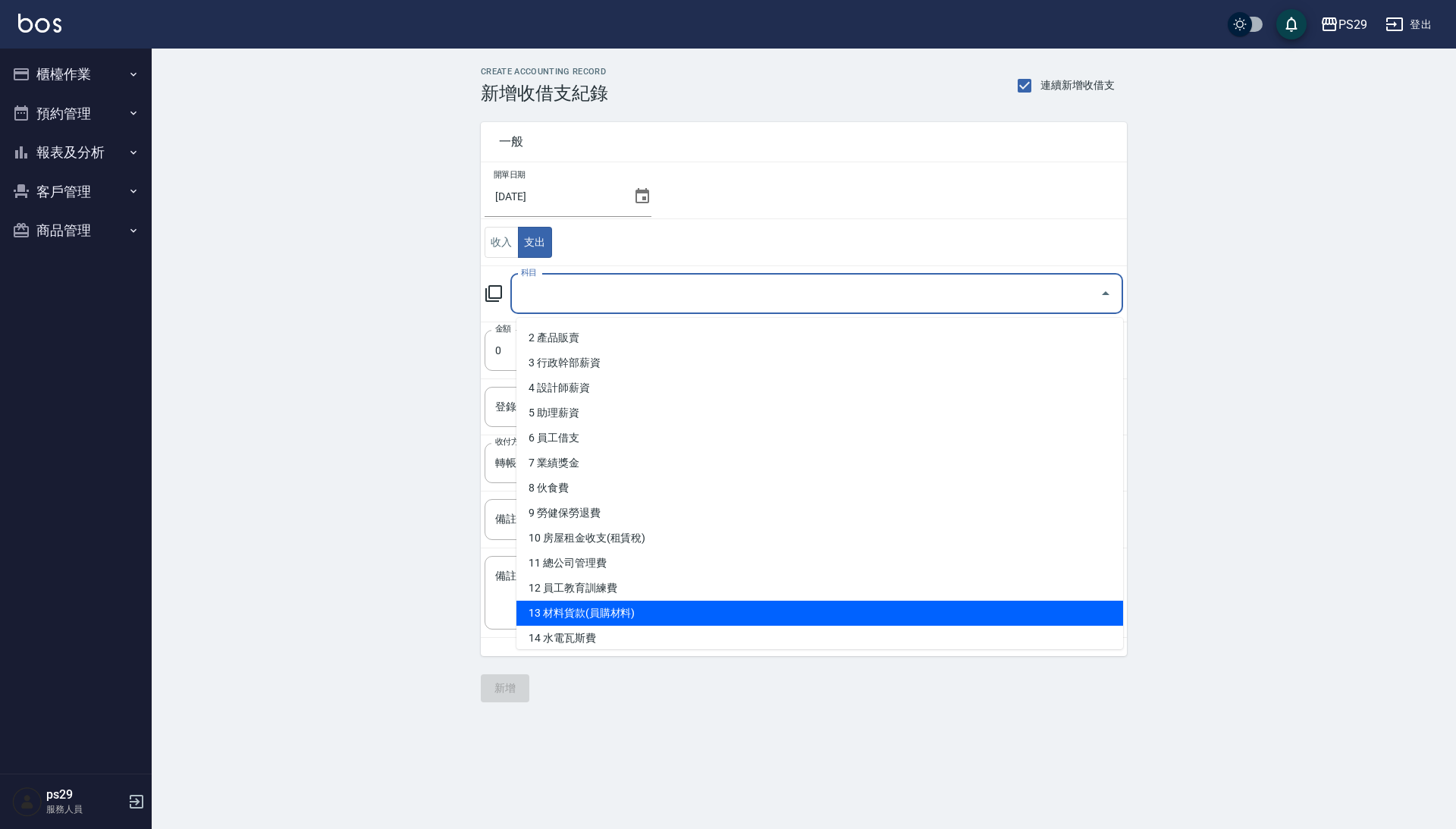
click at [605, 601] on li "13 材料貨款(員購材料)" at bounding box center [820, 613] width 607 height 25
type input "13 材料貨款(員購材料)"
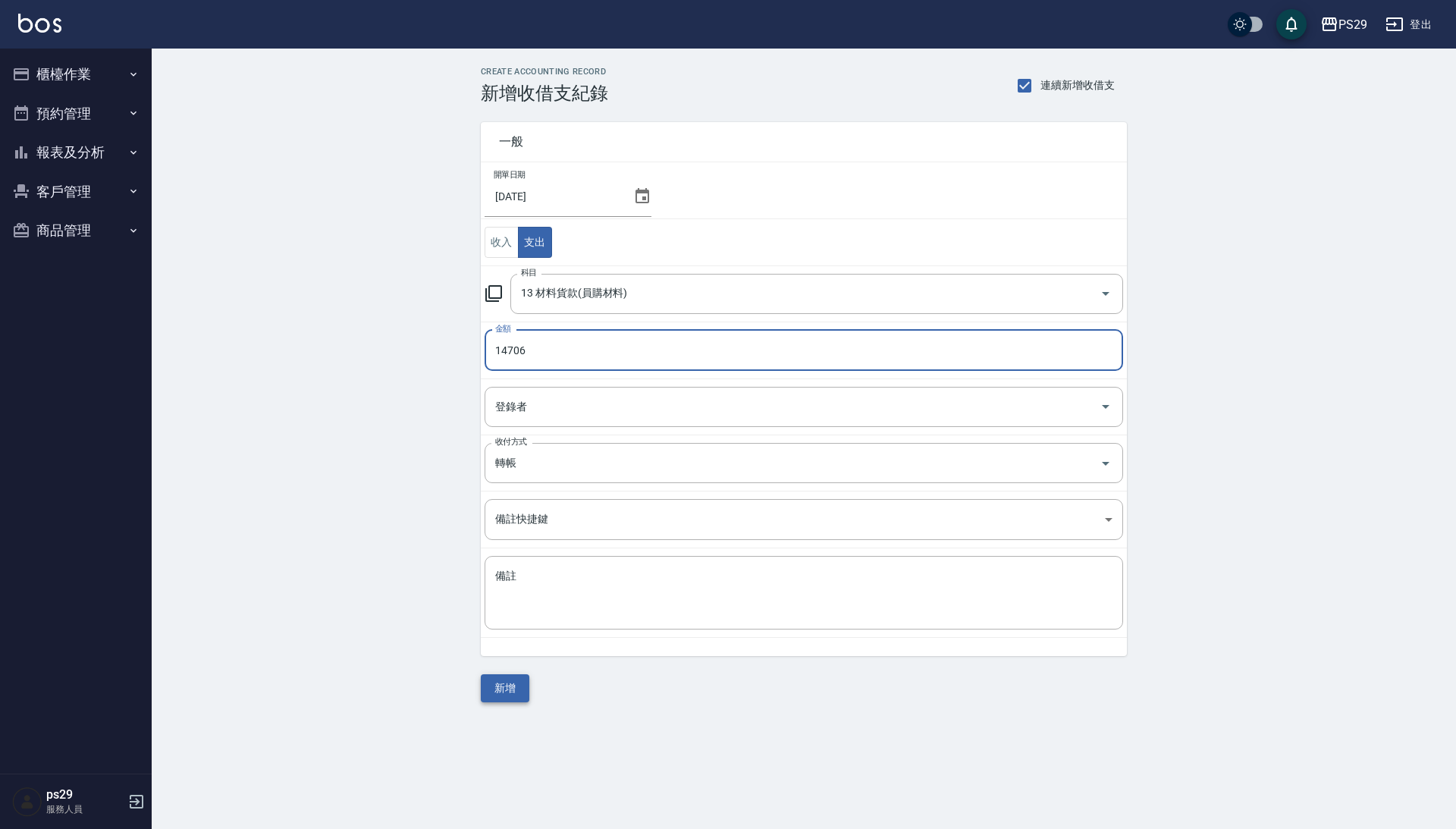
type input "14706"
click at [514, 692] on button "新增" at bounding box center [505, 689] width 49 height 28
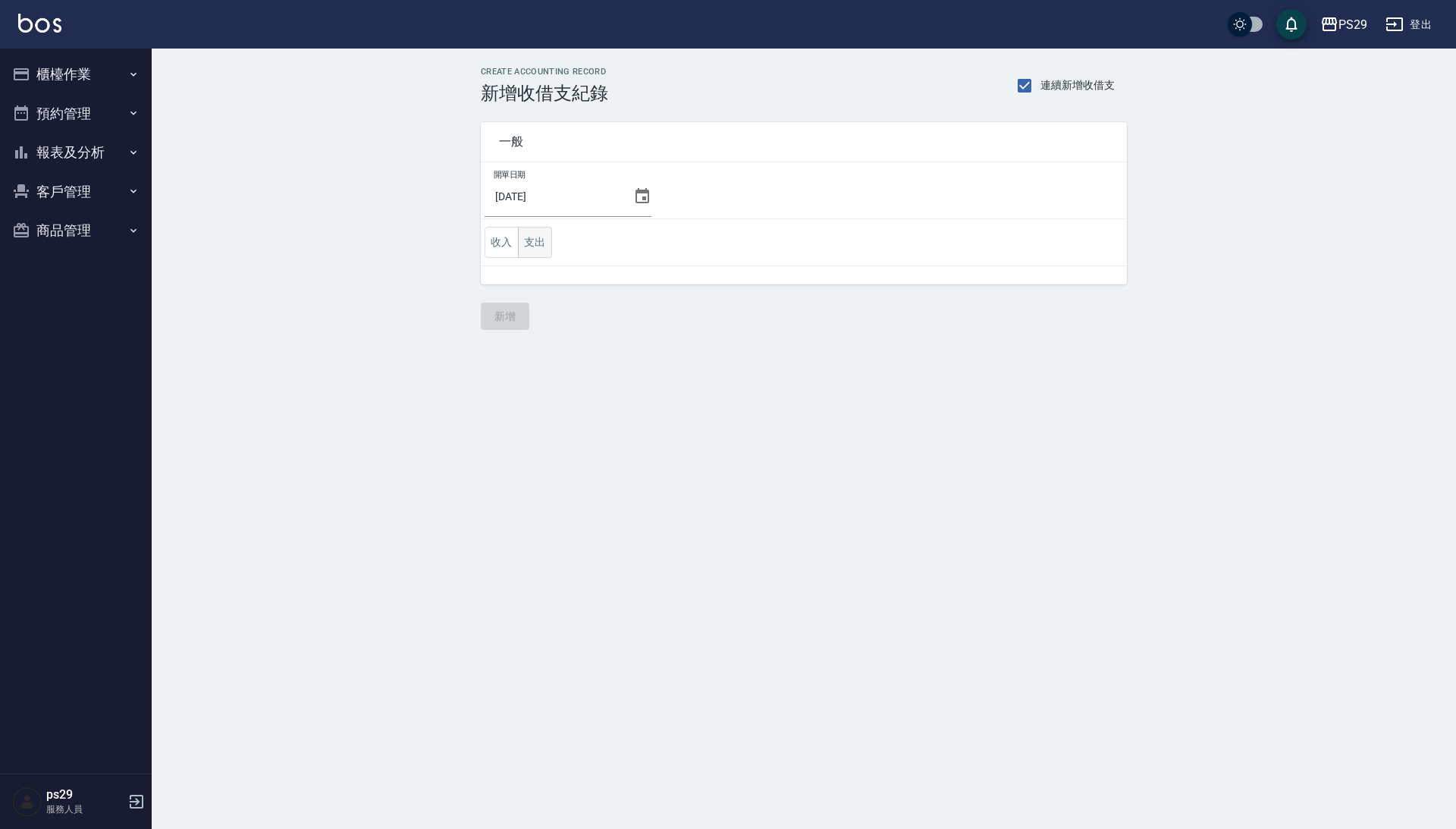
click at [543, 231] on button "支出" at bounding box center [534, 243] width 34 height 31
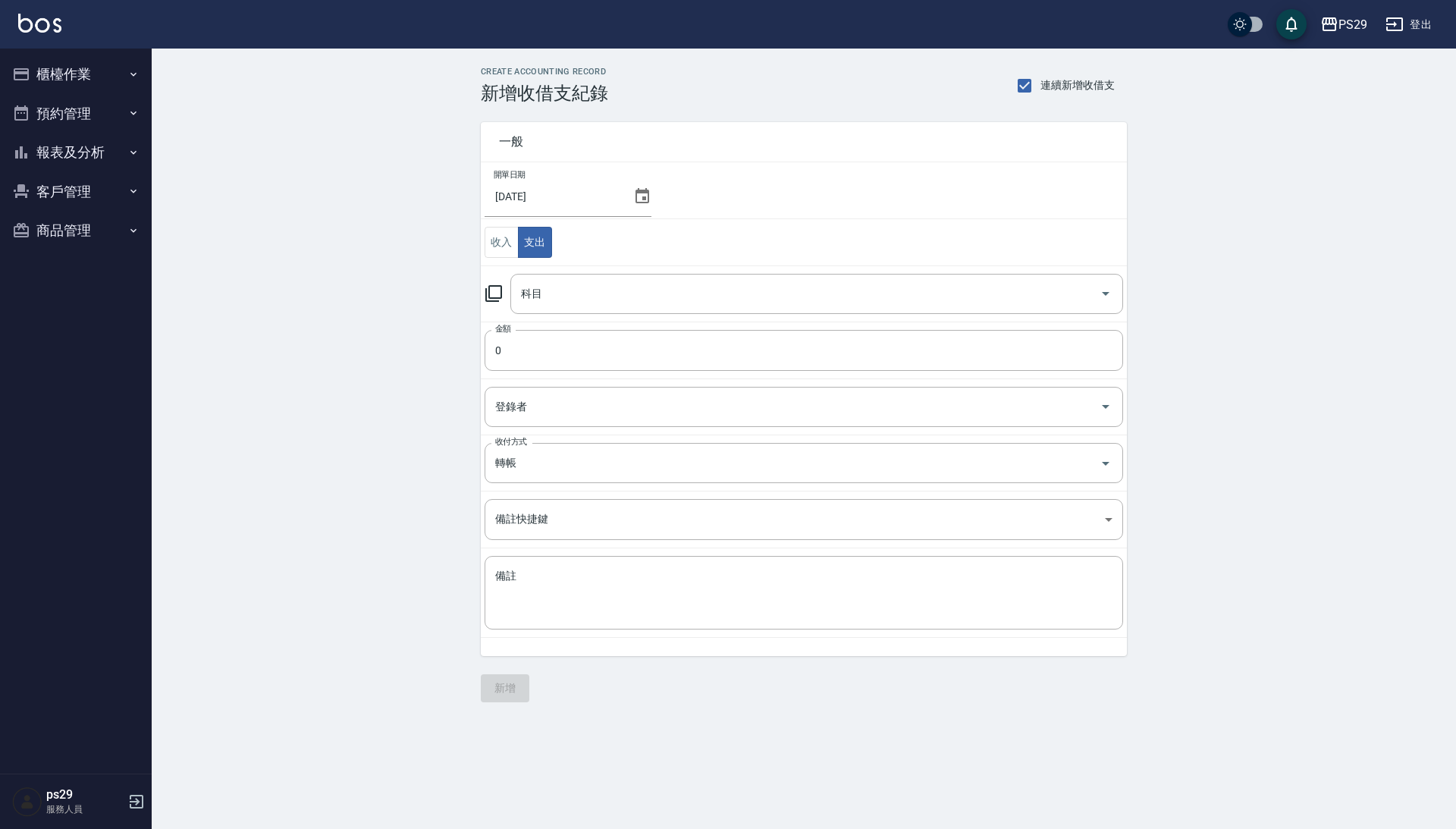
click at [542, 298] on div "科目 科目" at bounding box center [816, 294] width 613 height 40
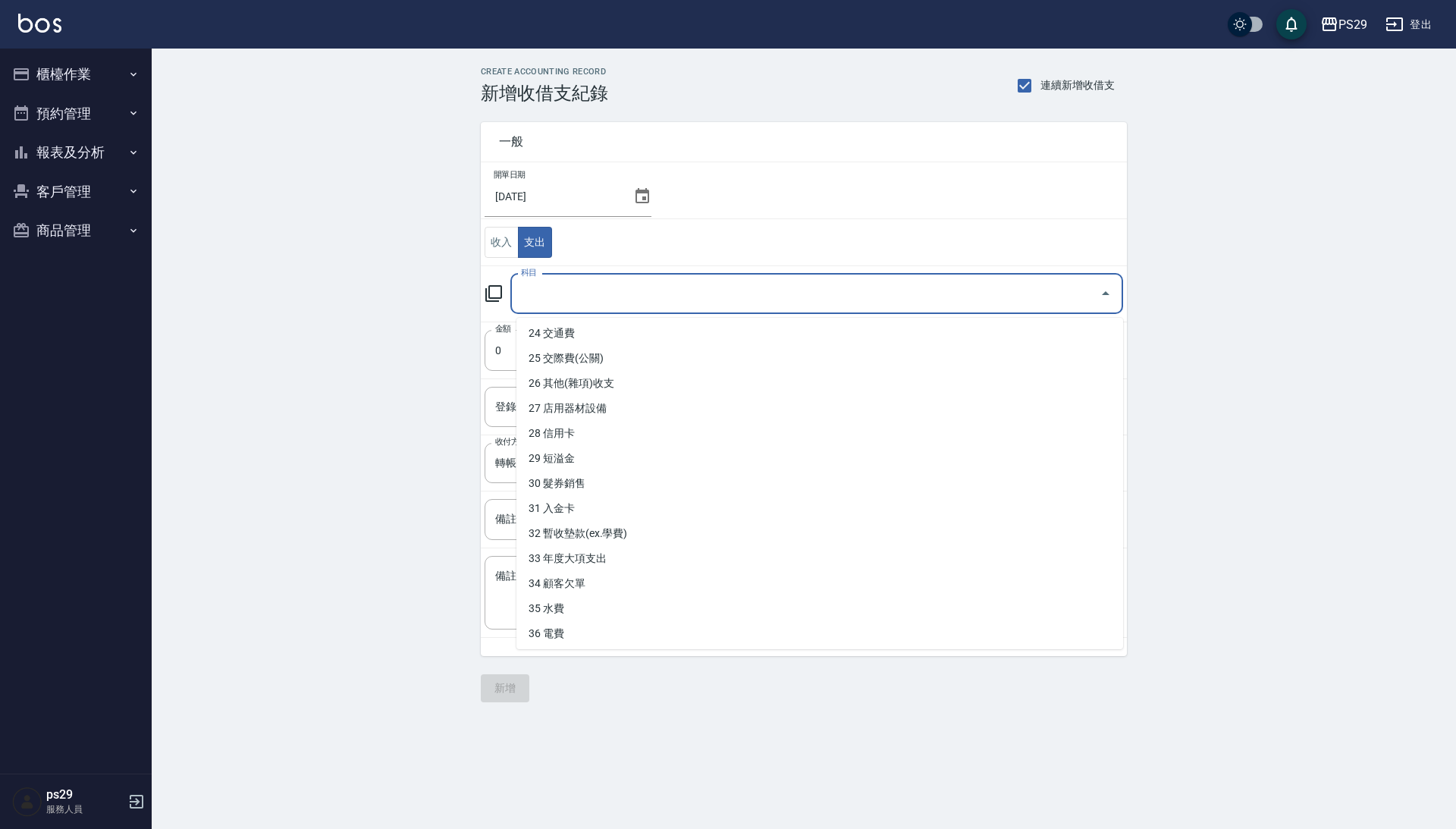
scroll to position [602, 0]
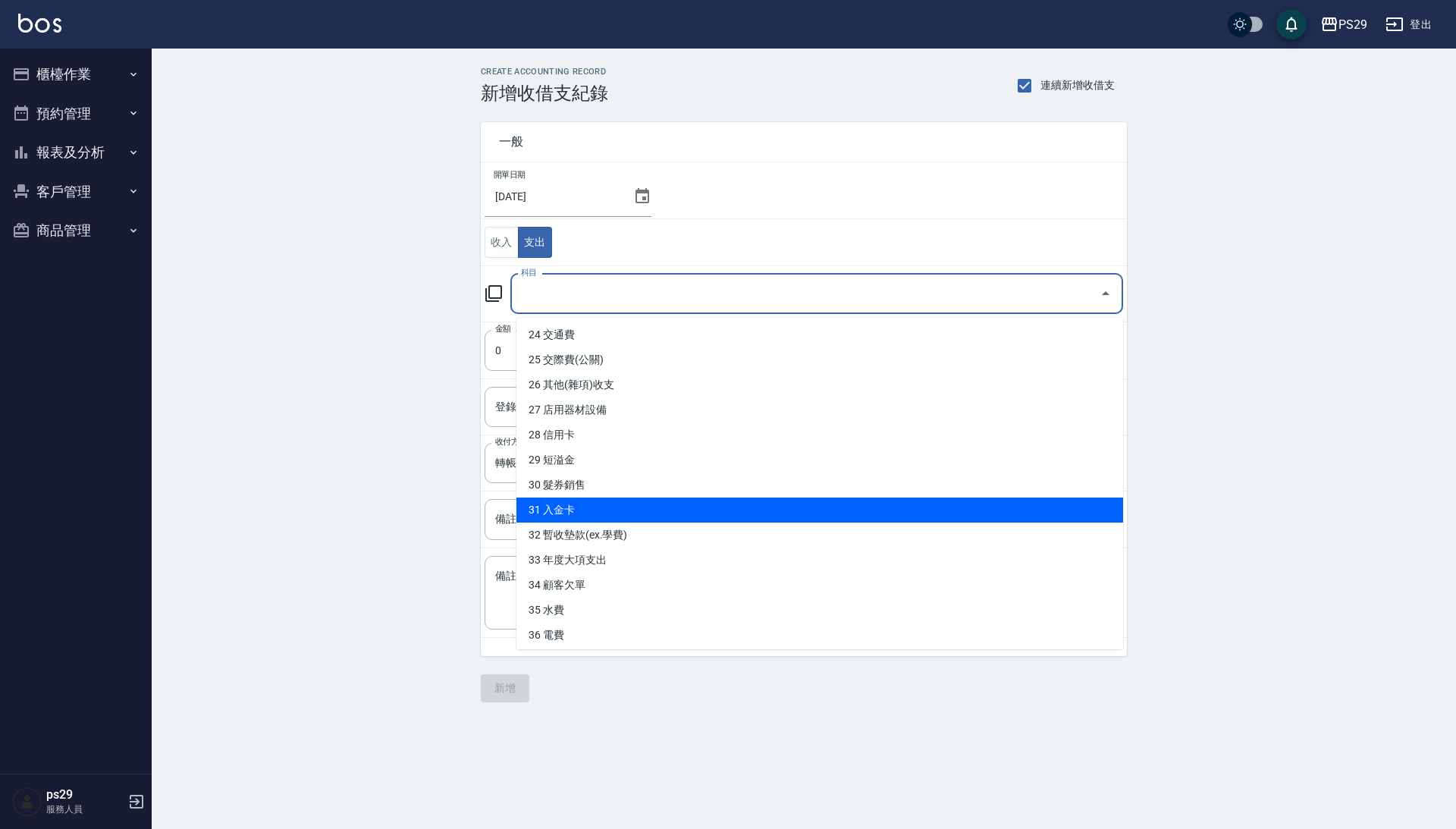
click at [589, 497] on li "31 入金卡" at bounding box center [820, 510] width 607 height 25
type input "31 入金卡"
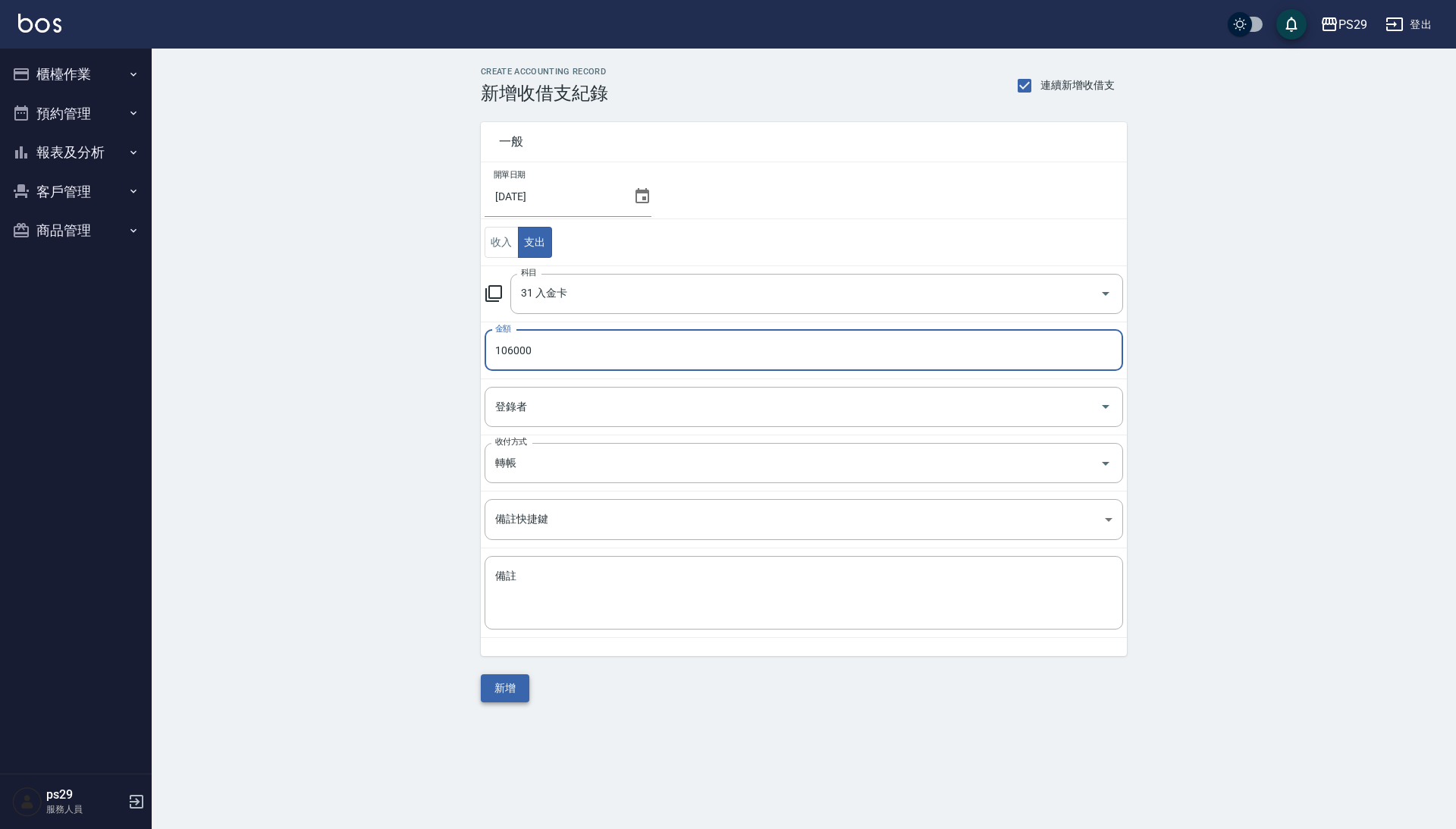
type input "106000"
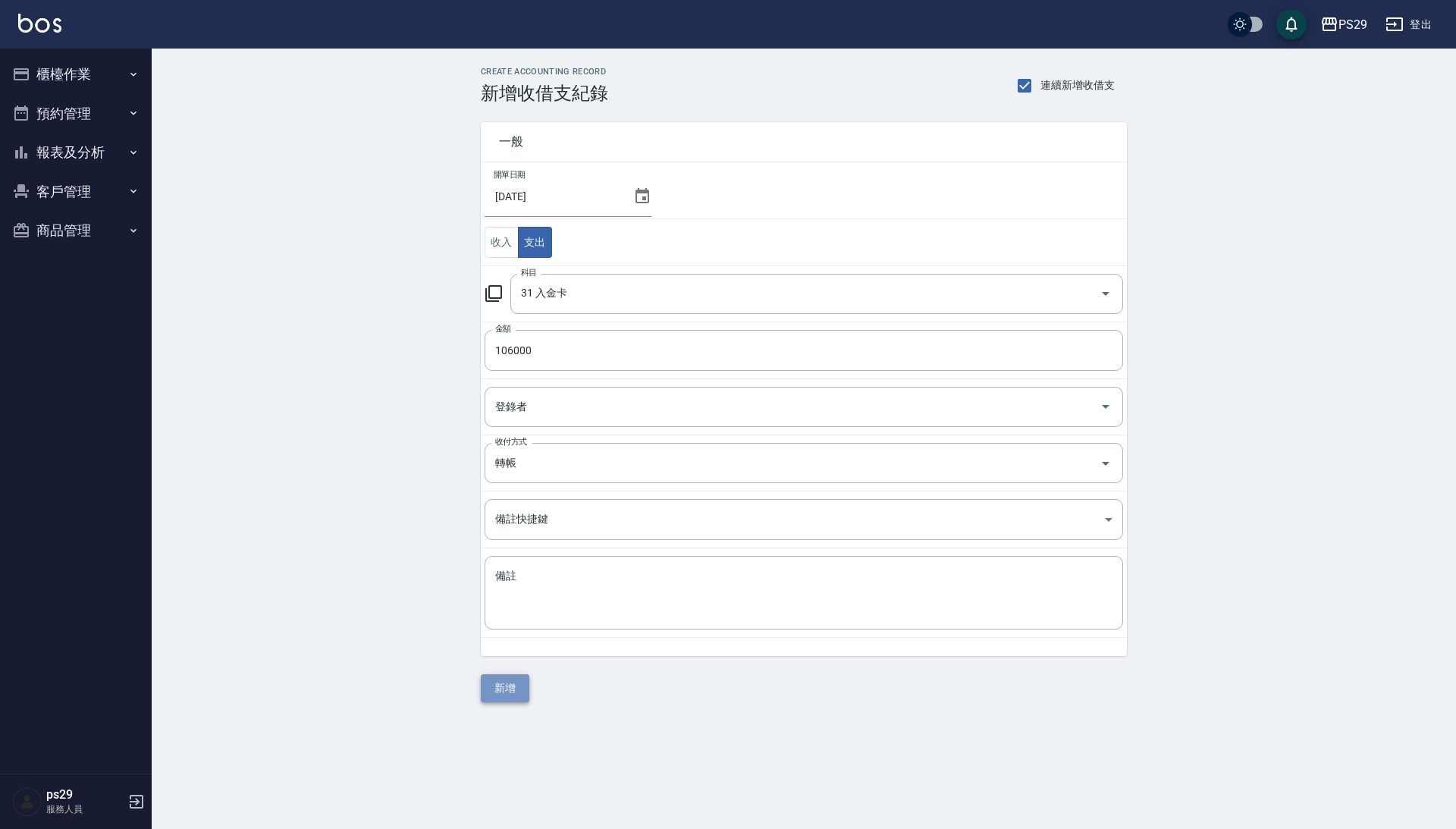
click at [505, 685] on button "新增" at bounding box center [505, 689] width 49 height 28
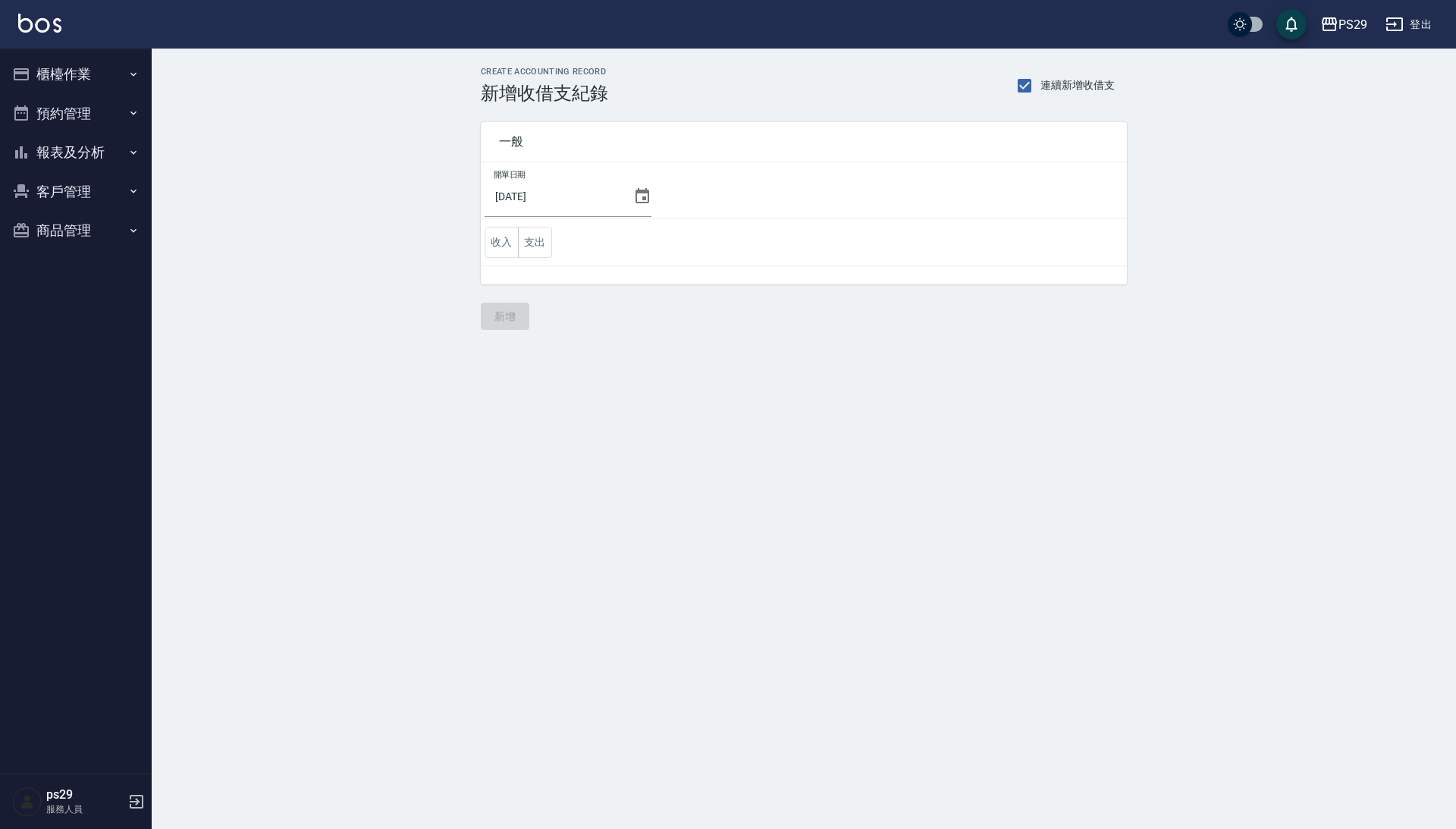
click at [499, 282] on div "開單日期 [DATE] 收入 支出" at bounding box center [804, 224] width 646 height 122
click at [502, 264] on td "收入 支出" at bounding box center [804, 243] width 646 height 47
click at [502, 256] on button "收入" at bounding box center [501, 243] width 34 height 31
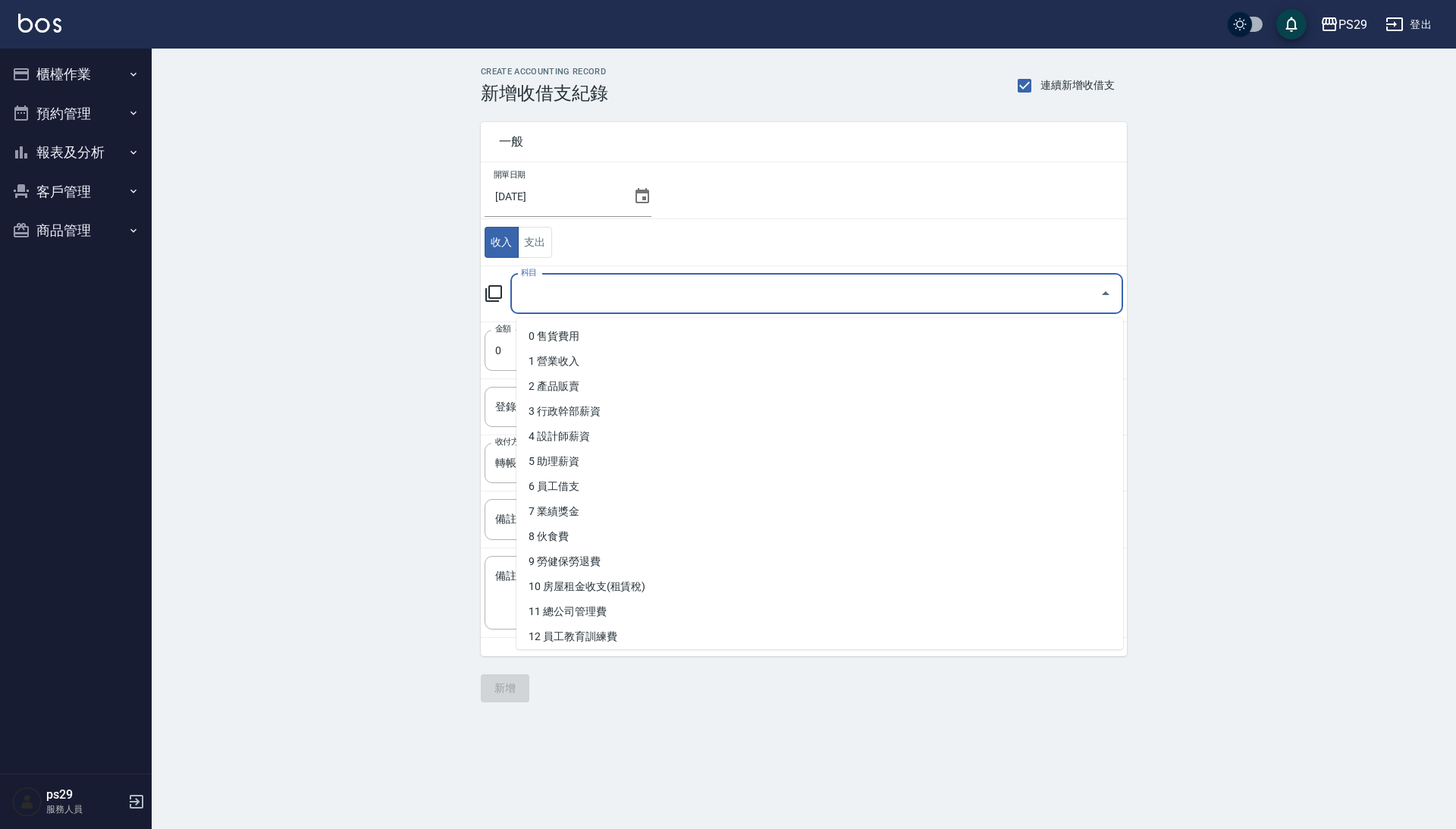
drag, startPoint x: 526, startPoint y: 296, endPoint x: 533, endPoint y: 309, distance: 14.8
click at [526, 298] on input "科目" at bounding box center [805, 294] width 576 height 26
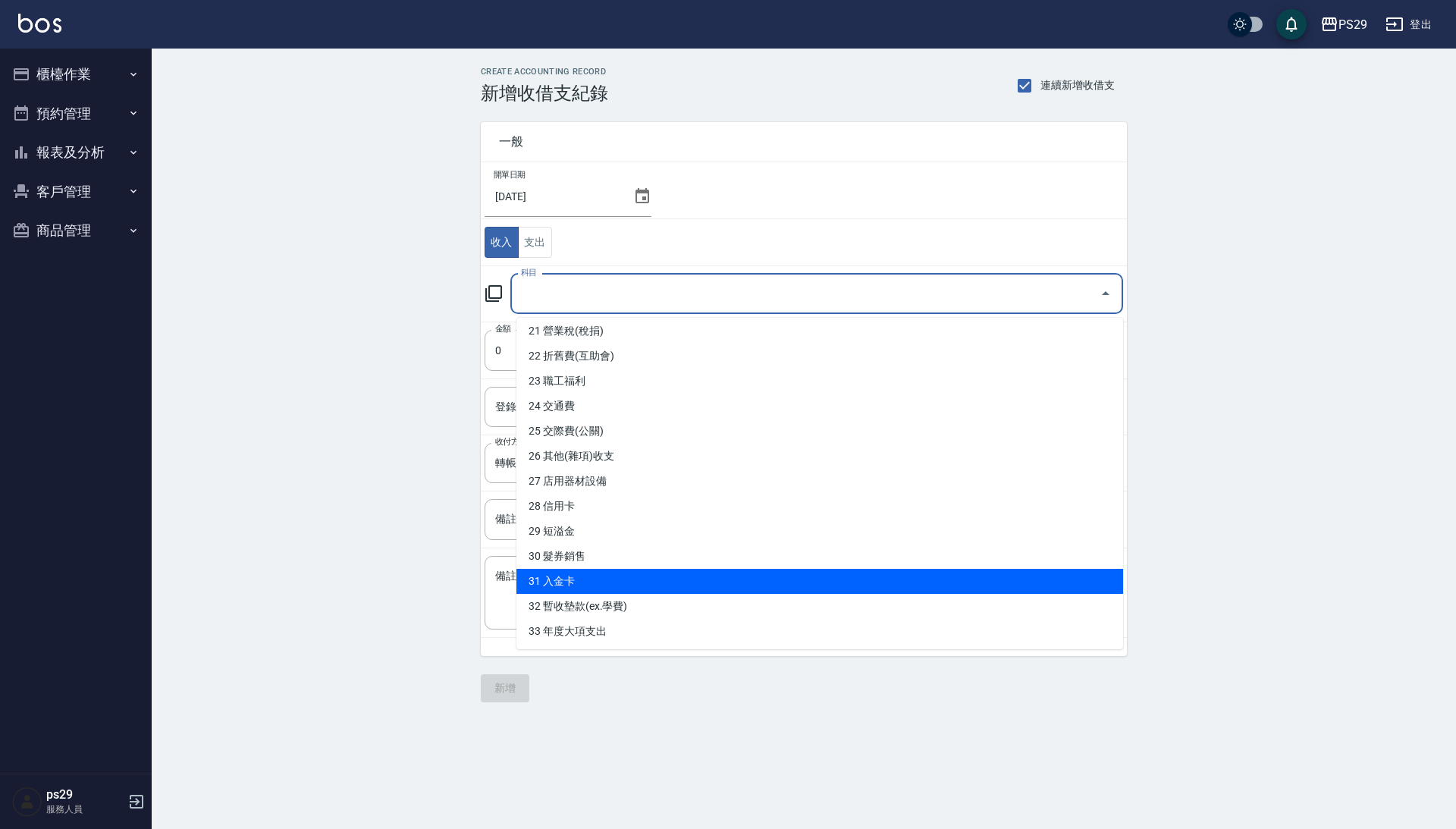
scroll to position [530, 0]
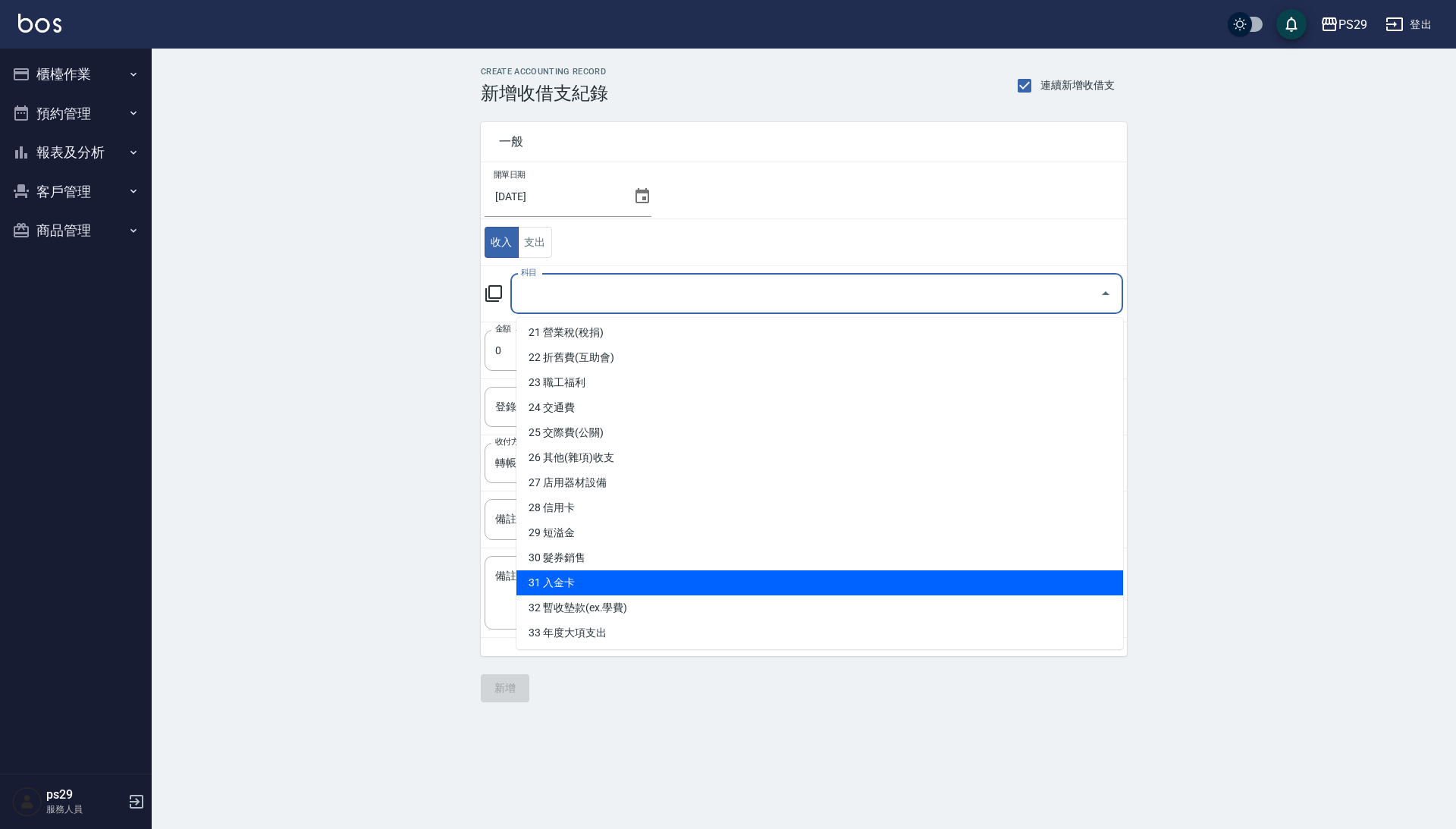
click at [573, 571] on li "31 入金卡" at bounding box center [820, 583] width 607 height 25
type input "31 入金卡"
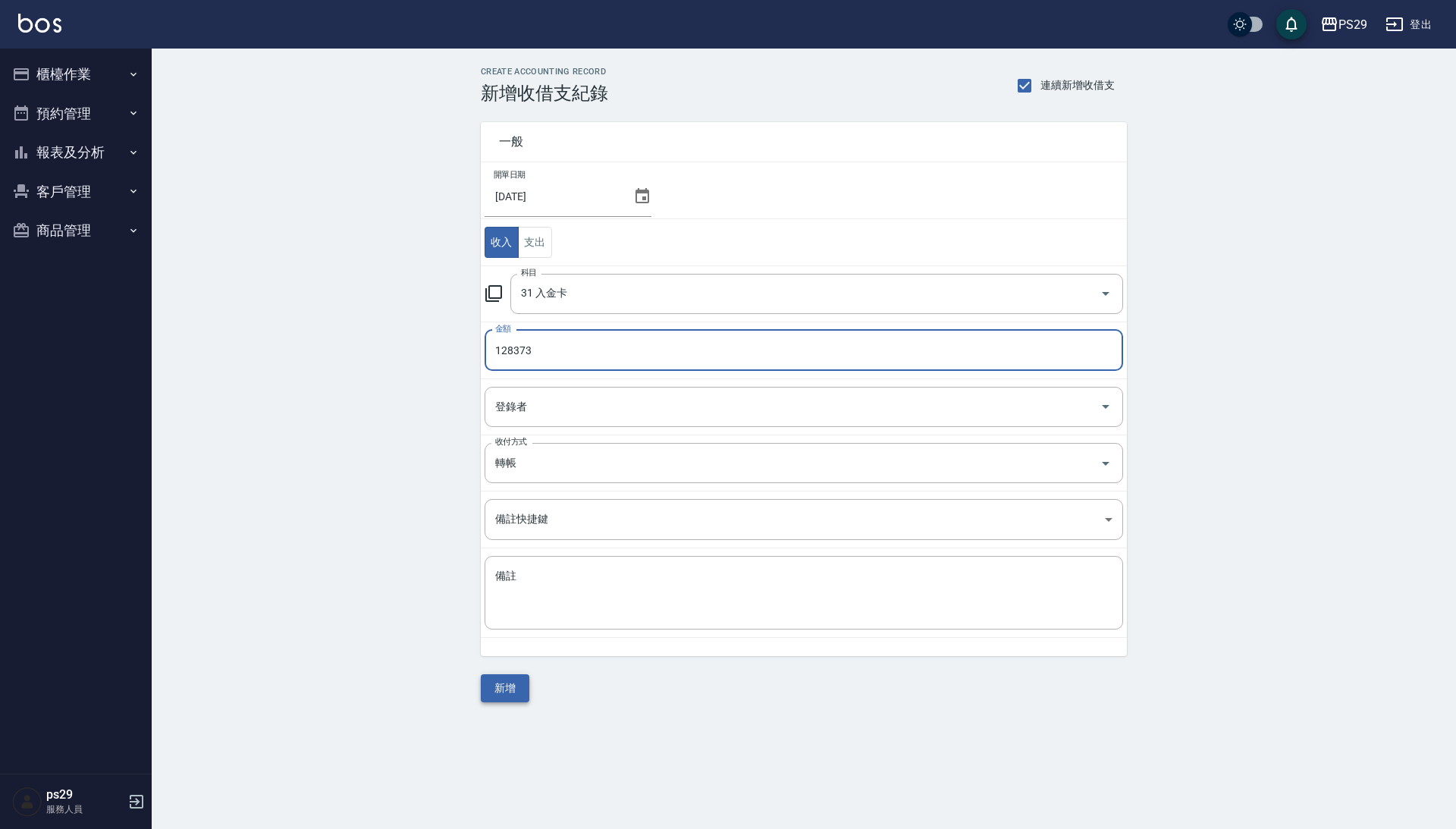
type input "128373"
click at [505, 690] on button "新增" at bounding box center [505, 689] width 49 height 28
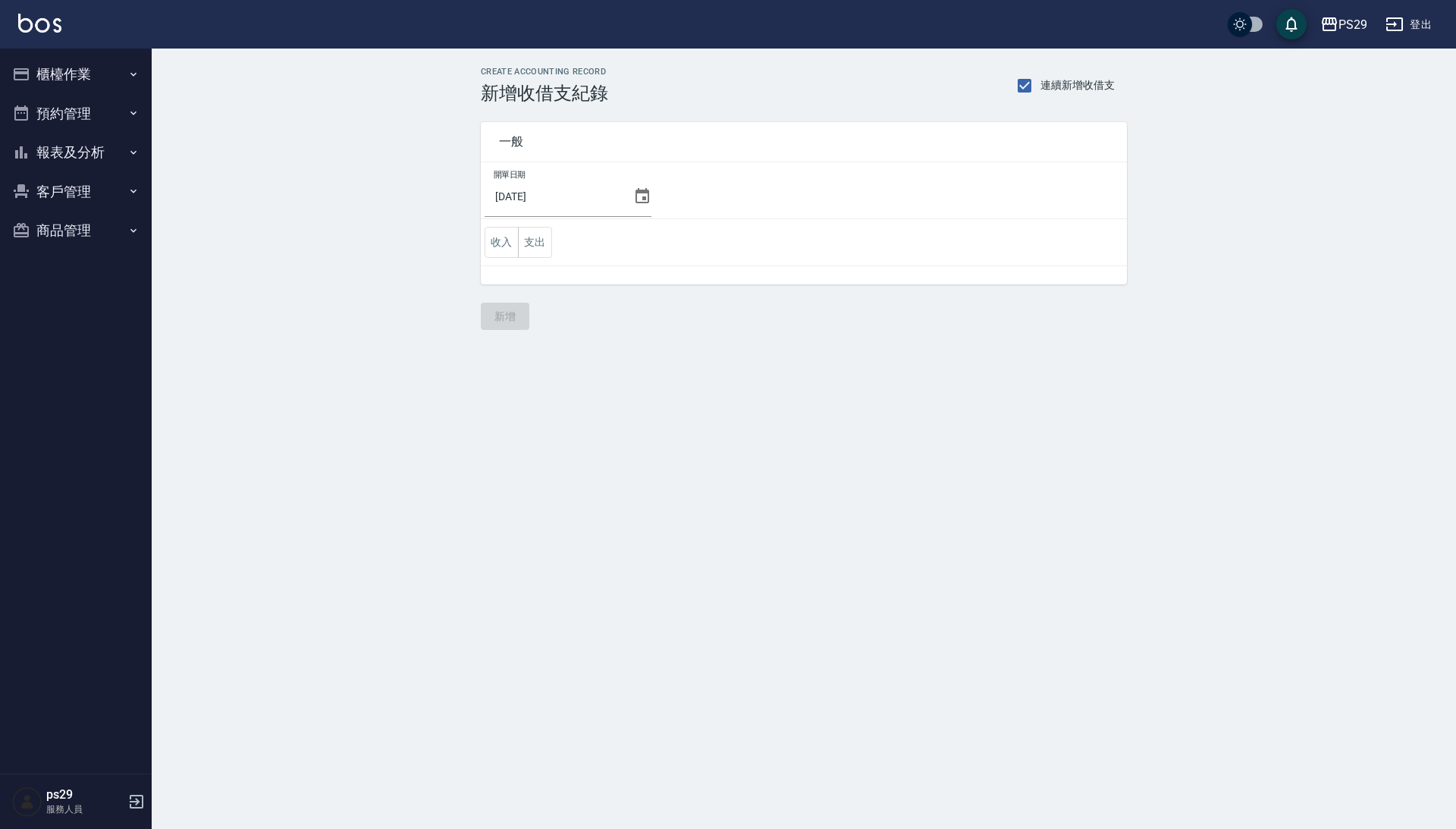
click at [122, 70] on button "櫃檯作業" at bounding box center [75, 74] width 139 height 40
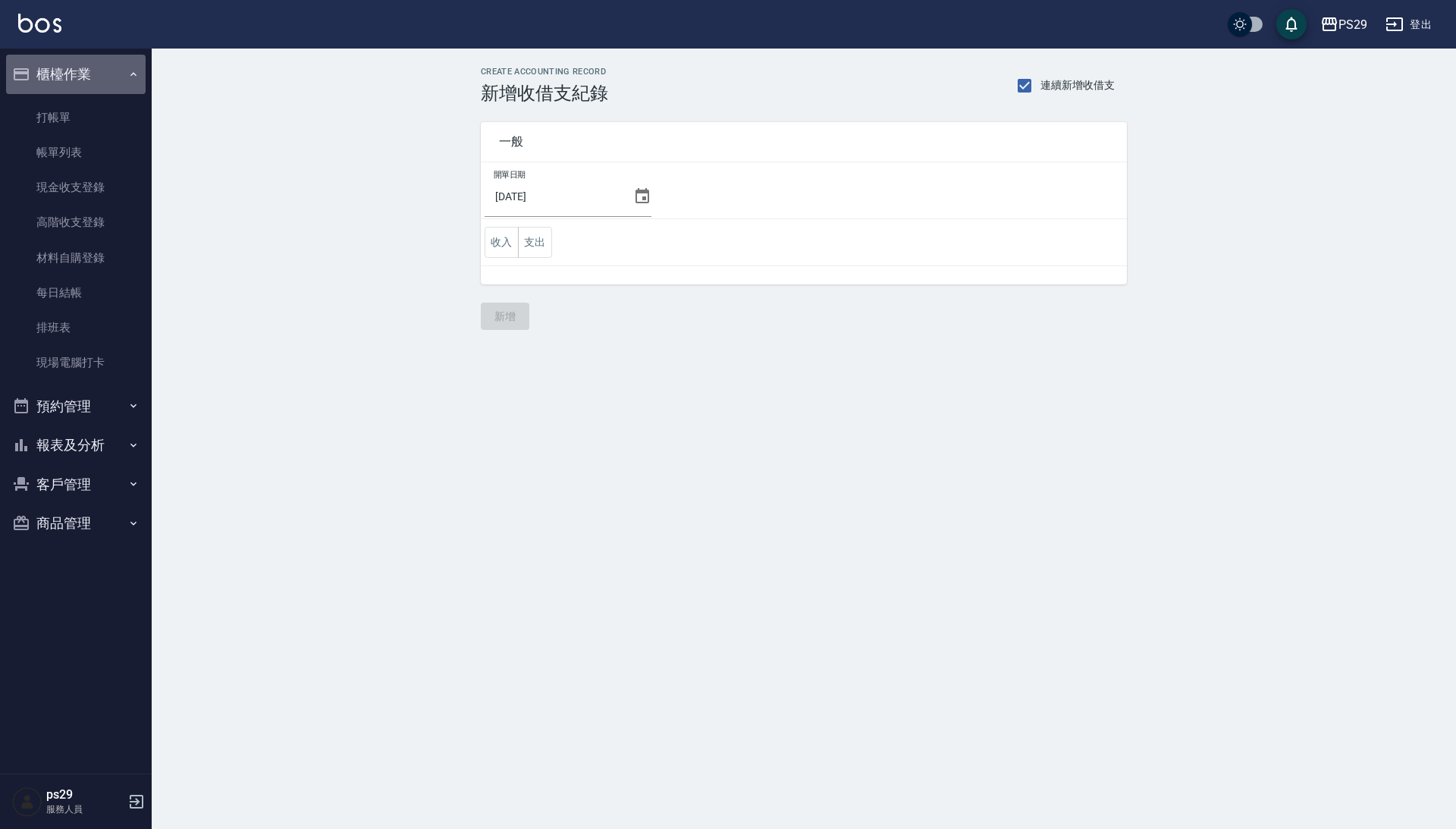
click at [134, 82] on button "櫃檯作業" at bounding box center [75, 74] width 139 height 40
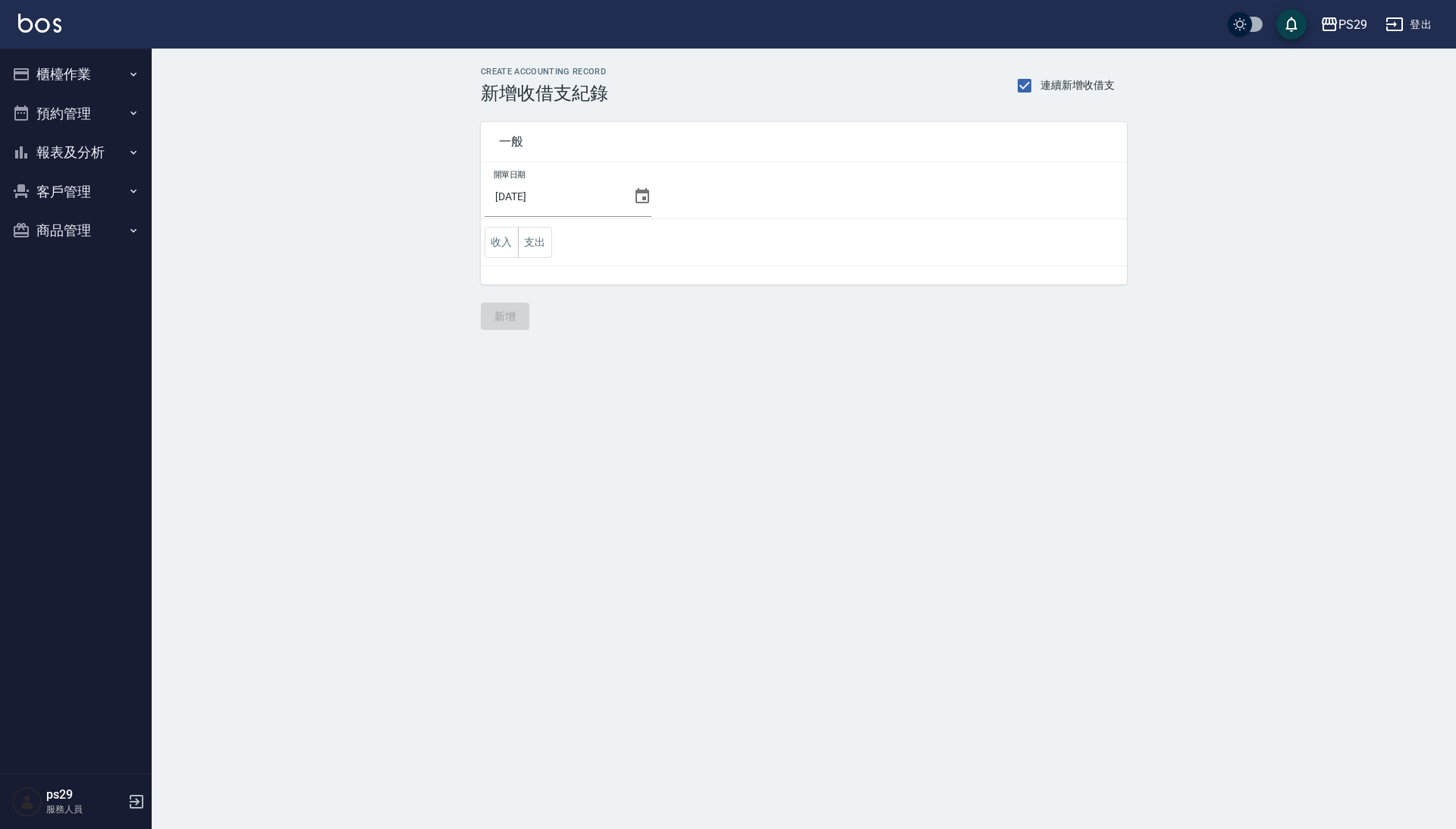
click at [107, 150] on button "報表及分析" at bounding box center [75, 153] width 139 height 40
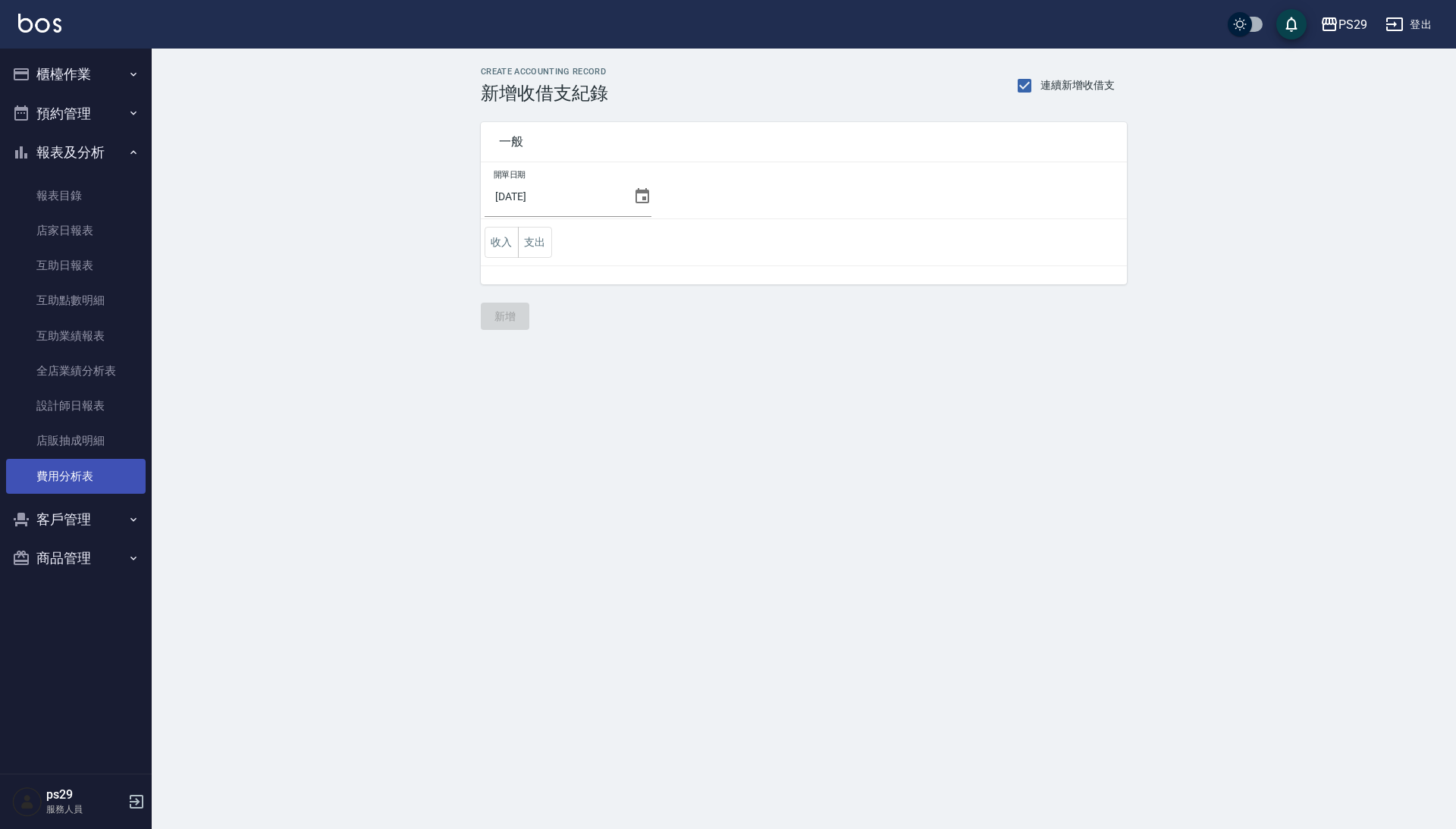
click at [92, 471] on link "費用分析表" at bounding box center [75, 476] width 139 height 35
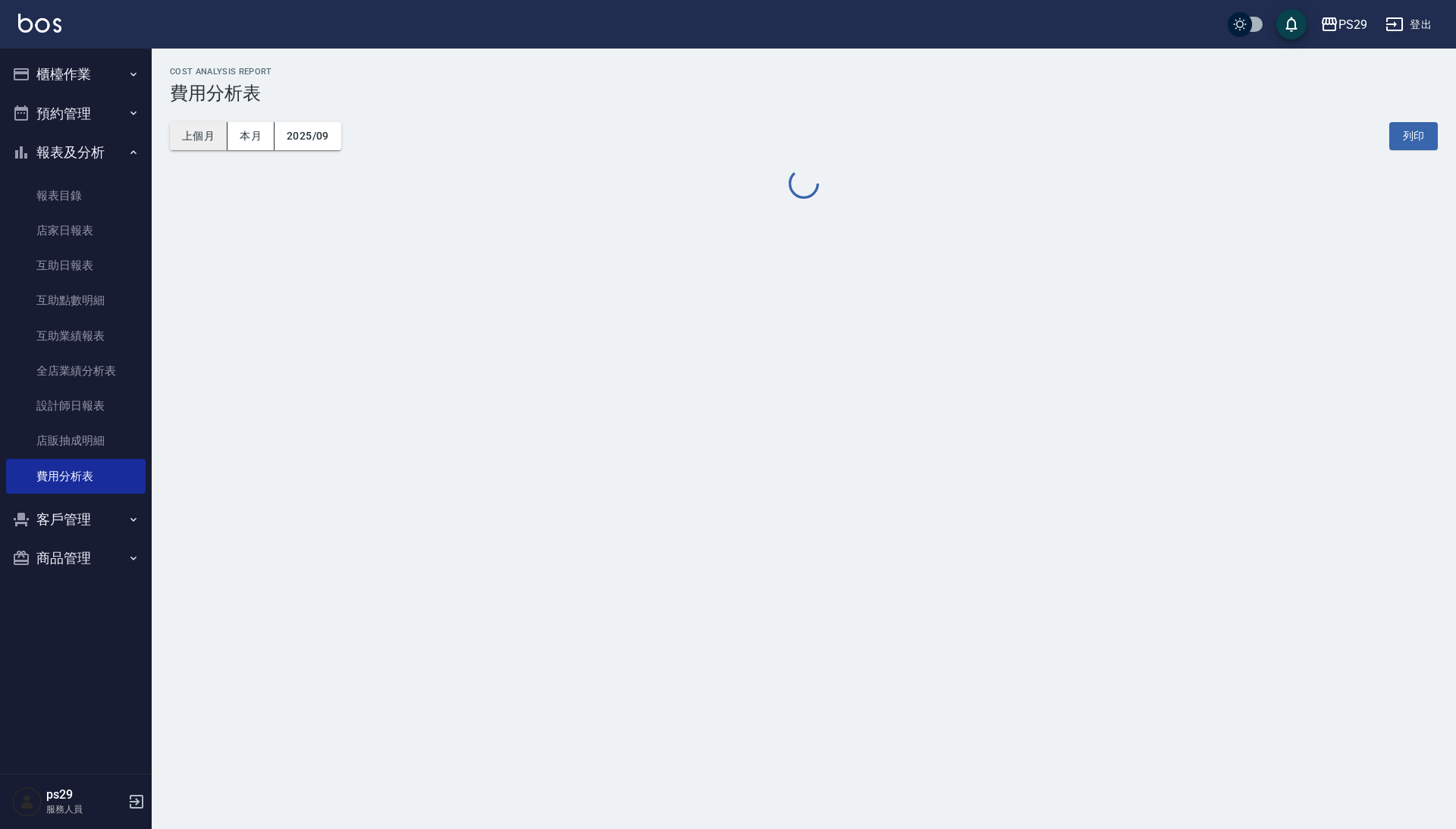
click at [211, 132] on button "上個月" at bounding box center [199, 136] width 58 height 28
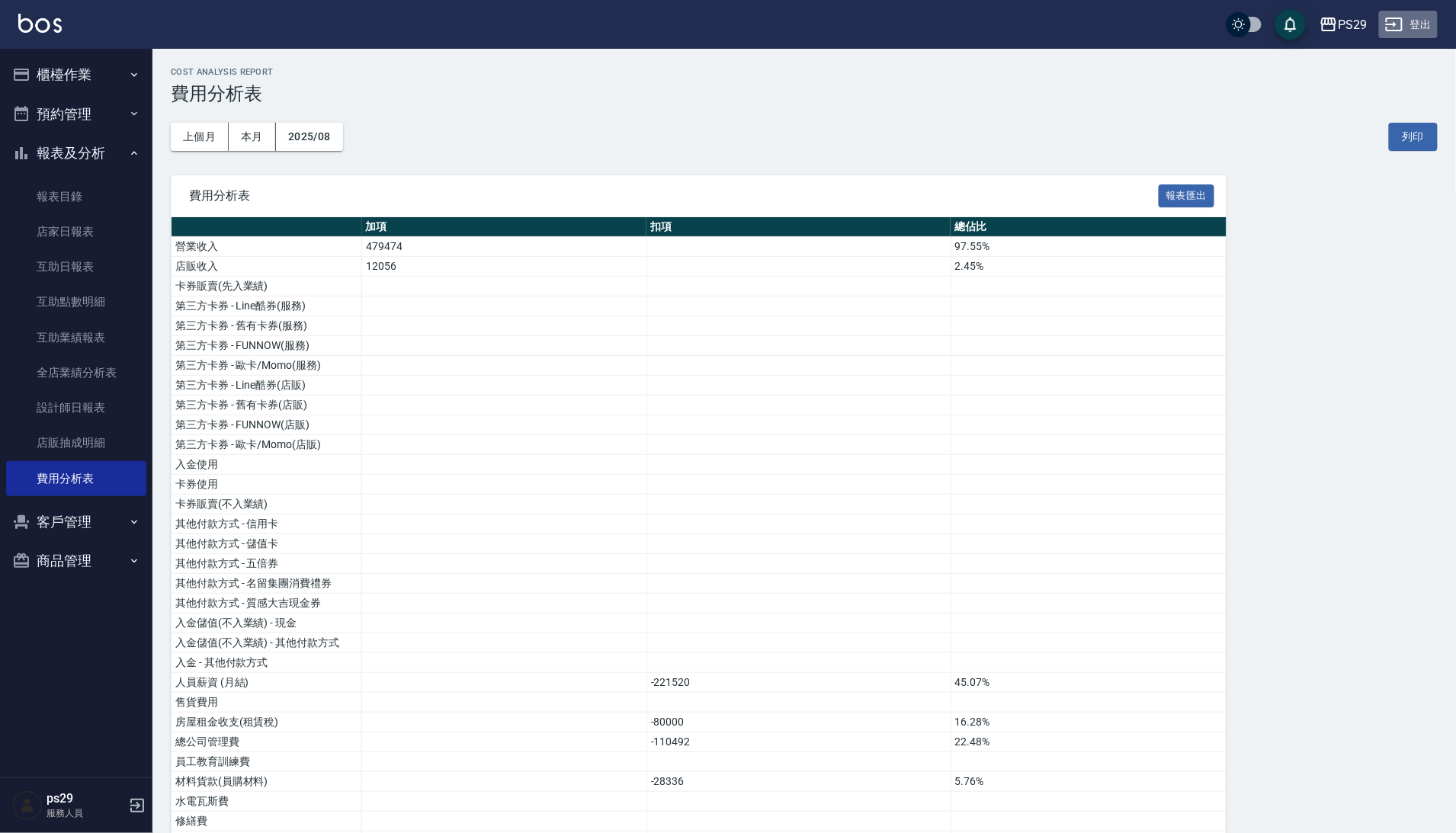
click at [1409, 27] on button "登出" at bounding box center [1408, 25] width 59 height 28
